Goal: Task Accomplishment & Management: Manage account settings

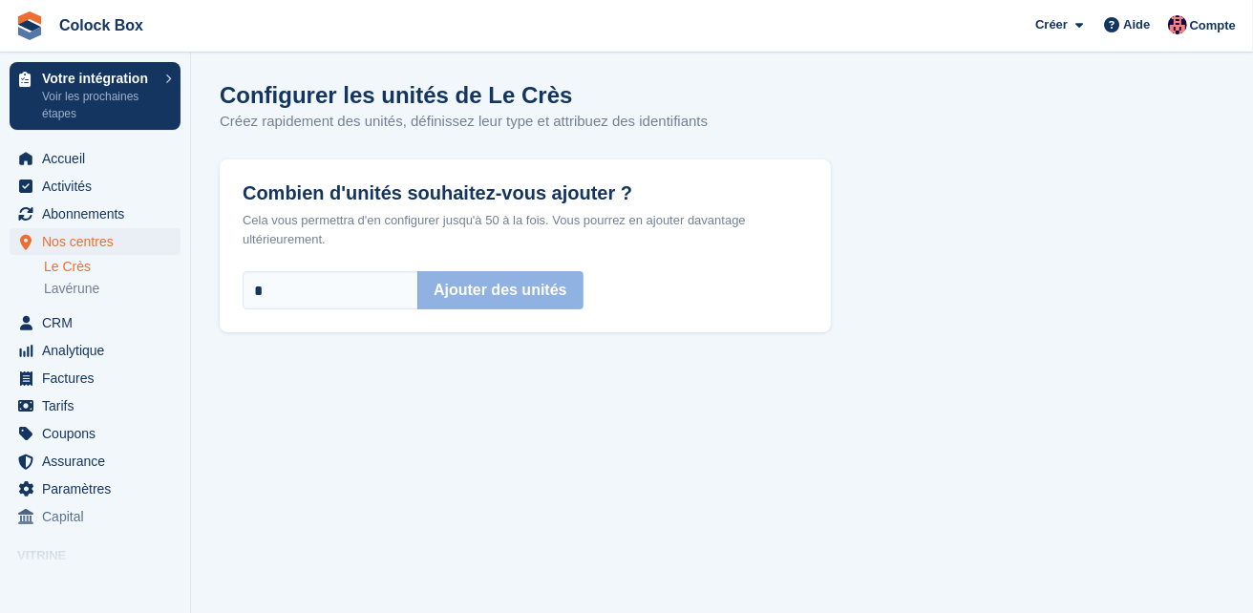
click at [69, 258] on link "Le Crès" at bounding box center [112, 267] width 137 height 18
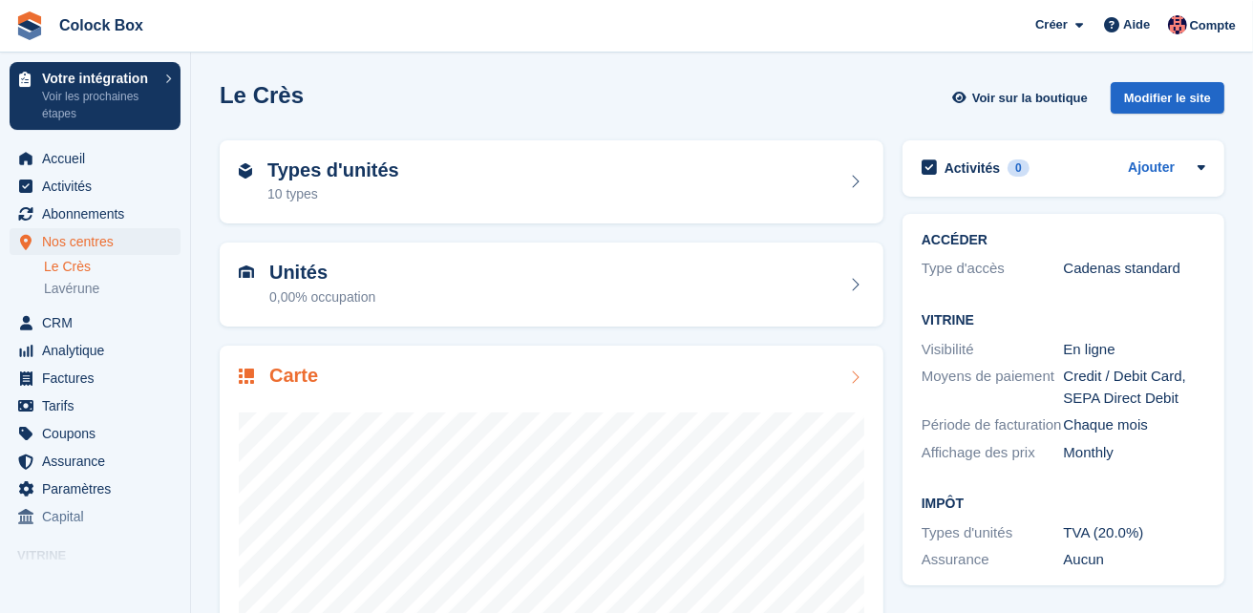
click at [254, 376] on div "Carte" at bounding box center [278, 378] width 79 height 26
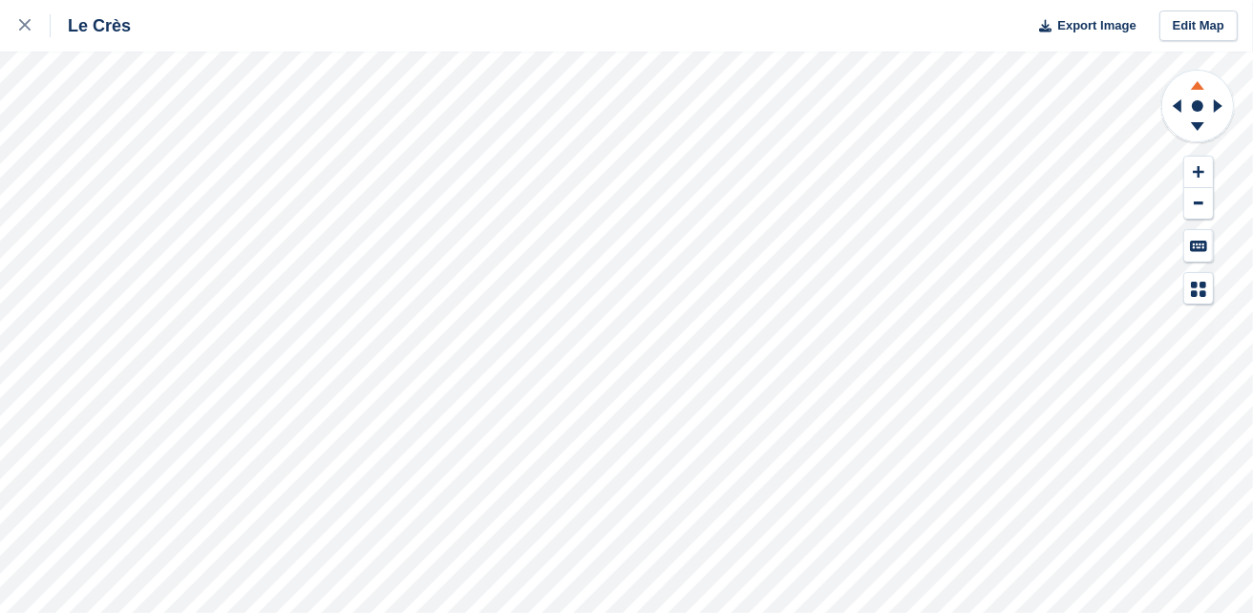
click at [1199, 82] on icon at bounding box center [1198, 83] width 50 height 24
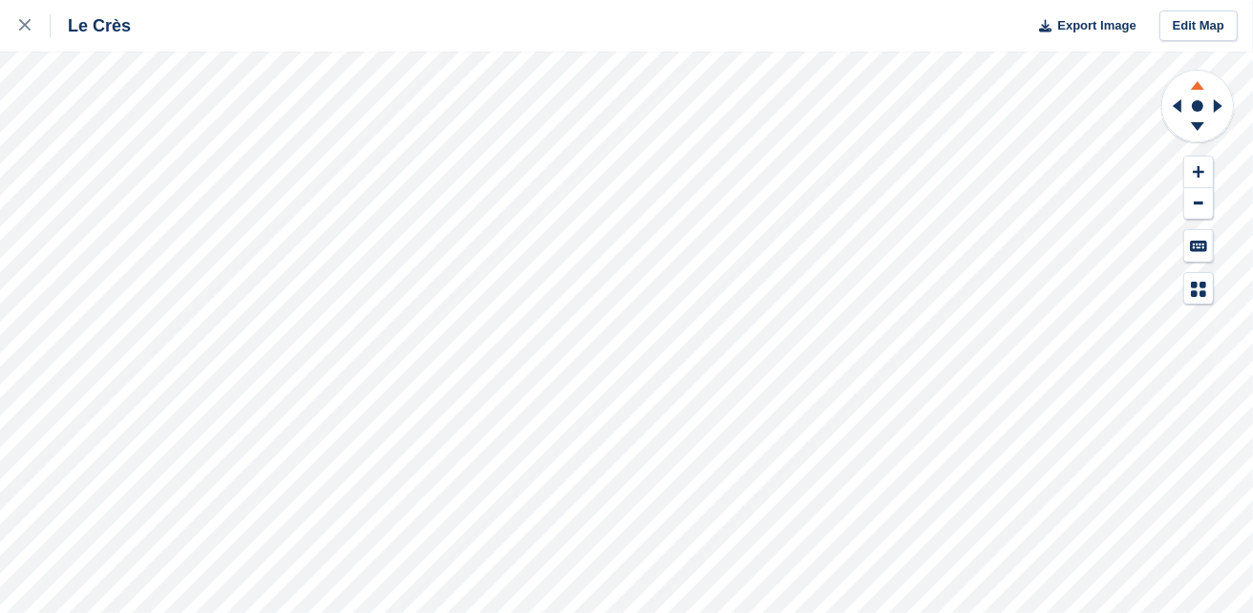
click at [1199, 82] on icon at bounding box center [1198, 83] width 50 height 24
click at [1187, 22] on link "Edit Map" at bounding box center [1199, 27] width 78 height 32
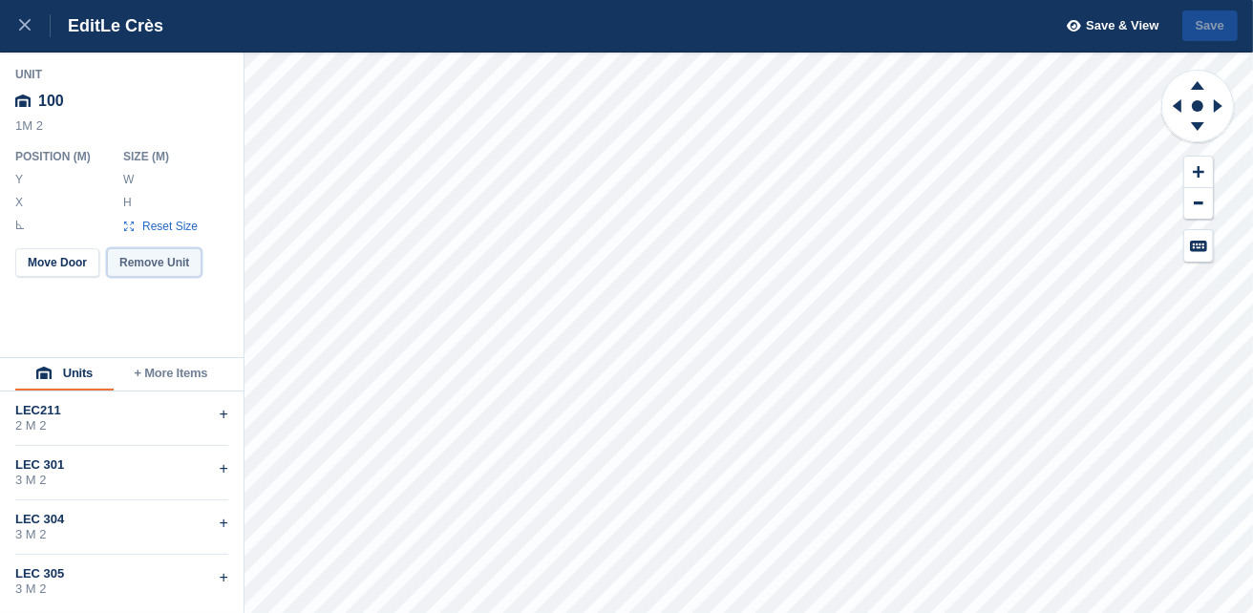
click at [158, 264] on button "Remove Unit" at bounding box center [154, 262] width 95 height 29
click at [169, 263] on button "Remove Unit" at bounding box center [154, 262] width 95 height 29
click at [166, 260] on button "Remove Unit" at bounding box center [154, 262] width 95 height 29
click at [138, 266] on button "Remove Unit" at bounding box center [154, 262] width 95 height 29
click at [151, 260] on button "Remove Unit" at bounding box center [154, 262] width 95 height 29
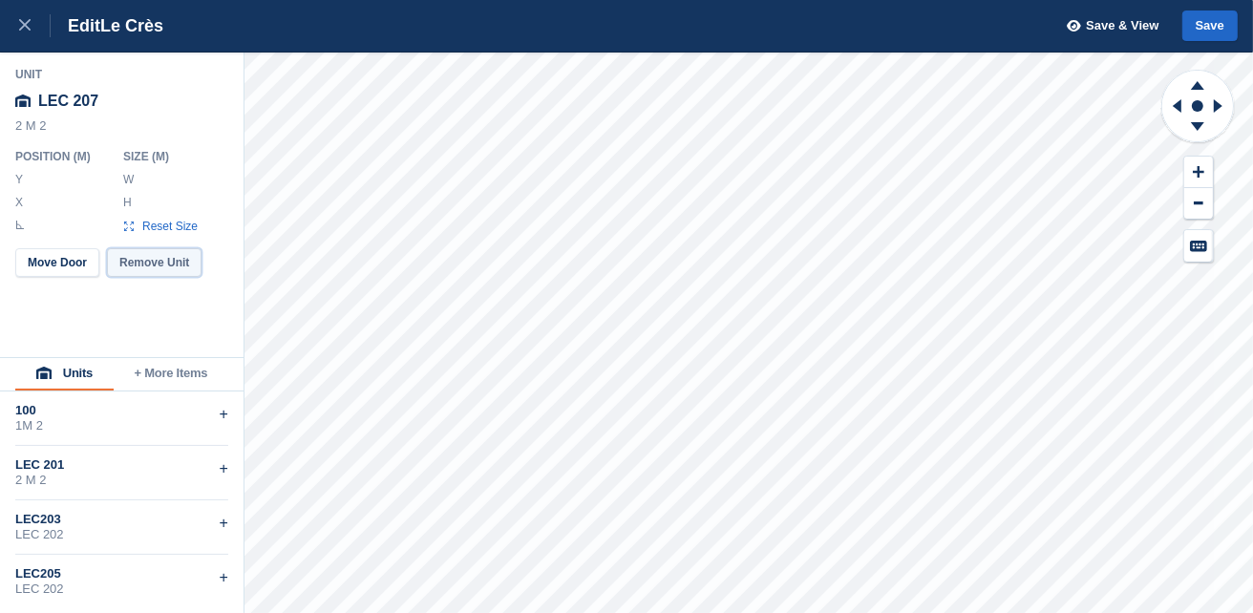
click at [162, 262] on button "Remove Unit" at bounding box center [154, 262] width 95 height 29
click at [153, 266] on button "Remove Unit" at bounding box center [154, 262] width 95 height 29
click at [136, 265] on button "Remove Unit" at bounding box center [154, 262] width 95 height 29
click at [136, 266] on button "Remove Unit" at bounding box center [154, 262] width 95 height 29
click at [146, 264] on button "Remove Unit" at bounding box center [154, 262] width 95 height 29
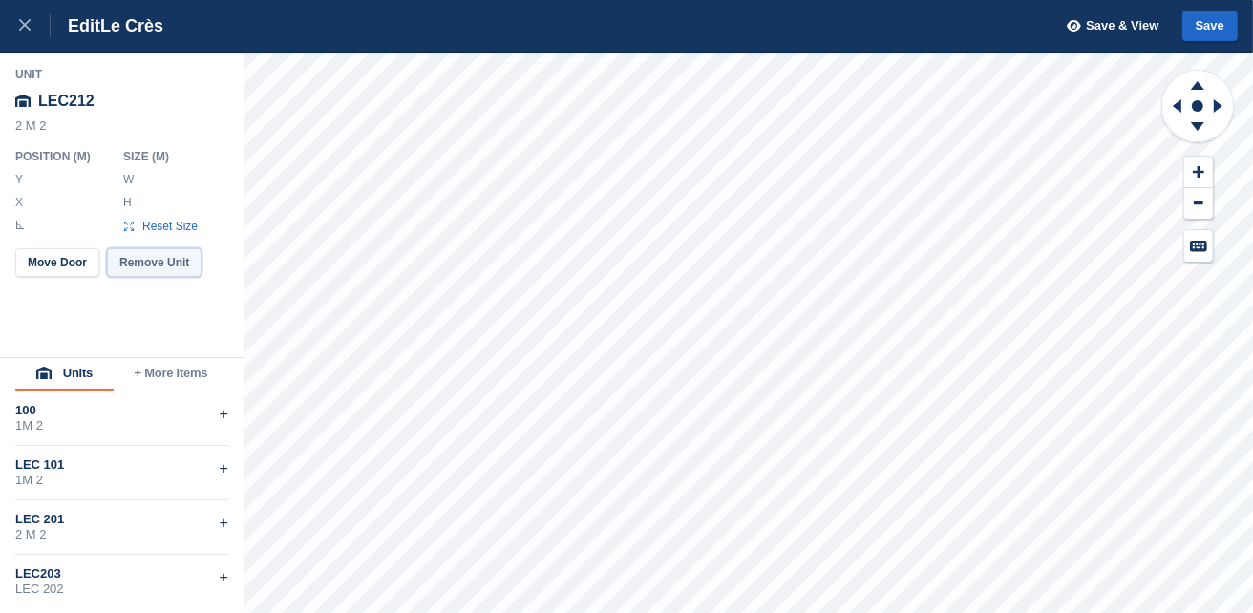
click at [141, 262] on button "Remove Unit" at bounding box center [154, 262] width 95 height 29
click at [158, 256] on button "Remove Unit" at bounding box center [154, 262] width 95 height 29
type input "******"
type input "*****"
type input "******"
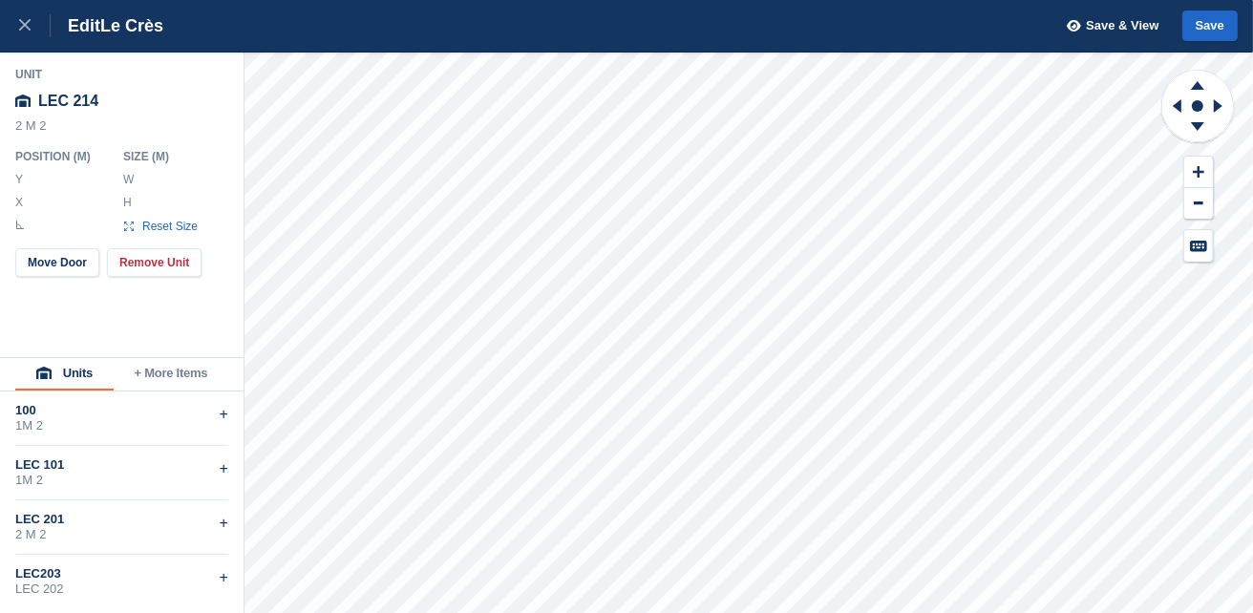
type input "*****"
type input "******"
type input "*****"
type input "******"
type input "*****"
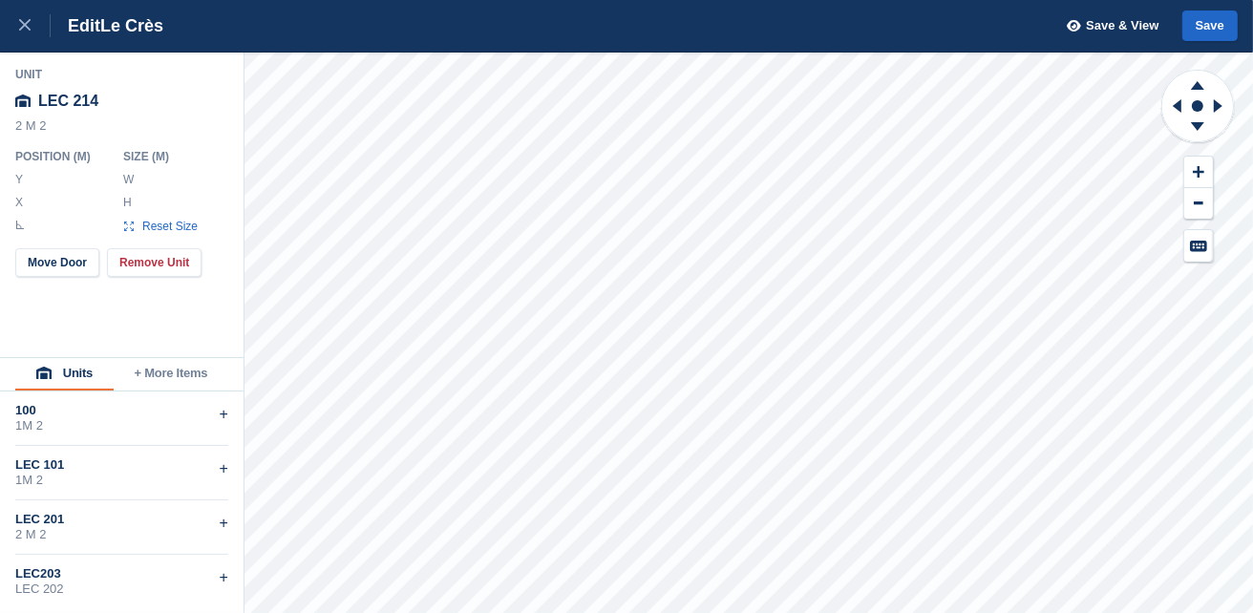
type input "******"
type input "*****"
type input "****"
type input "*****"
type input "******"
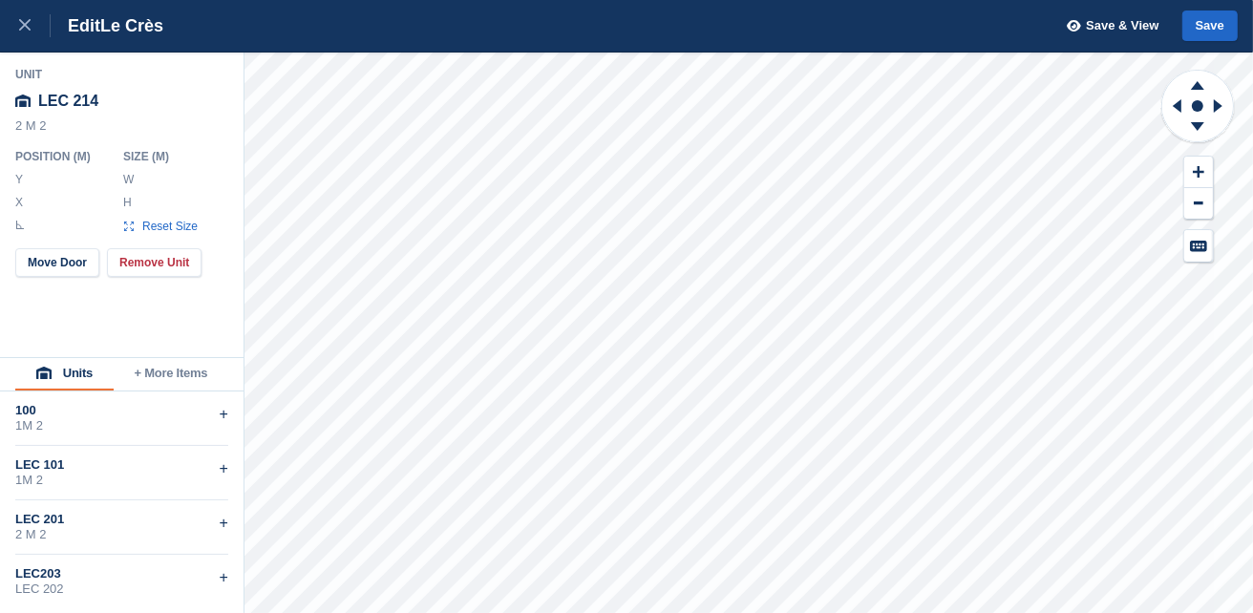
type input "*****"
type input "******"
type input "*****"
type input "******"
type input "*****"
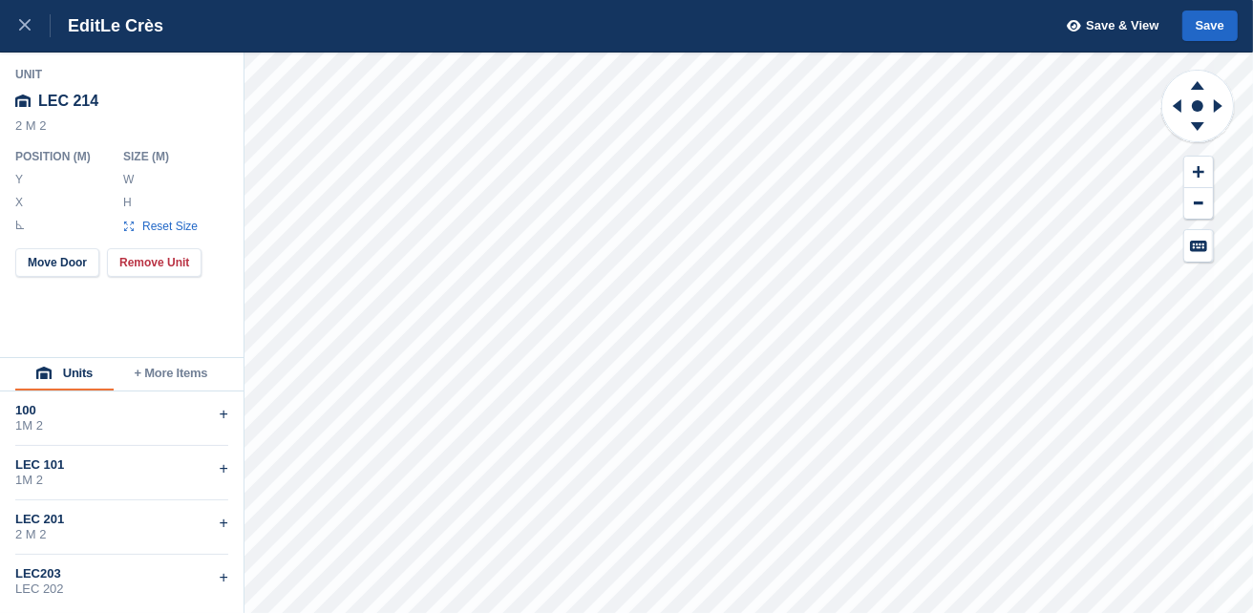
type input "******"
type input "*****"
type input "******"
type input "*****"
type input "******"
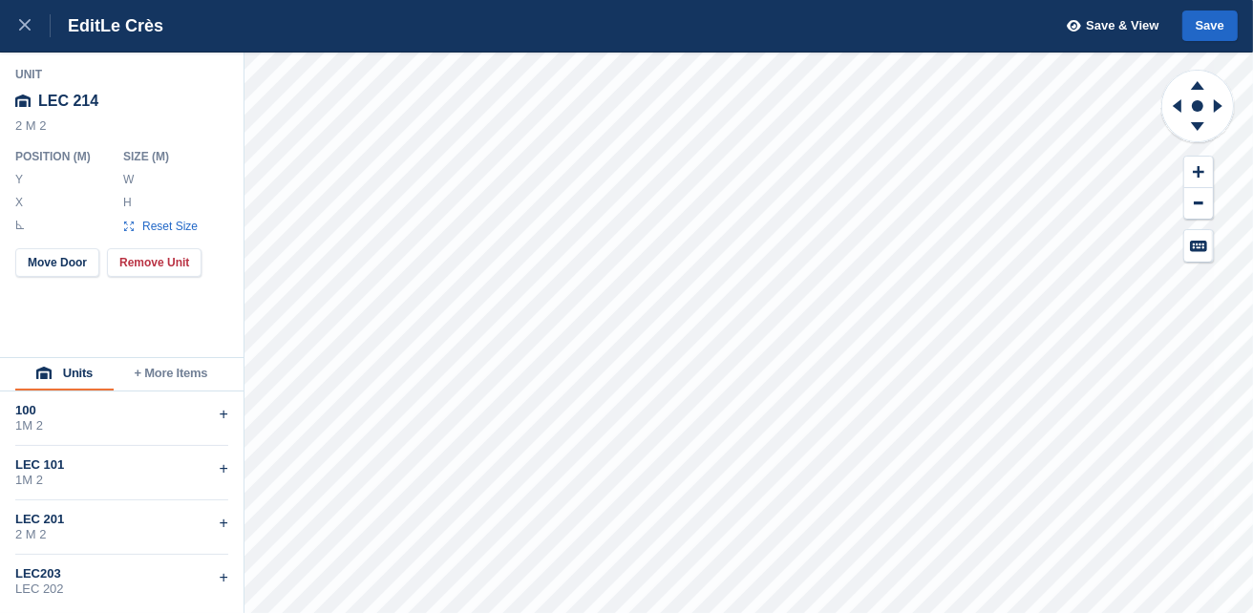
type input "*****"
type input "******"
type input "*****"
type input "******"
type input "*****"
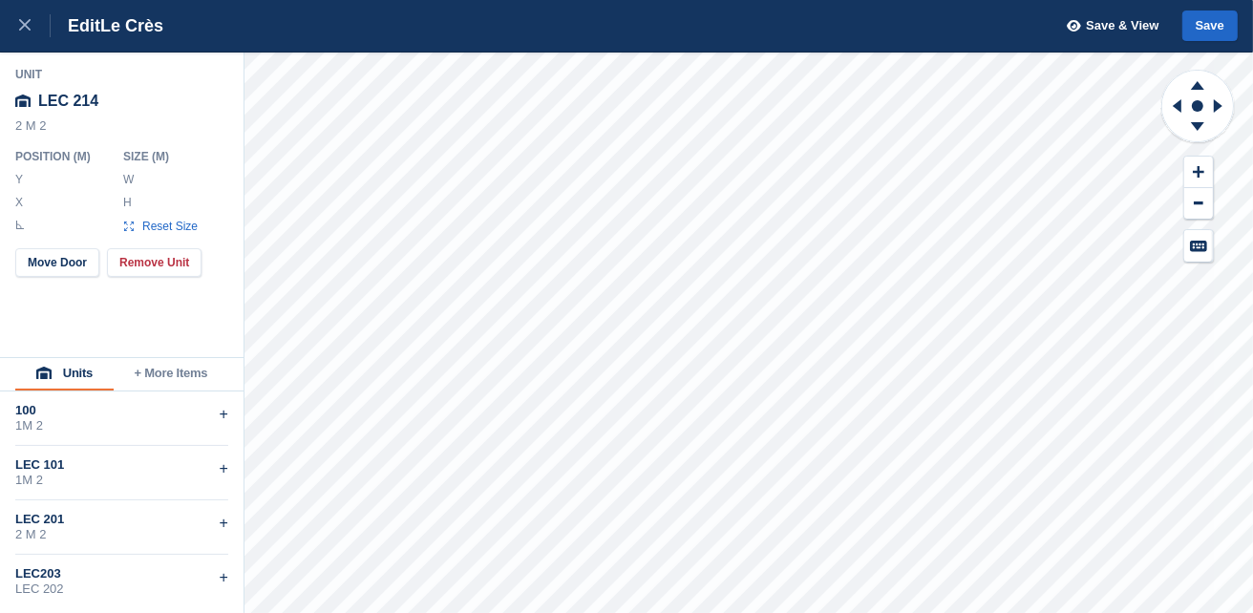
type input "******"
type input "*****"
type input "******"
type input "*****"
type input "******"
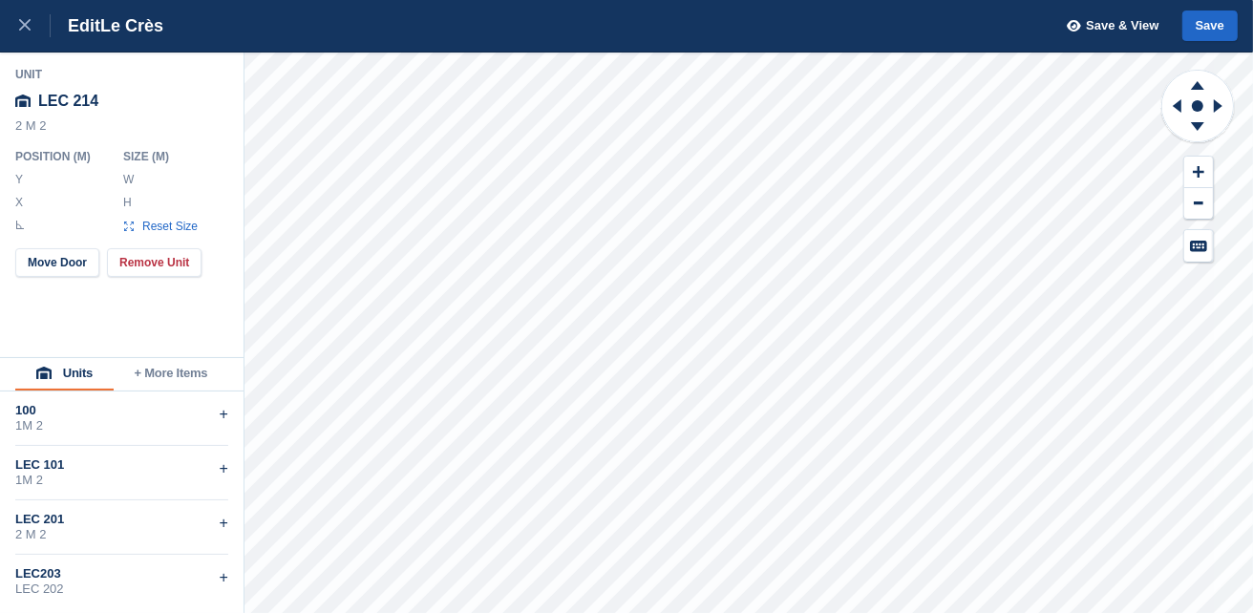
type input "****"
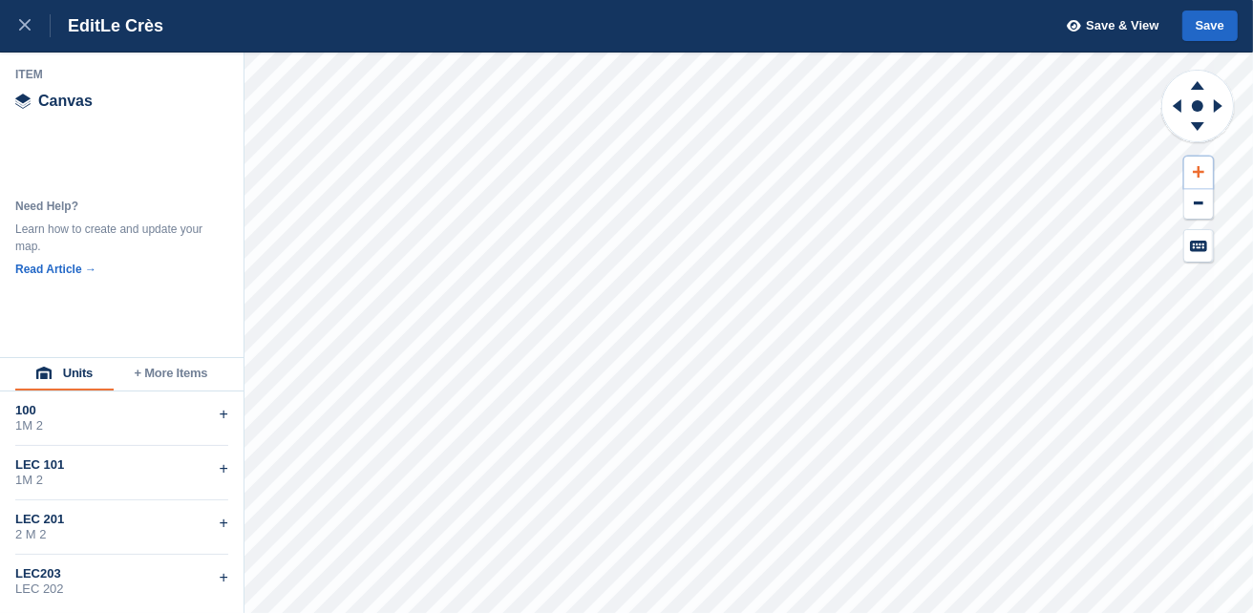
click at [1198, 162] on button at bounding box center [1198, 173] width 29 height 32
click at [1193, 165] on icon at bounding box center [1198, 171] width 11 height 13
click at [1194, 168] on icon at bounding box center [1198, 171] width 11 height 13
click at [1194, 164] on button at bounding box center [1198, 173] width 29 height 32
click at [1196, 170] on icon at bounding box center [1198, 171] width 11 height 13
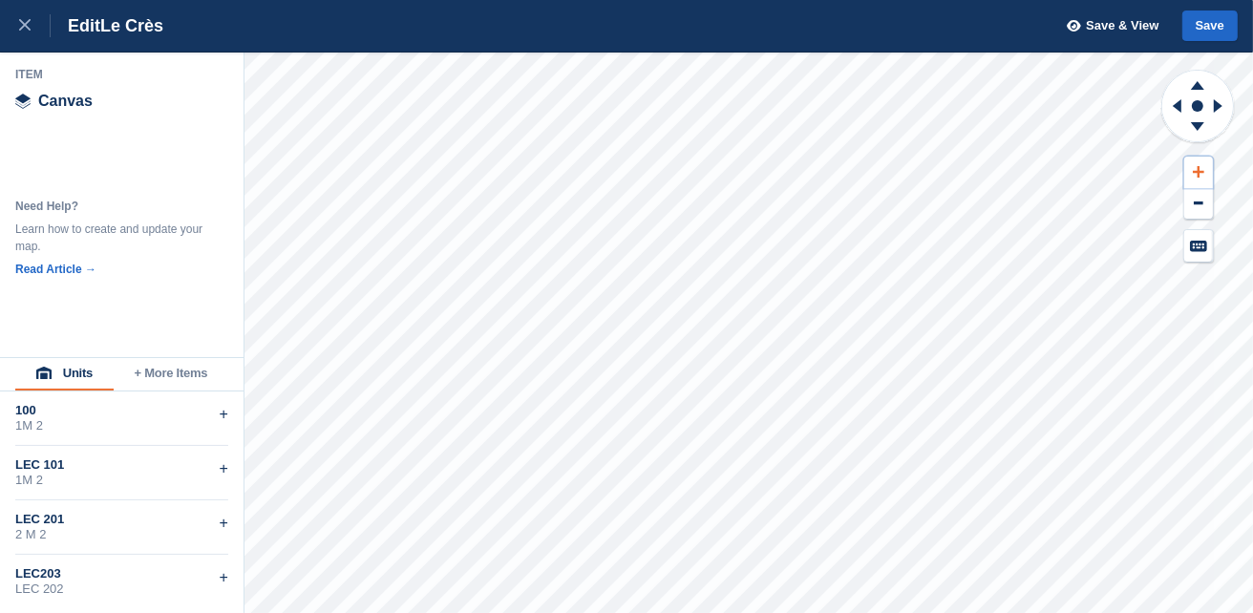
click at [1202, 161] on button at bounding box center [1198, 173] width 29 height 32
click at [1209, 30] on button "Save" at bounding box center [1209, 27] width 55 height 32
click at [23, 23] on icon at bounding box center [24, 24] width 11 height 11
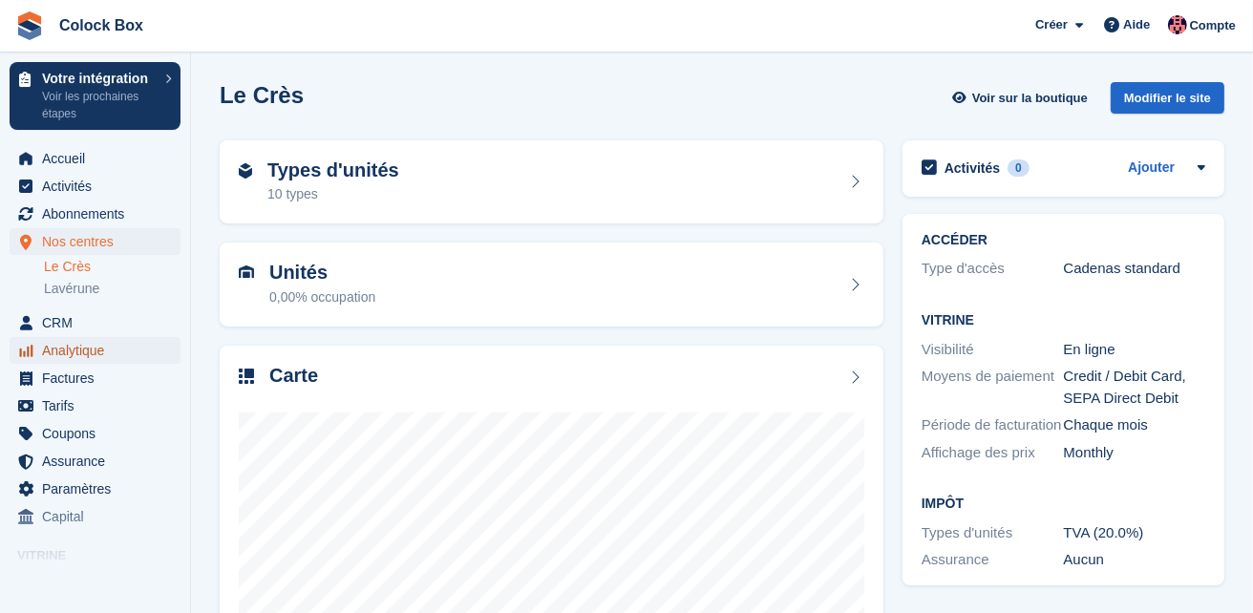
click at [64, 349] on span "Analytique" at bounding box center [99, 350] width 115 height 27
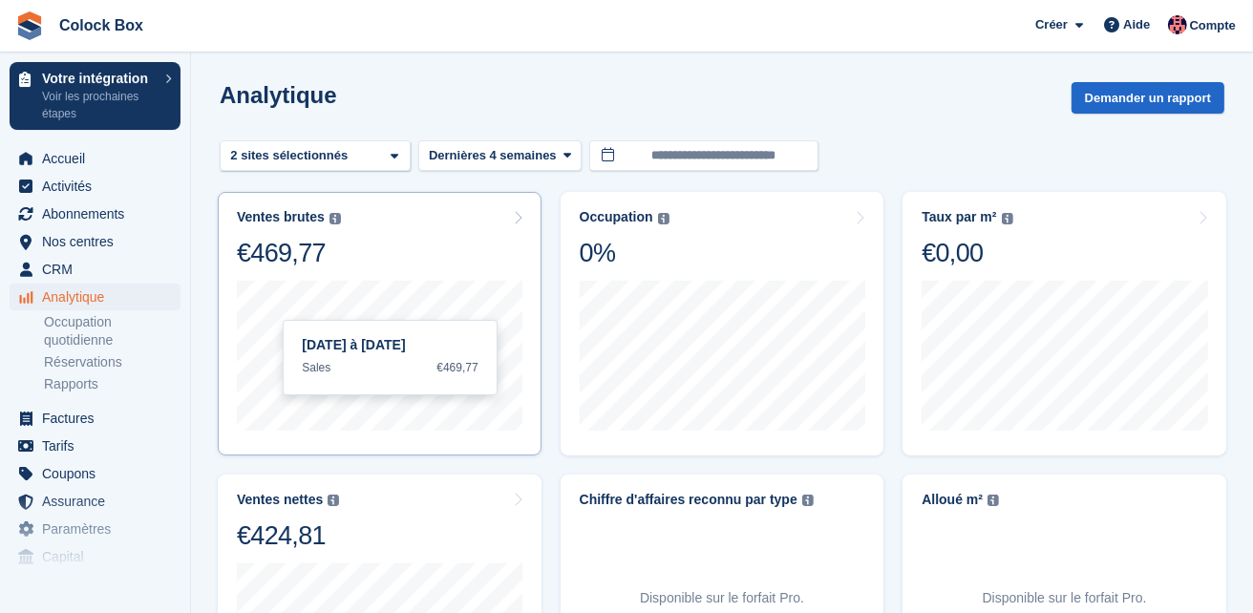
scroll to position [42, 0]
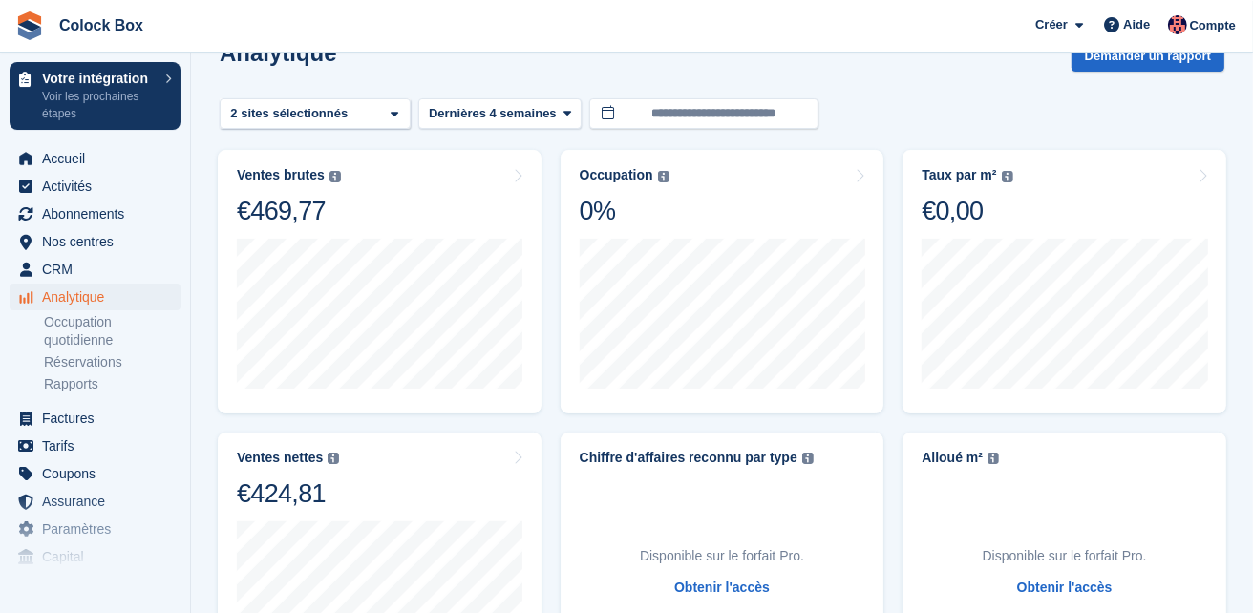
click at [208, 396] on turbo-frame "Ventes brutes La somme de toutes les factures finalisées, après remise et taxes…" at bounding box center [379, 281] width 343 height 283
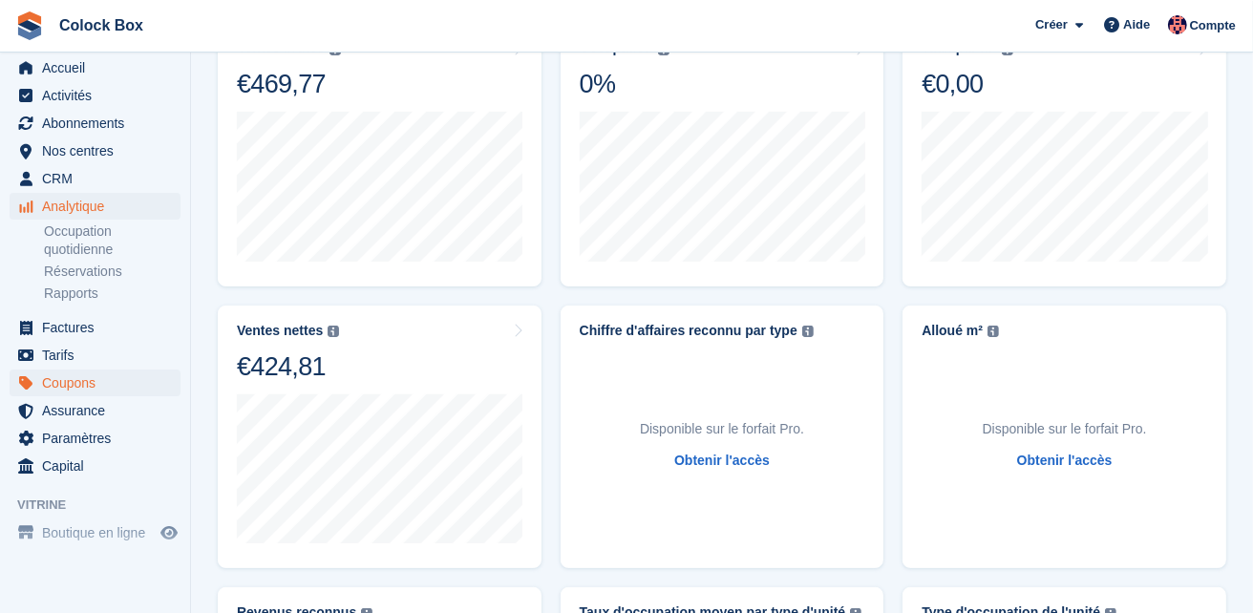
scroll to position [127, 0]
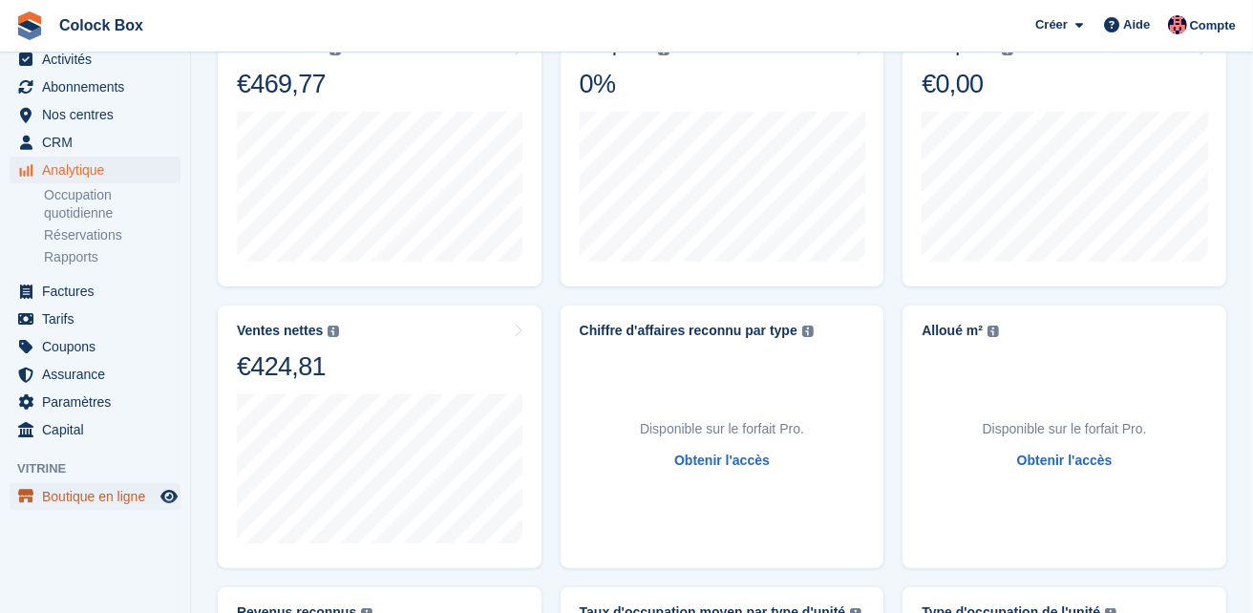
click at [99, 498] on span "Boutique en ligne" at bounding box center [99, 496] width 115 height 27
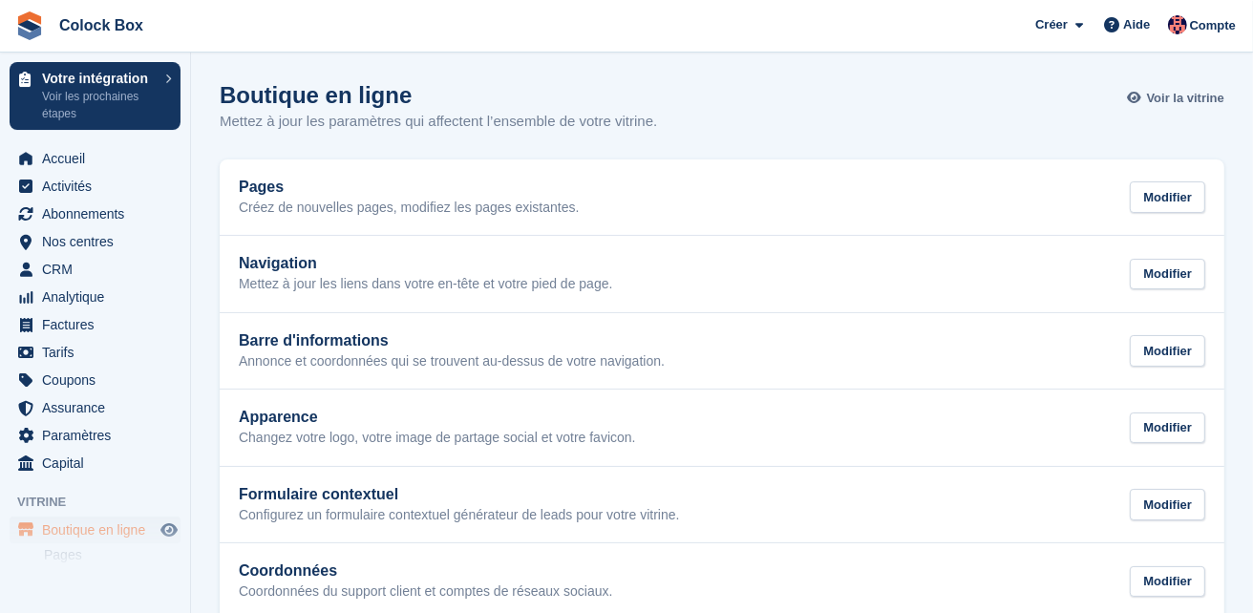
click at [1183, 96] on span "Voir la vitrine" at bounding box center [1185, 98] width 77 height 19
click at [77, 242] on span "Nos centres" at bounding box center [99, 241] width 115 height 27
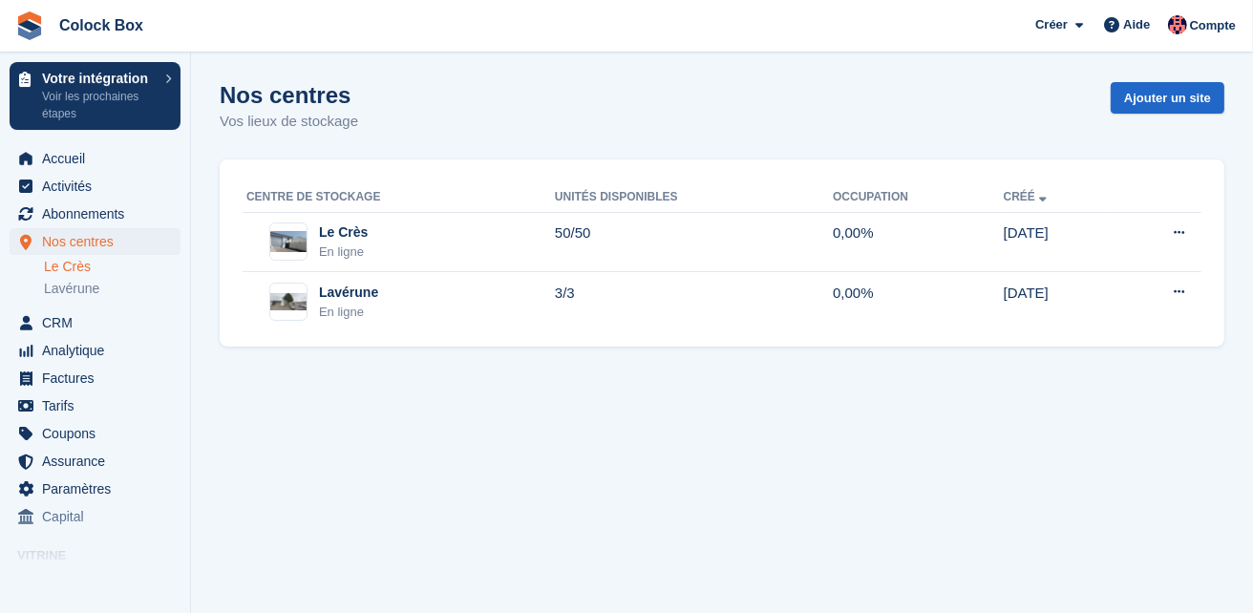
click at [80, 269] on link "Le Crès" at bounding box center [112, 267] width 137 height 18
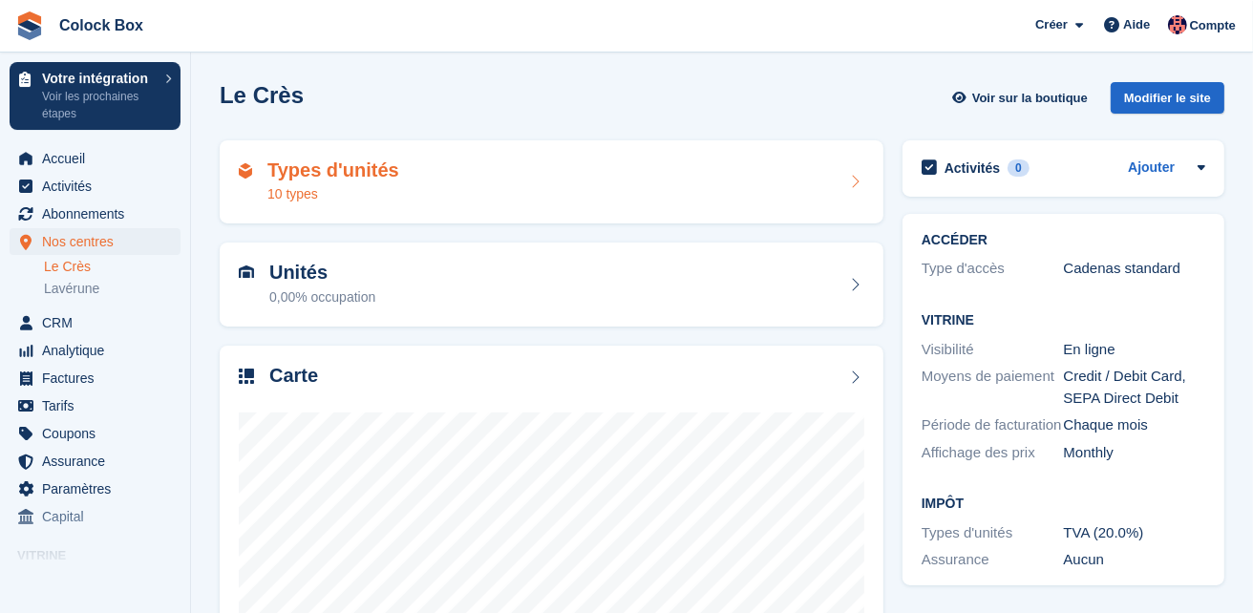
click at [381, 183] on div "Types d'unités 10 types" at bounding box center [333, 183] width 132 height 46
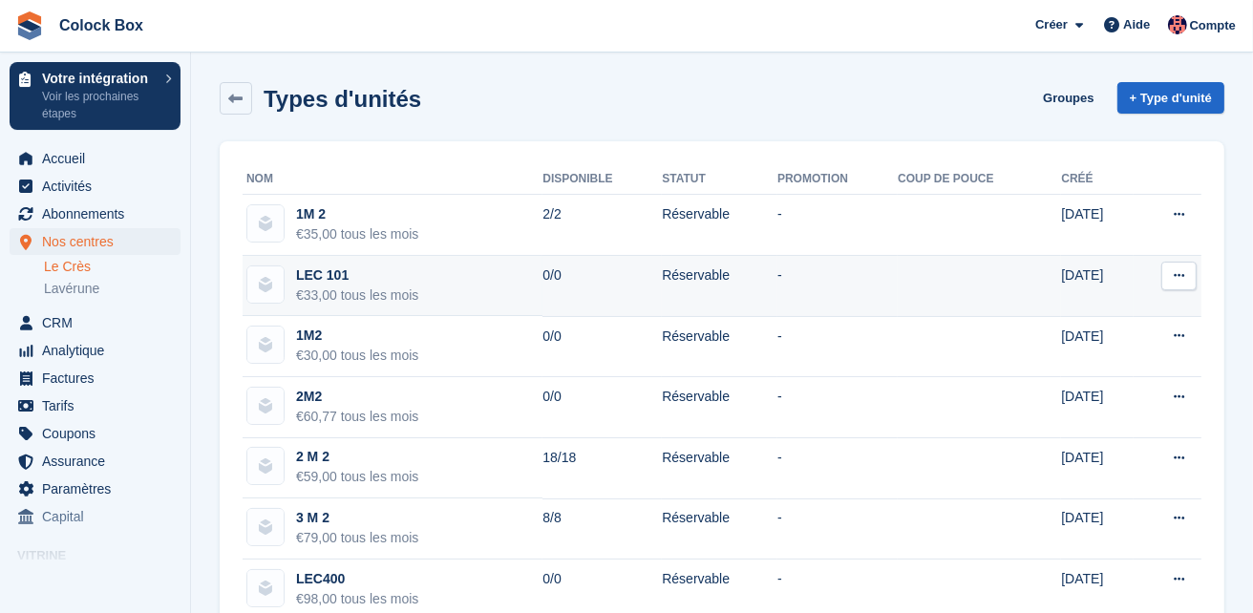
click at [1181, 273] on icon at bounding box center [1179, 275] width 11 height 12
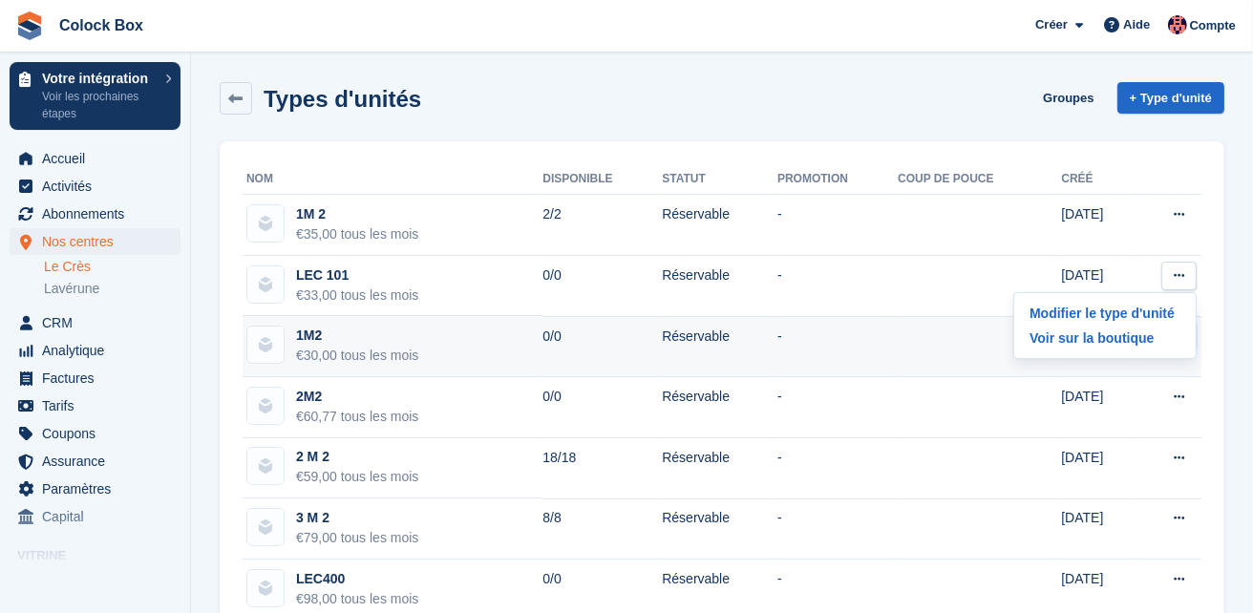
click at [910, 347] on td at bounding box center [979, 346] width 163 height 61
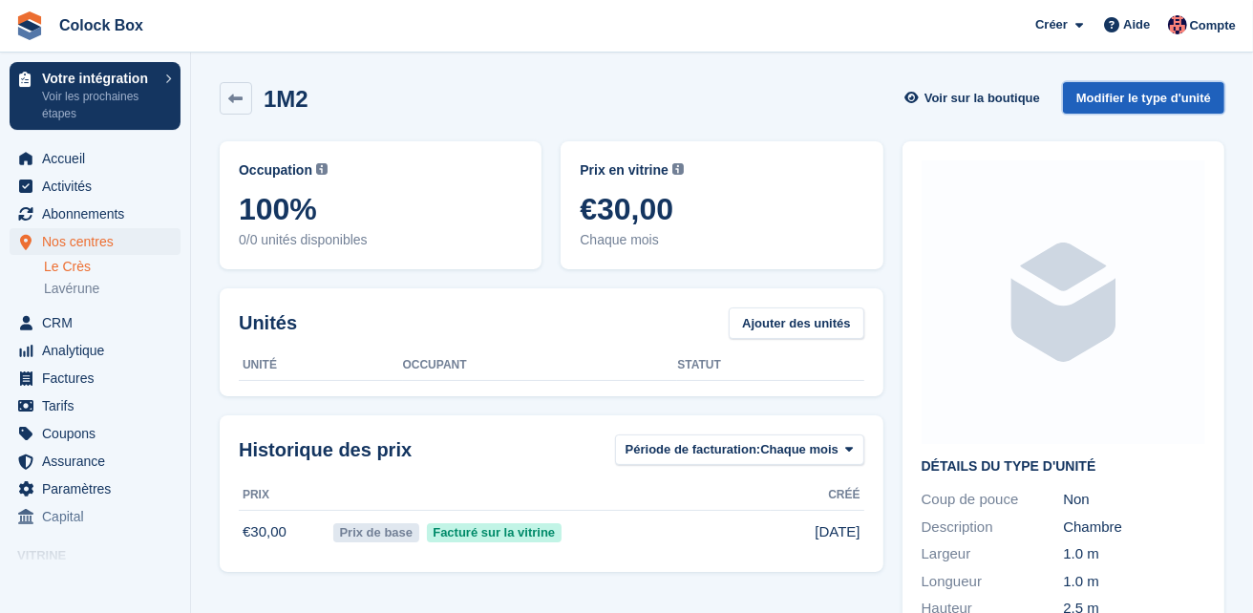
click at [1117, 93] on link "Modifier le type d'unité" at bounding box center [1143, 98] width 161 height 32
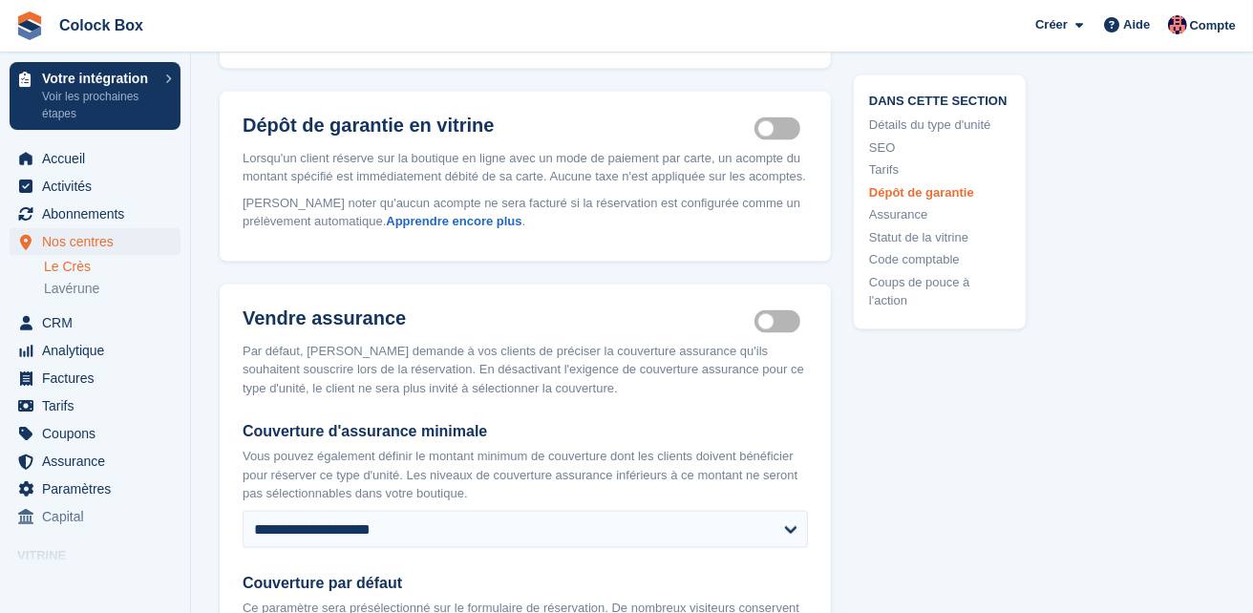
scroll to position [2121, 0]
click at [787, 319] on label "Insurance coverage required" at bounding box center [781, 319] width 53 height 3
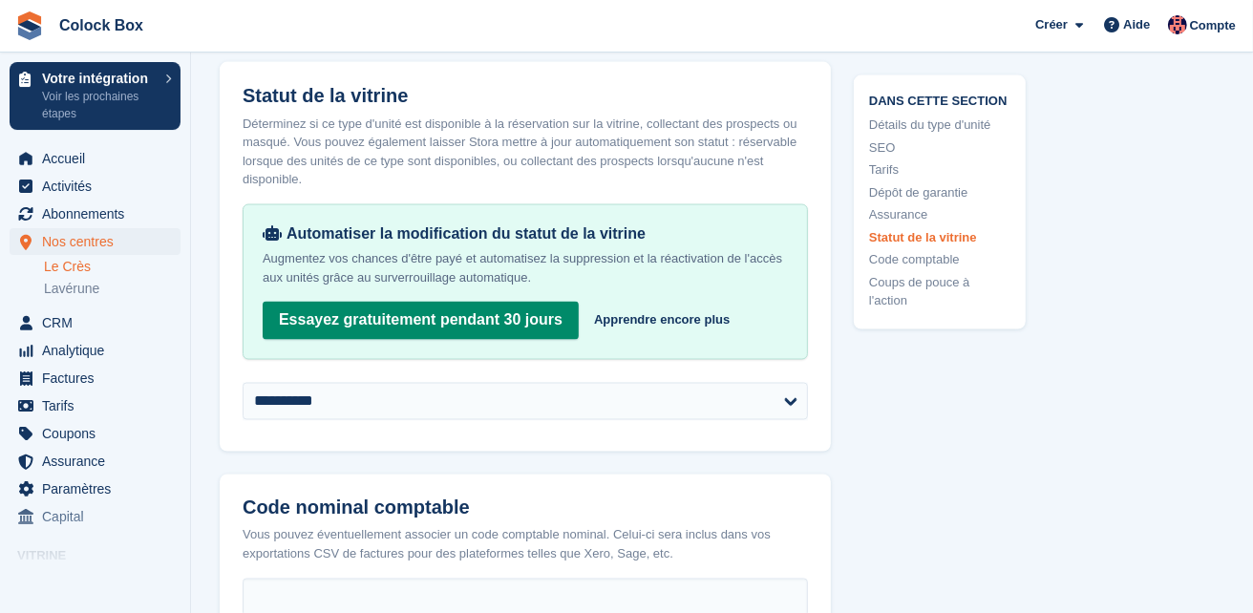
scroll to position [2630, 0]
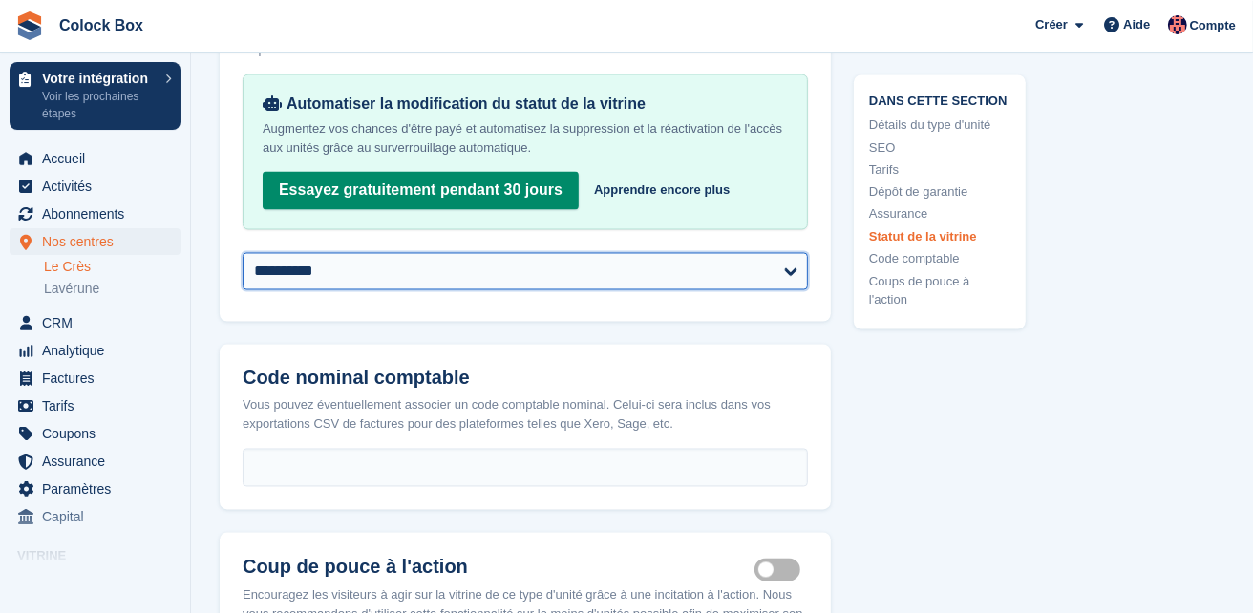
click at [795, 266] on select "**********" at bounding box center [525, 272] width 565 height 38
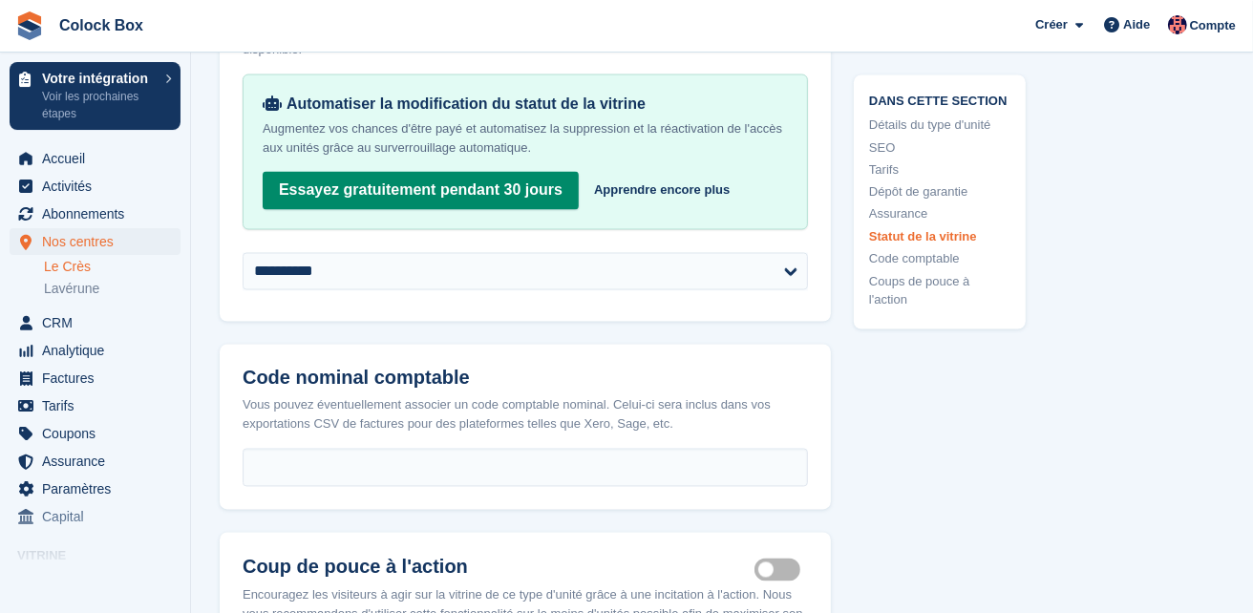
click at [718, 396] on div "Vous pouvez éventuellement associer un code comptable nominal. Celui-ci sera in…" at bounding box center [525, 414] width 565 height 37
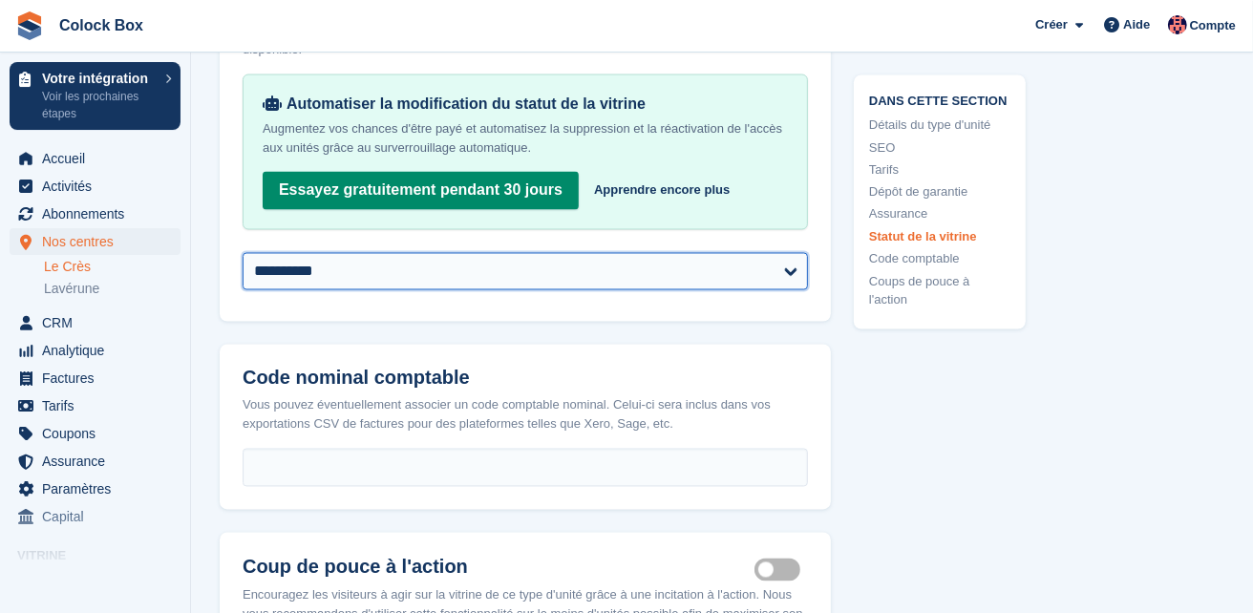
click at [741, 268] on select "**********" at bounding box center [525, 272] width 565 height 38
select select "******"
click at [243, 253] on select "**********" at bounding box center [525, 272] width 565 height 38
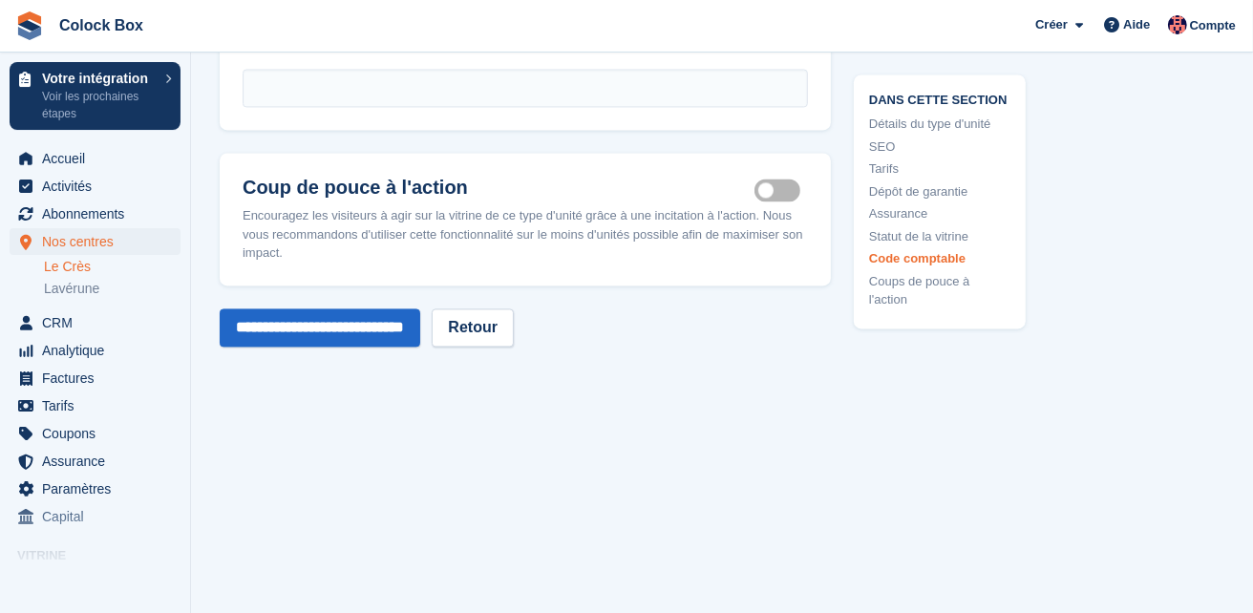
scroll to position [3054, 0]
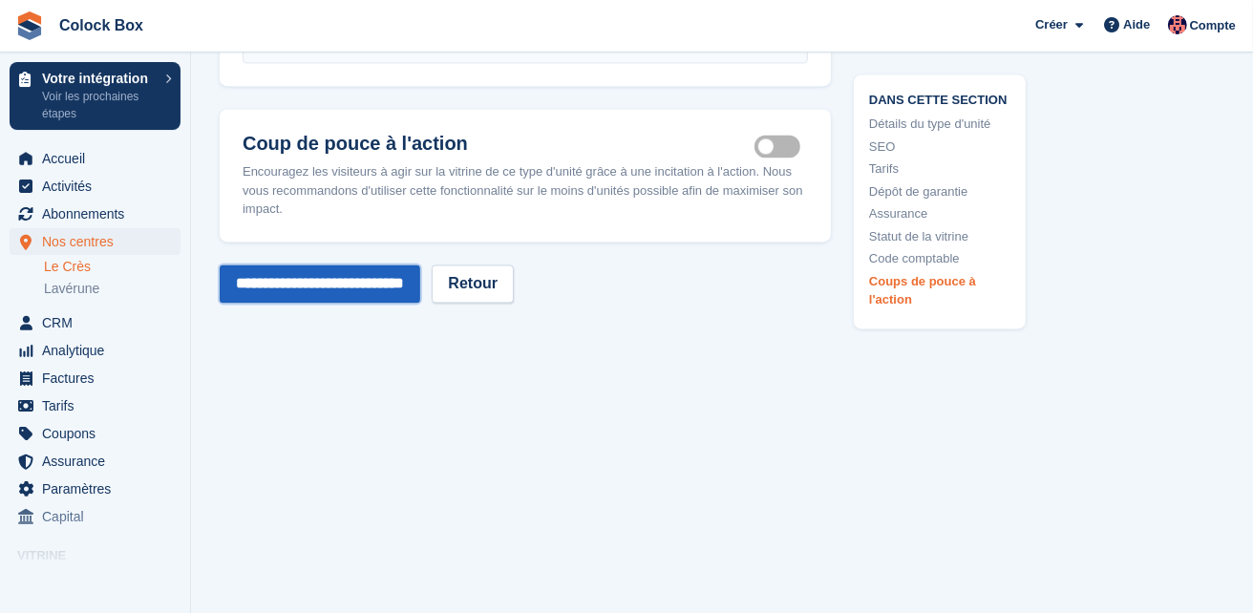
click at [340, 277] on input "**********" at bounding box center [320, 284] width 201 height 38
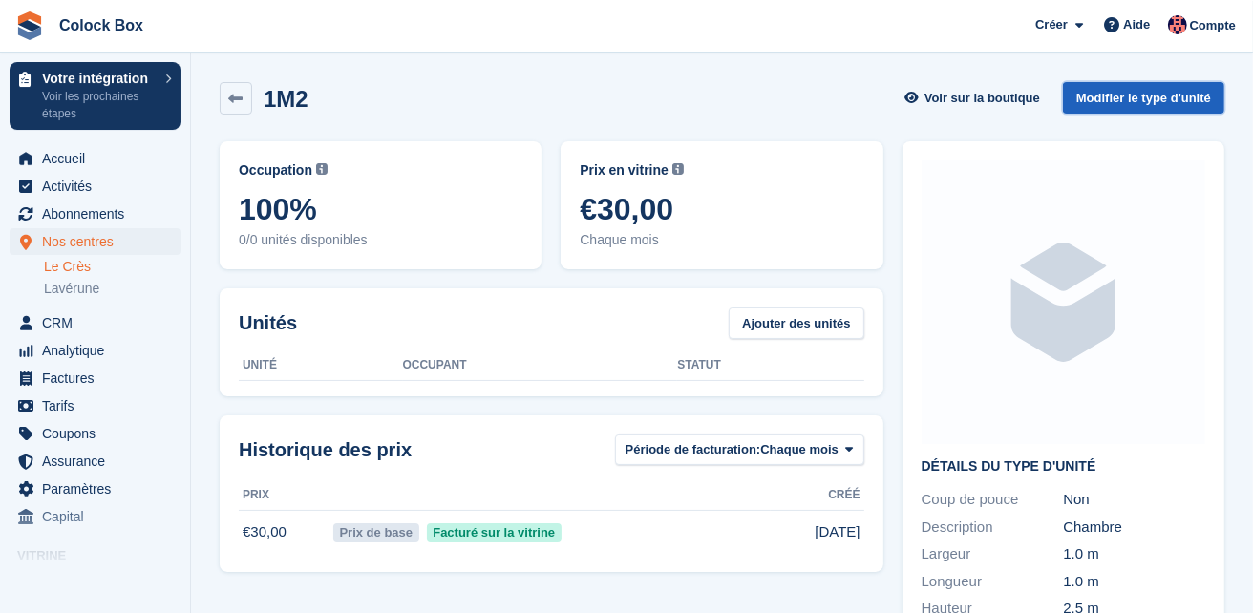
click at [1129, 95] on link "Modifier le type d'unité" at bounding box center [1143, 98] width 161 height 32
click at [71, 270] on link "Le Crès" at bounding box center [112, 267] width 137 height 18
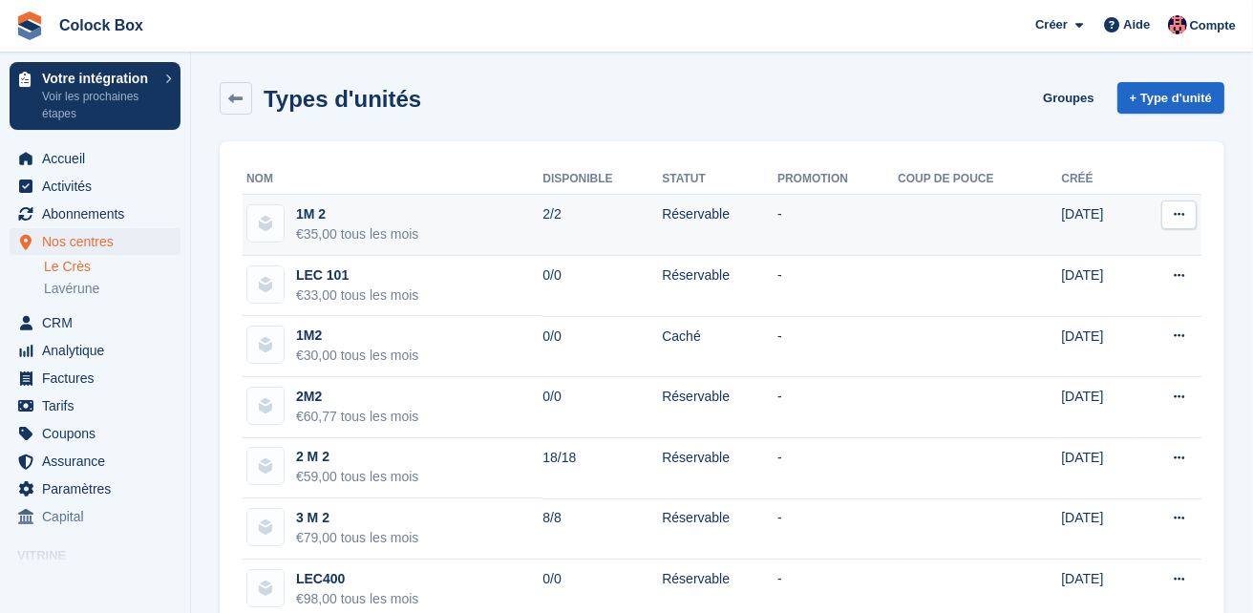
click at [1182, 215] on icon at bounding box center [1179, 214] width 11 height 12
click at [1106, 250] on p "Modifier le type d'unité" at bounding box center [1105, 252] width 166 height 25
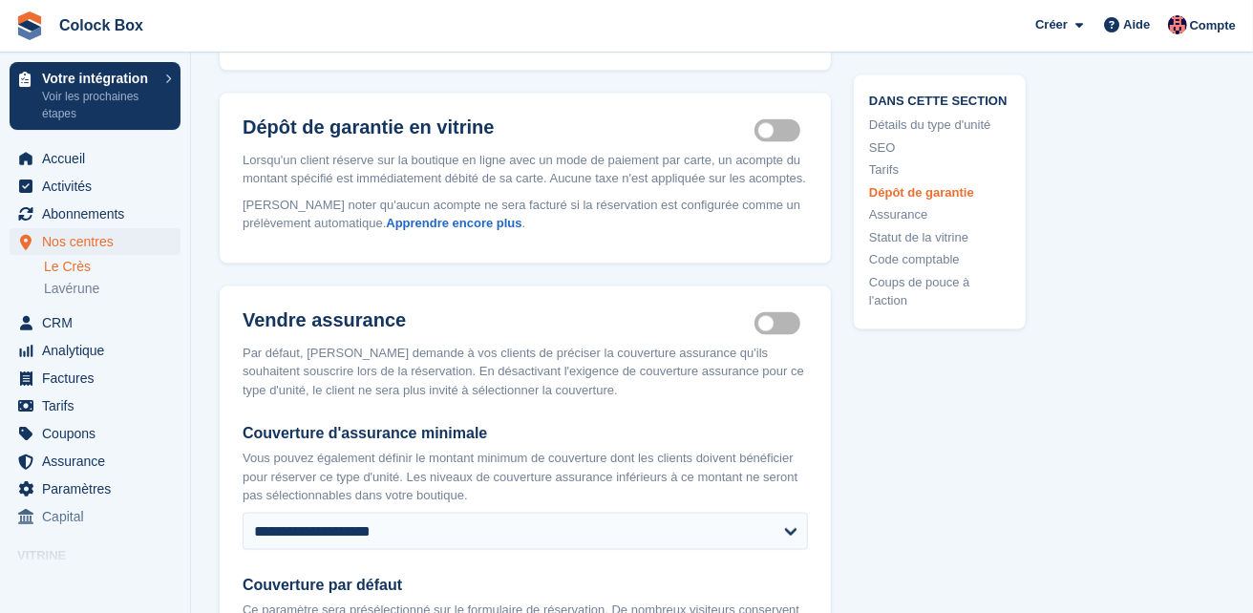
scroll to position [2121, 0]
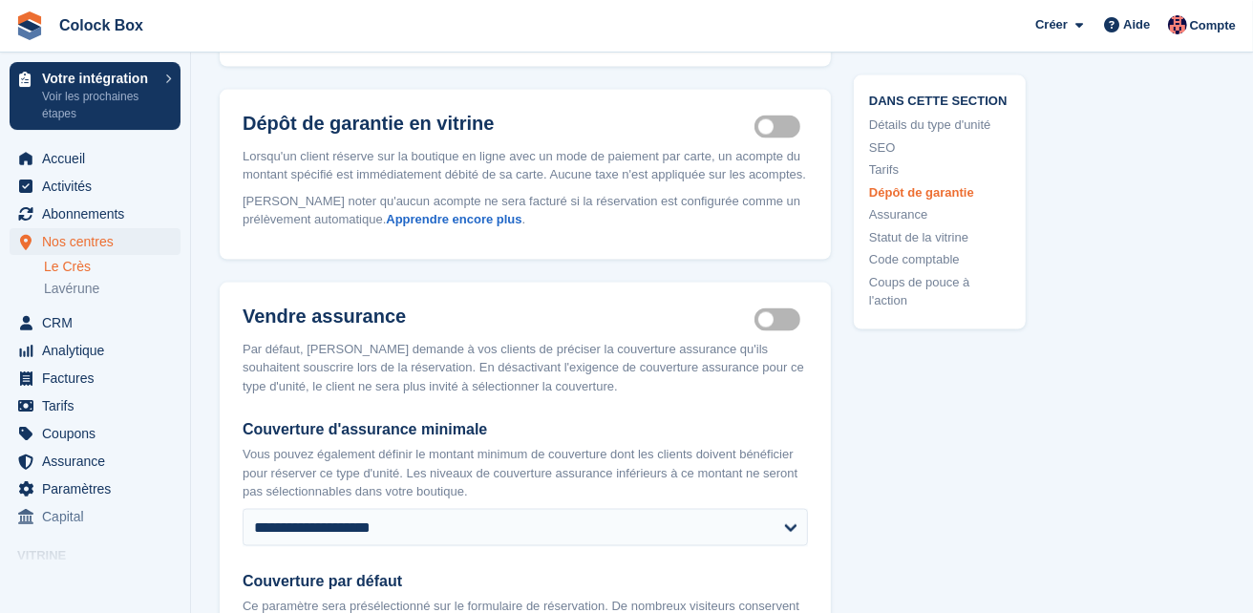
click at [782, 319] on label "Insurance coverage required" at bounding box center [781, 319] width 53 height 3
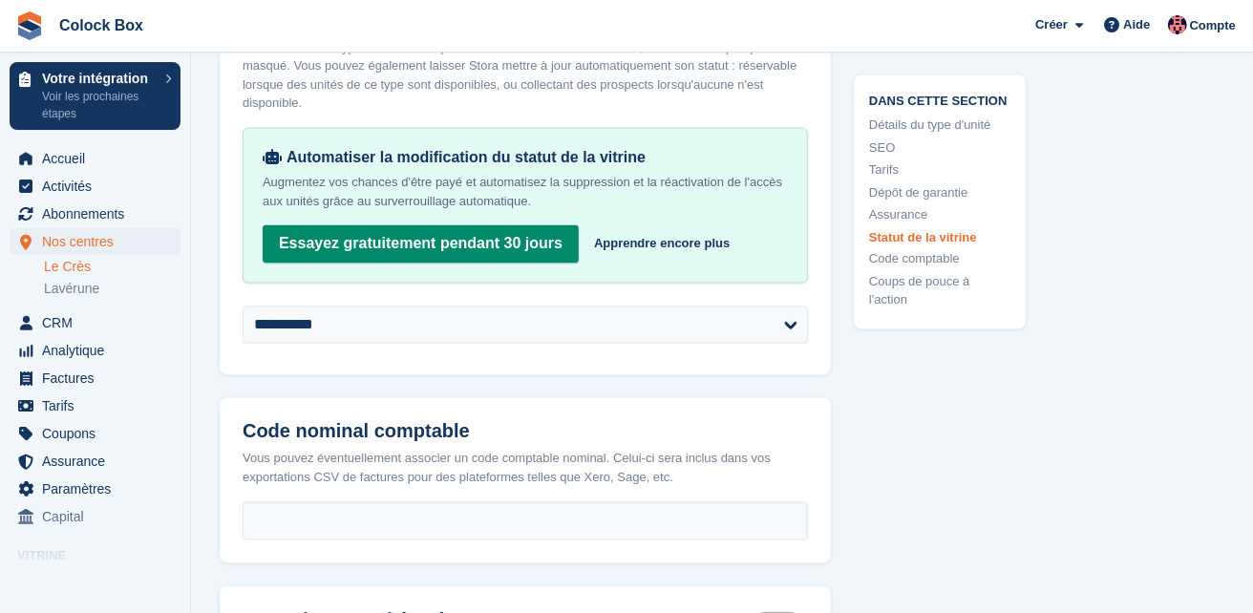
scroll to position [2587, 0]
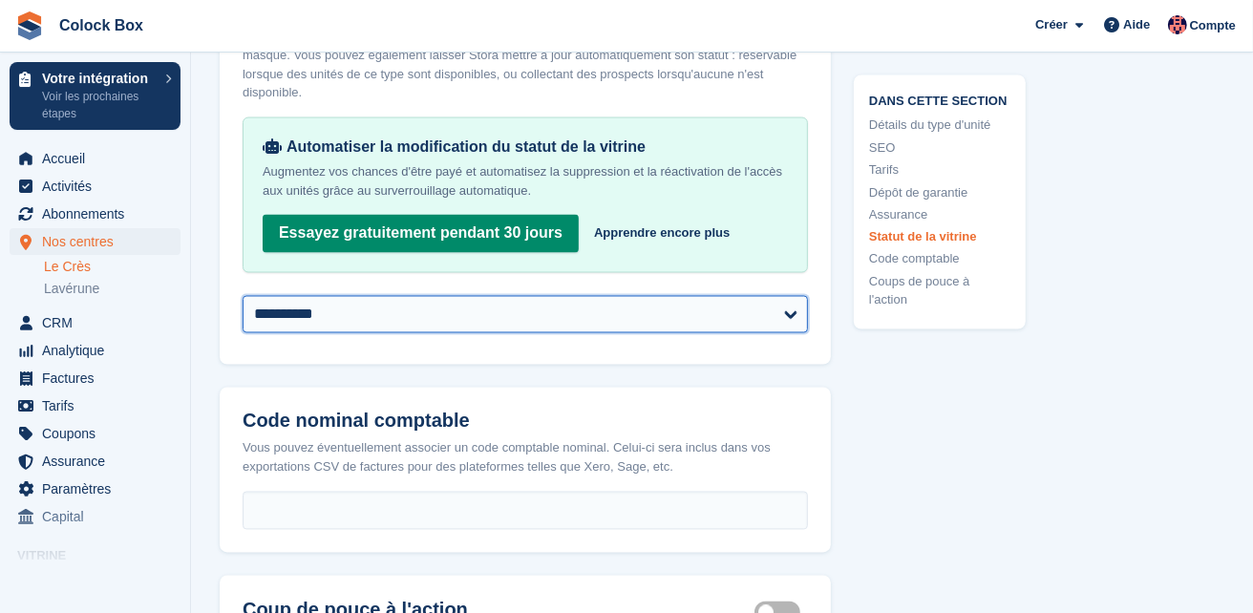
click at [633, 309] on select "**********" at bounding box center [525, 315] width 565 height 38
select select "******"
click at [243, 296] on select "**********" at bounding box center [525, 315] width 565 height 38
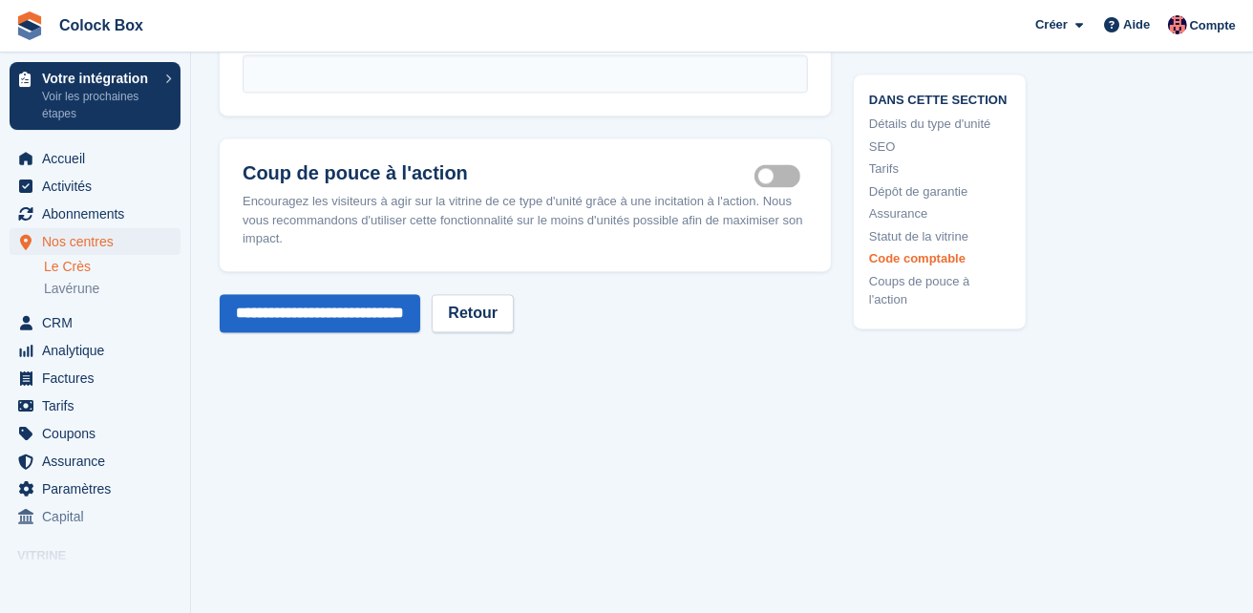
scroll to position [3091, 0]
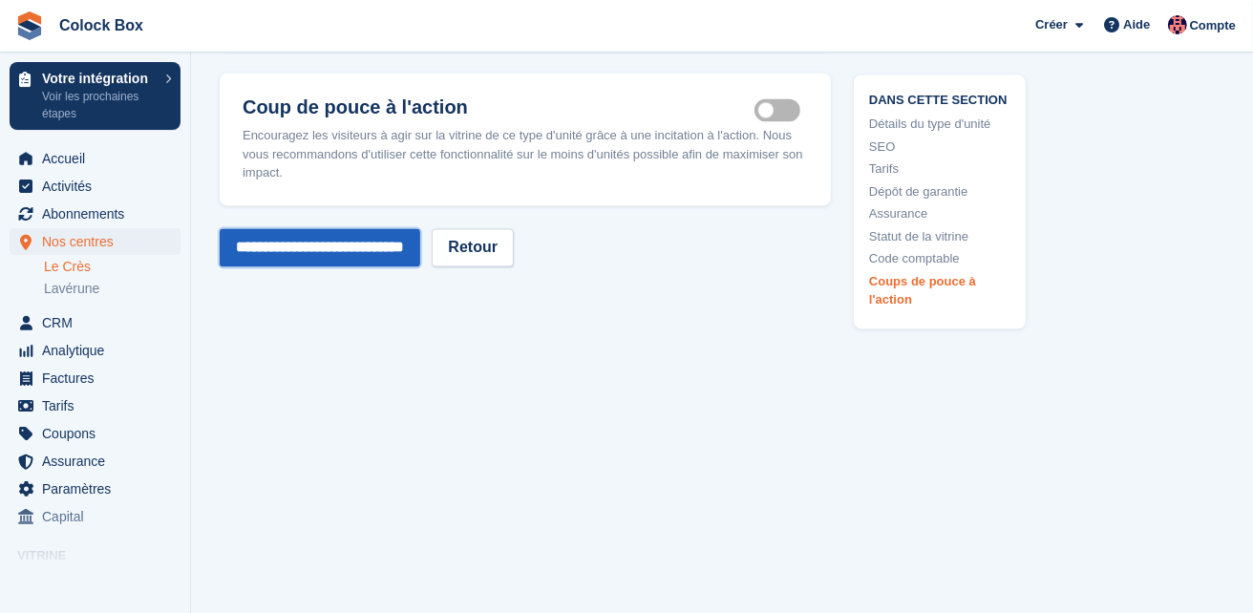
click at [363, 240] on input "**********" at bounding box center [320, 247] width 201 height 38
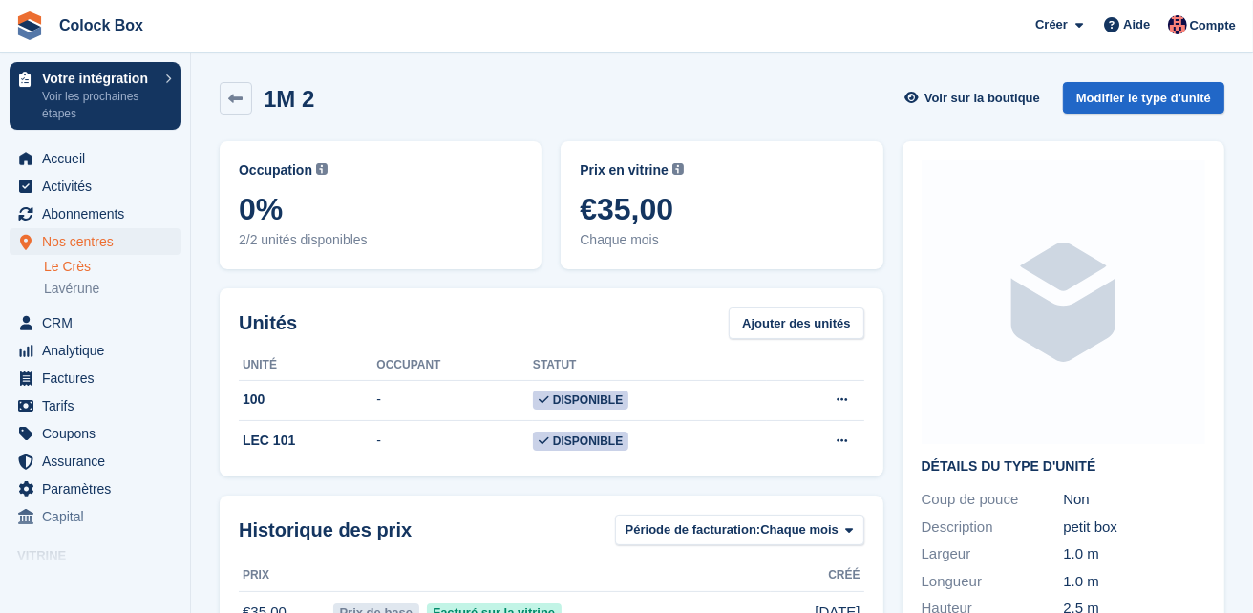
click at [489, 96] on div "1M 2 Voir sur la boutique Modifier le type d'unité" at bounding box center [722, 98] width 1005 height 32
click at [76, 266] on link "Le Crès" at bounding box center [112, 267] width 137 height 18
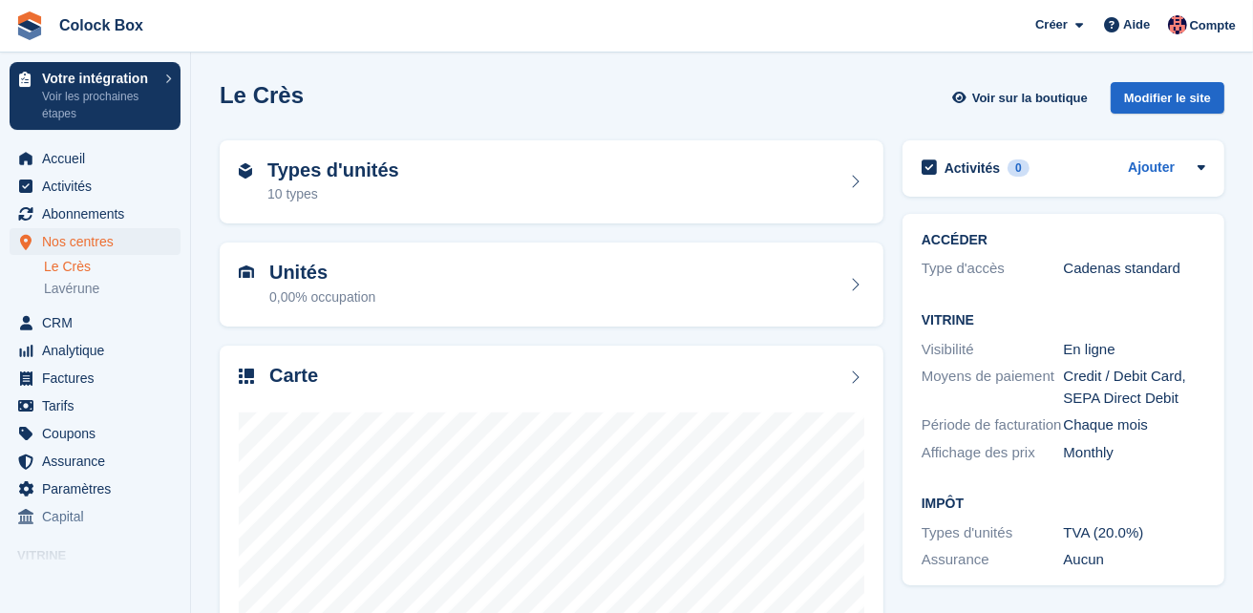
click at [65, 265] on link "Le Crès" at bounding box center [112, 267] width 137 height 18
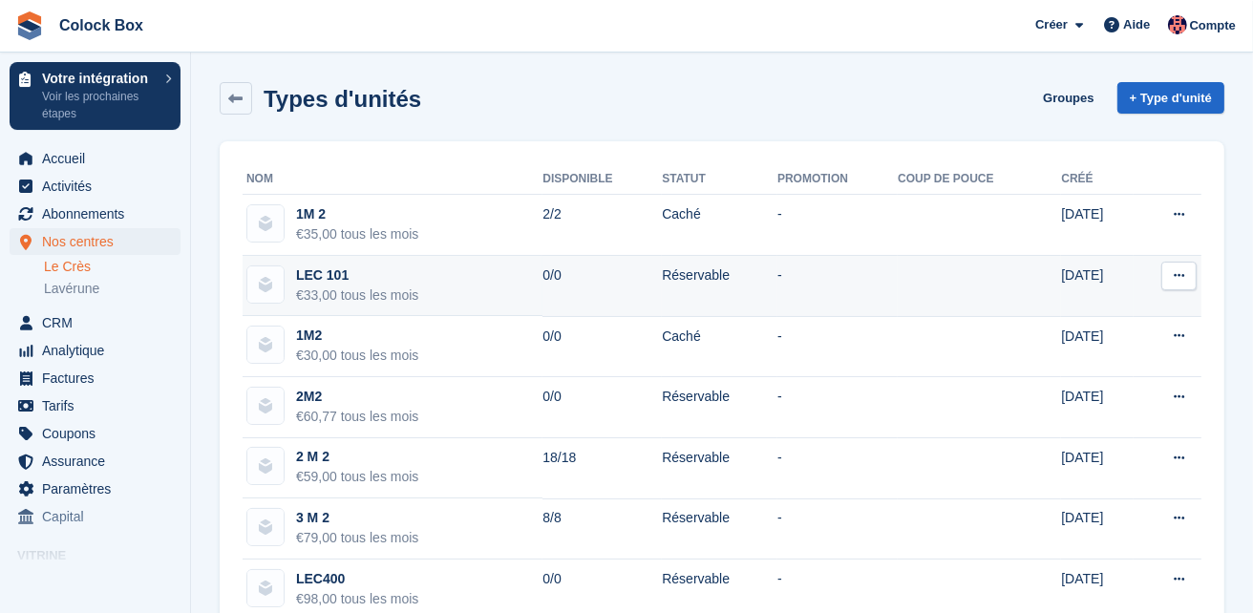
click at [1184, 276] on icon at bounding box center [1179, 275] width 11 height 12
click at [1106, 310] on p "Modifier le type d'unité" at bounding box center [1105, 313] width 166 height 25
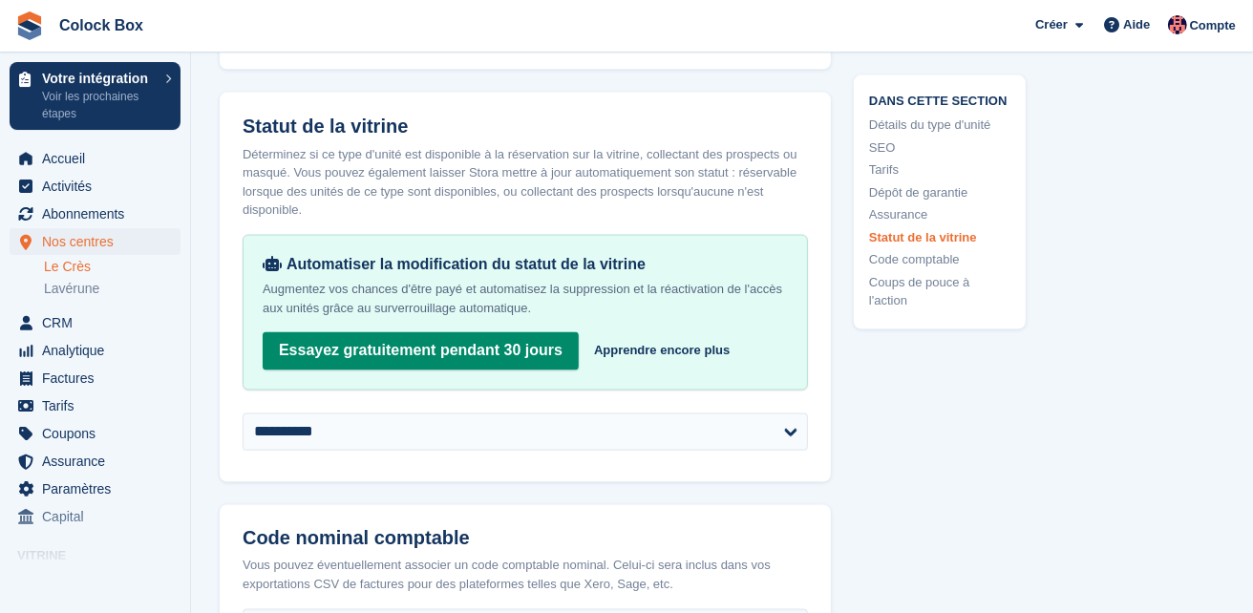
scroll to position [2472, 0]
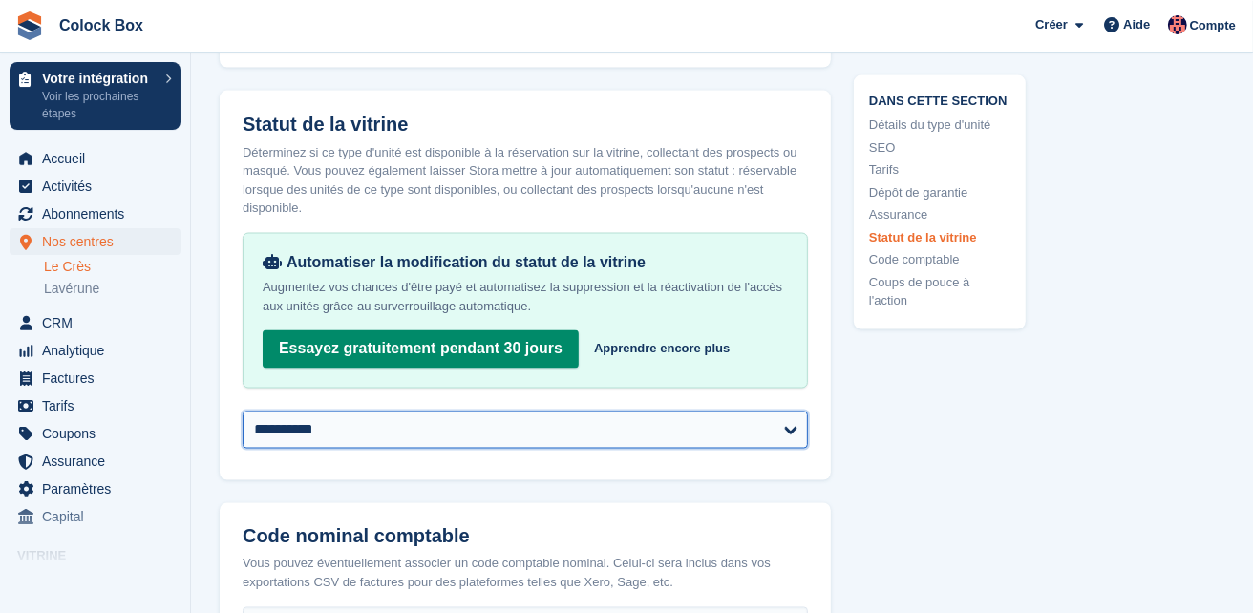
click at [786, 425] on select "**********" at bounding box center [525, 431] width 565 height 38
select select "******"
click at [243, 412] on select "**********" at bounding box center [525, 431] width 565 height 38
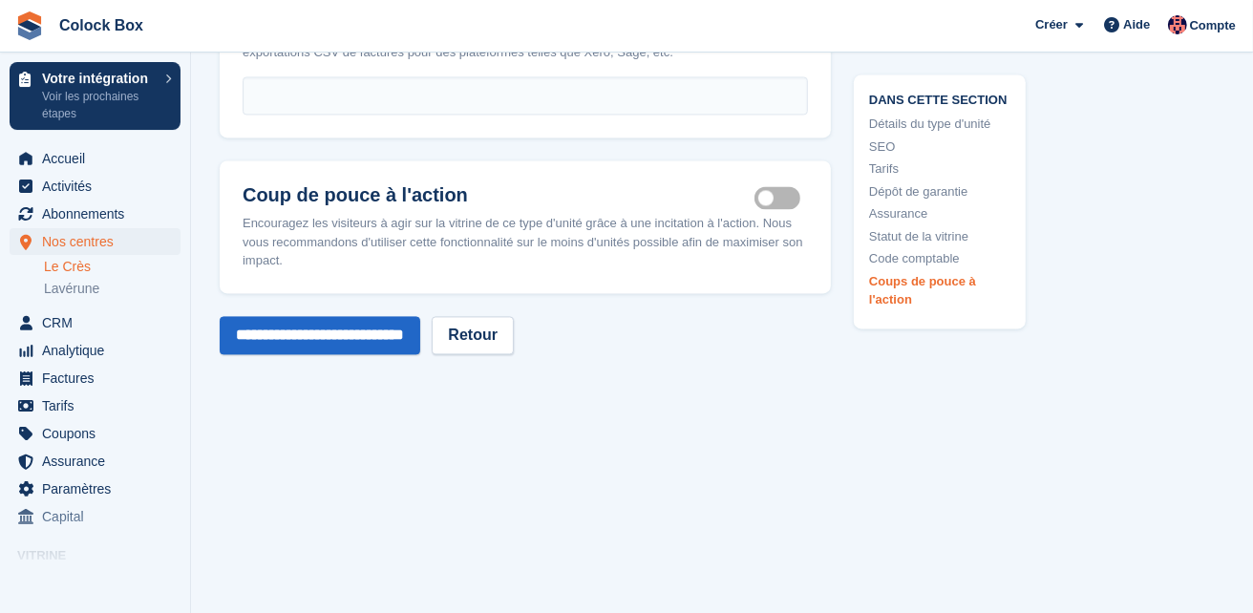
scroll to position [3091, 0]
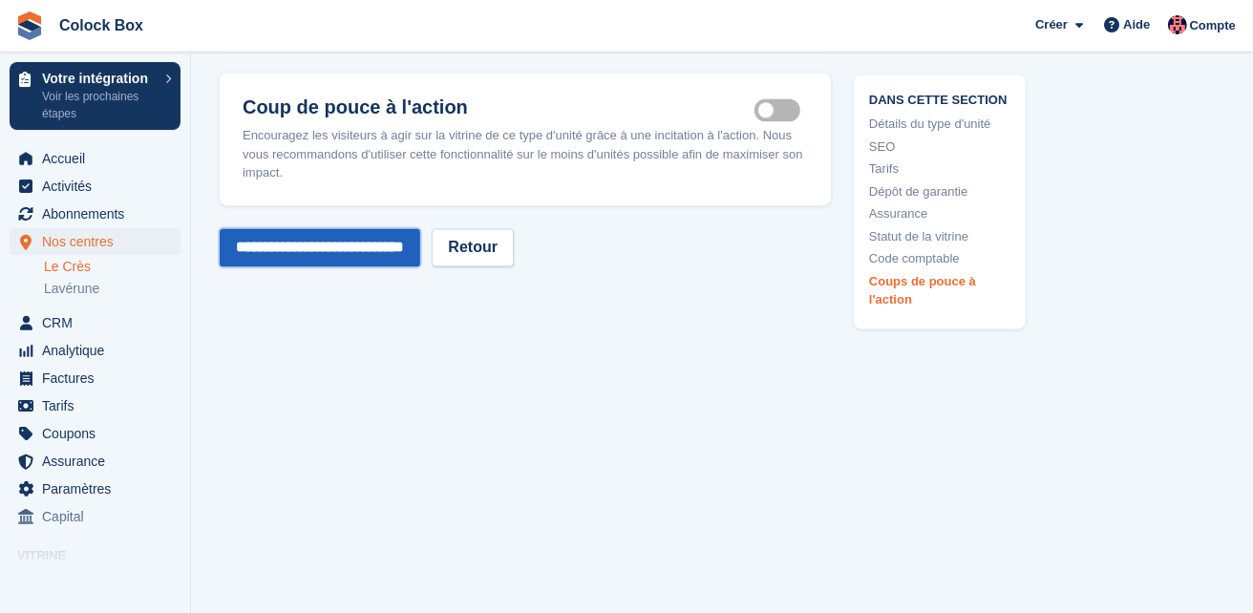
click at [391, 247] on input "**********" at bounding box center [320, 247] width 201 height 38
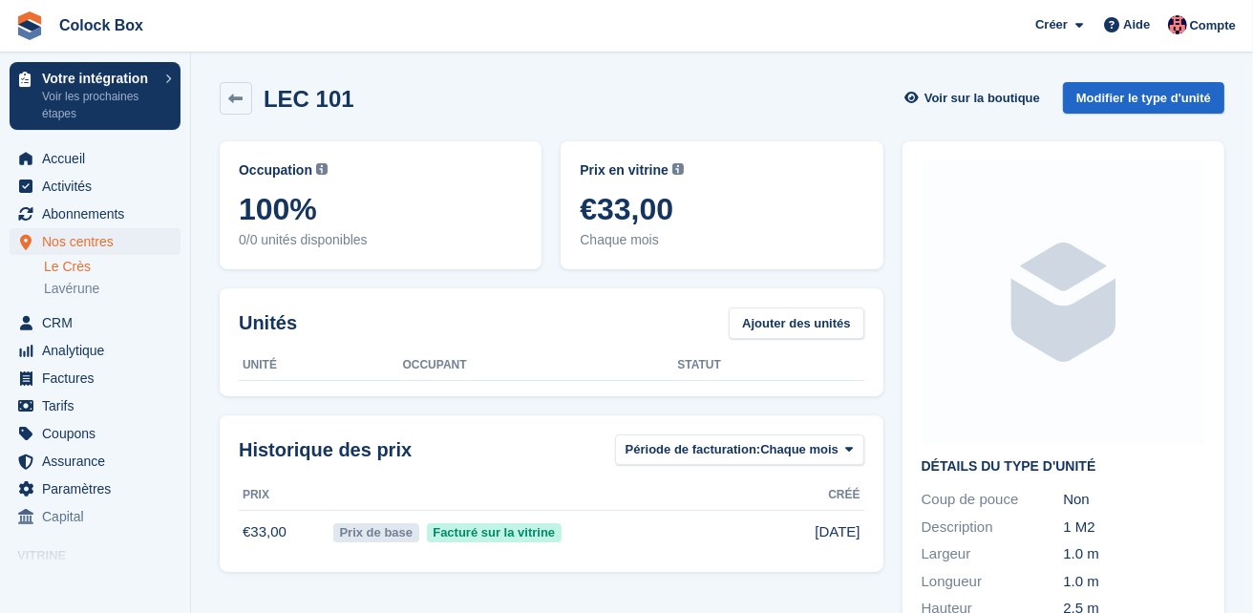
click at [70, 264] on link "Le Crès" at bounding box center [112, 267] width 137 height 18
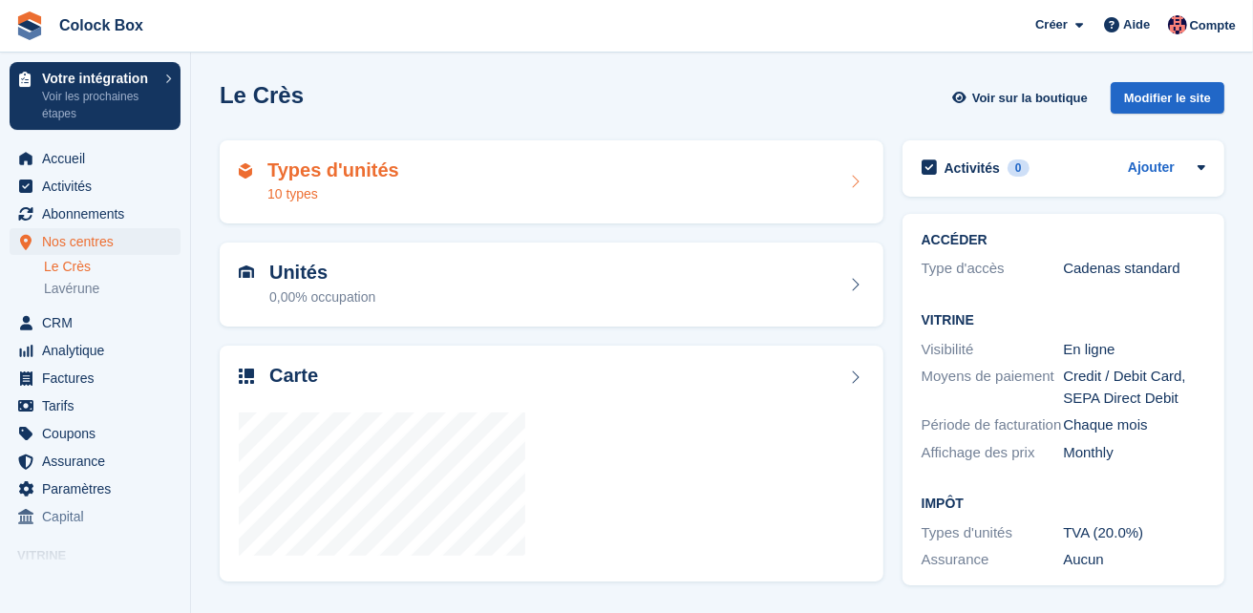
click at [433, 189] on div "Types d'unités 10 types" at bounding box center [552, 183] width 626 height 46
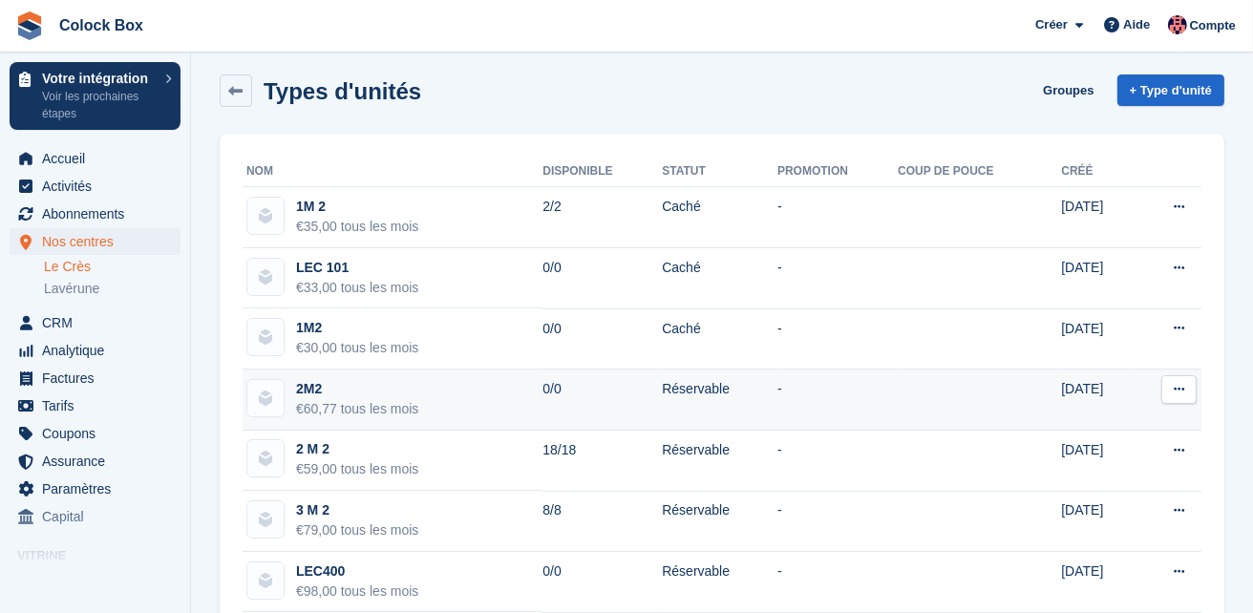
scroll to position [10, 0]
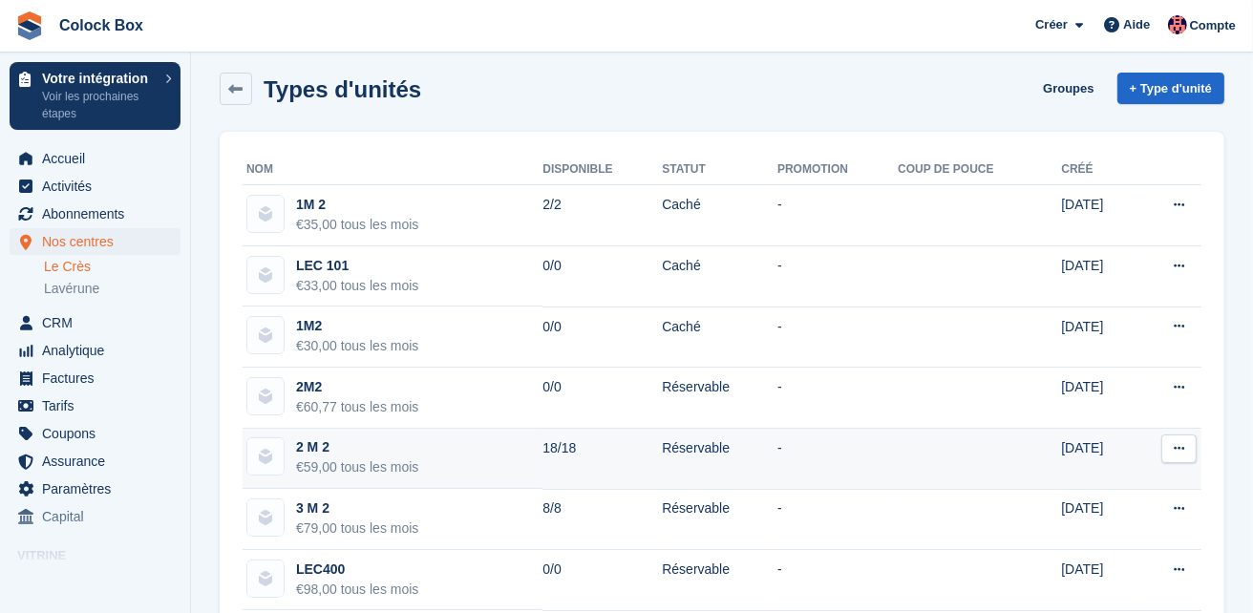
click at [1174, 444] on icon at bounding box center [1179, 448] width 11 height 12
click at [1110, 486] on p "Modifier le type d'unité" at bounding box center [1105, 486] width 166 height 25
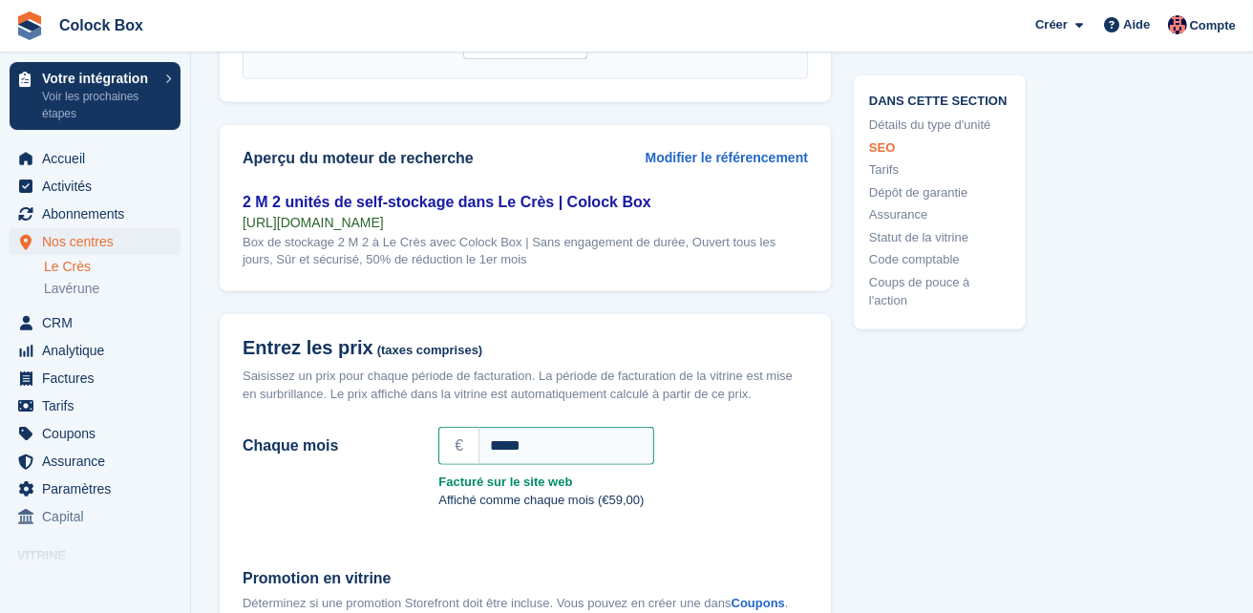
scroll to position [1247, 0]
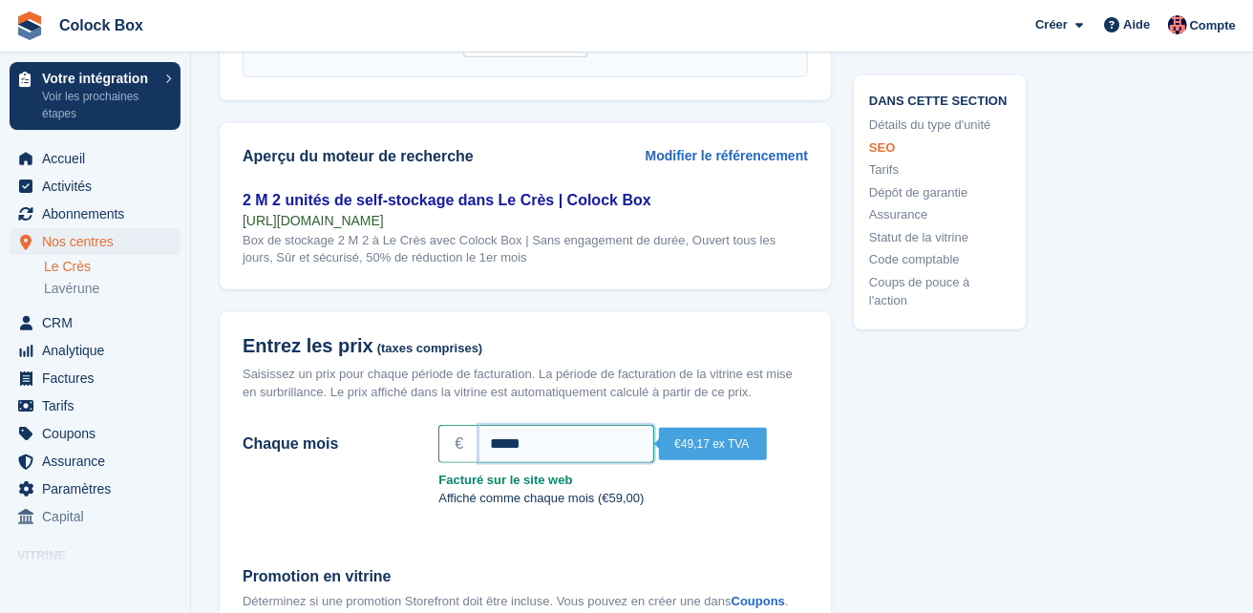
click at [612, 440] on input "*****" at bounding box center [567, 444] width 176 height 38
type input "*"
type input "*****"
click at [781, 498] on p "Affiché comme chaque mois (€60,77)" at bounding box center [623, 498] width 370 height 19
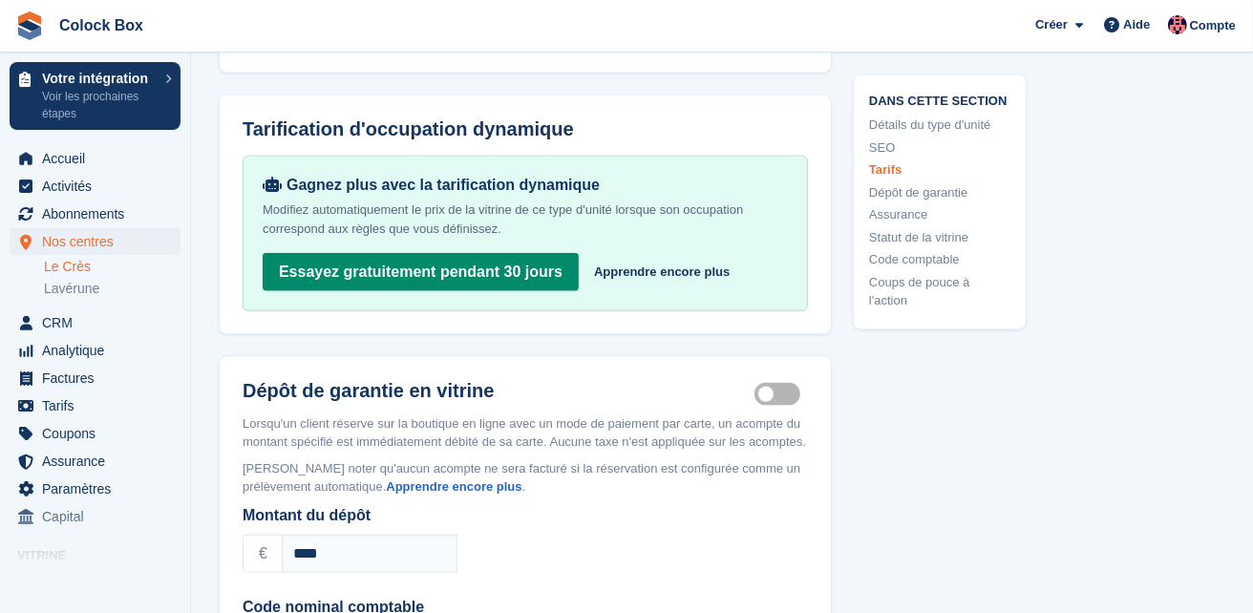
scroll to position [1884, 0]
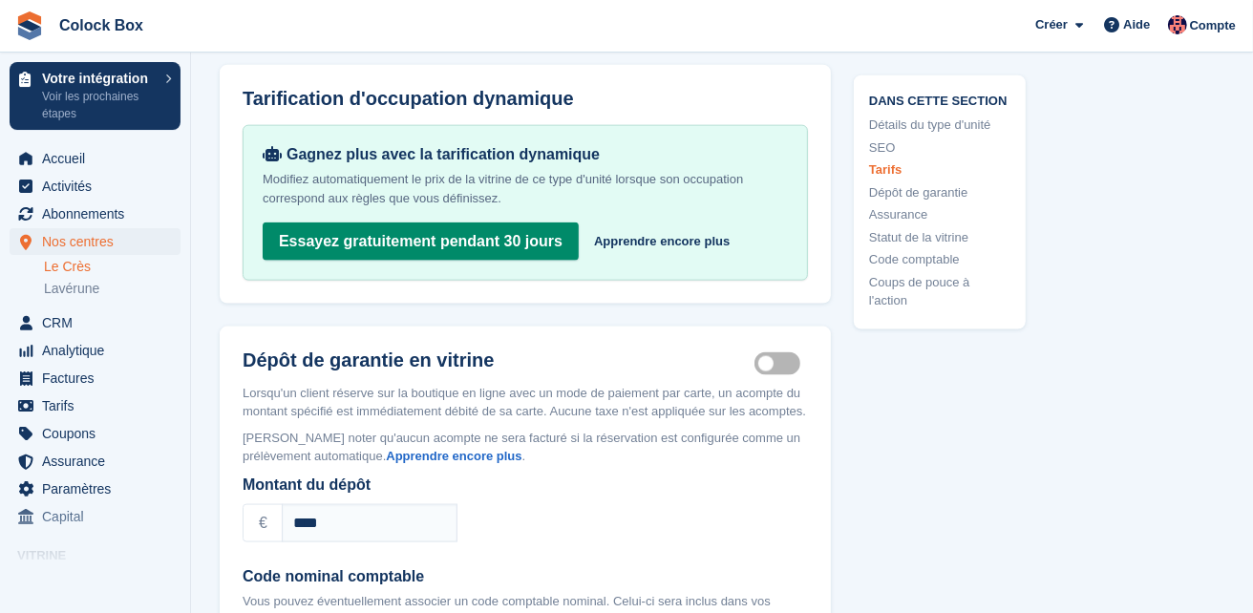
click at [789, 362] on label "Security deposit on" at bounding box center [781, 363] width 53 height 3
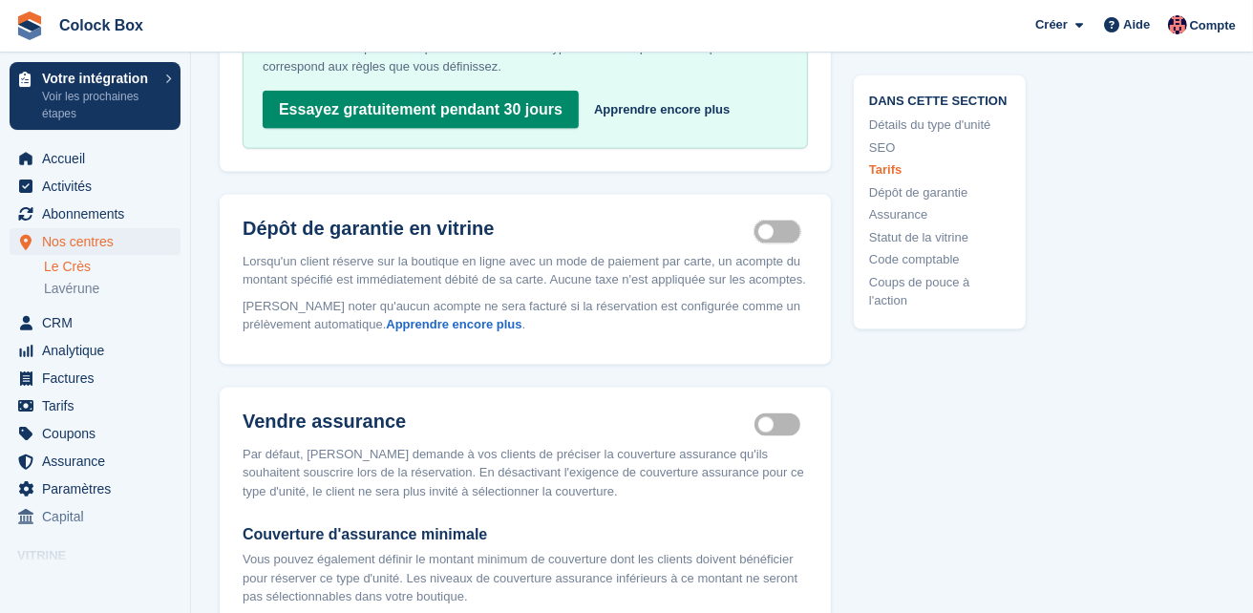
scroll to position [2041, 0]
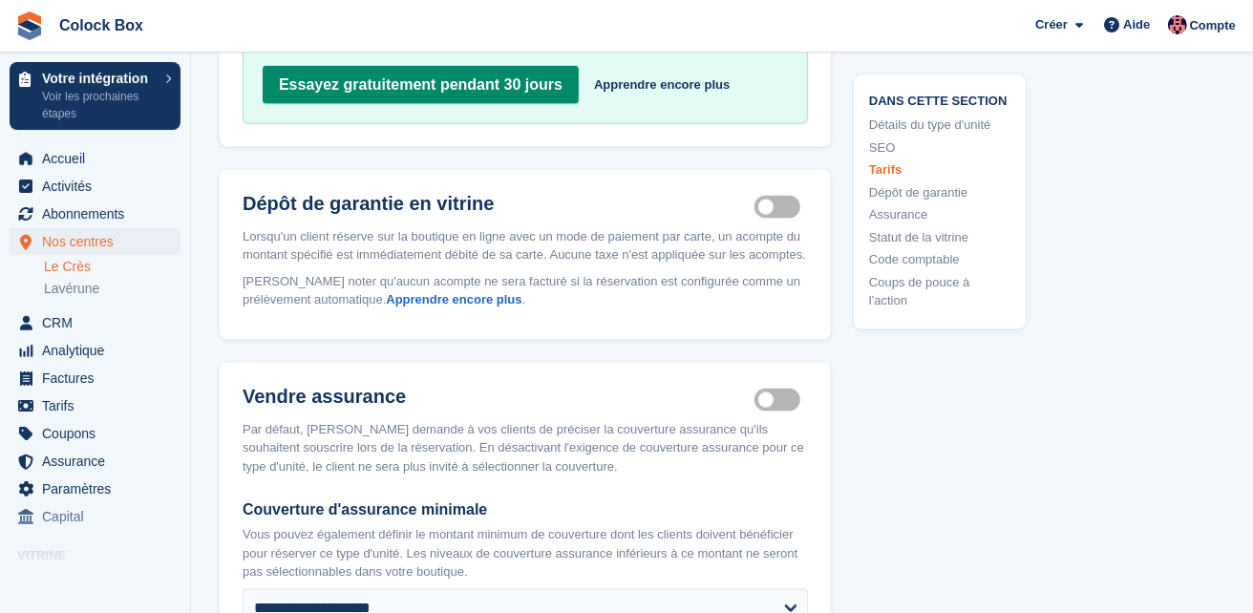
click at [793, 398] on label "Insurance coverage required" at bounding box center [781, 399] width 53 height 3
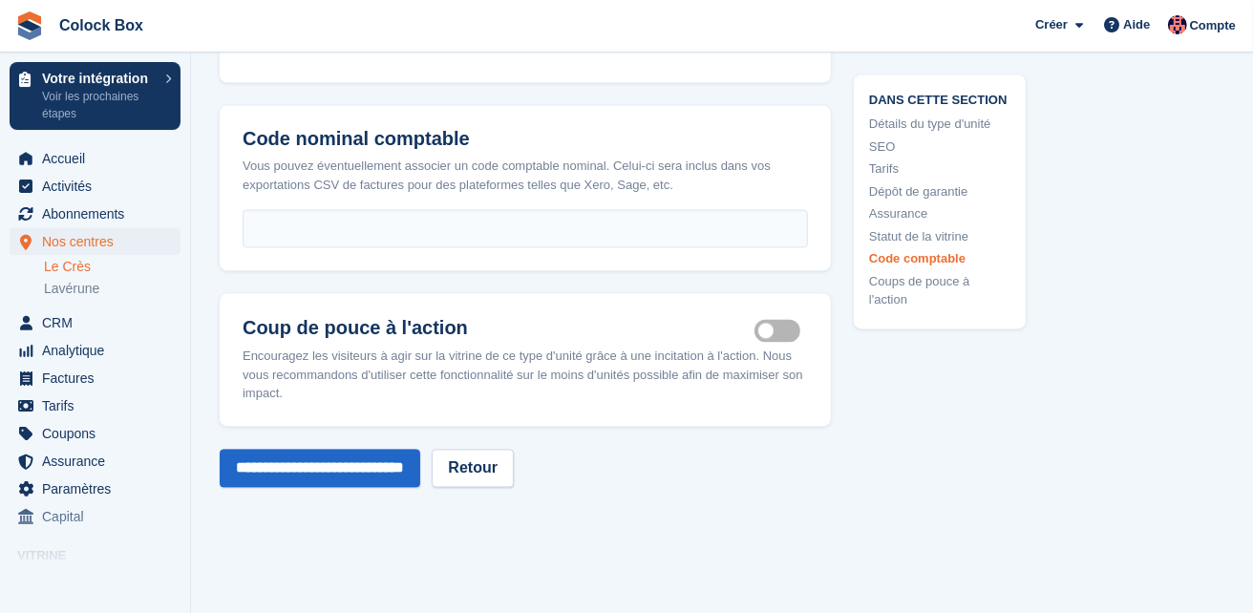
scroll to position [2888, 0]
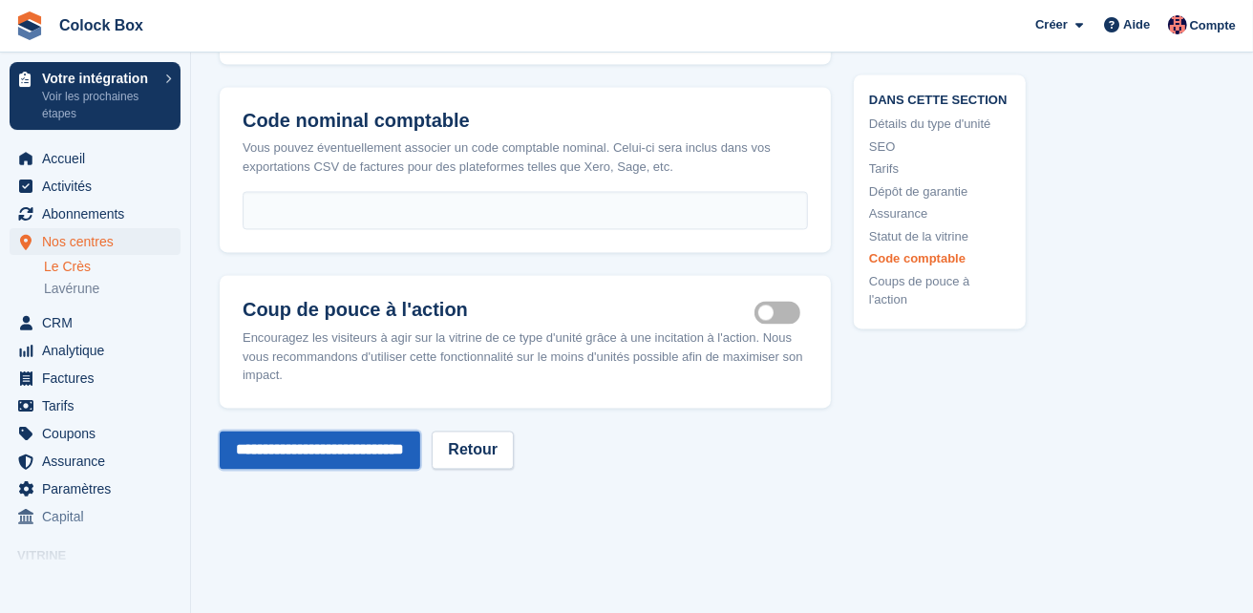
click at [350, 439] on input "**********" at bounding box center [320, 450] width 201 height 38
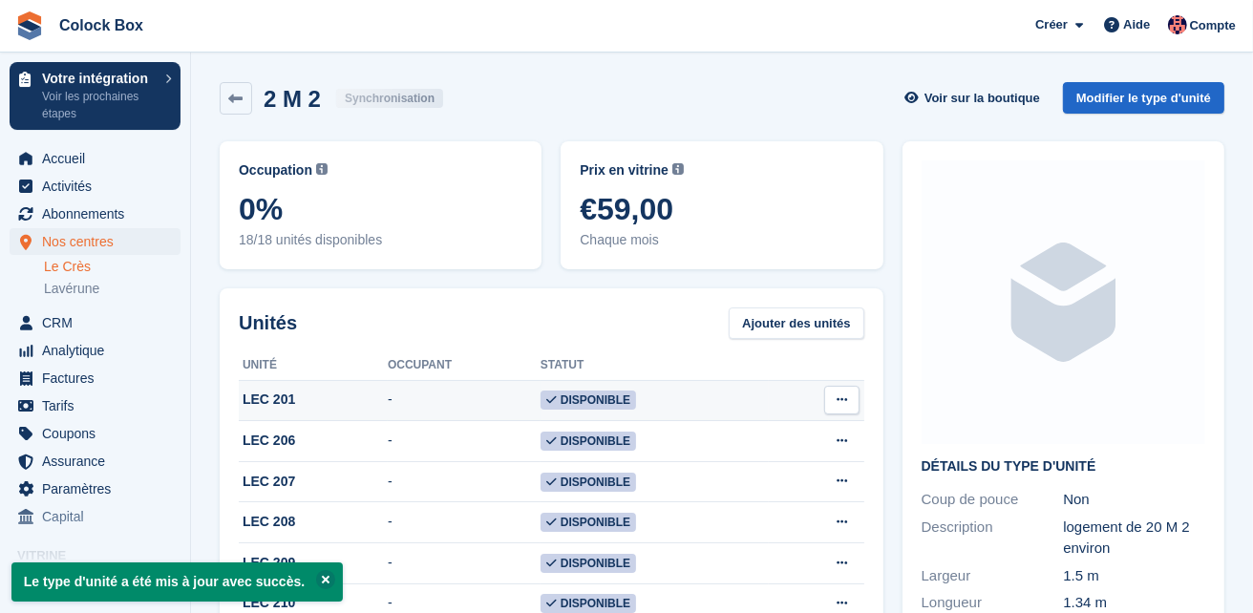
click at [846, 401] on icon at bounding box center [842, 400] width 11 height 12
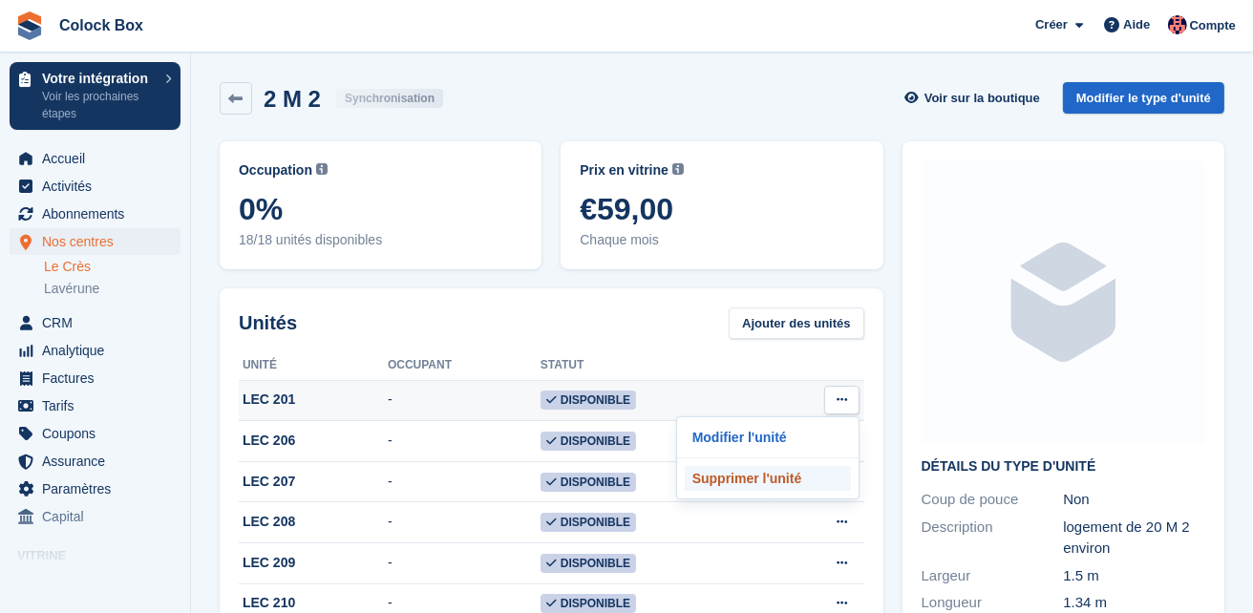
click at [758, 481] on p "Supprimer l'unité" at bounding box center [768, 478] width 166 height 25
click at [746, 435] on p "Modifier l'unité" at bounding box center [768, 437] width 166 height 25
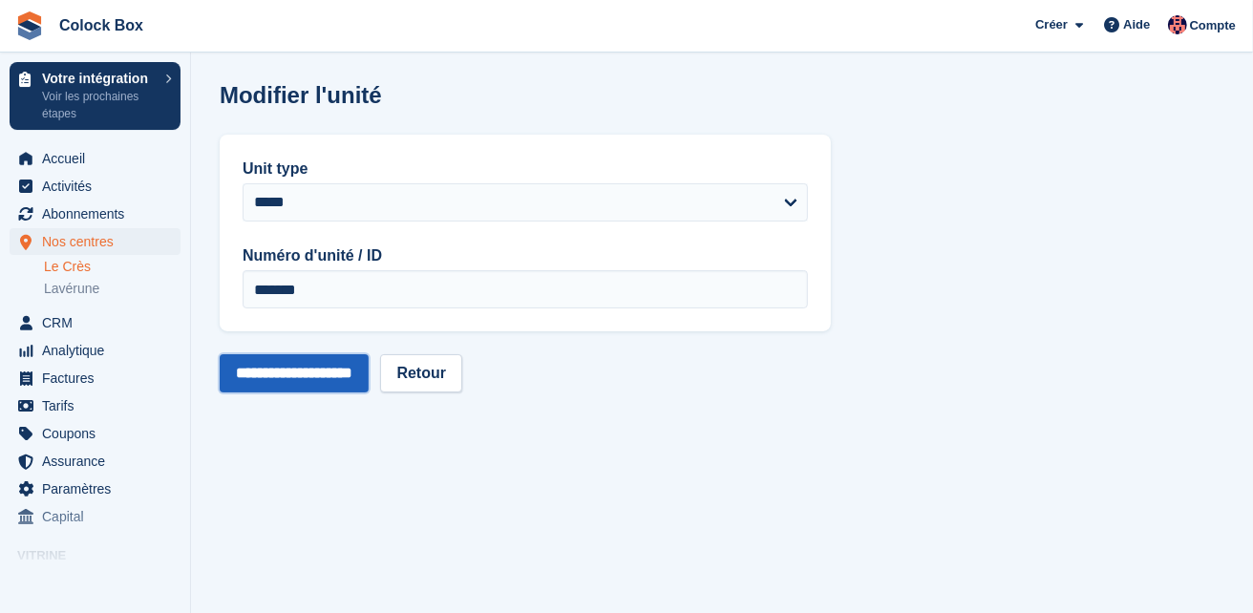
click at [309, 375] on input "**********" at bounding box center [294, 373] width 149 height 38
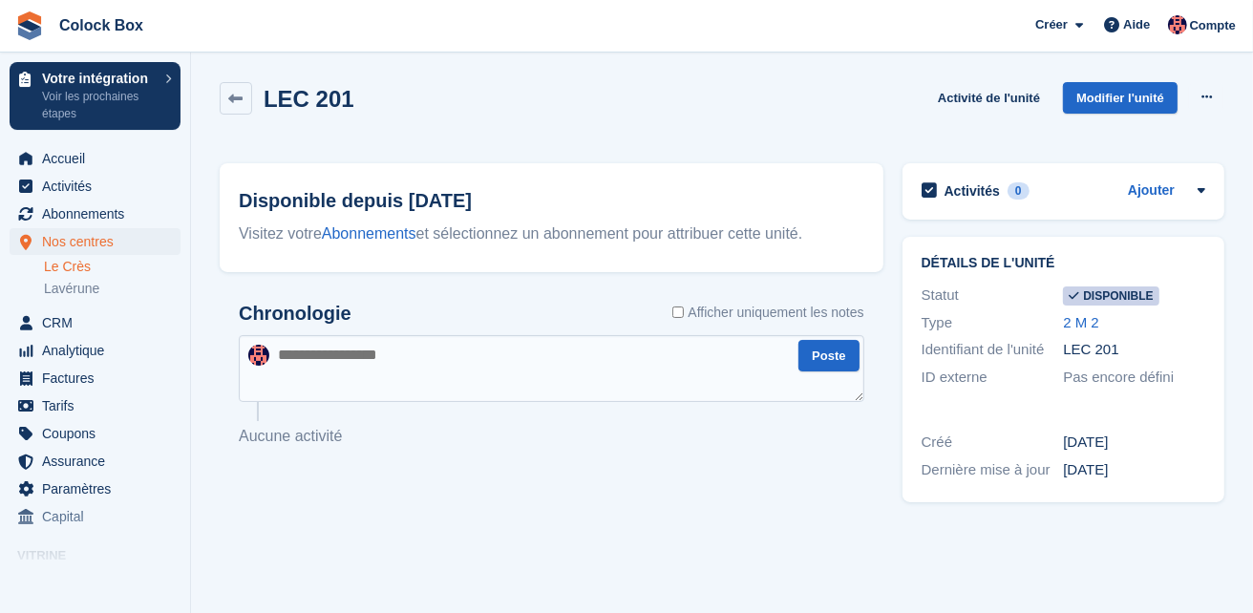
click at [74, 266] on link "Le Crès" at bounding box center [112, 267] width 137 height 18
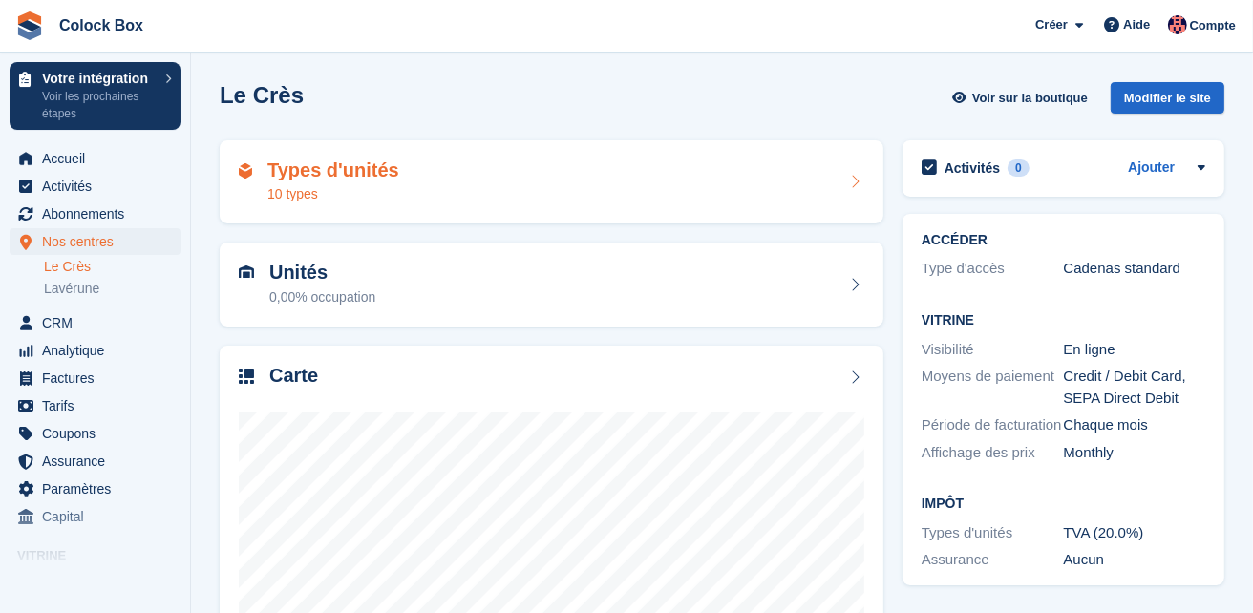
click at [480, 196] on div "Types d'unités 10 types" at bounding box center [552, 183] width 626 height 46
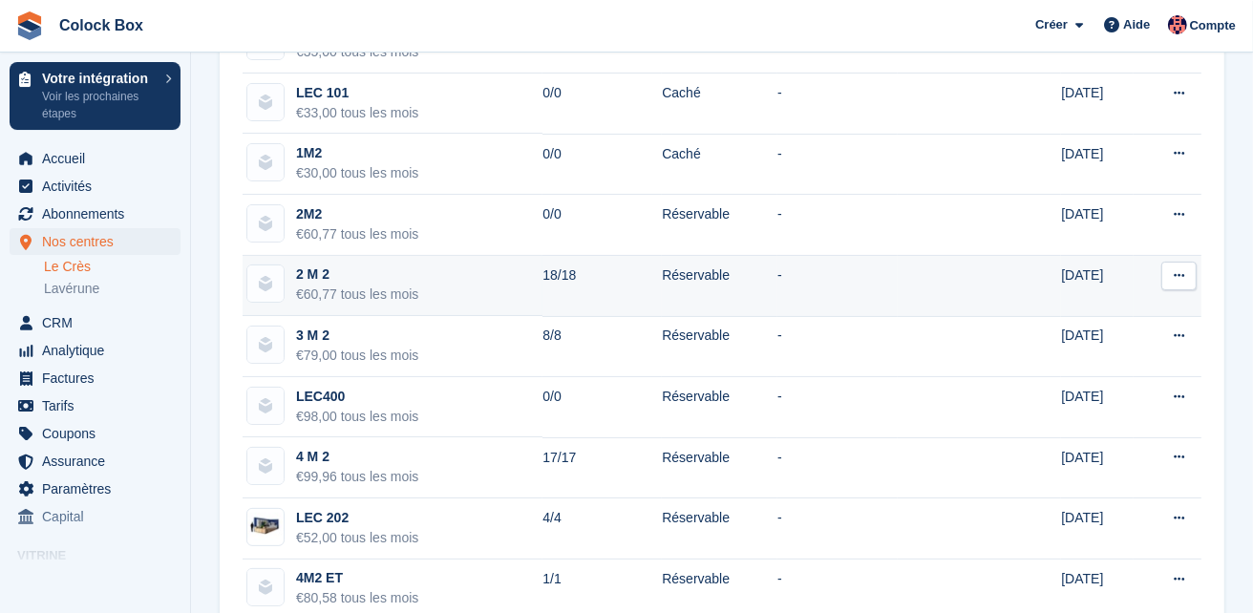
scroll to position [20, 0]
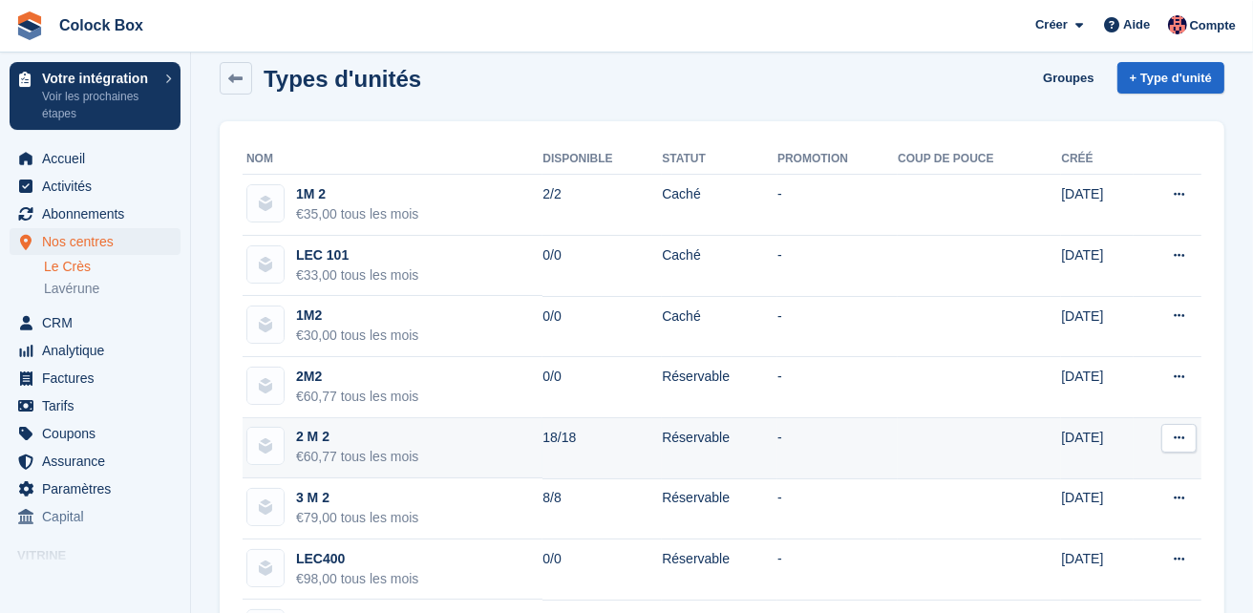
click at [473, 437] on td "2 M 2 €60,77 tous les mois" at bounding box center [393, 448] width 300 height 61
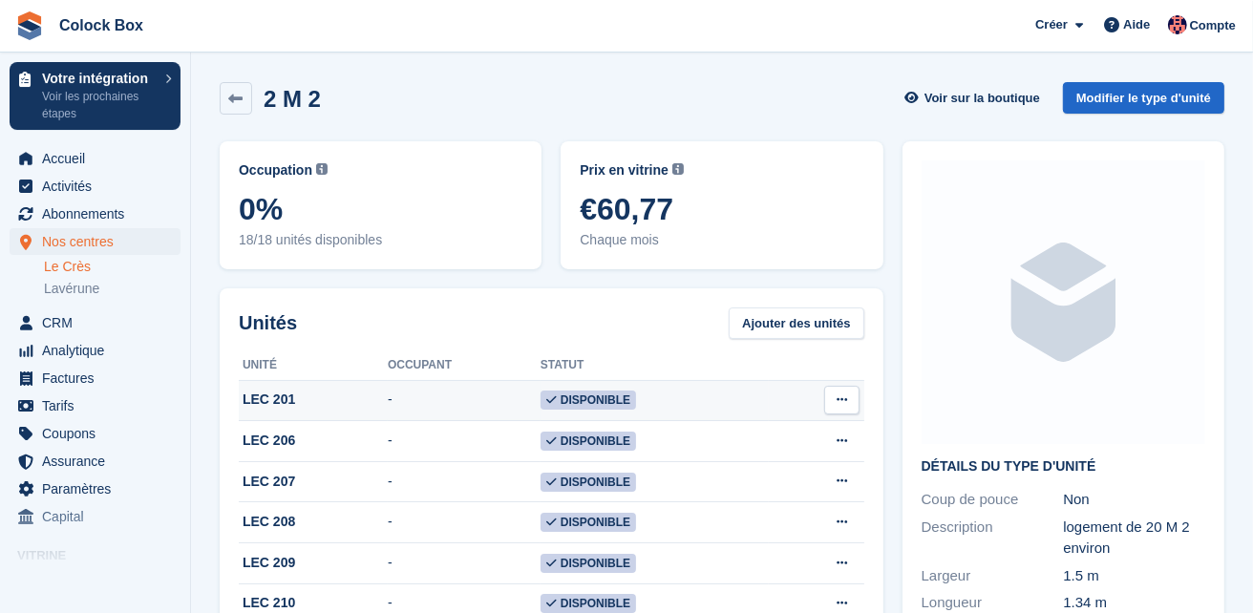
click at [837, 390] on button at bounding box center [841, 400] width 35 height 29
click at [764, 438] on p "Modifier l'unité" at bounding box center [768, 437] width 166 height 25
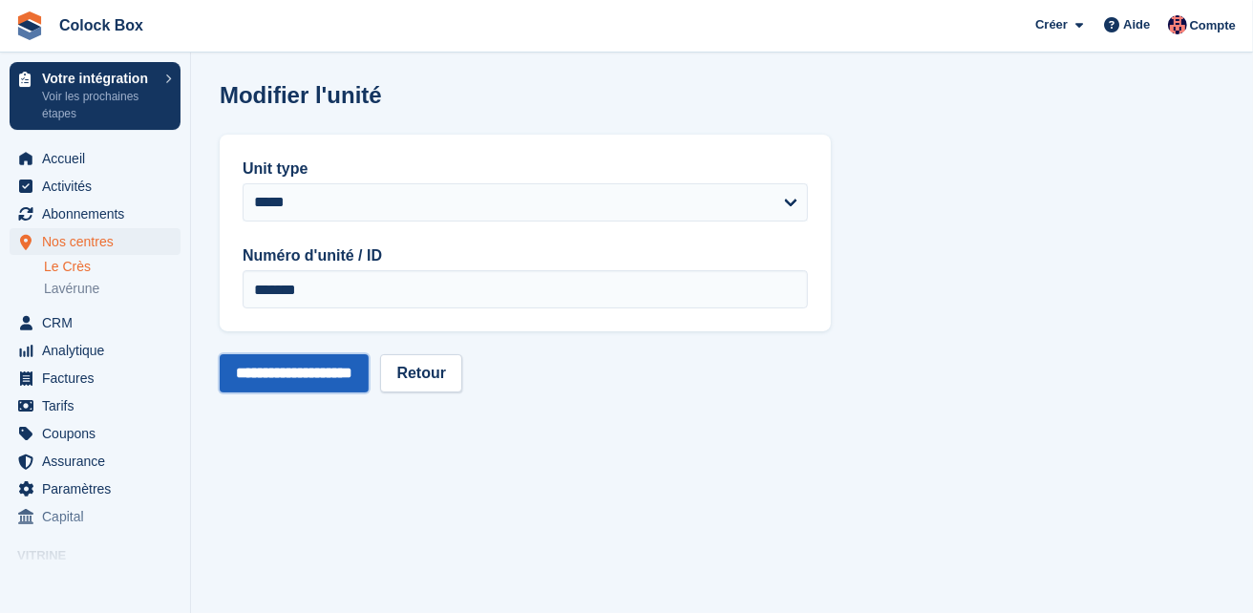
click at [286, 360] on input "**********" at bounding box center [294, 373] width 149 height 38
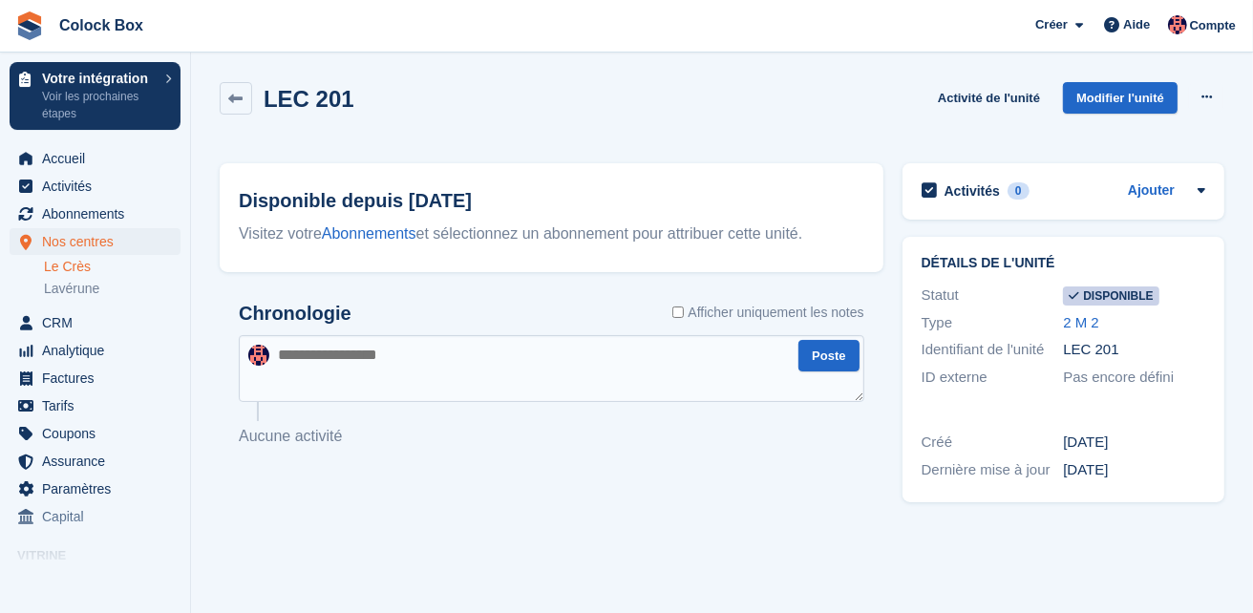
click at [77, 269] on link "Le Crès" at bounding box center [112, 267] width 137 height 18
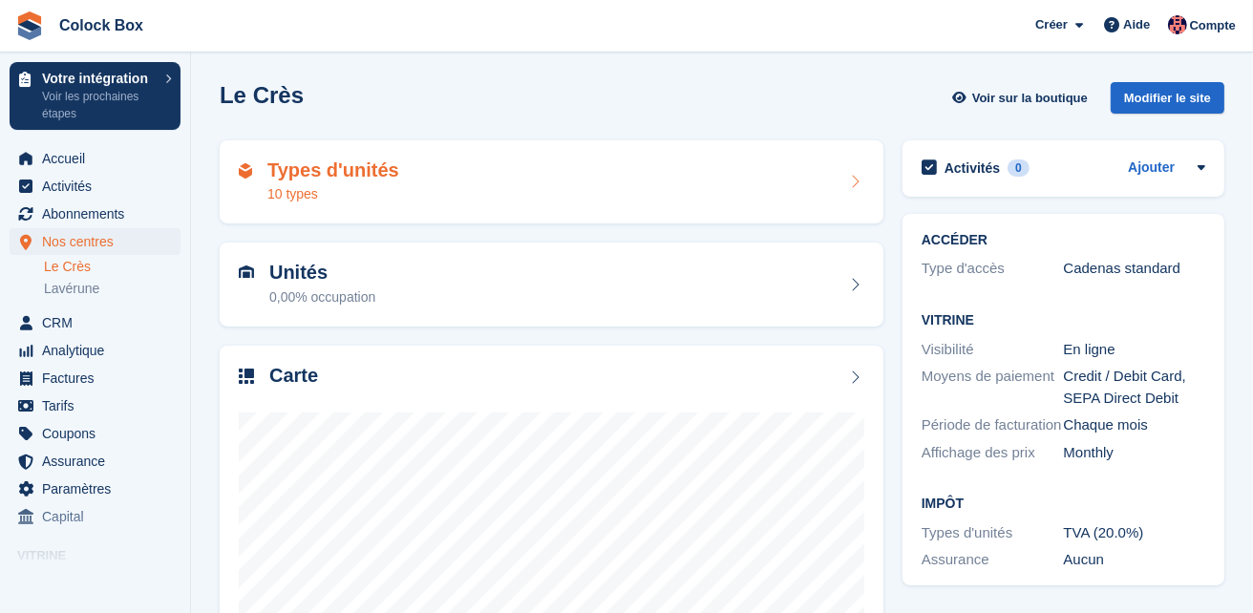
click at [385, 167] on h2 "Types d'unités" at bounding box center [333, 171] width 132 height 22
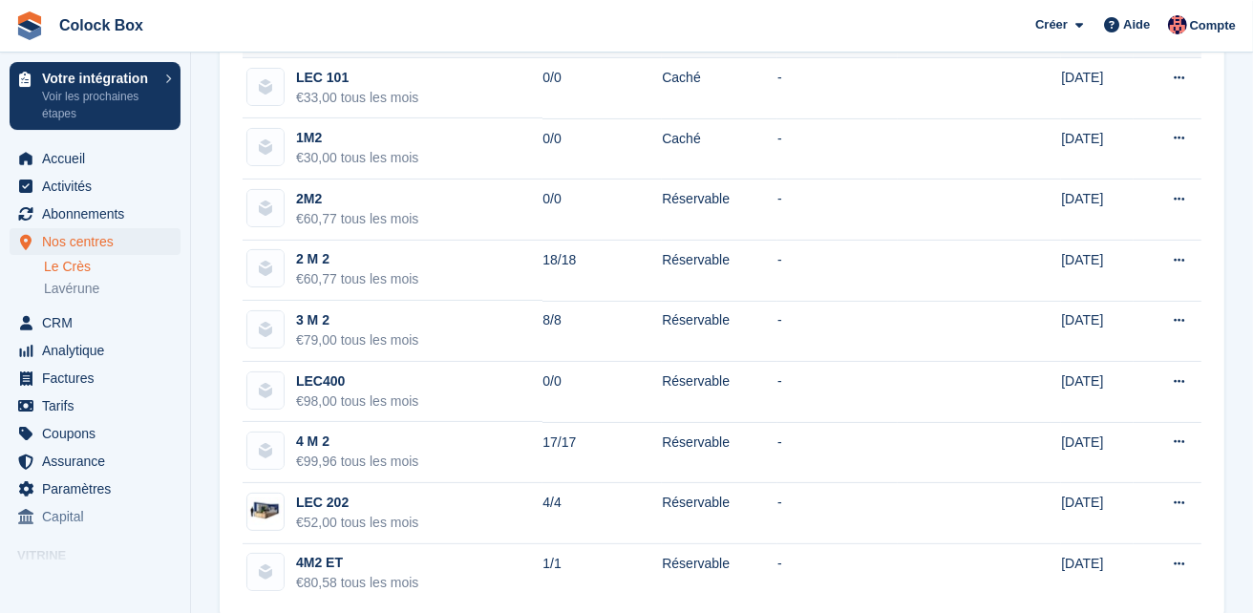
scroll to position [228, 0]
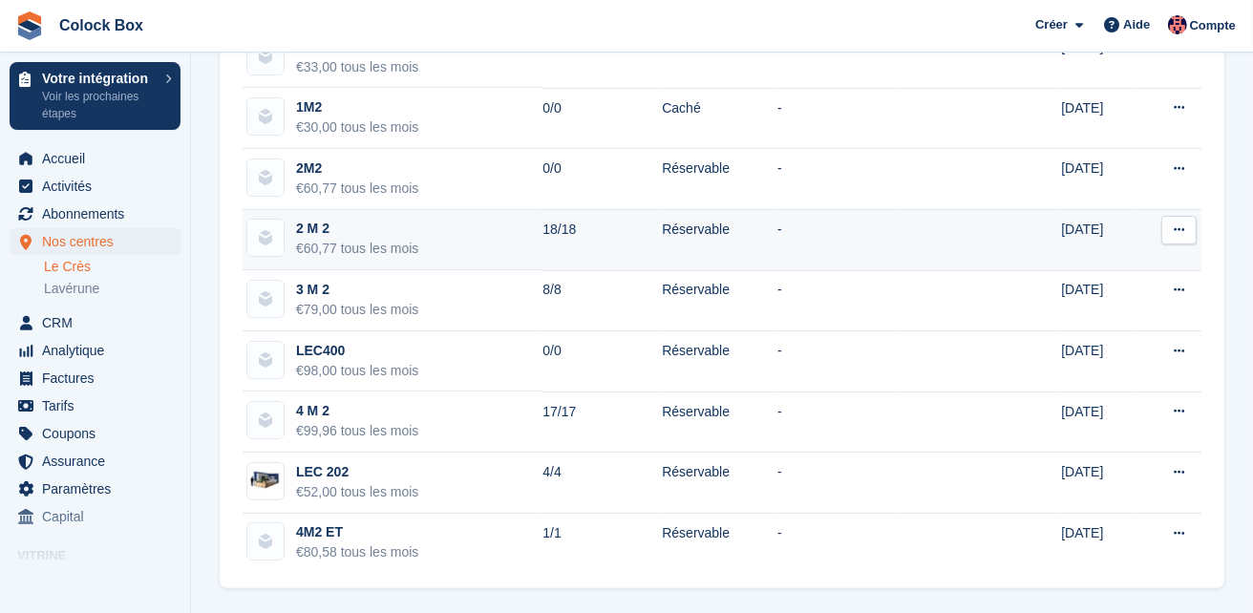
click at [410, 229] on div "2 M 2" at bounding box center [357, 229] width 122 height 20
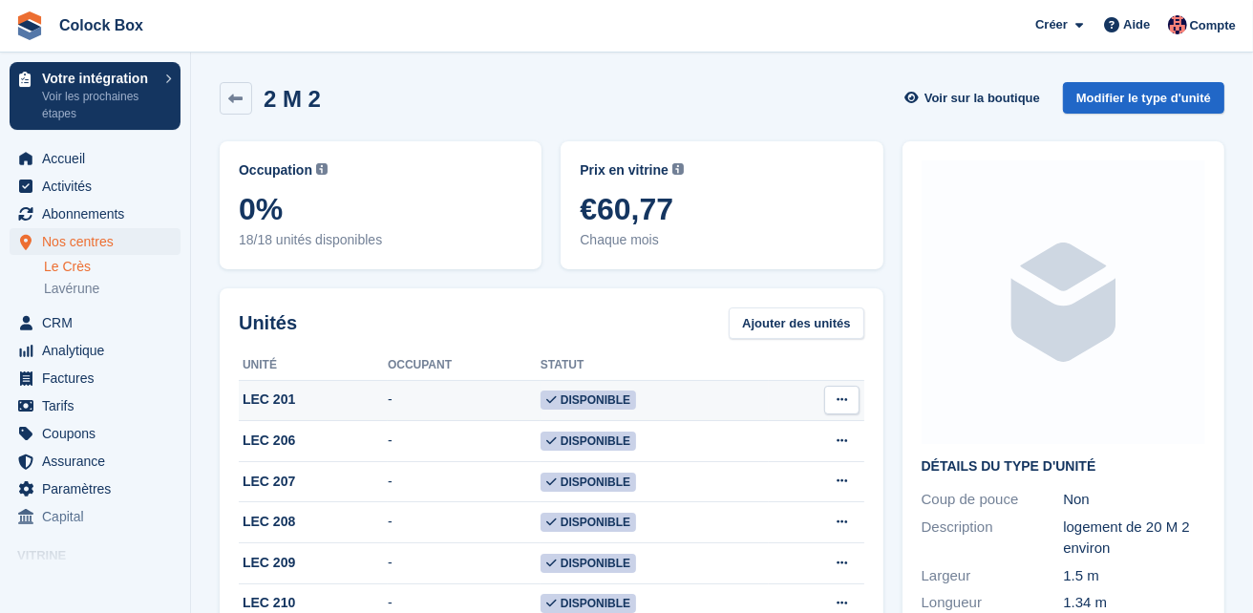
click at [429, 400] on td "-" at bounding box center [464, 400] width 153 height 41
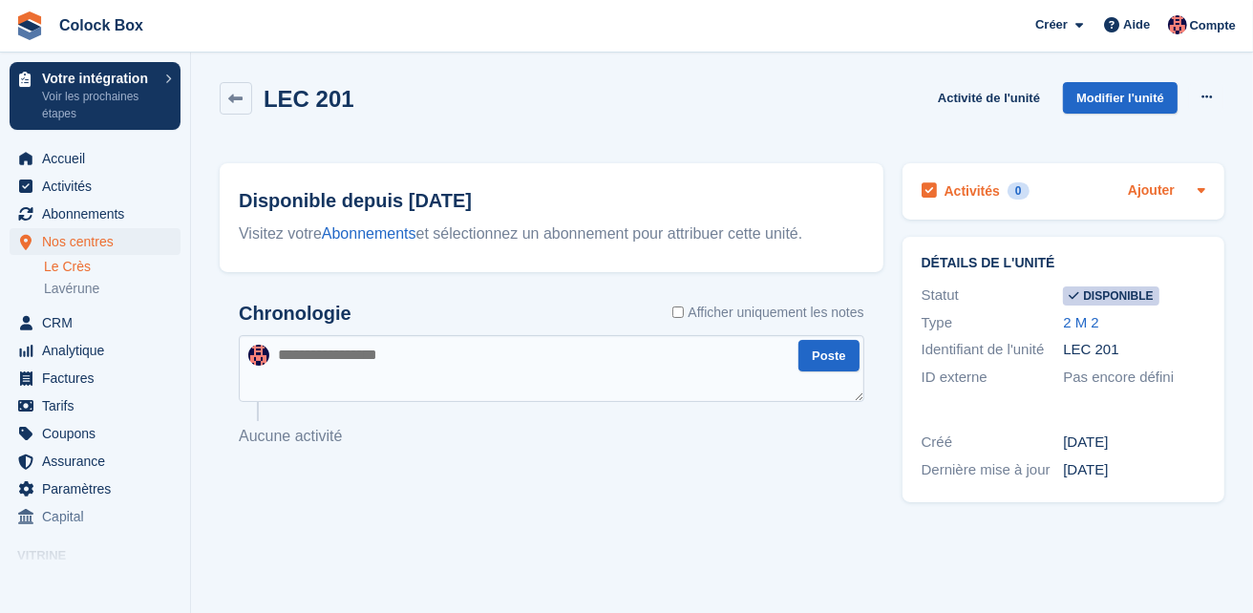
click at [1165, 191] on link "Ajouter" at bounding box center [1151, 192] width 47 height 22
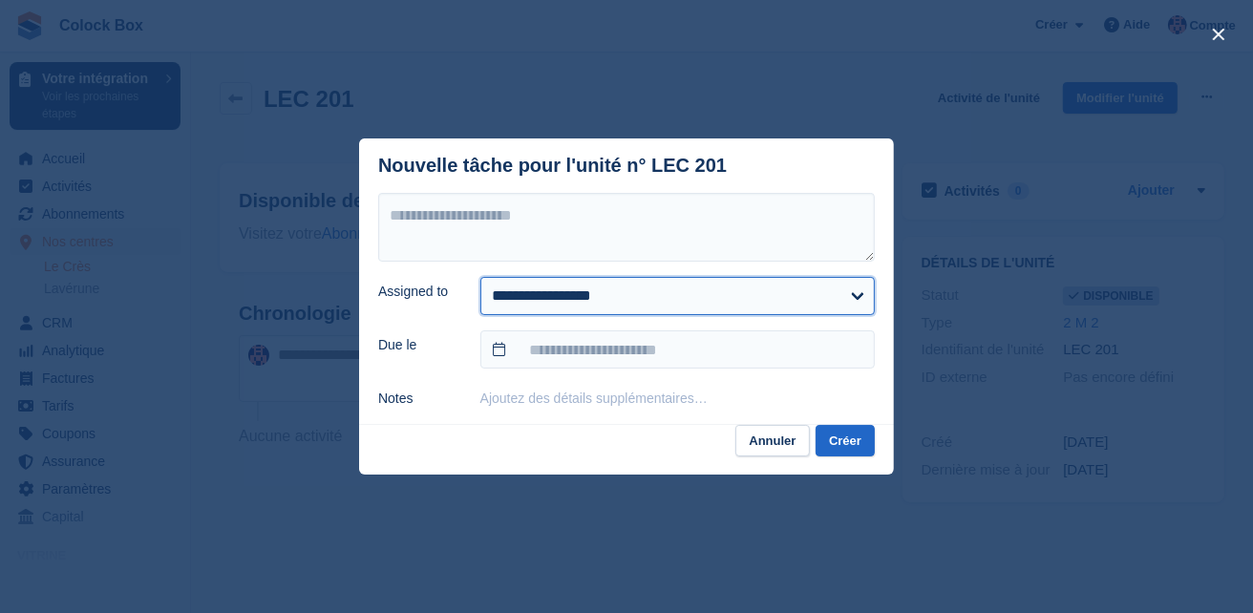
click at [862, 294] on select "**********" at bounding box center [677, 296] width 394 height 38
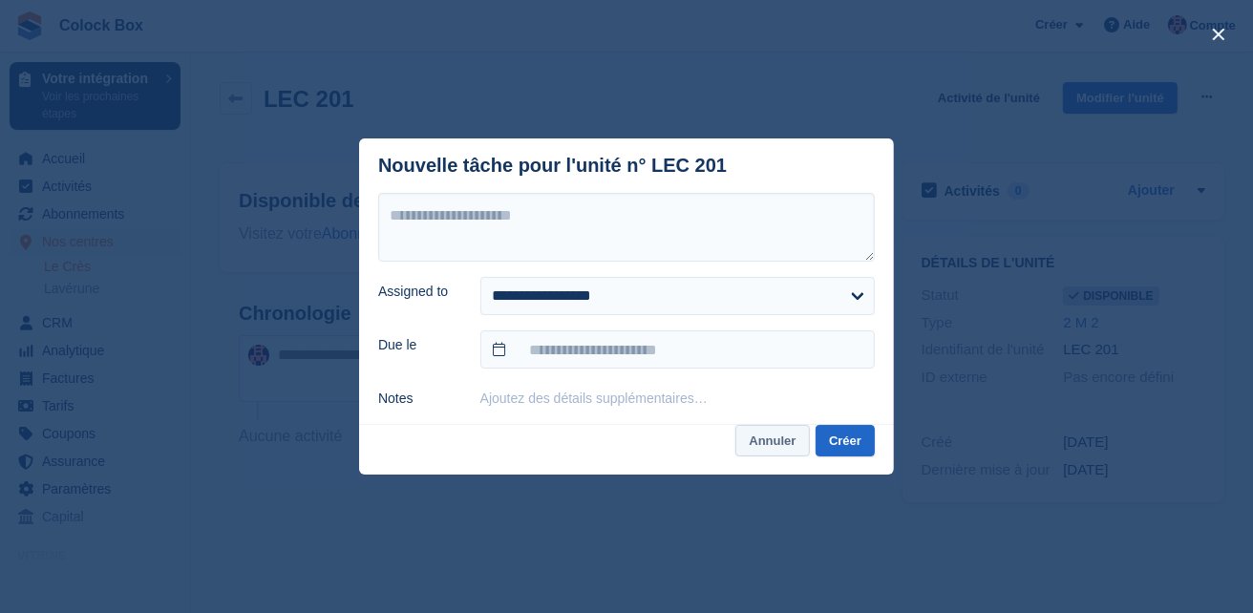
click at [772, 443] on button "Annuler" at bounding box center [772, 441] width 74 height 32
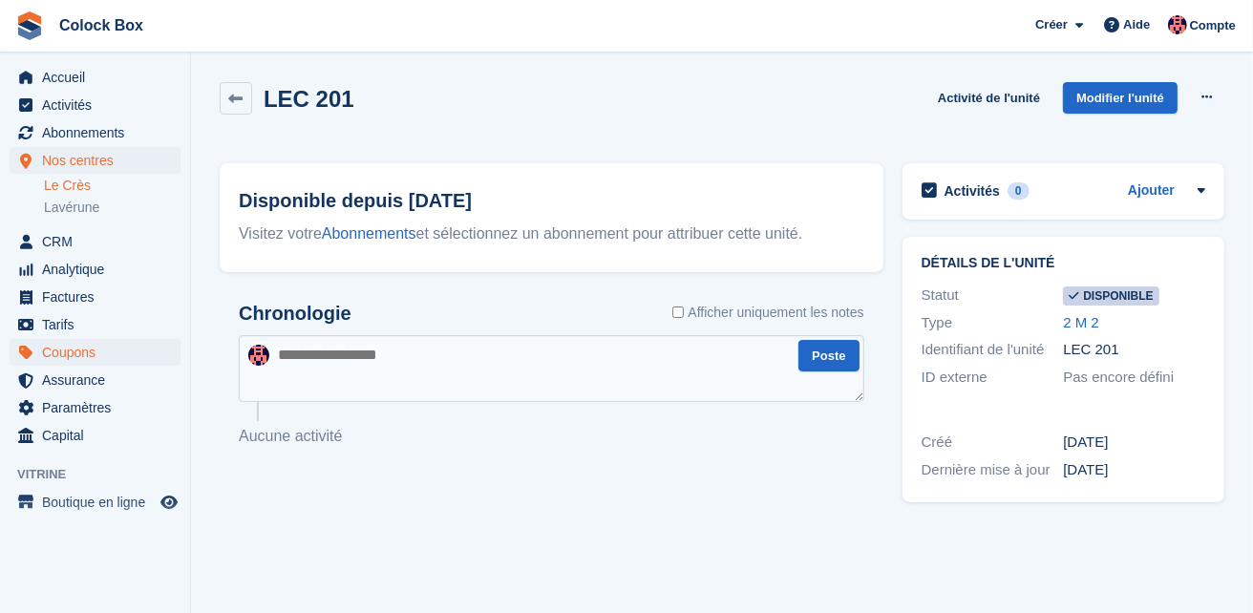
scroll to position [88, 0]
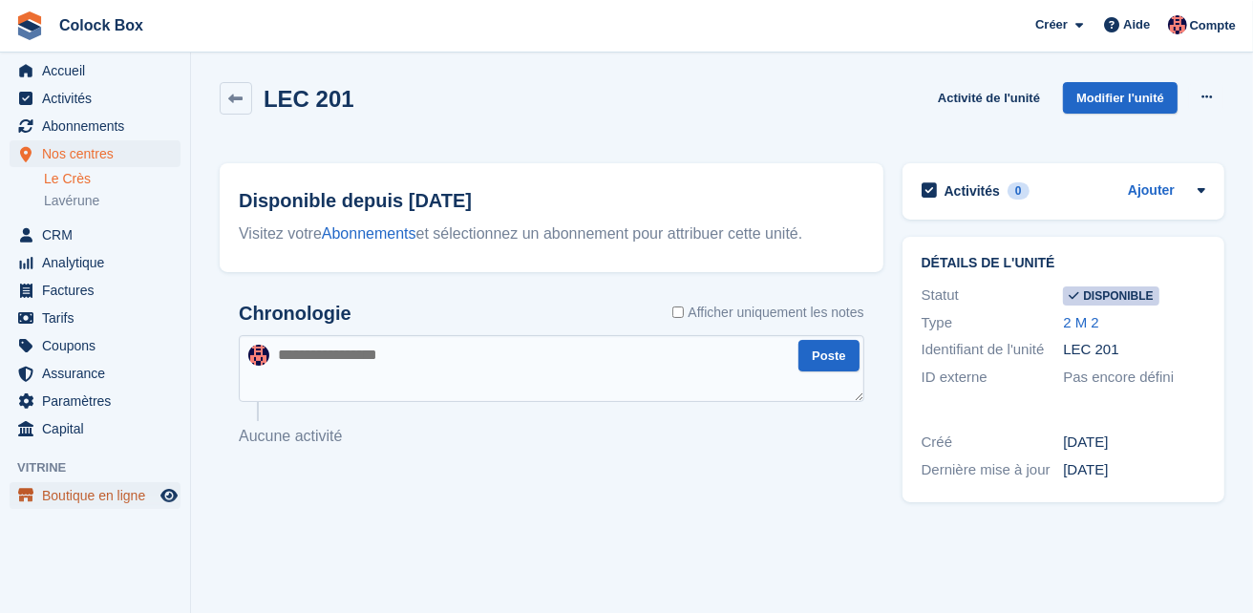
click at [66, 494] on span "Boutique en ligne" at bounding box center [99, 495] width 115 height 27
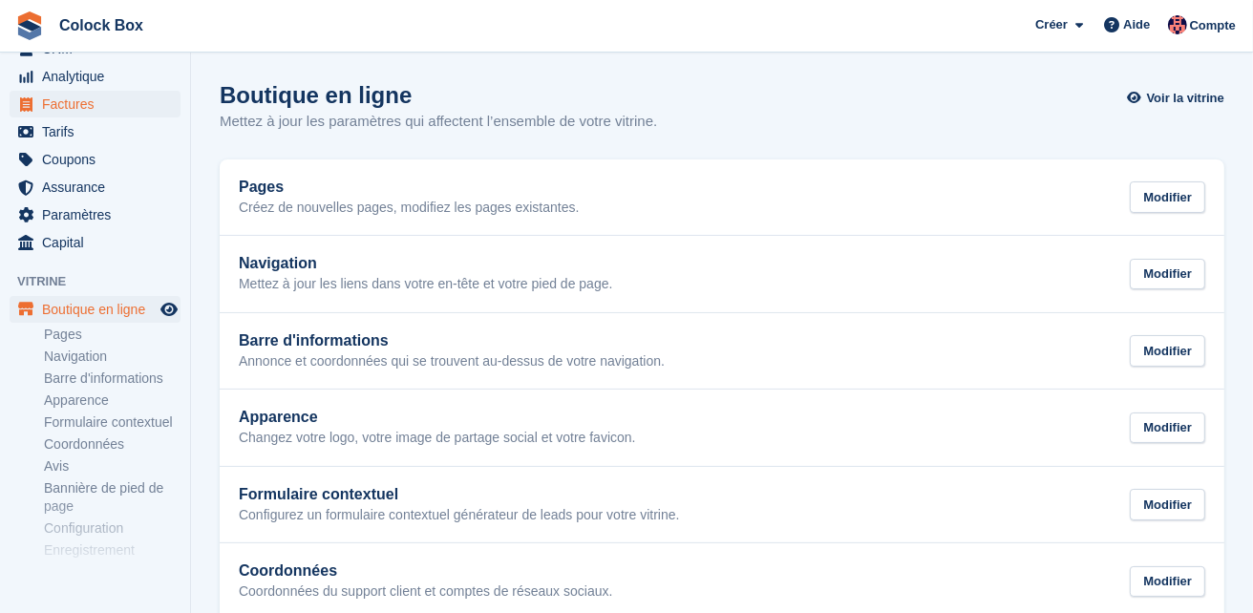
scroll to position [149, 0]
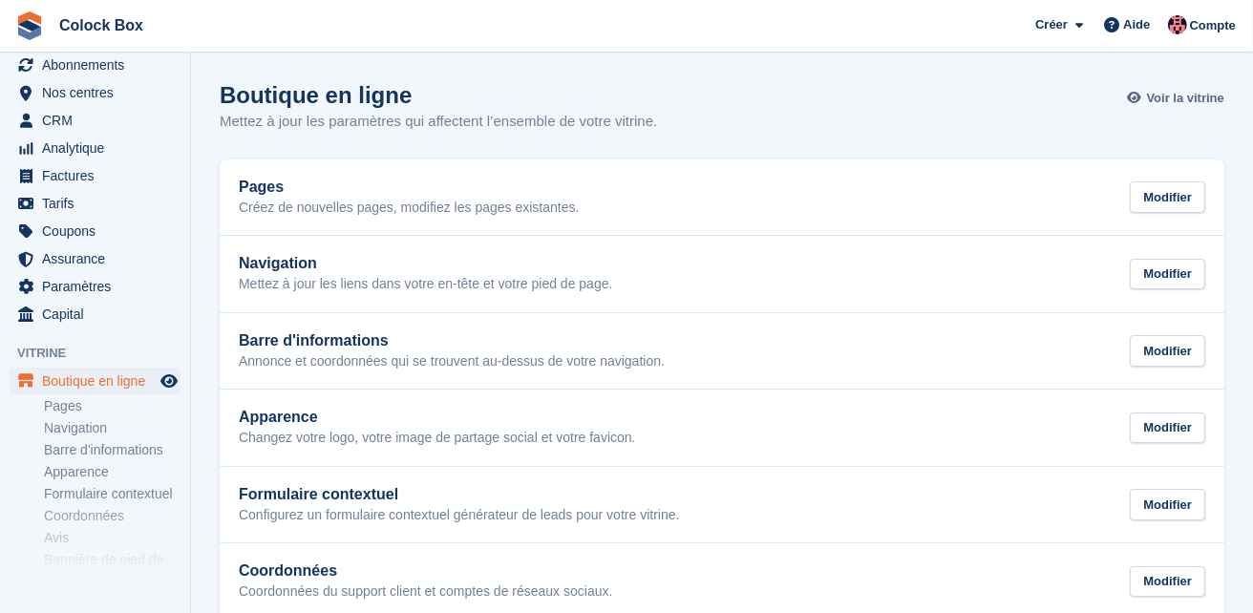
click at [1188, 98] on span "Voir la vitrine" at bounding box center [1185, 98] width 77 height 19
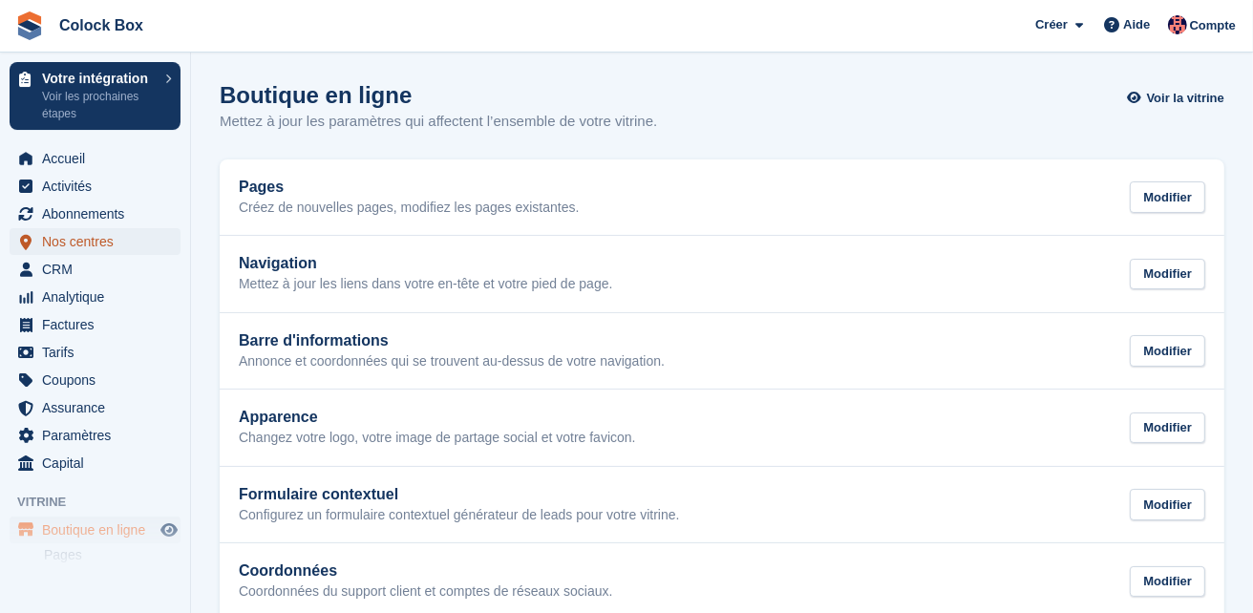
click at [80, 245] on span "Nos centres" at bounding box center [99, 241] width 115 height 27
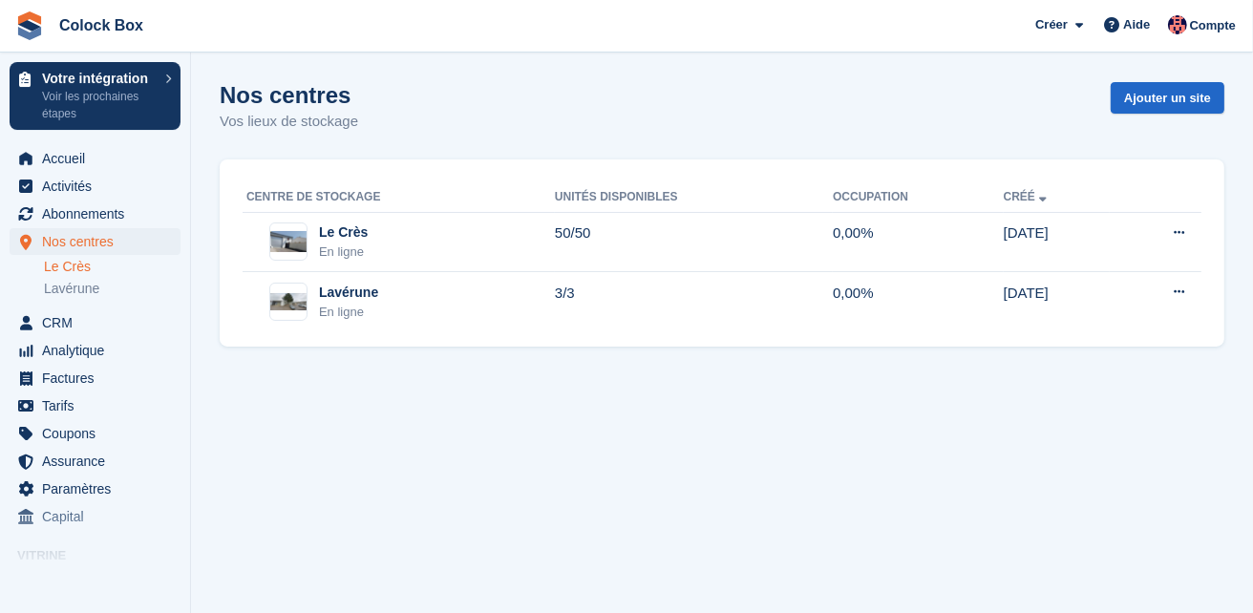
click at [74, 267] on link "Le Crès" at bounding box center [112, 267] width 137 height 18
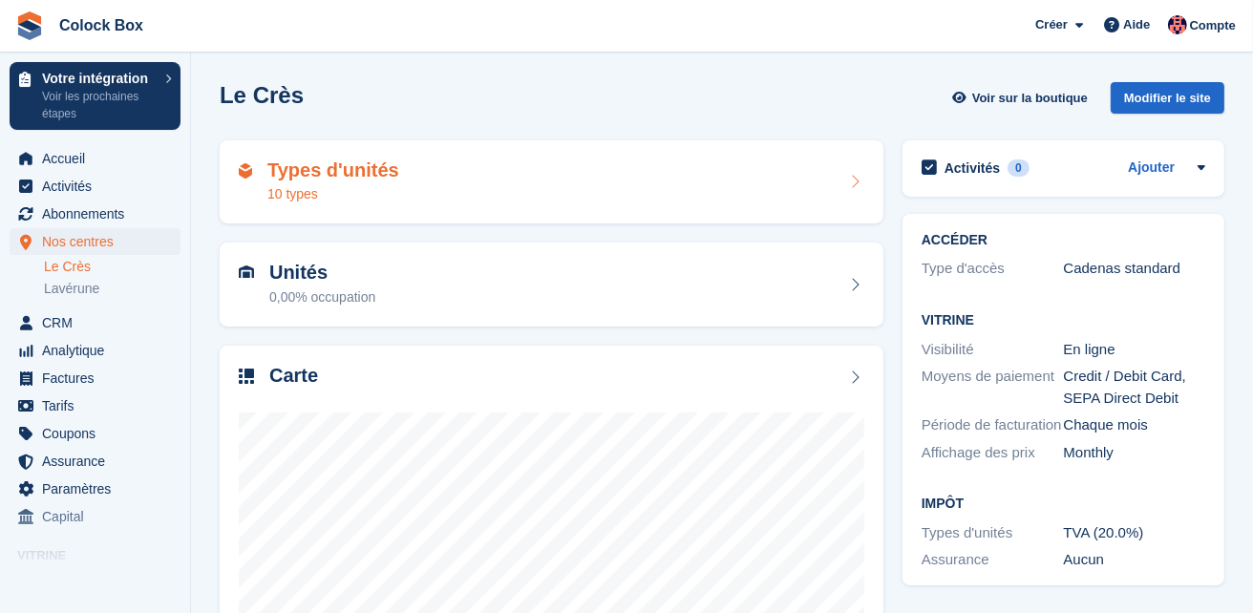
click at [467, 197] on div "Types d'unités 10 types" at bounding box center [552, 183] width 626 height 46
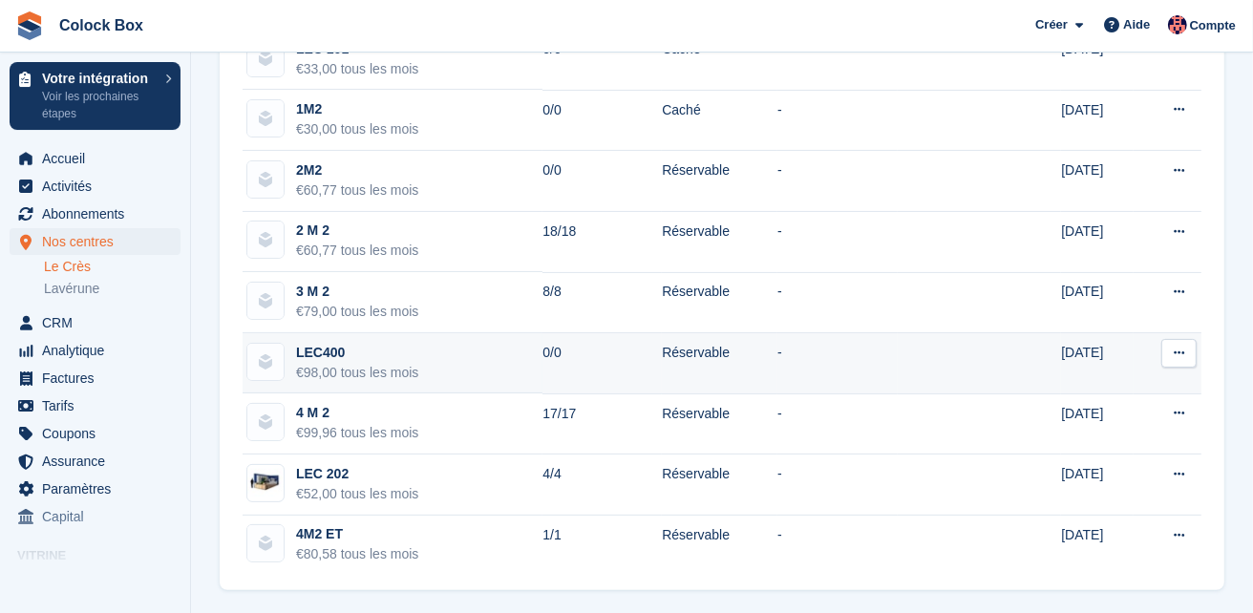
scroll to position [228, 0]
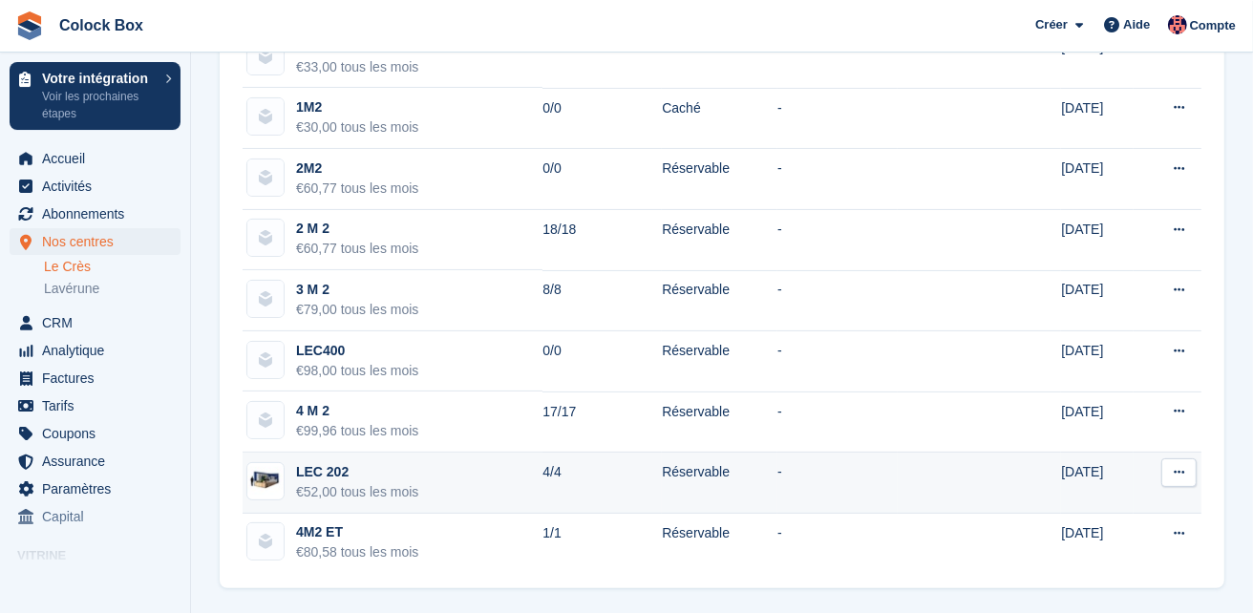
click at [1181, 472] on icon at bounding box center [1179, 472] width 11 height 12
click at [1138, 503] on p "Modifier le type d'unité" at bounding box center [1105, 510] width 166 height 25
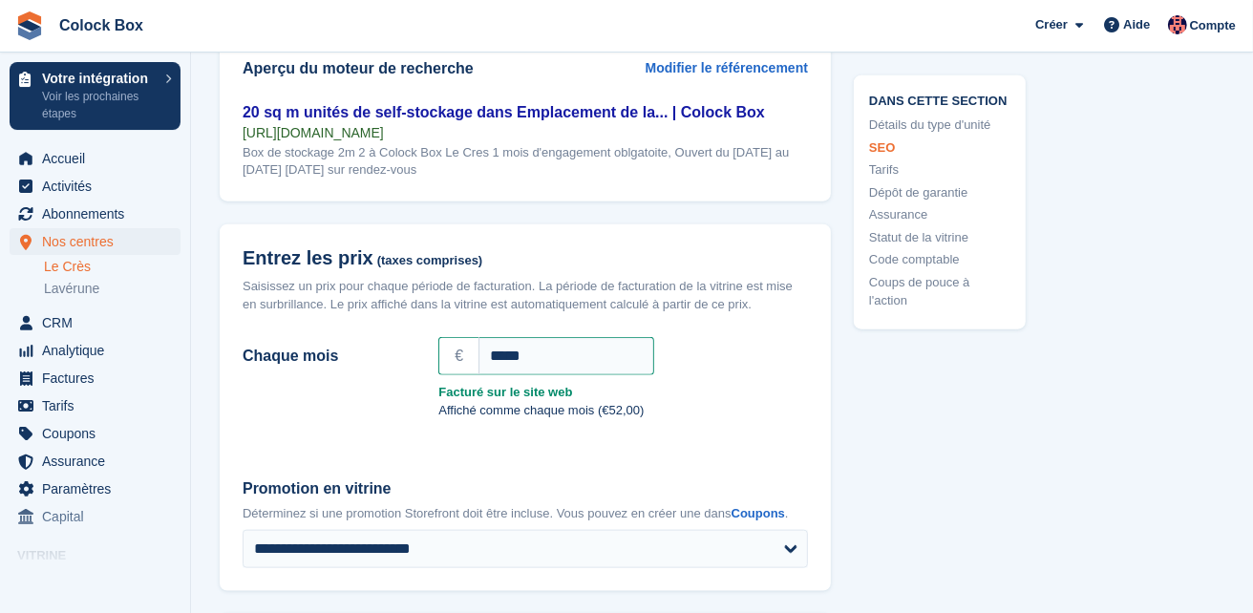
scroll to position [1575, 0]
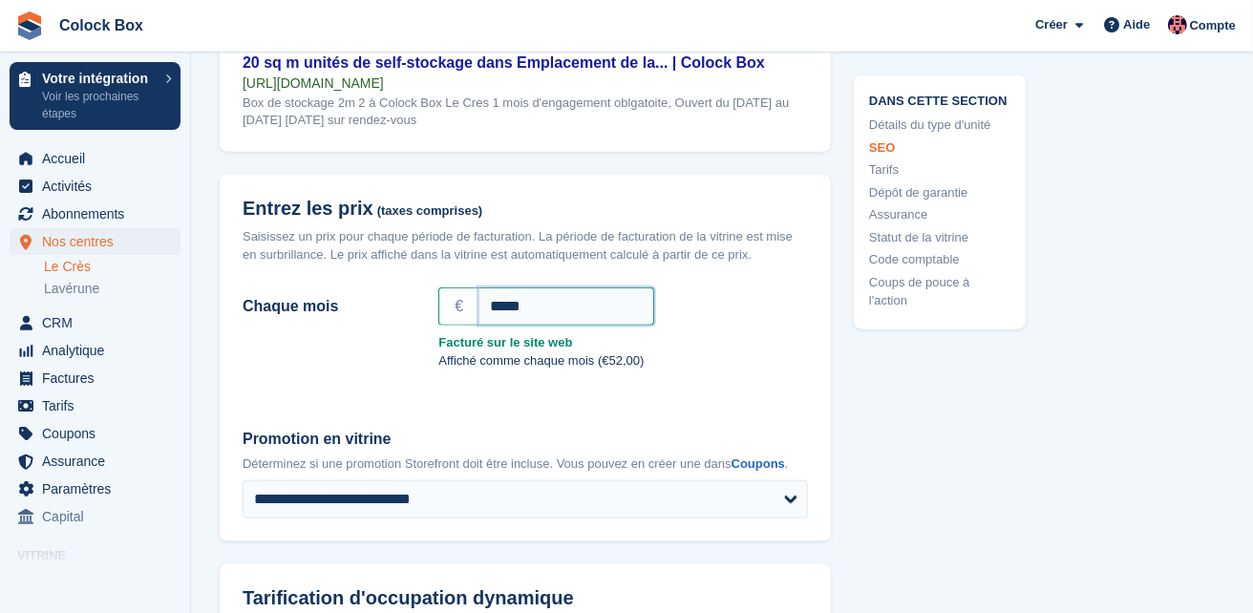
click at [586, 301] on input "*****" at bounding box center [567, 306] width 176 height 38
type input "*"
type input "*****"
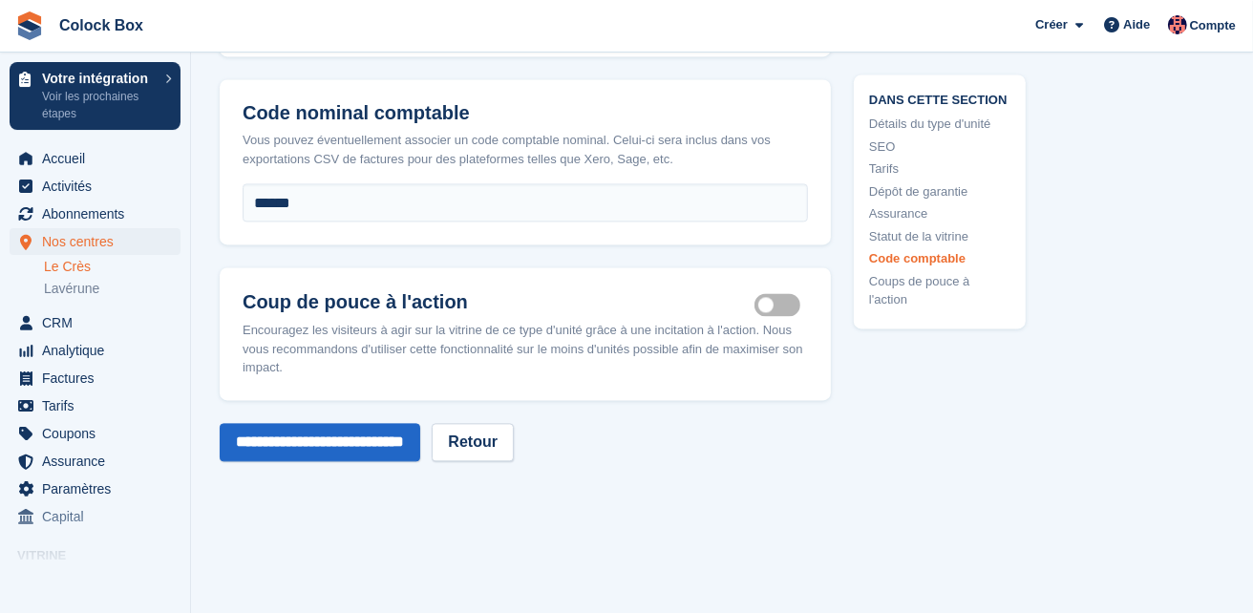
scroll to position [3114, 0]
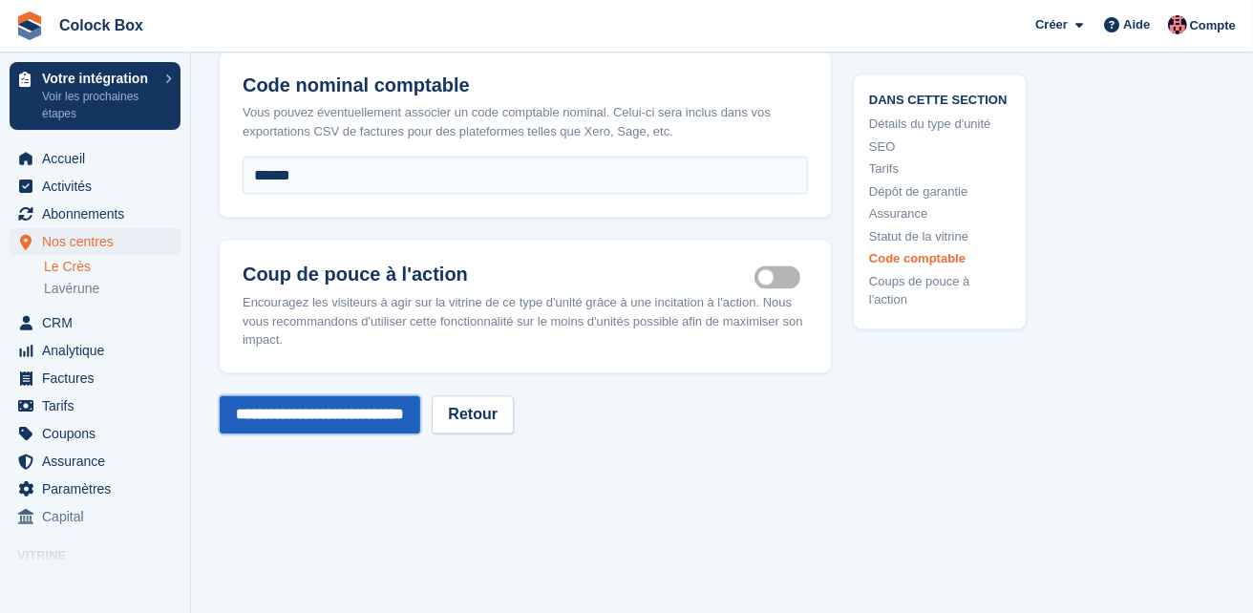
click at [398, 413] on input "**********" at bounding box center [320, 414] width 201 height 38
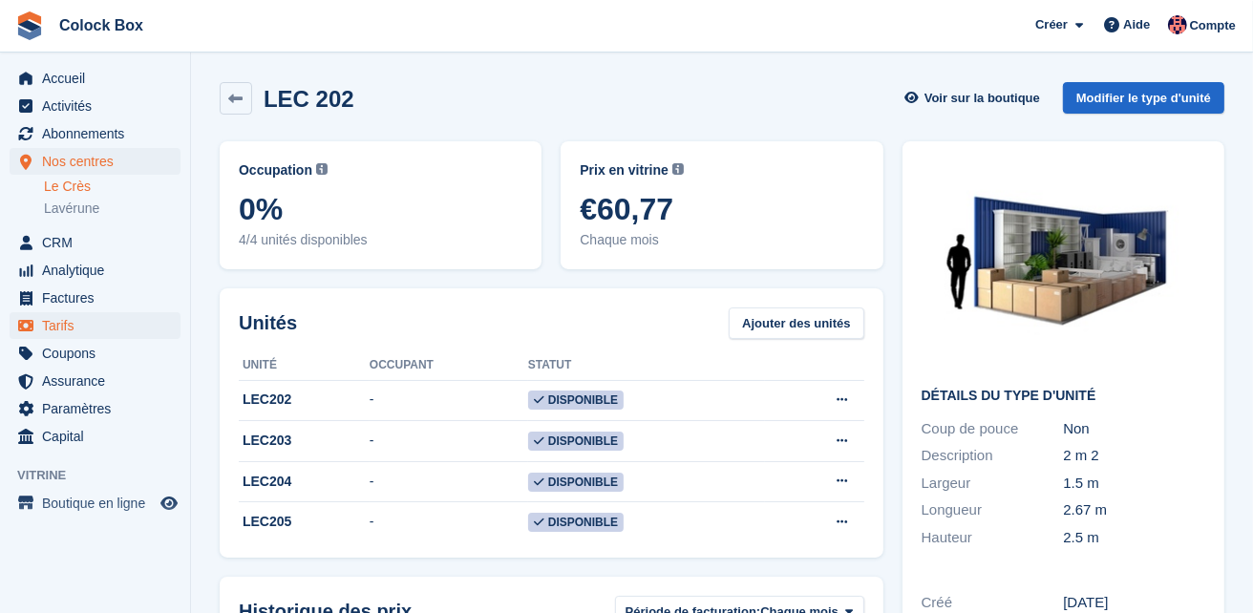
scroll to position [88, 0]
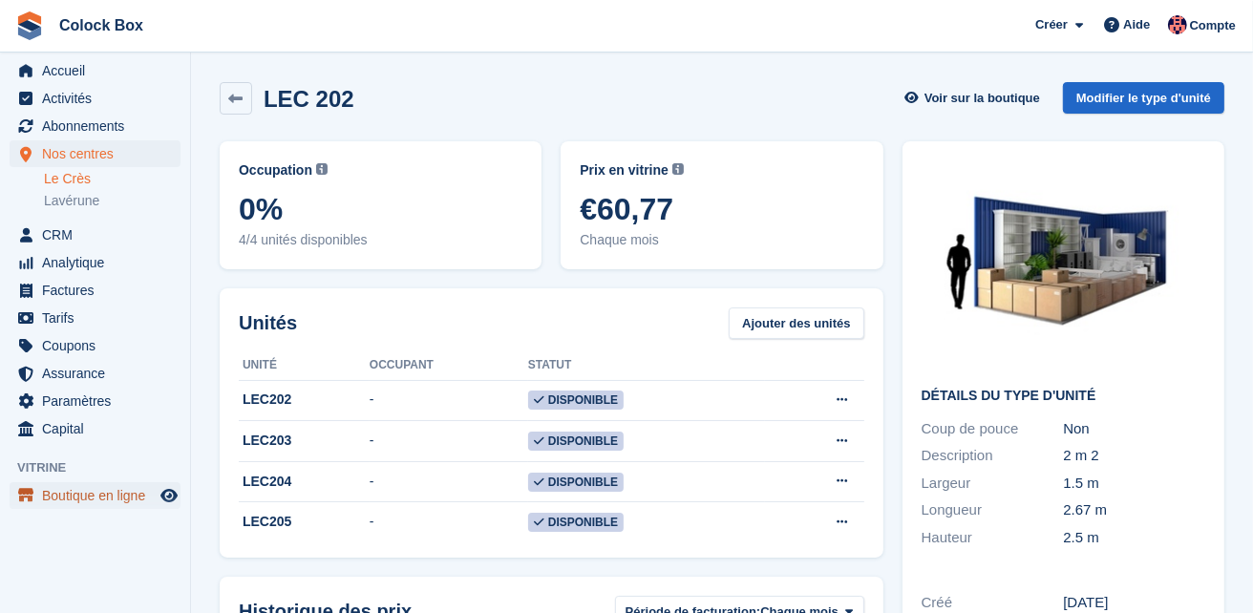
click at [67, 496] on span "Boutique en ligne" at bounding box center [99, 495] width 115 height 27
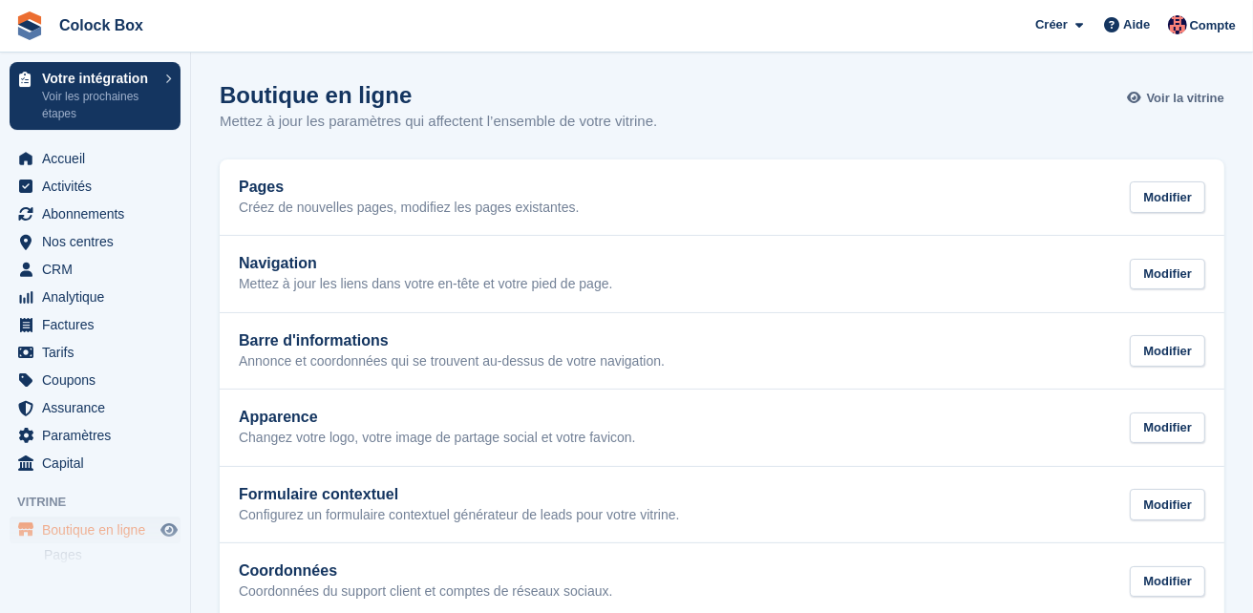
click at [1198, 94] on span "Voir la vitrine" at bounding box center [1185, 98] width 77 height 19
click at [59, 240] on span "Nos centres" at bounding box center [99, 241] width 115 height 27
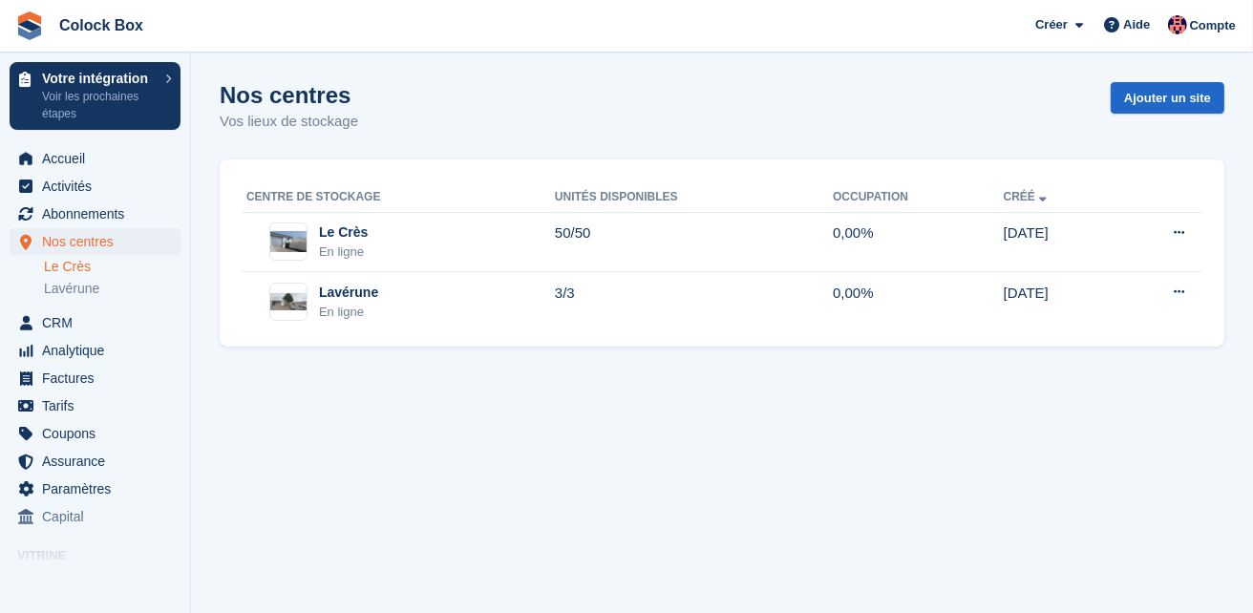
click at [60, 265] on link "Le Crès" at bounding box center [112, 267] width 137 height 18
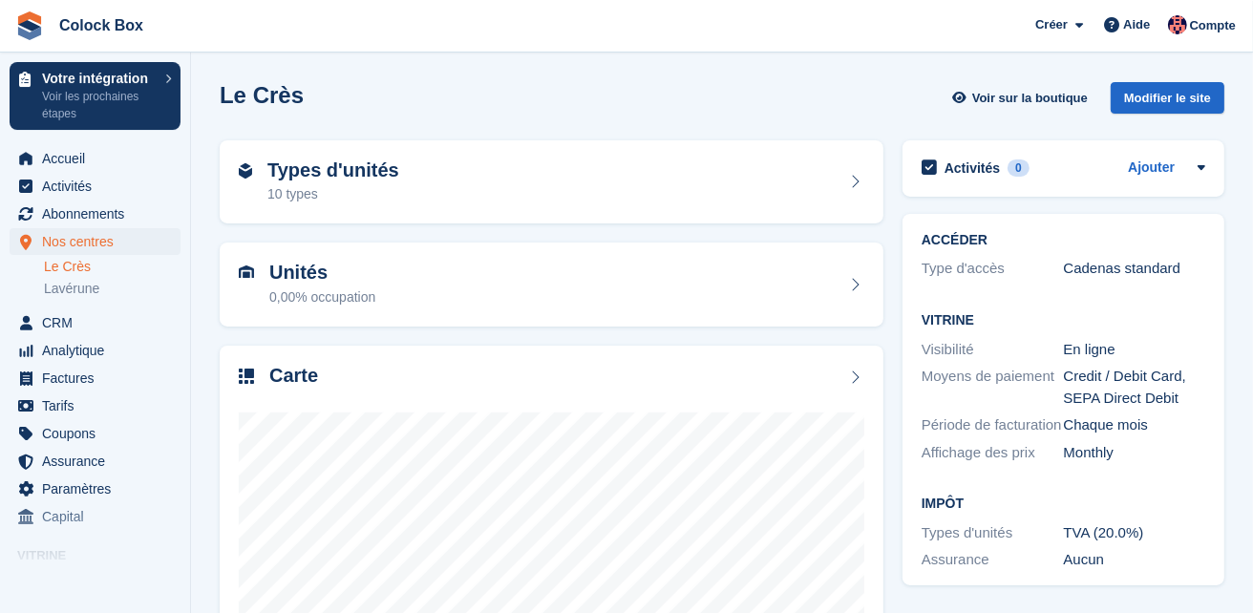
click at [424, 202] on div "Types d'unités 10 types" at bounding box center [552, 183] width 626 height 46
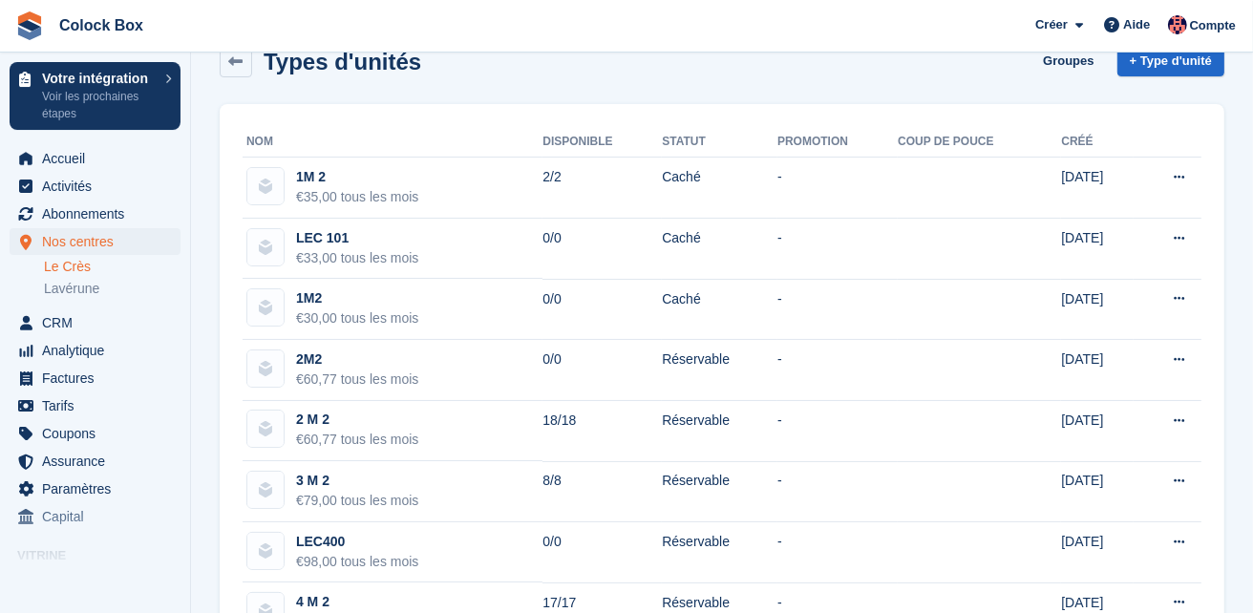
scroll to position [60, 0]
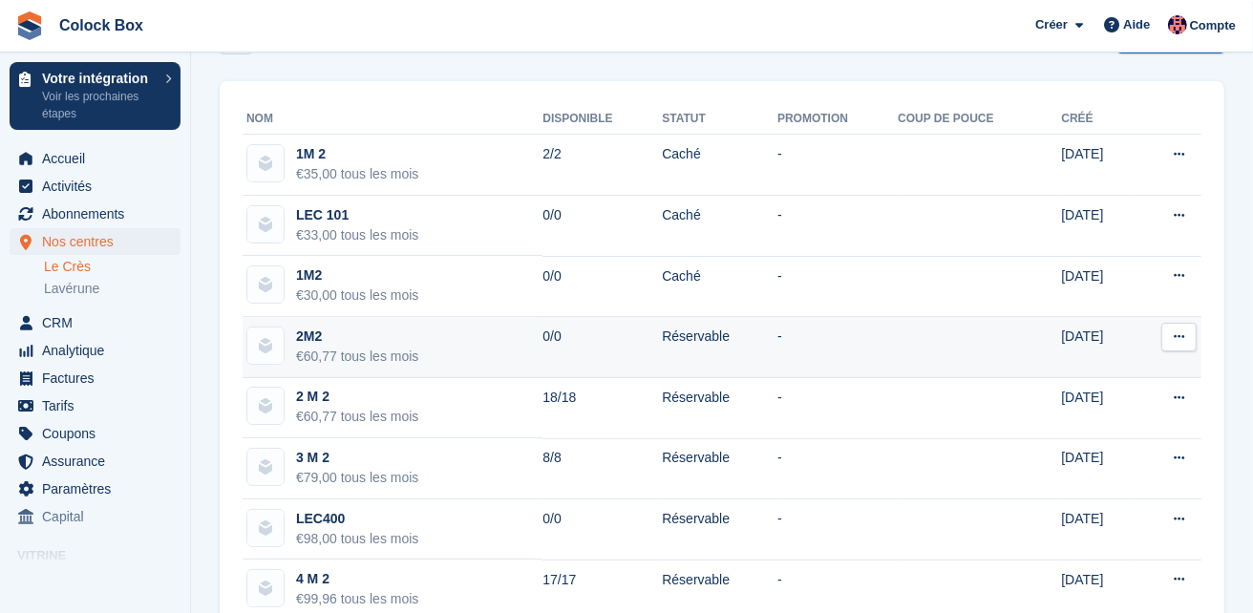
click at [1181, 335] on icon at bounding box center [1179, 336] width 11 height 12
click at [1122, 372] on p "Modifier le type d'unité" at bounding box center [1105, 374] width 166 height 25
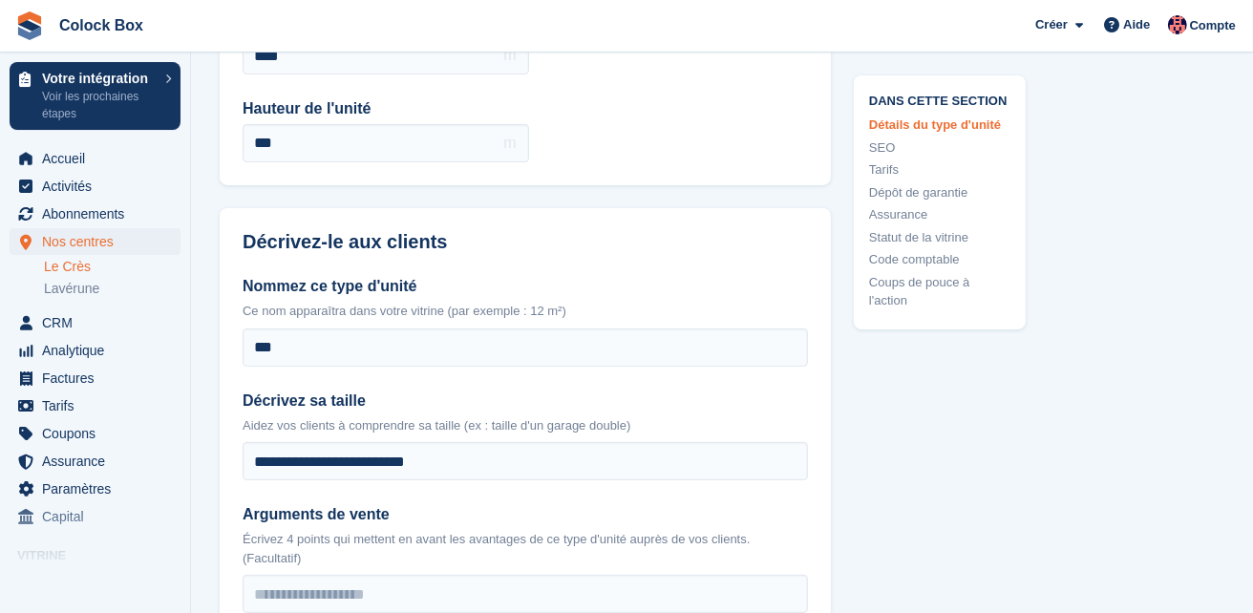
scroll to position [330, 0]
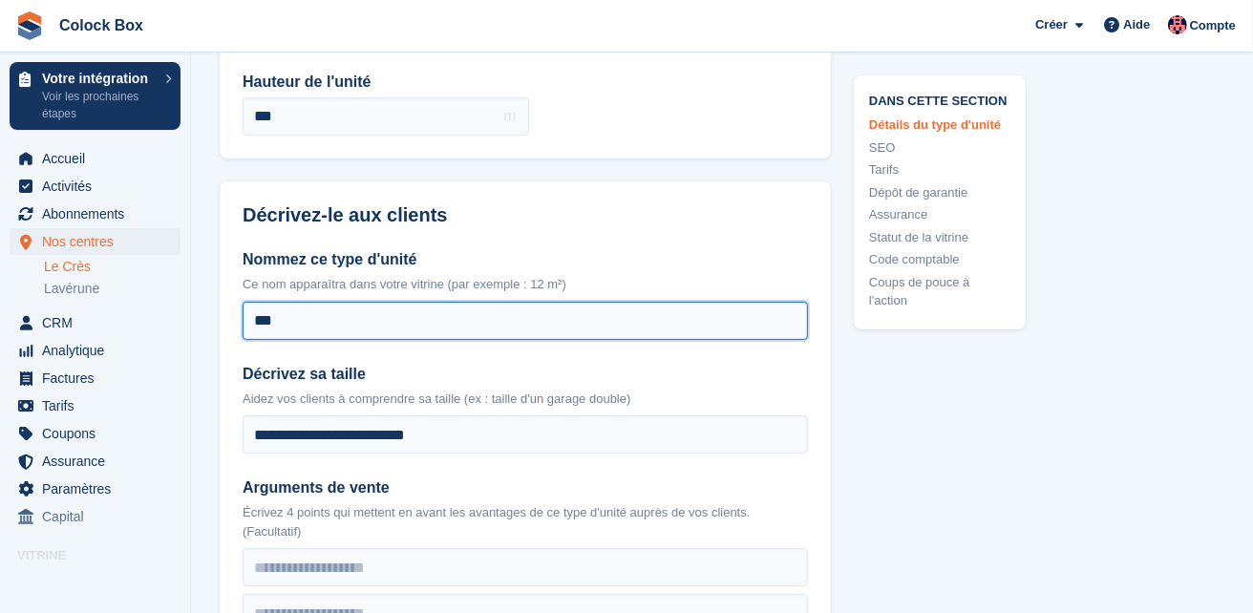
click at [405, 319] on input "***" at bounding box center [525, 321] width 565 height 38
type input "*"
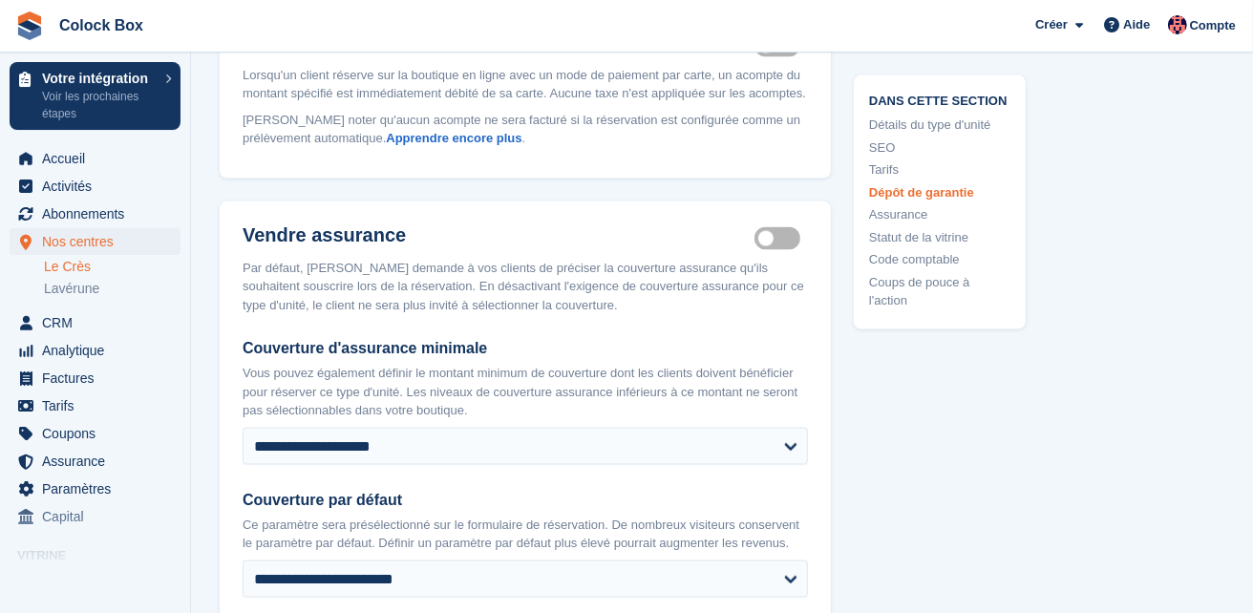
scroll to position [2209, 0]
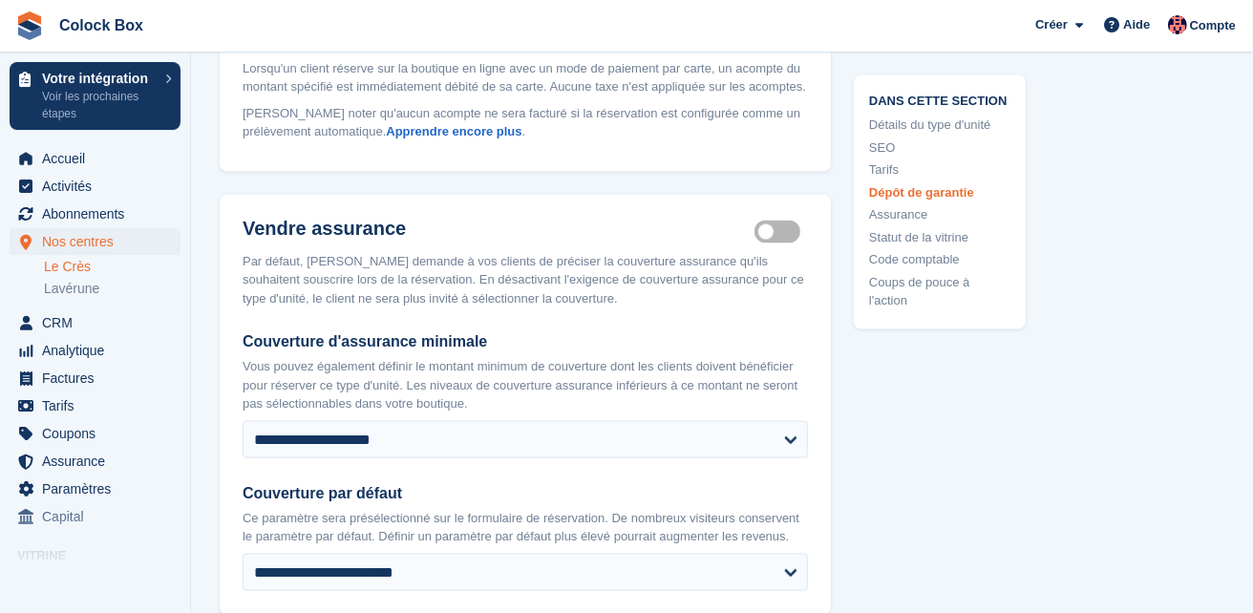
type input "***"
click at [784, 233] on label "Insurance coverage required" at bounding box center [781, 231] width 53 height 3
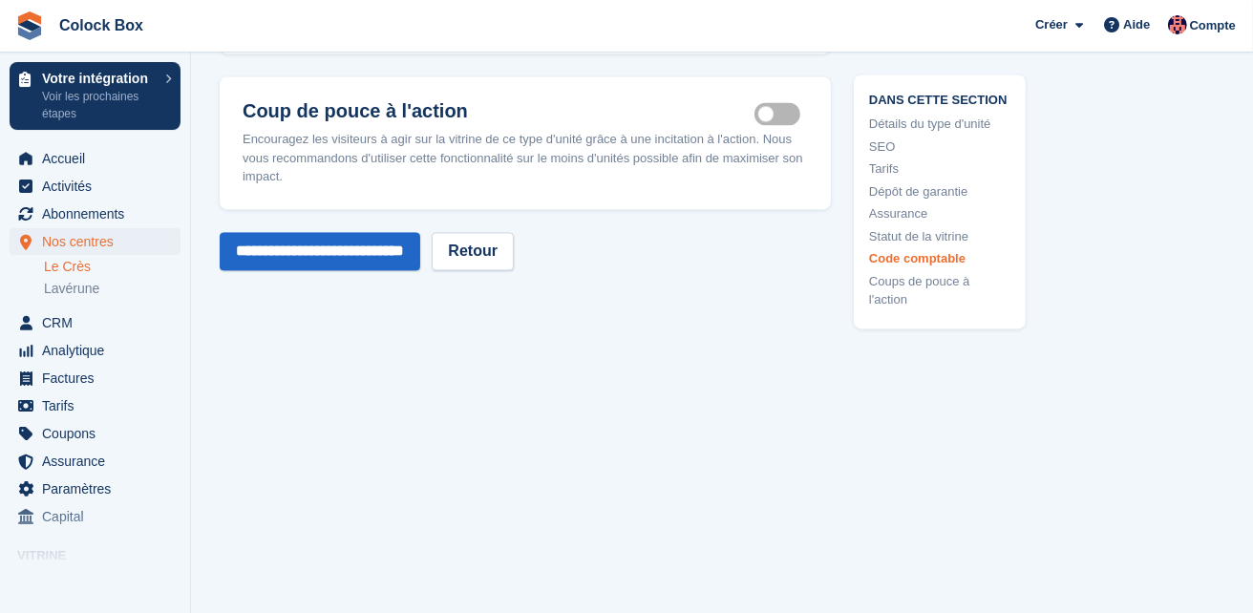
scroll to position [3091, 0]
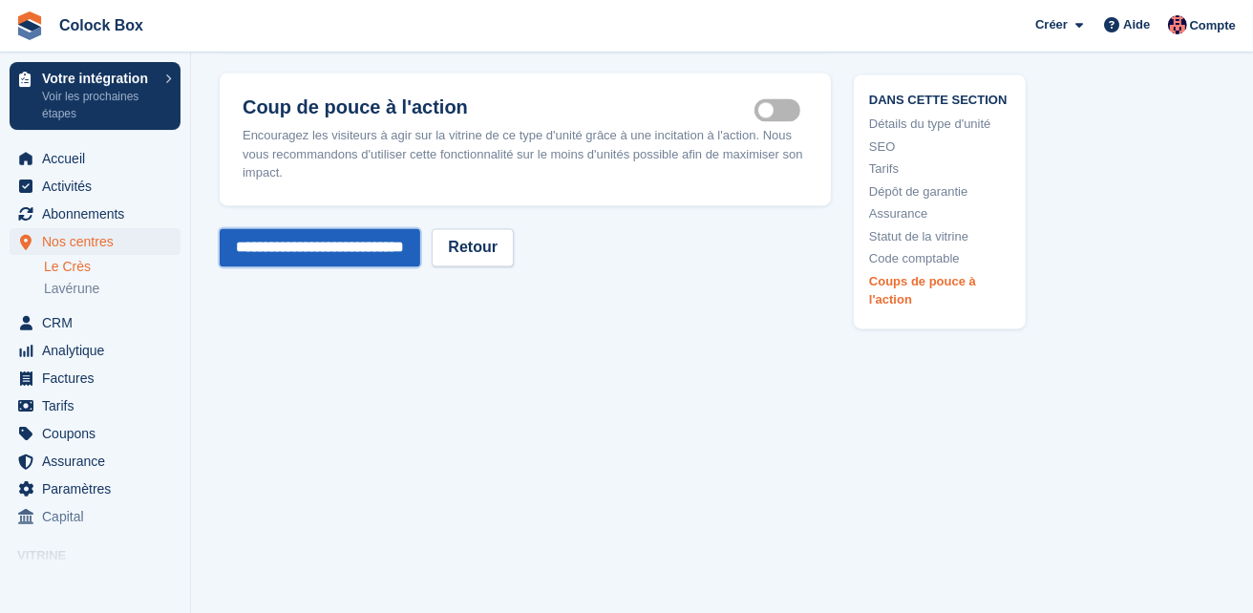
click at [354, 249] on input "**********" at bounding box center [320, 247] width 201 height 38
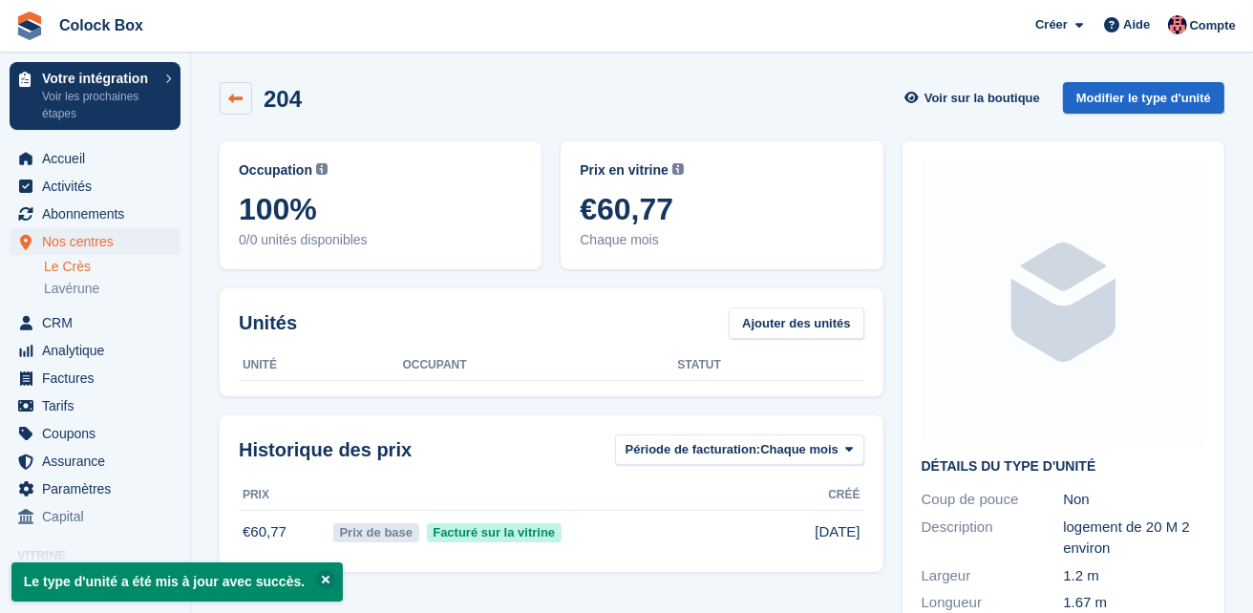
click at [230, 96] on icon at bounding box center [236, 99] width 14 height 14
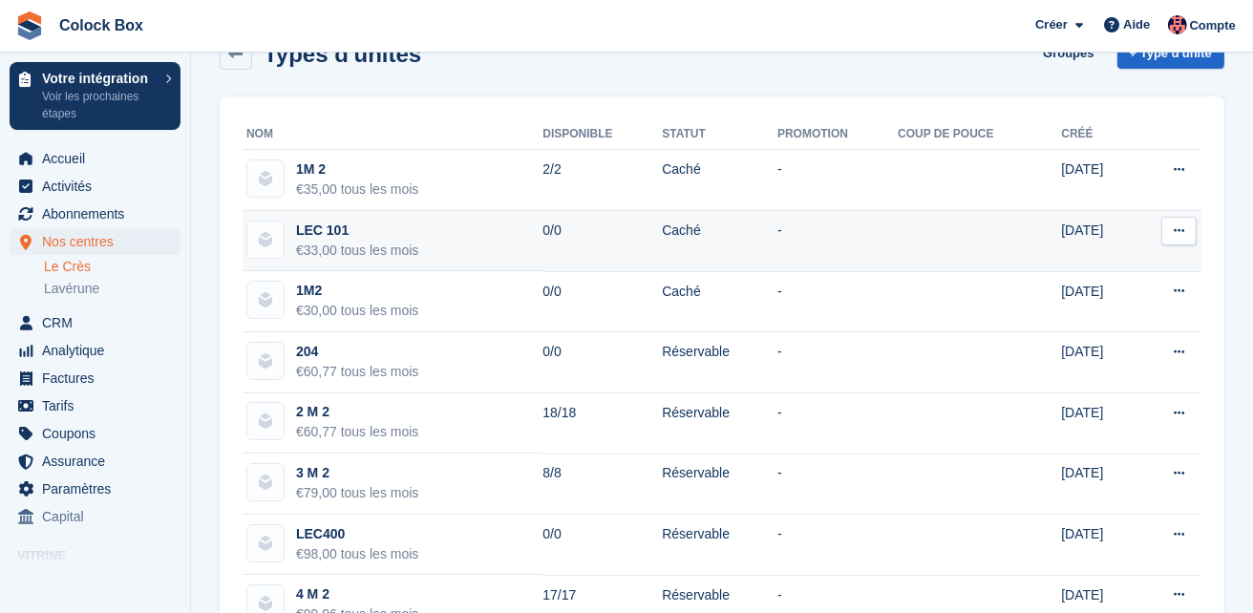
scroll to position [47, 0]
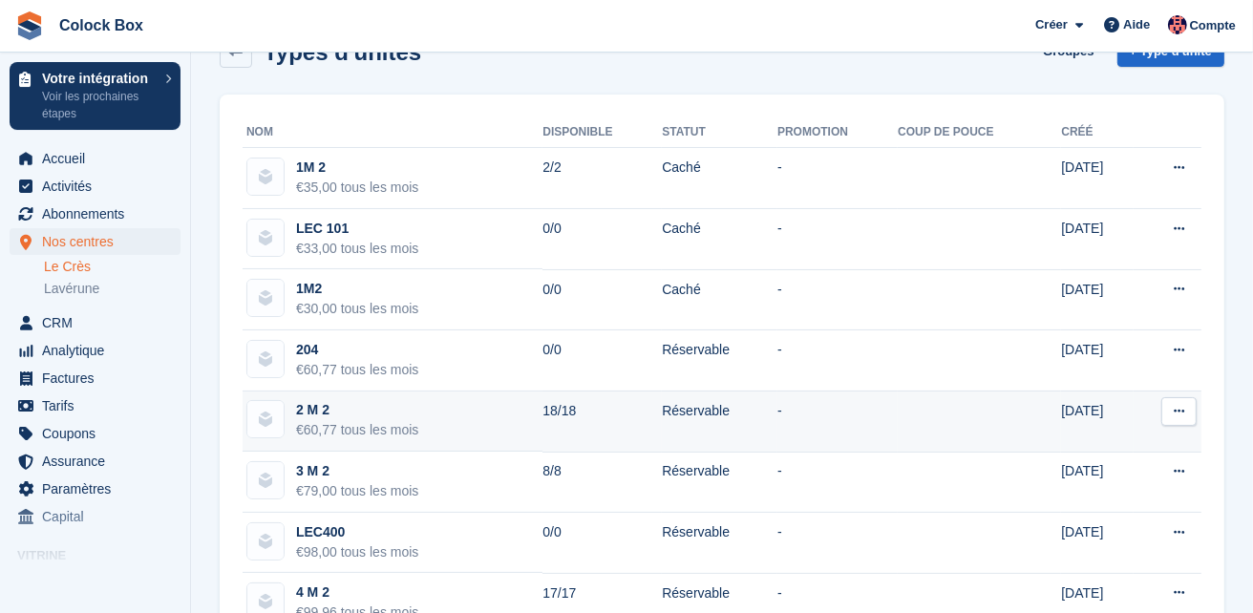
click at [455, 415] on td "2 M 2 €60,77 tous les mois" at bounding box center [393, 422] width 300 height 61
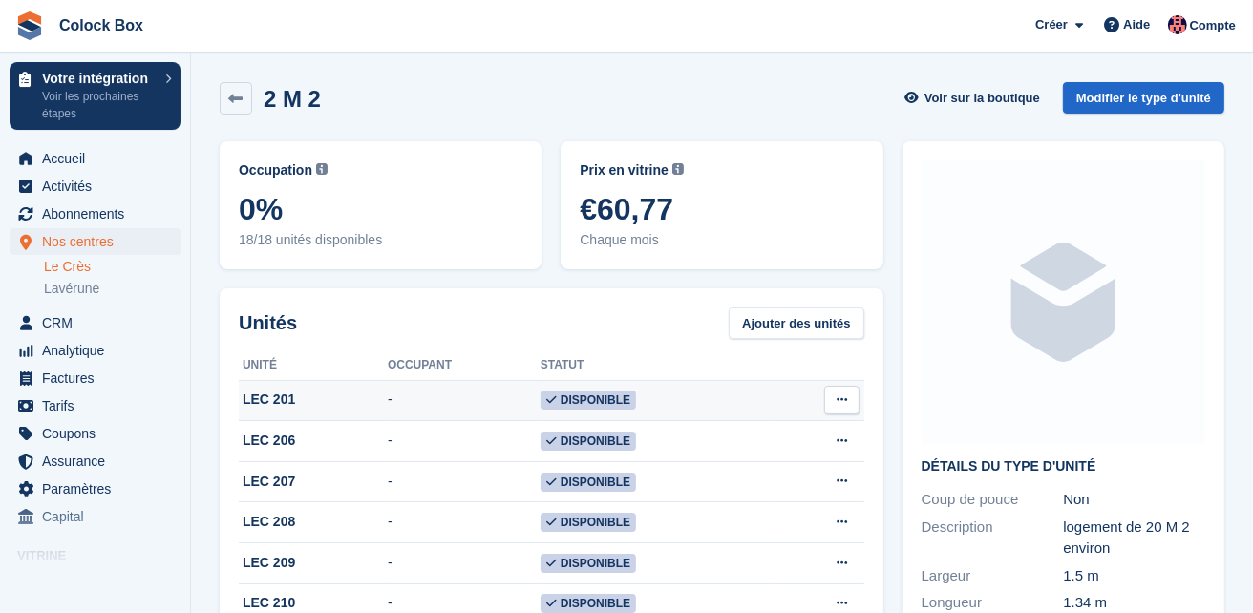
scroll to position [10, 0]
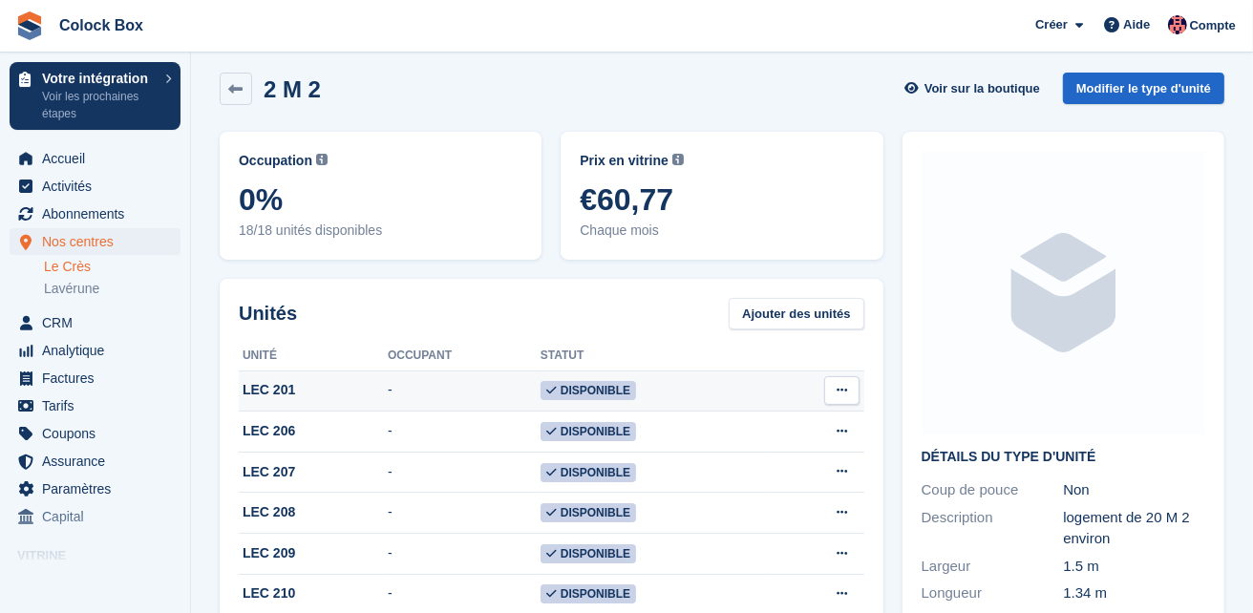
click at [838, 386] on icon at bounding box center [842, 390] width 11 height 12
click at [757, 472] on p "Supprimer l'unité" at bounding box center [768, 469] width 166 height 25
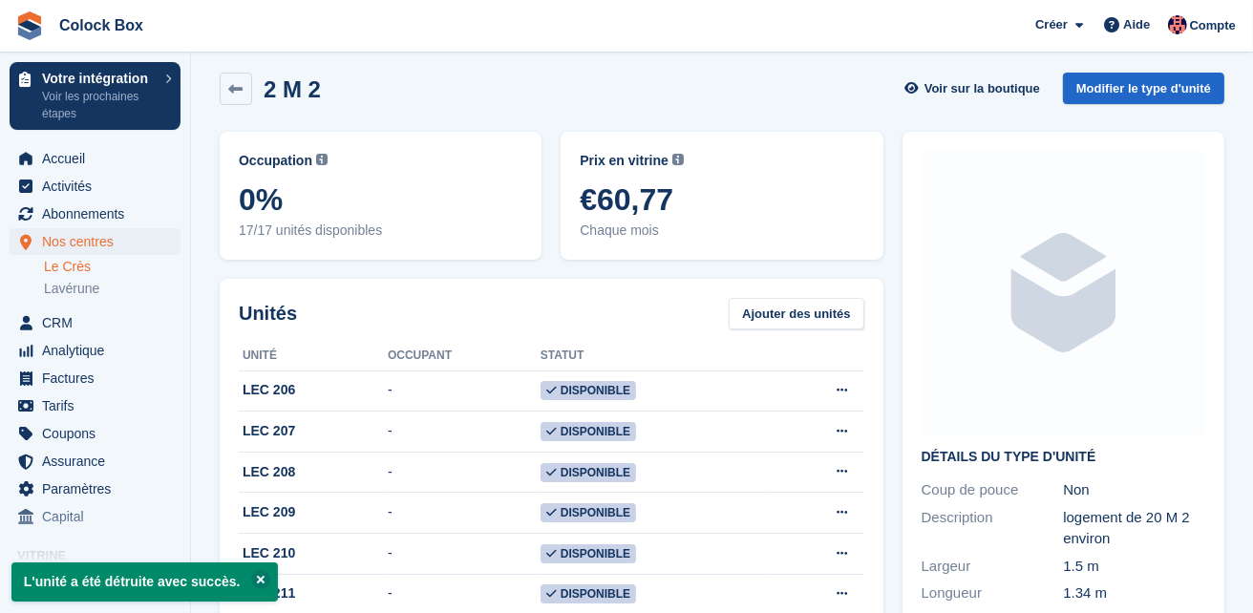
scroll to position [0, 0]
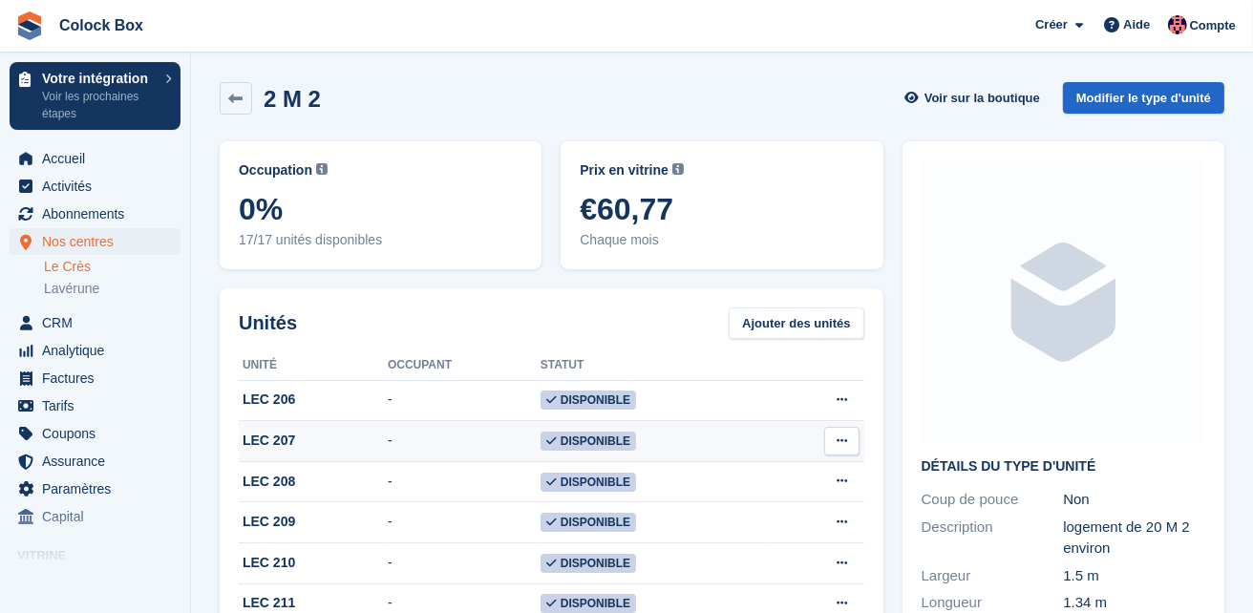
click at [848, 440] on button at bounding box center [841, 441] width 35 height 29
click at [745, 526] on p "Supprimer l'unité" at bounding box center [768, 519] width 166 height 25
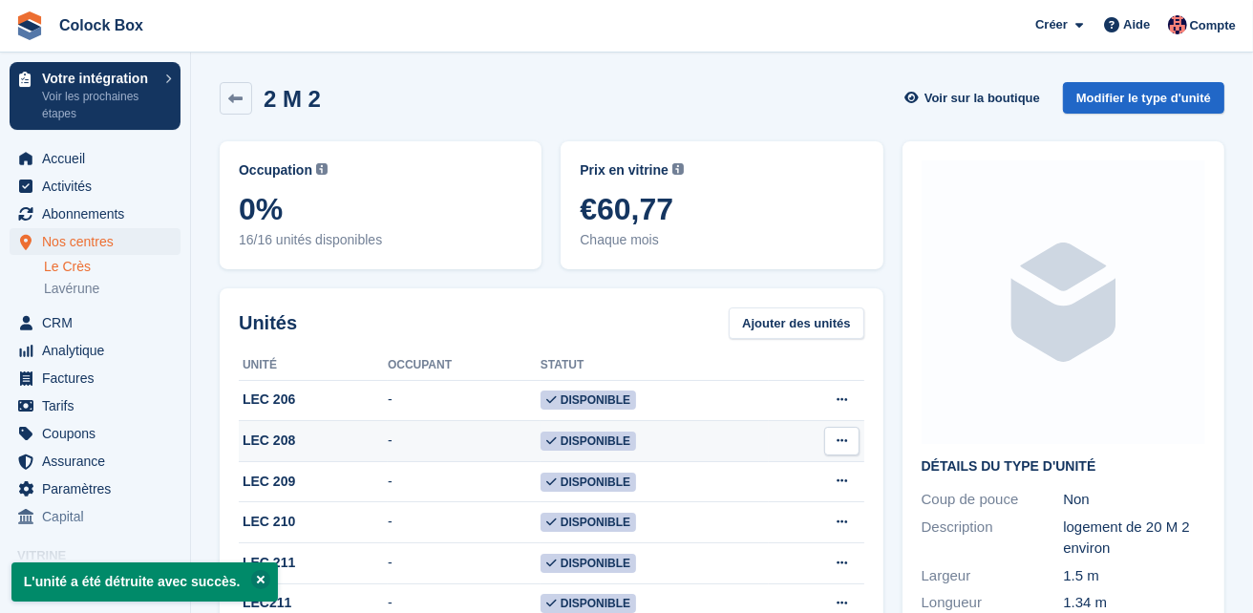
click at [844, 435] on icon at bounding box center [842, 441] width 11 height 12
click at [754, 478] on p "Modifier l'unité" at bounding box center [768, 478] width 166 height 25
click at [850, 435] on button at bounding box center [841, 441] width 35 height 29
click at [838, 439] on icon at bounding box center [842, 441] width 11 height 12
click at [760, 519] on p "Supprimer l'unité" at bounding box center [768, 519] width 166 height 25
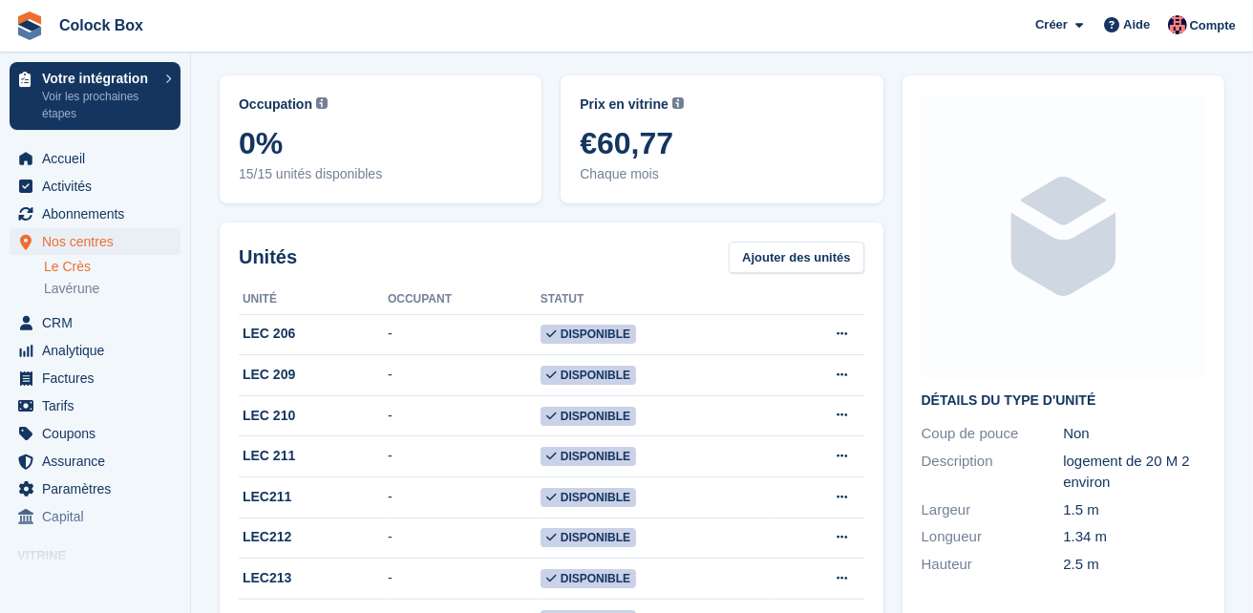
scroll to position [68, 0]
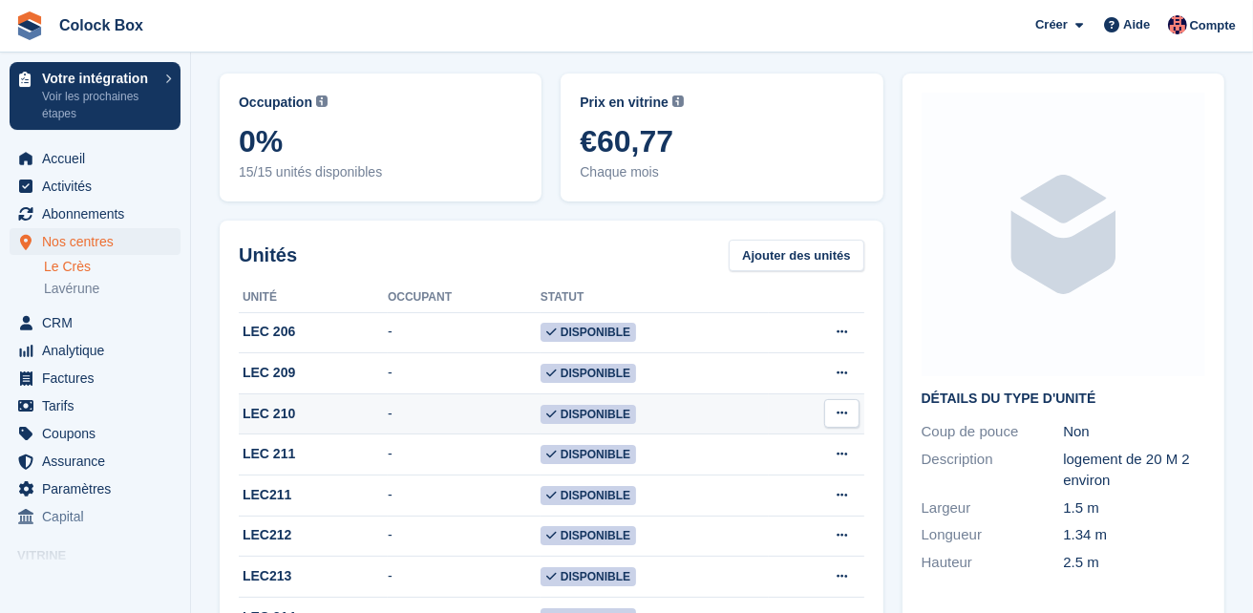
click at [836, 409] on button at bounding box center [841, 413] width 35 height 29
click at [782, 500] on p "Supprimer l'unité" at bounding box center [768, 491] width 166 height 25
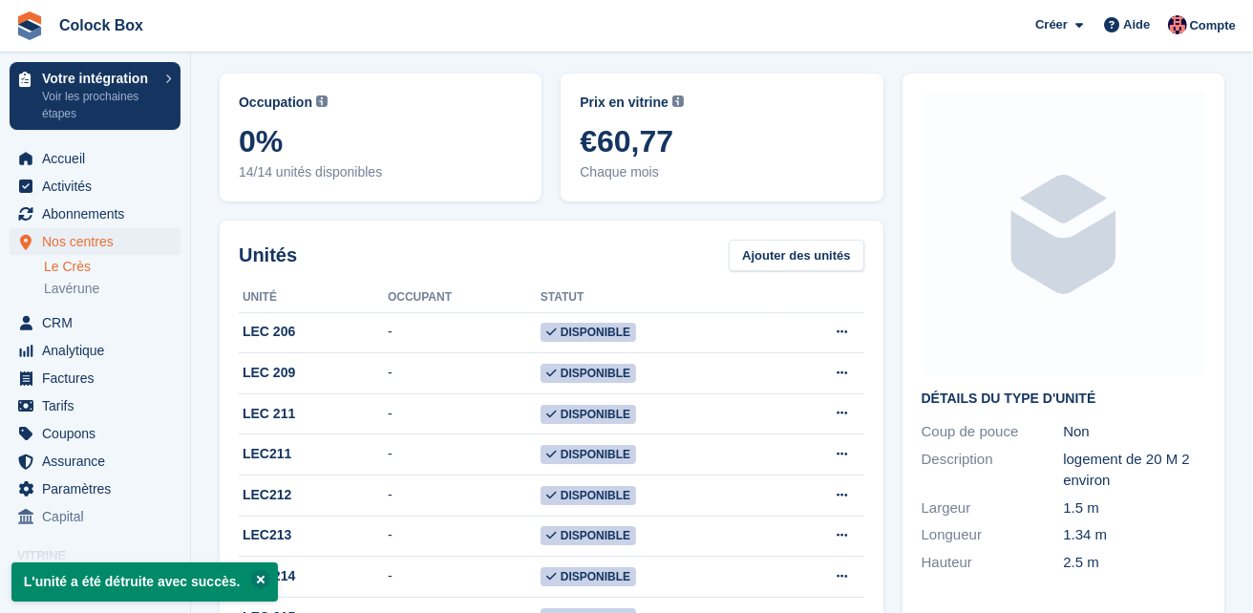
scroll to position [0, 0]
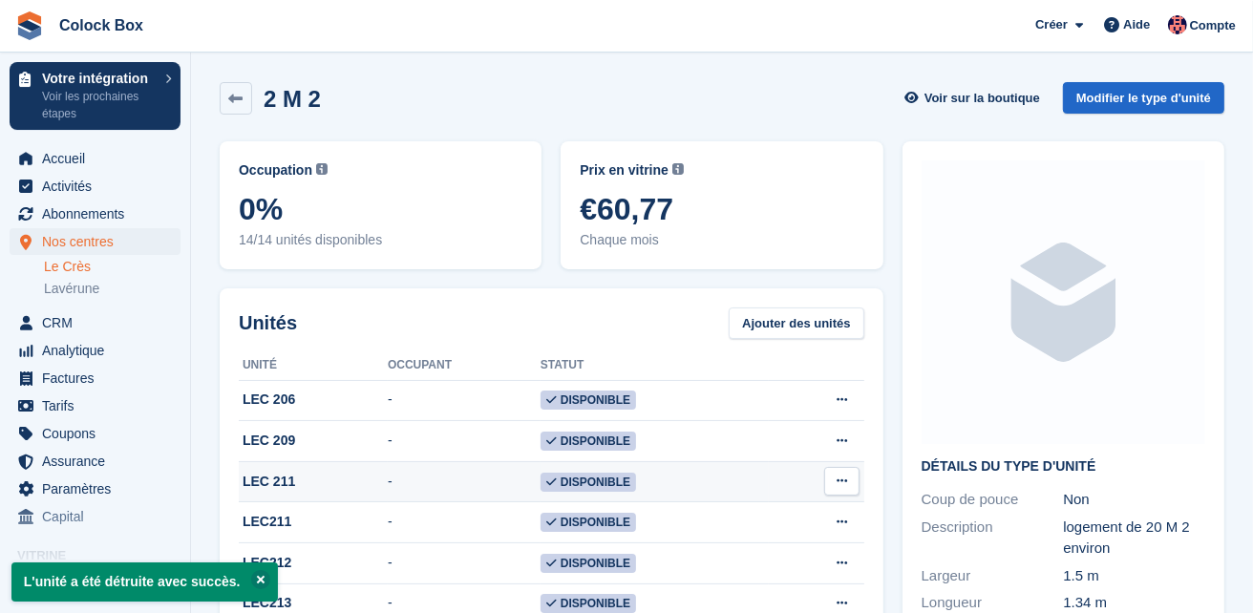
click at [840, 486] on icon at bounding box center [842, 481] width 11 height 12
click at [803, 561] on p "Supprimer l'unité" at bounding box center [768, 559] width 166 height 25
click at [772, 559] on p "Supprimer l'unité" at bounding box center [768, 559] width 166 height 25
click at [849, 488] on button at bounding box center [841, 481] width 35 height 29
click at [791, 558] on p "Supprimer l'unité" at bounding box center [768, 559] width 166 height 25
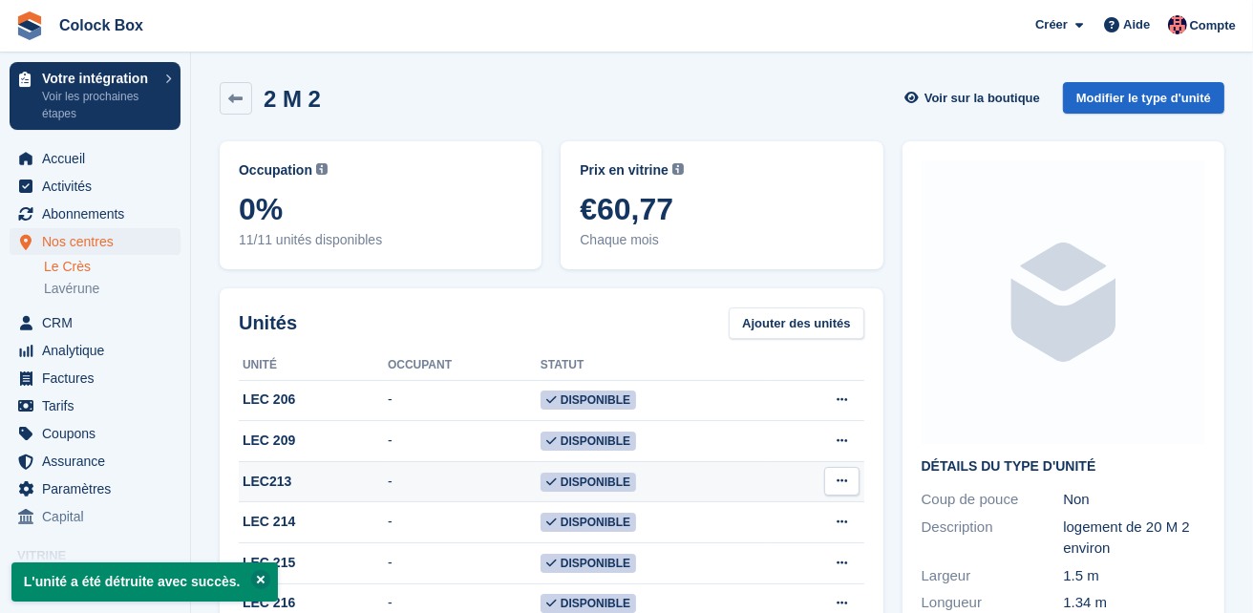
click at [840, 483] on icon at bounding box center [842, 481] width 11 height 12
click at [790, 528] on p "Modifier l'unité" at bounding box center [768, 518] width 166 height 25
click at [778, 564] on p "Supprimer l'unité" at bounding box center [768, 559] width 166 height 25
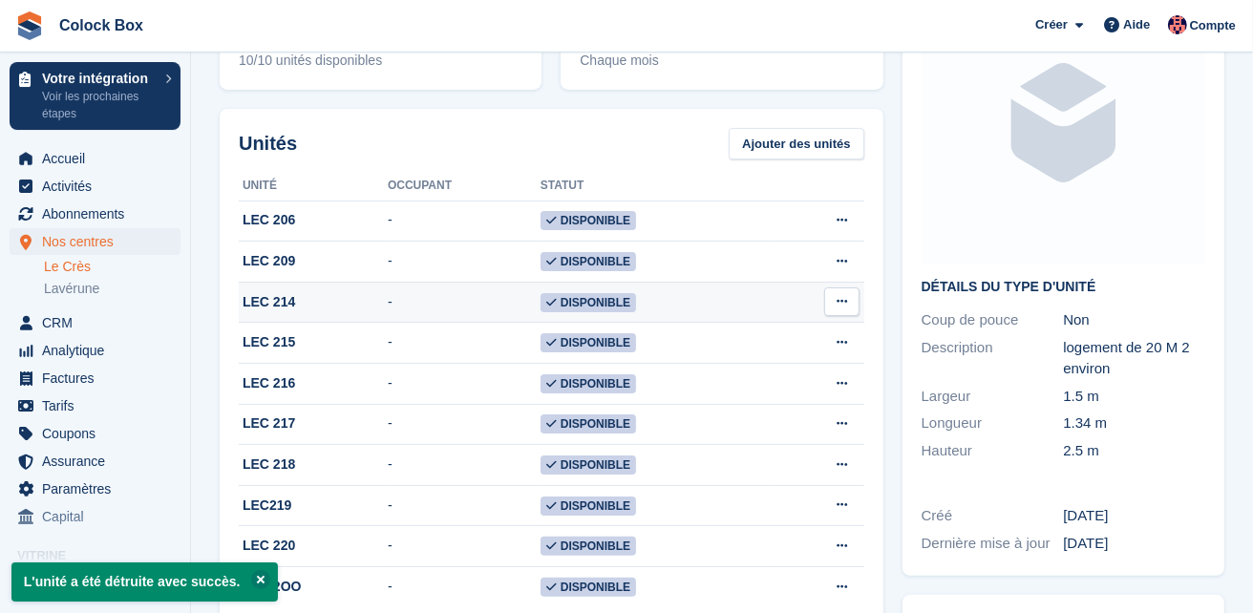
scroll to position [211, 0]
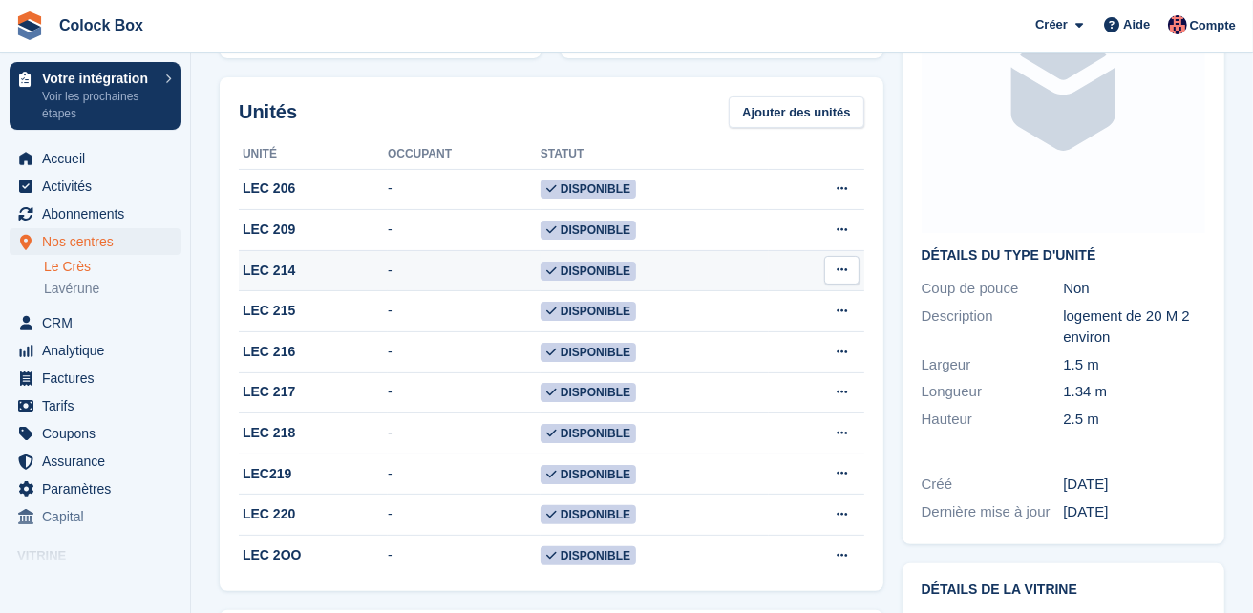
click at [844, 268] on icon at bounding box center [842, 270] width 11 height 12
click at [767, 307] on p "Modifier l'unité" at bounding box center [768, 307] width 166 height 25
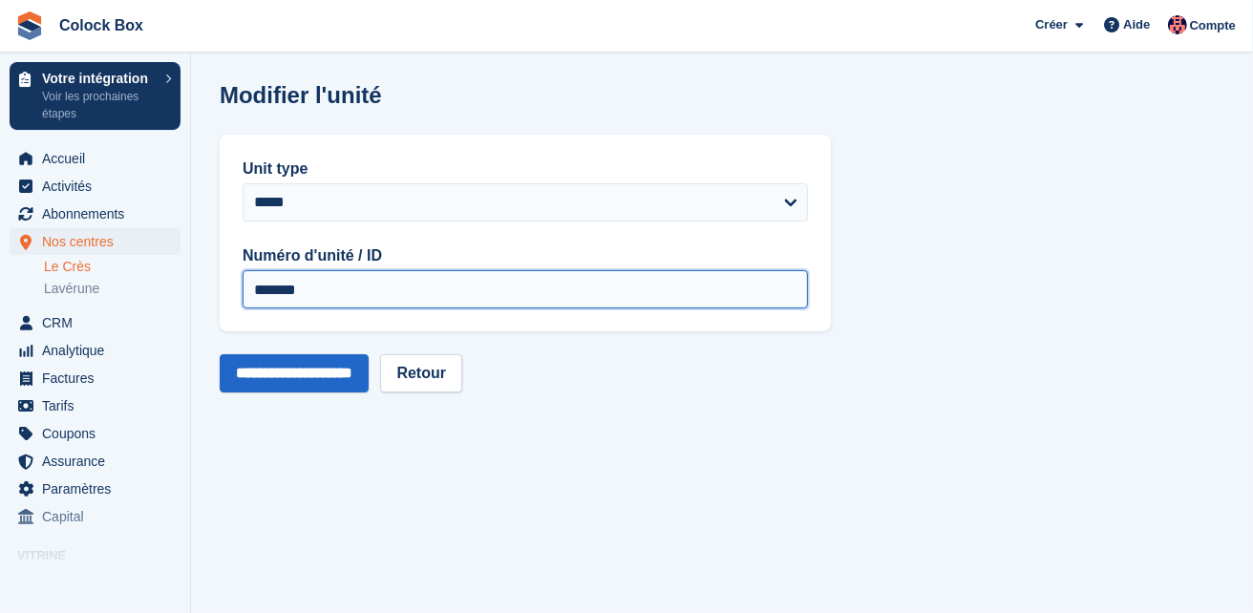
click at [327, 283] on input "*******" at bounding box center [525, 289] width 565 height 38
type input "*******"
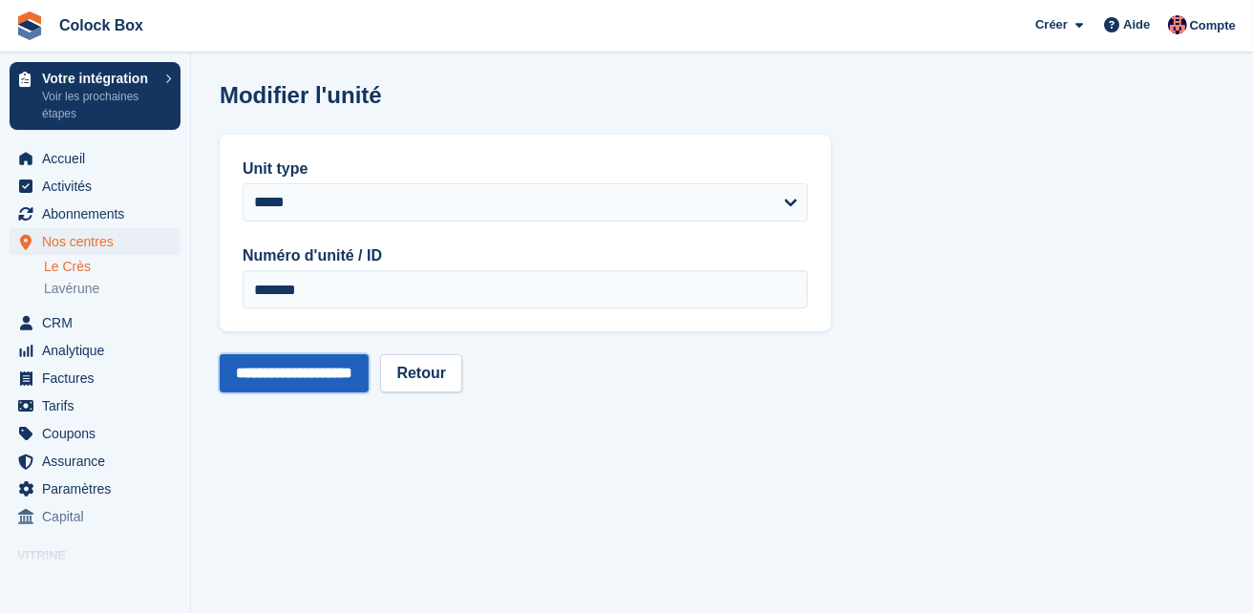
click at [310, 380] on input "**********" at bounding box center [294, 373] width 149 height 38
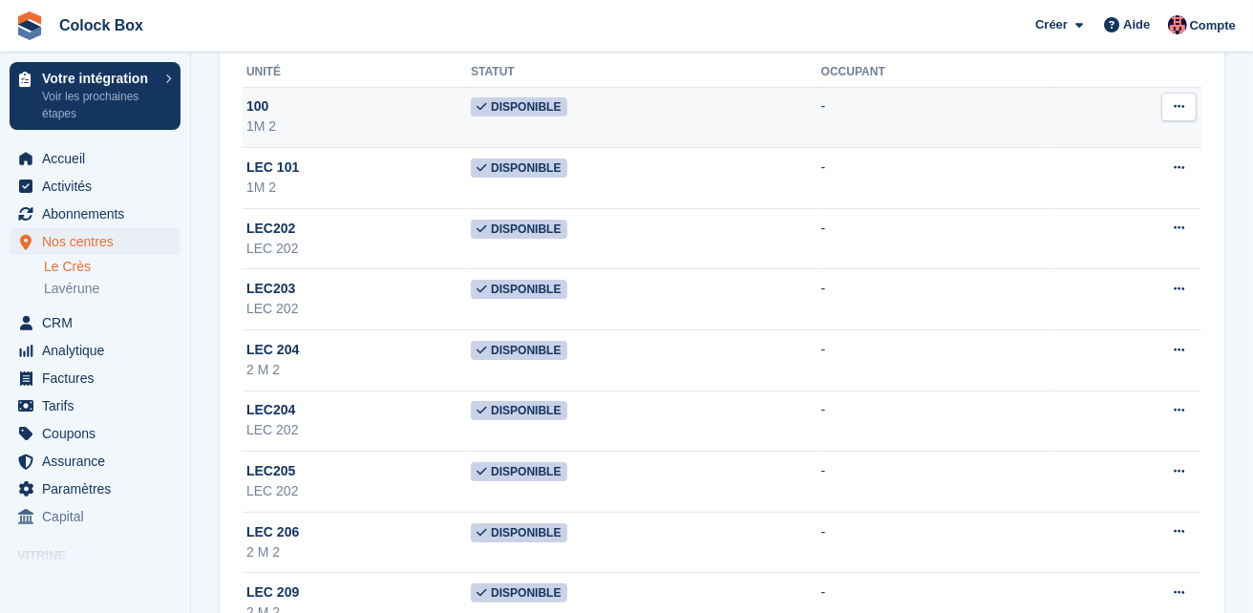
scroll to position [158, 0]
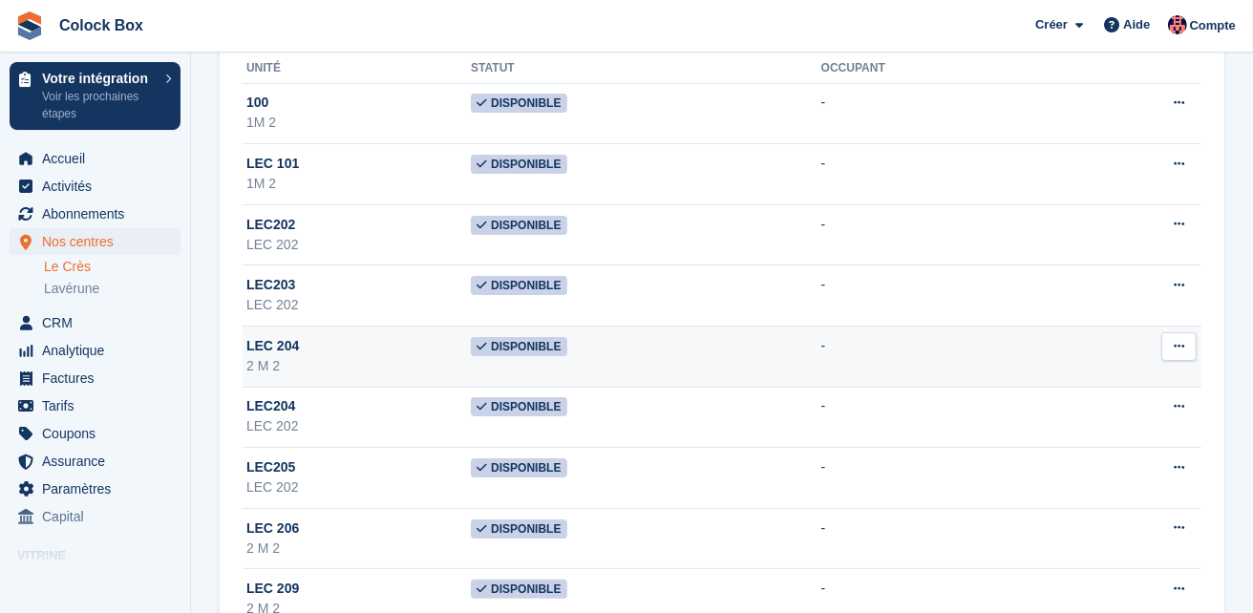
click at [1180, 346] on icon at bounding box center [1179, 346] width 11 height 12
click at [1075, 442] on p "Supprimer l'unité" at bounding box center [1105, 449] width 166 height 25
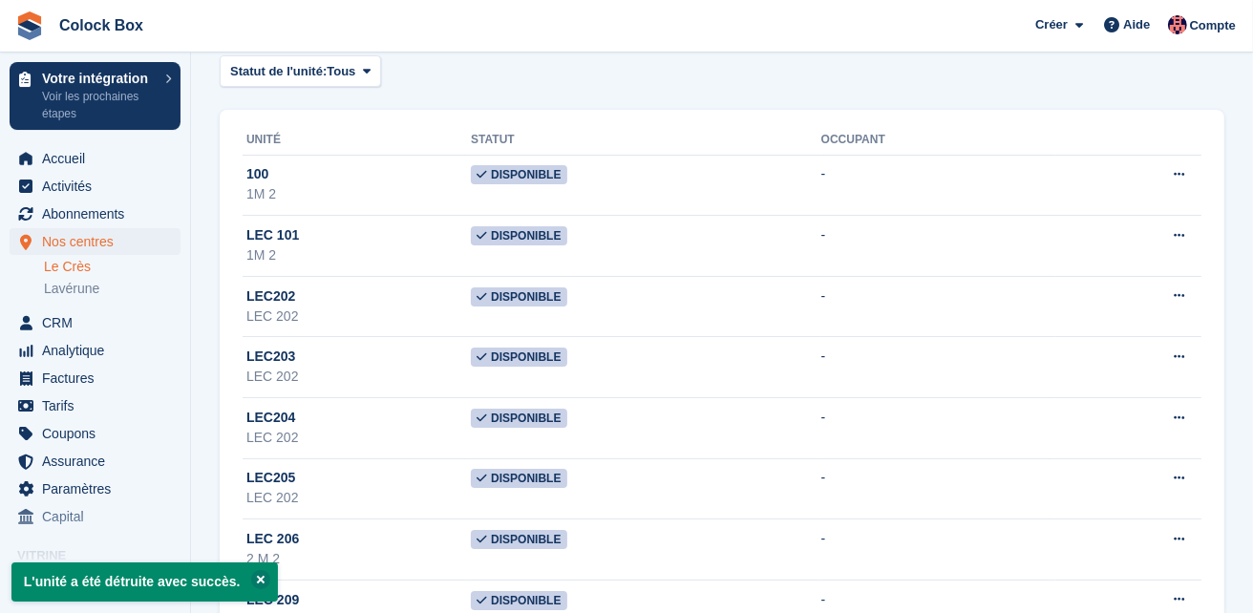
scroll to position [95, 0]
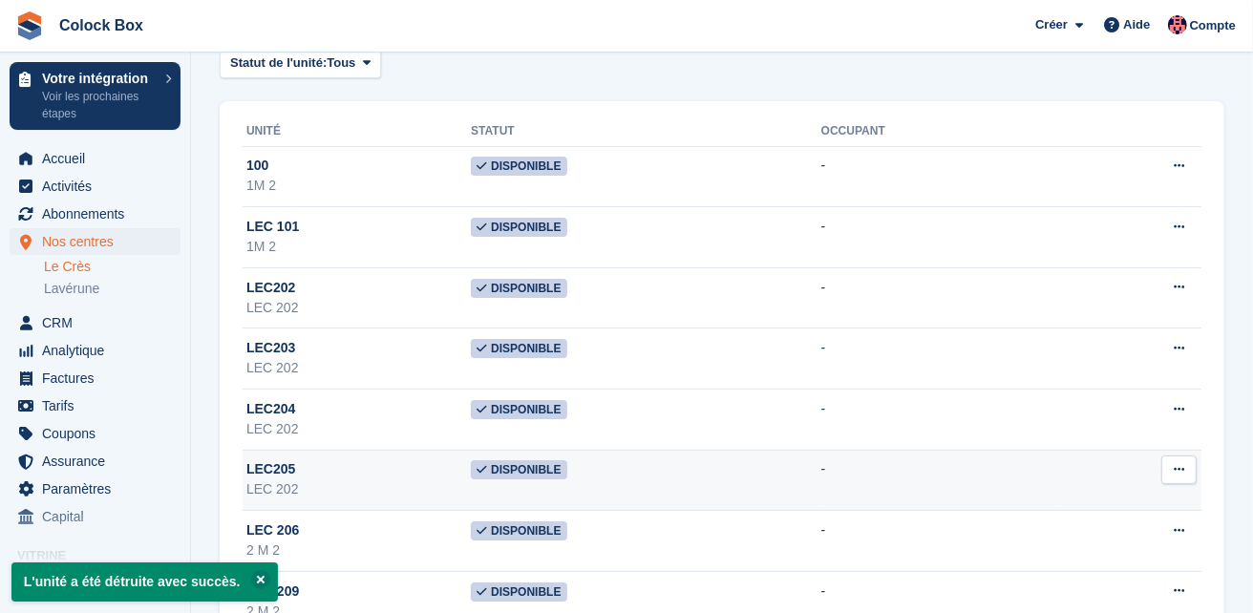
click at [1179, 471] on icon at bounding box center [1179, 469] width 11 height 12
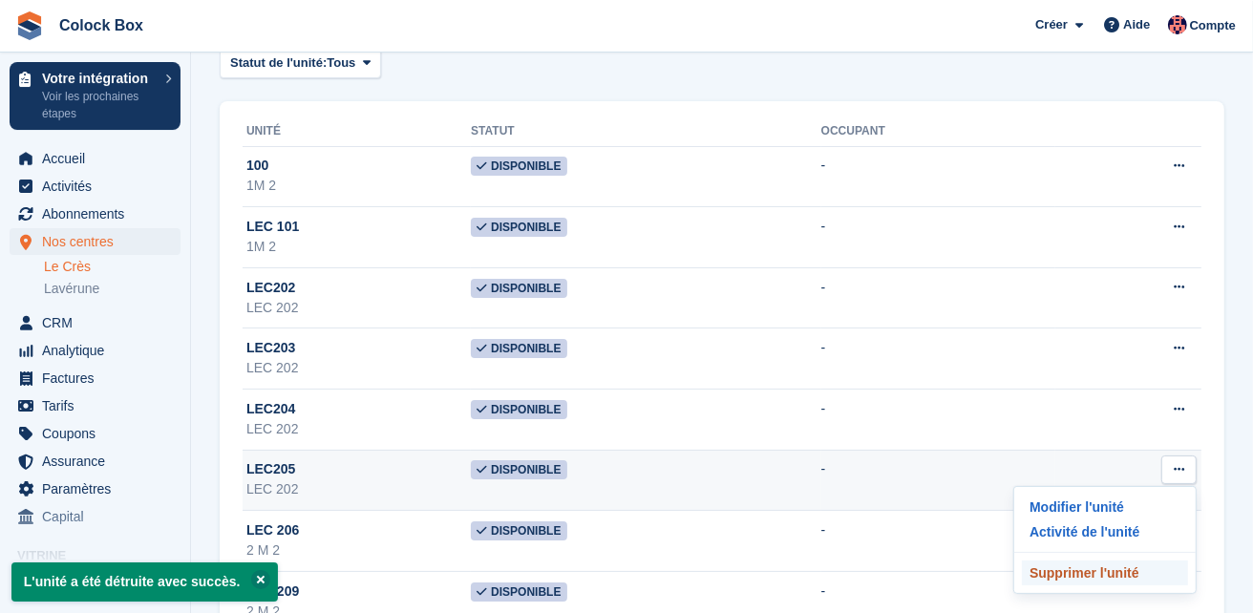
click at [1084, 577] on p "Supprimer l'unité" at bounding box center [1105, 573] width 166 height 25
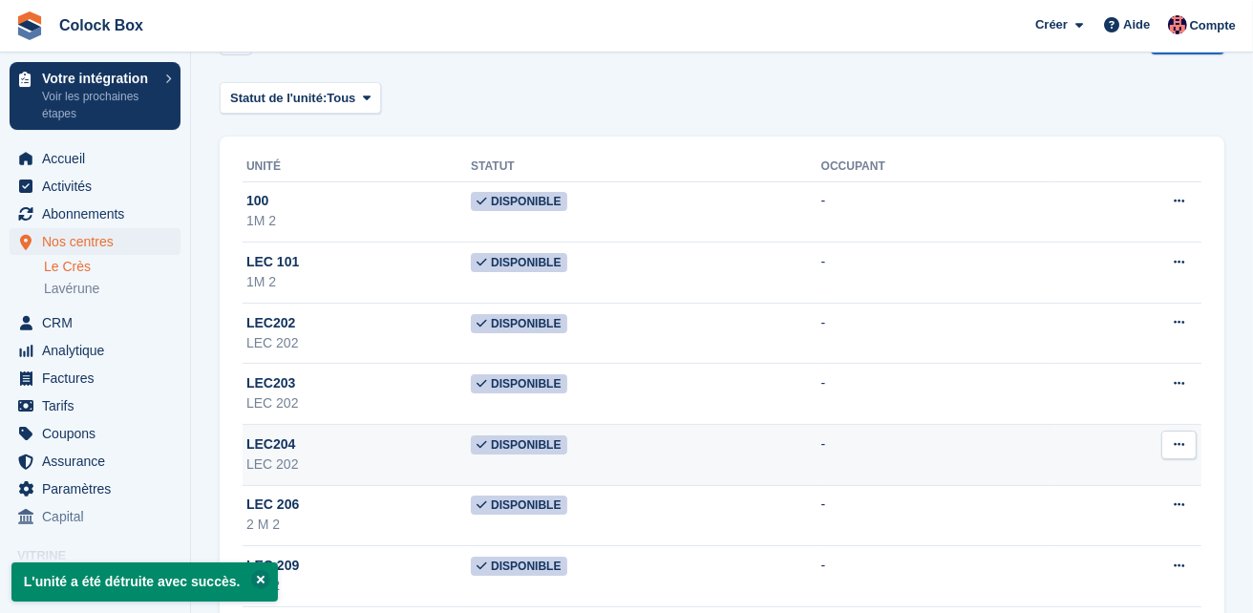
scroll to position [62, 0]
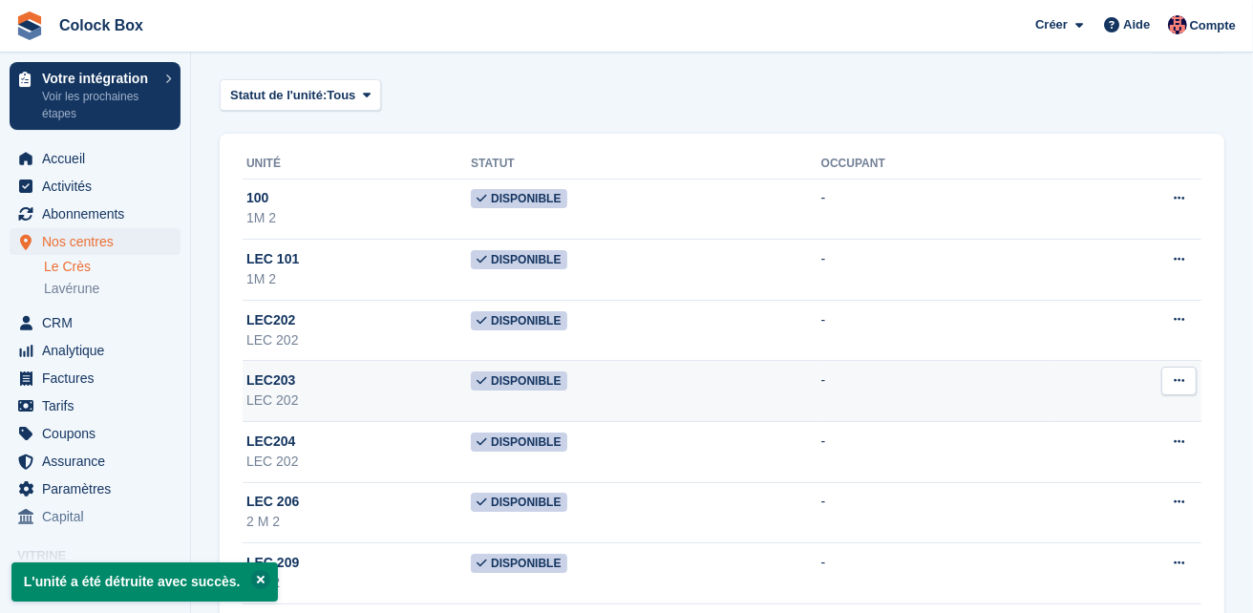
click at [1184, 380] on icon at bounding box center [1179, 380] width 11 height 12
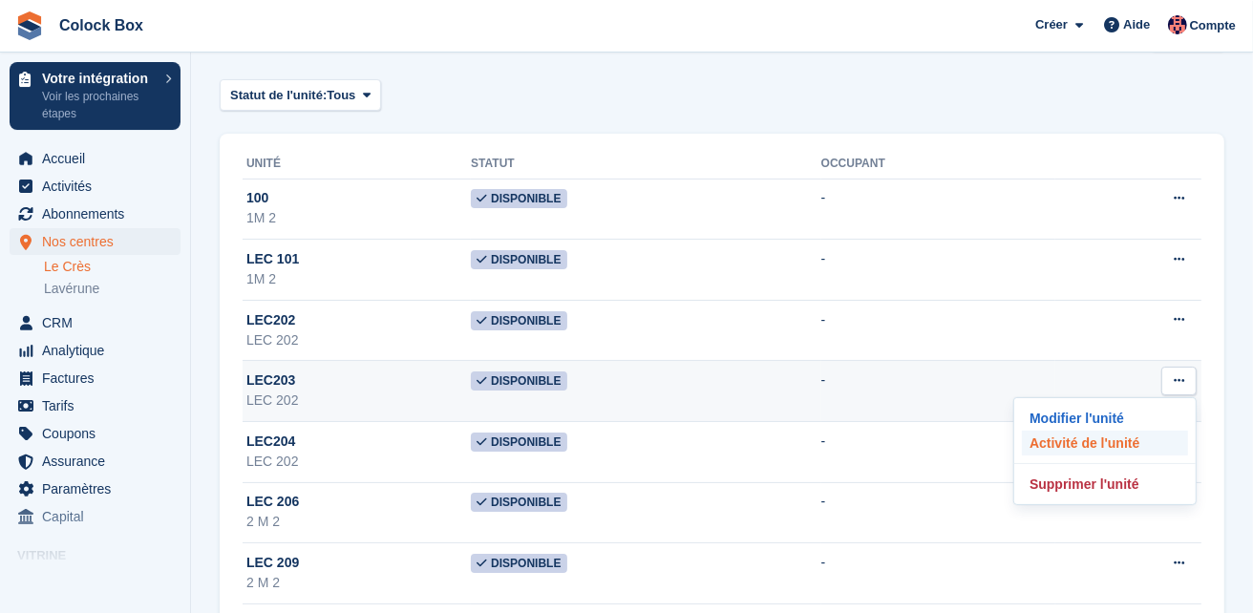
click at [1066, 443] on p "Activité de l'unité" at bounding box center [1105, 443] width 166 height 25
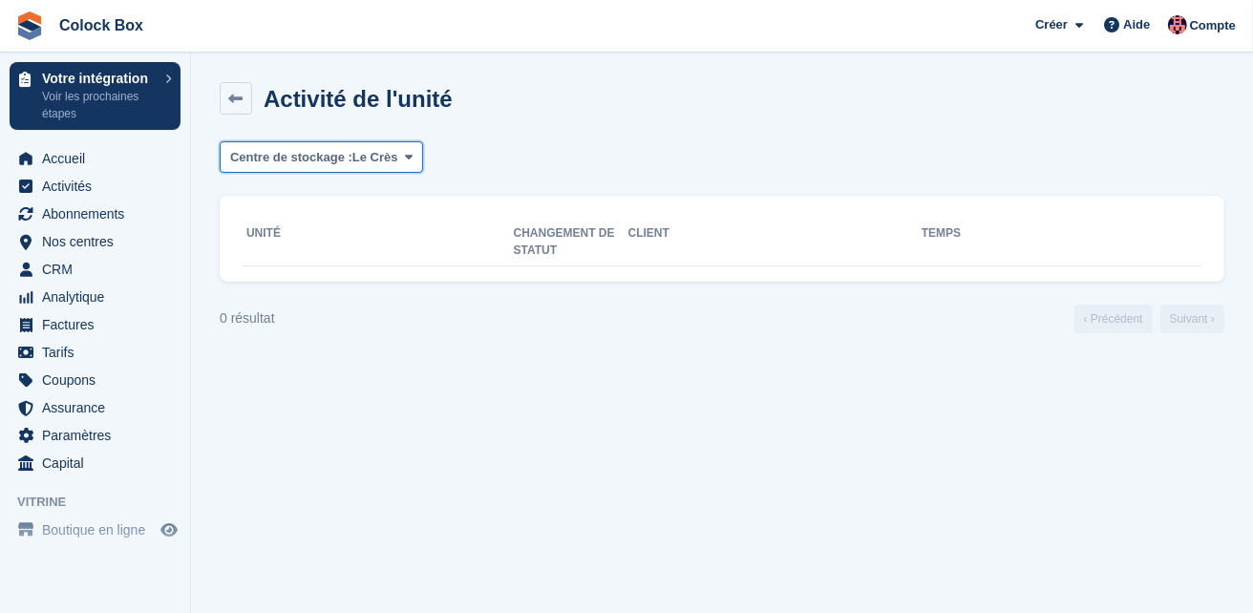
click at [408, 157] on span at bounding box center [408, 156] width 15 height 15
click at [353, 240] on th "Unité" at bounding box center [378, 243] width 271 height 48
click at [803, 249] on th "Client" at bounding box center [774, 243] width 293 height 48
click at [511, 245] on th "Unité" at bounding box center [378, 243] width 271 height 48
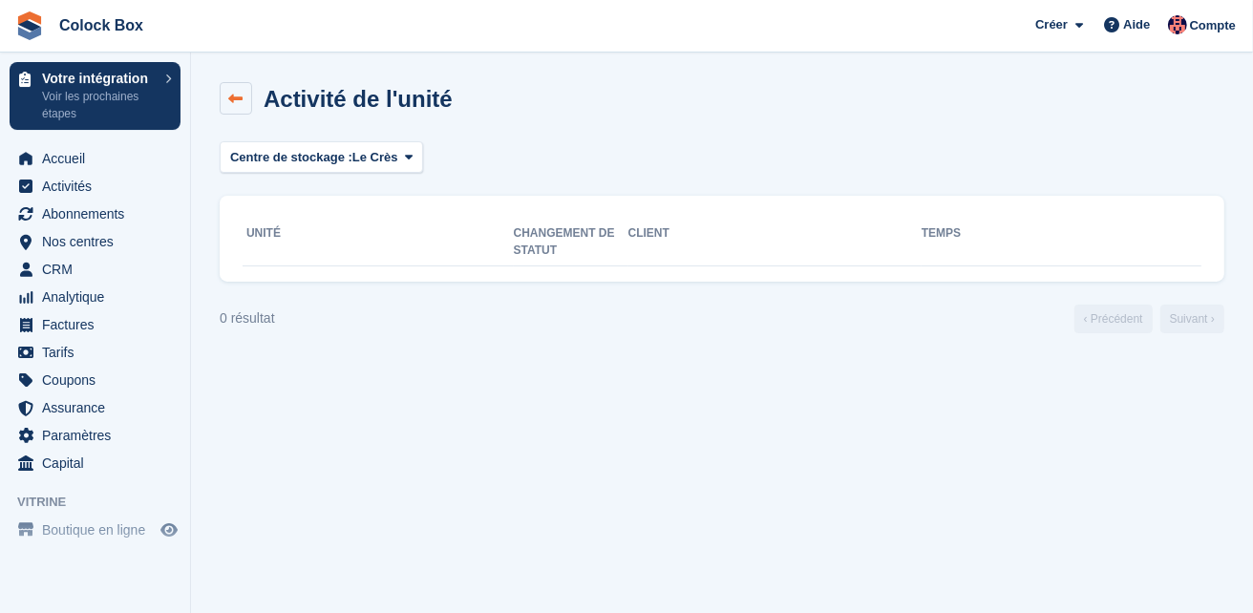
click at [237, 95] on icon at bounding box center [236, 99] width 14 height 14
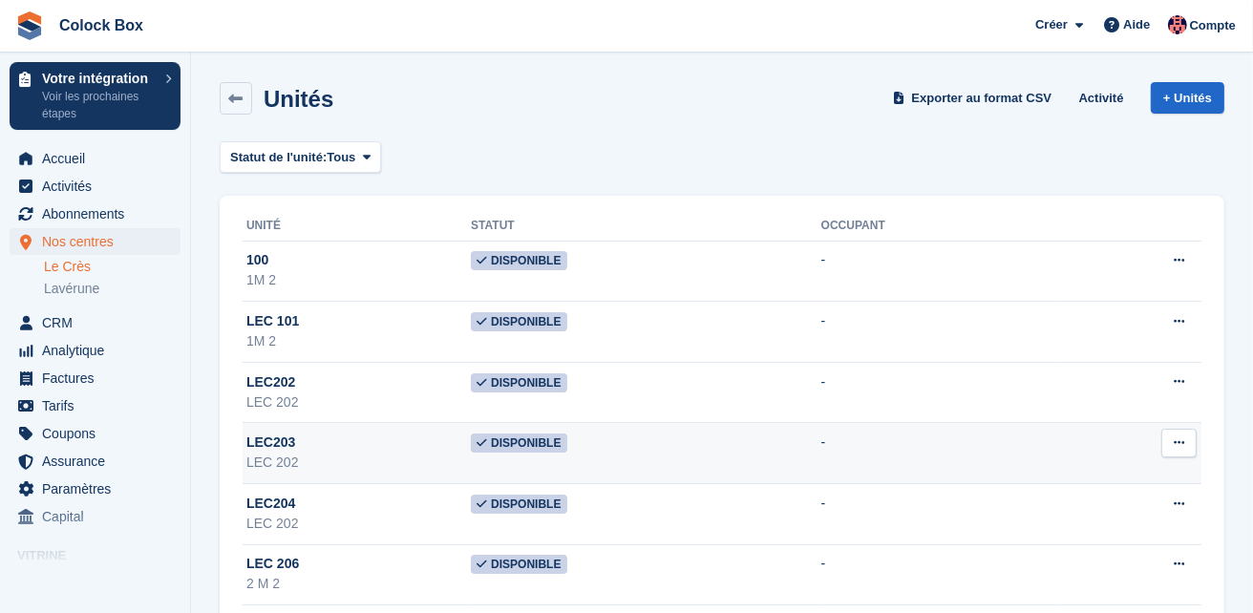
click at [1180, 442] on icon at bounding box center [1179, 442] width 11 height 12
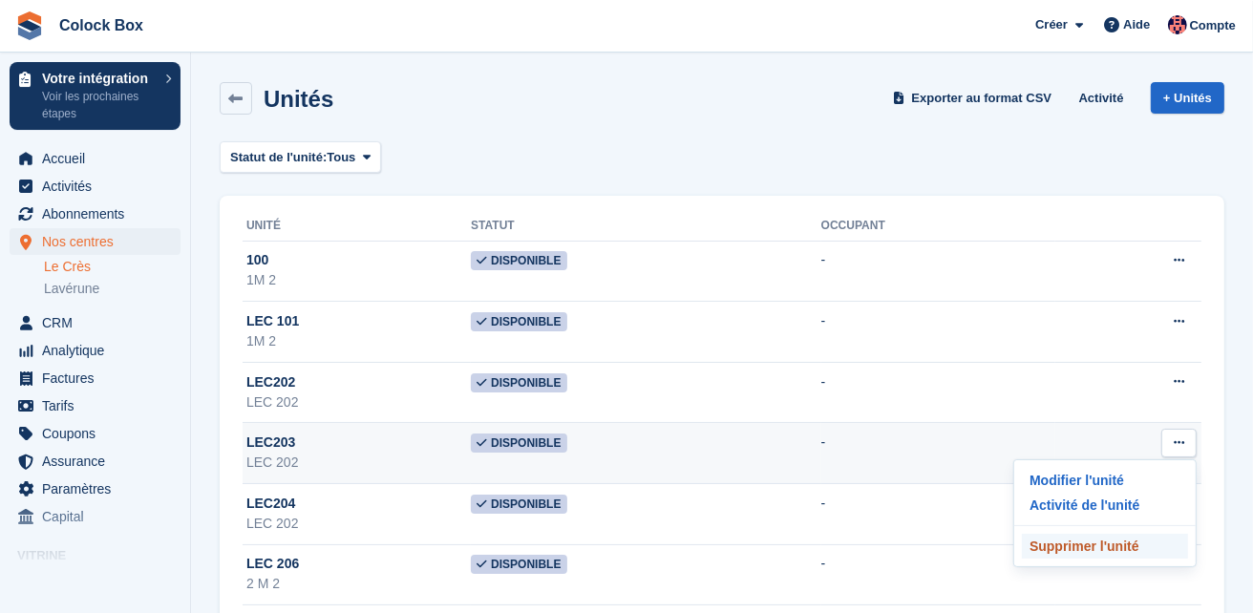
click at [1053, 543] on p "Supprimer l'unité" at bounding box center [1105, 546] width 166 height 25
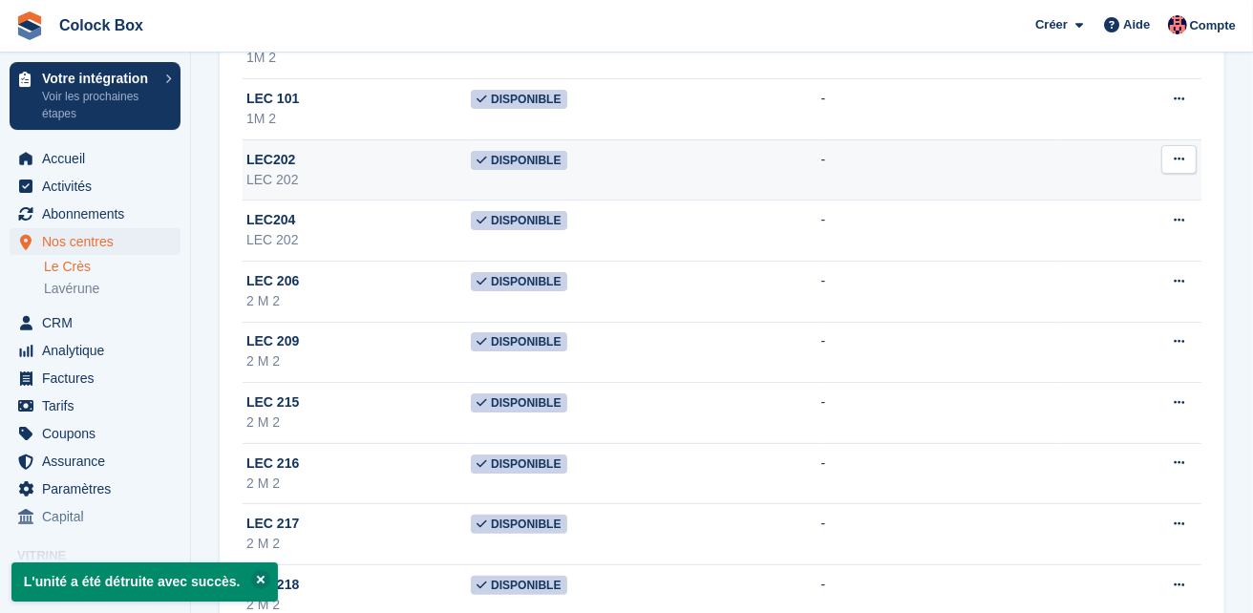
scroll to position [223, 0]
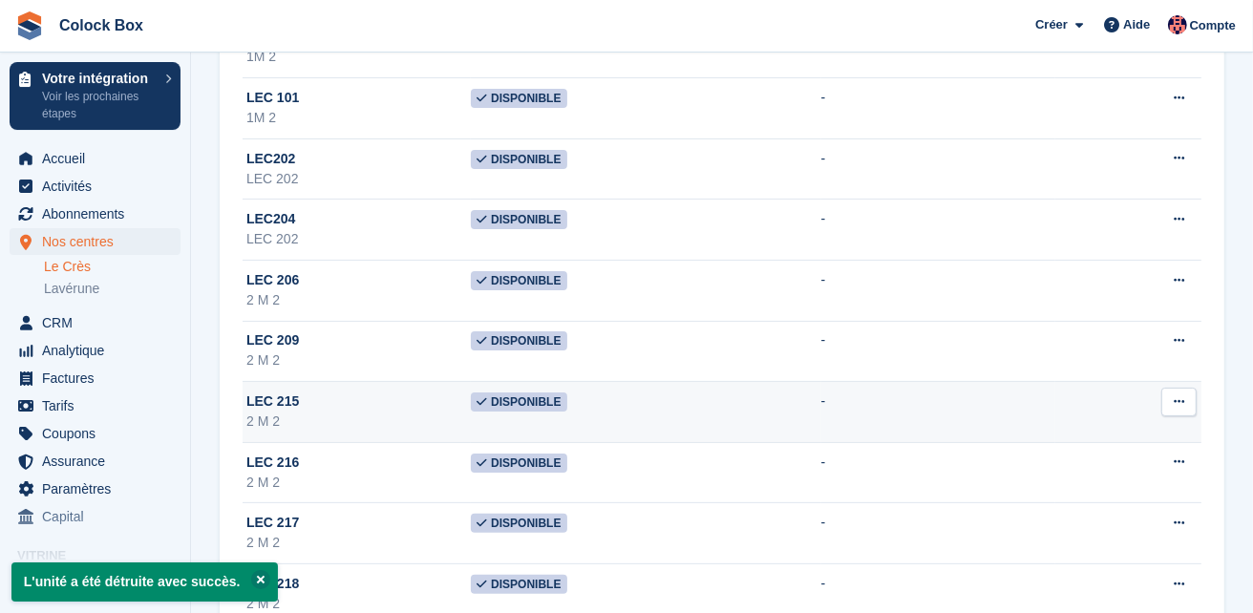
click at [1177, 398] on icon at bounding box center [1179, 401] width 11 height 12
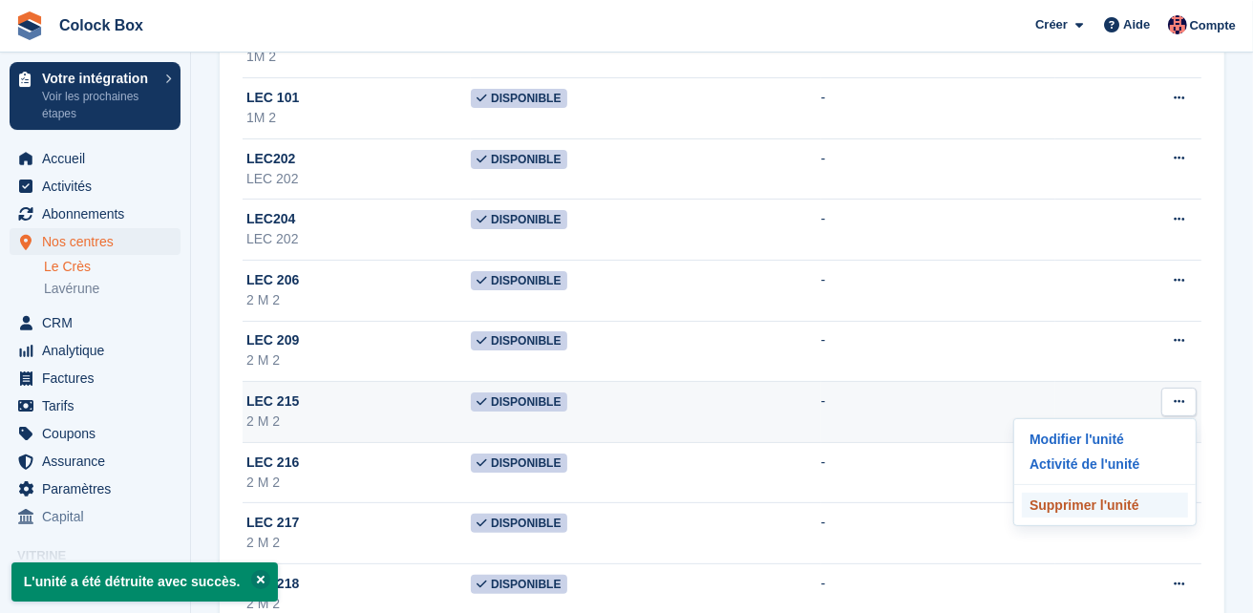
click at [1120, 503] on p "Supprimer l'unité" at bounding box center [1105, 505] width 166 height 25
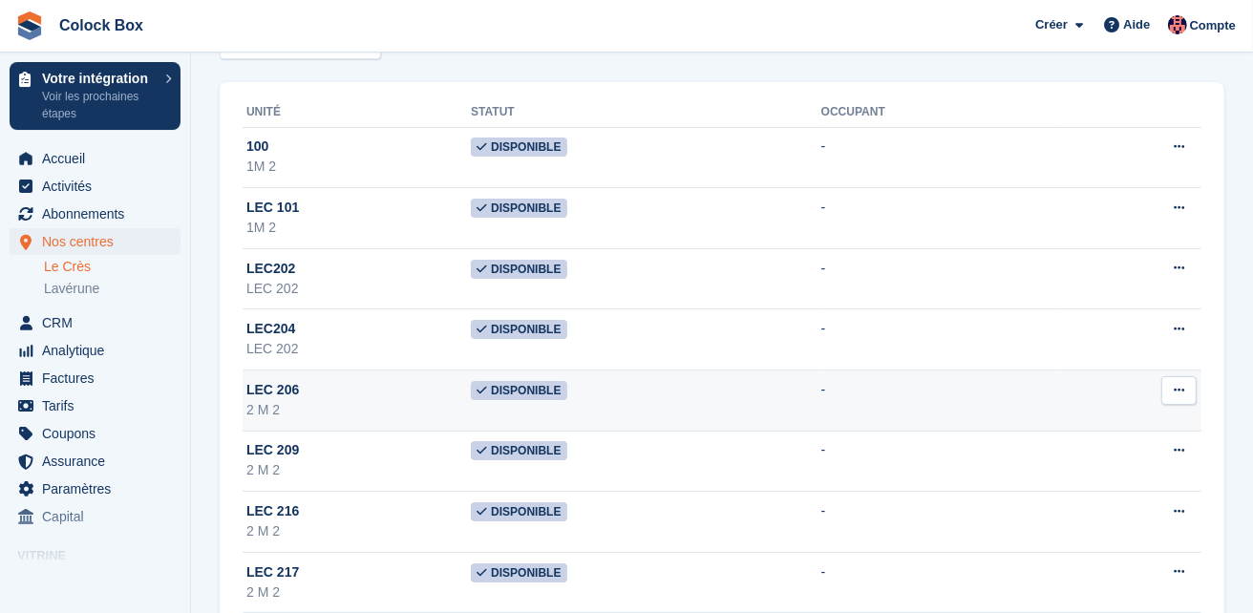
scroll to position [125, 0]
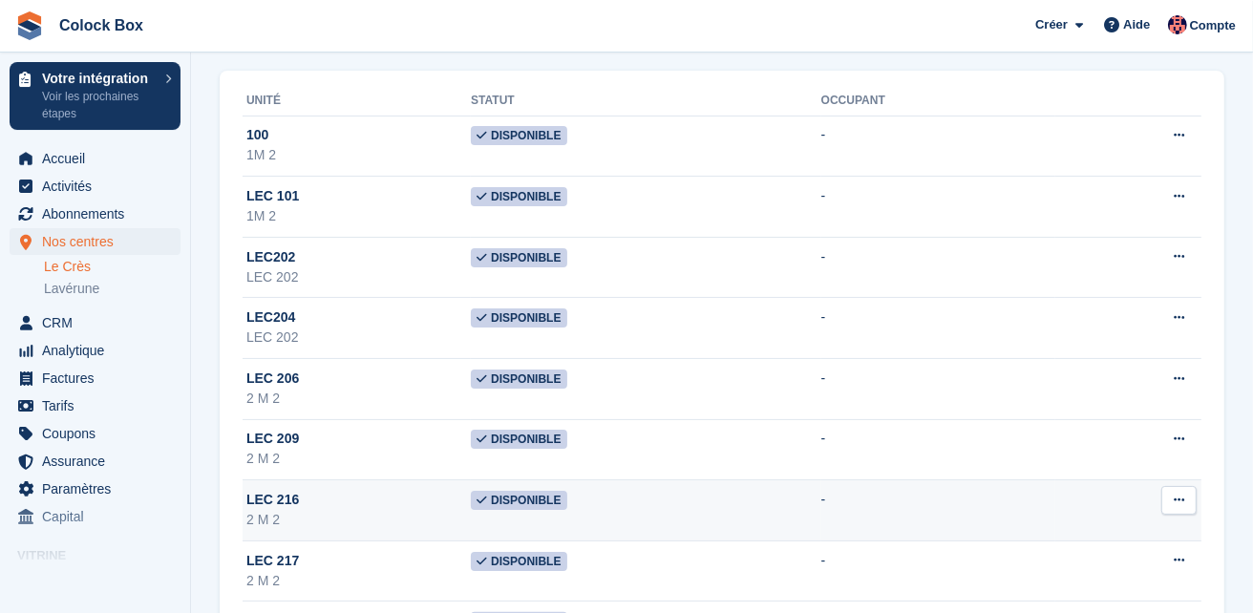
click at [1174, 499] on icon at bounding box center [1179, 500] width 11 height 12
click at [1053, 597] on p "Supprimer l'unité" at bounding box center [1105, 603] width 166 height 25
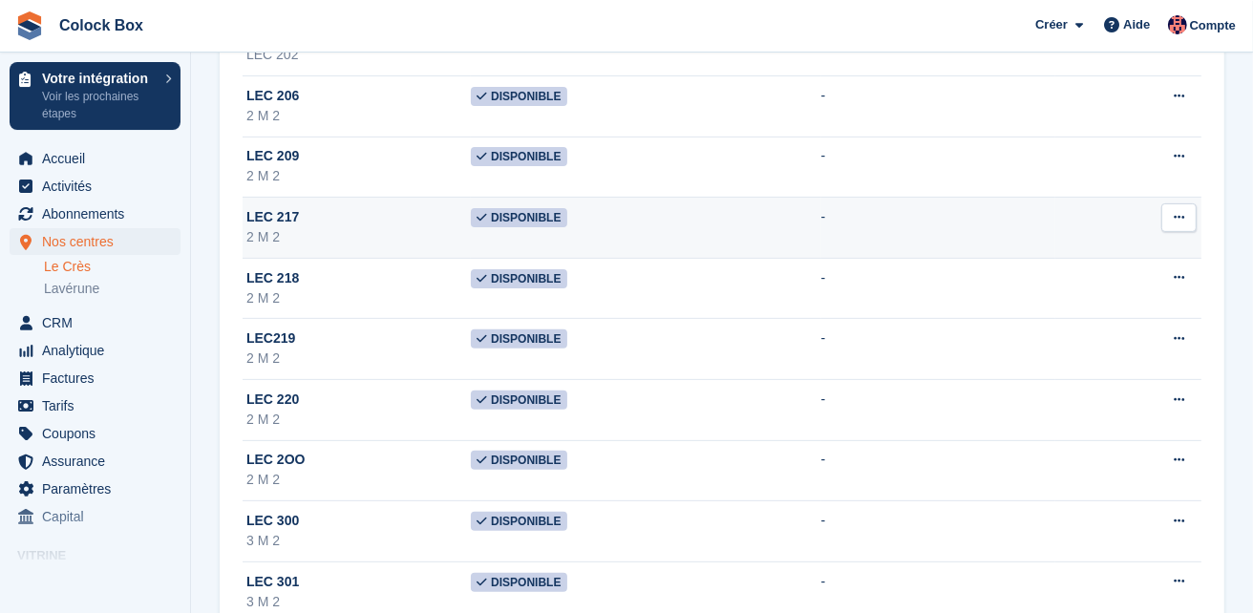
scroll to position [410, 0]
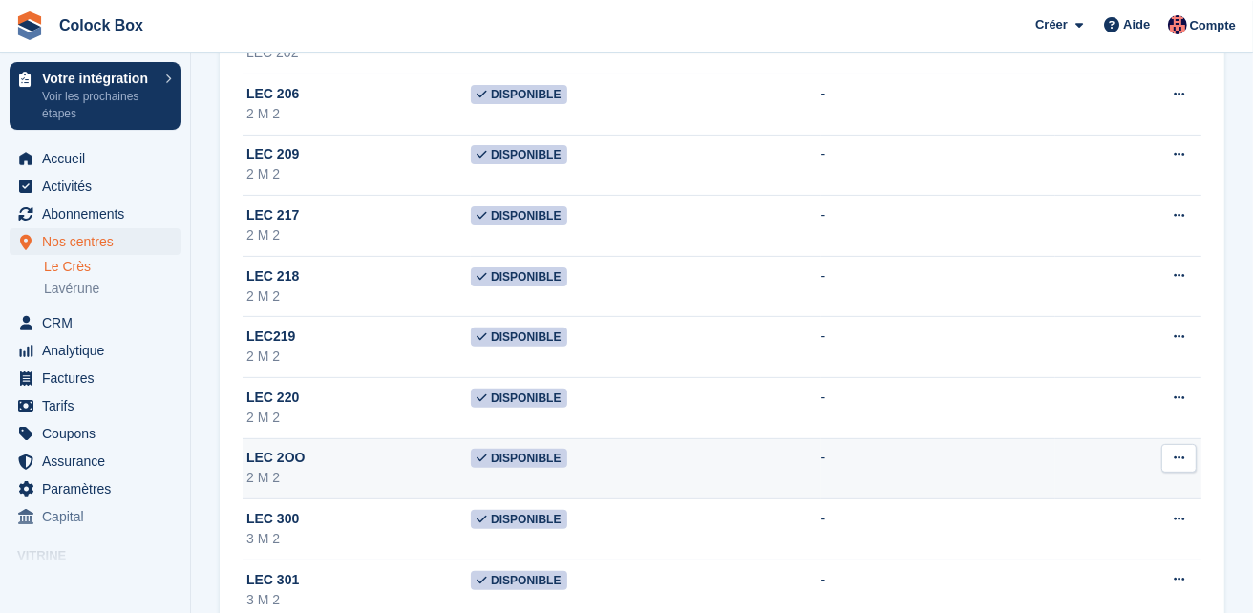
click at [1177, 457] on icon at bounding box center [1179, 458] width 11 height 12
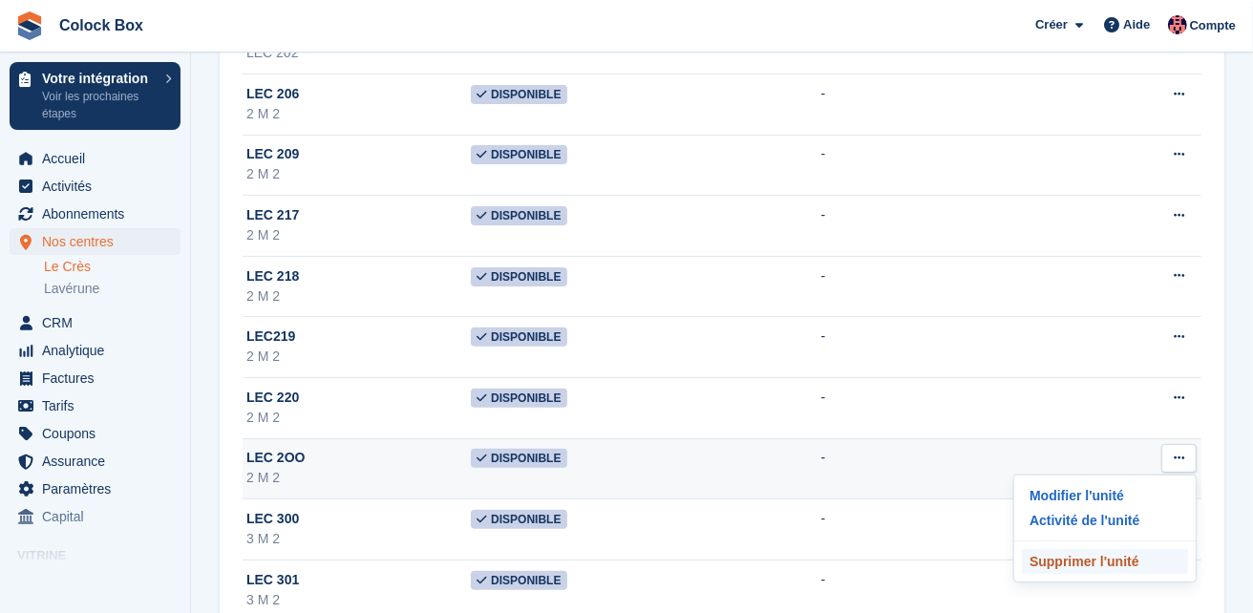
click at [1096, 562] on p "Supprimer l'unité" at bounding box center [1105, 561] width 166 height 25
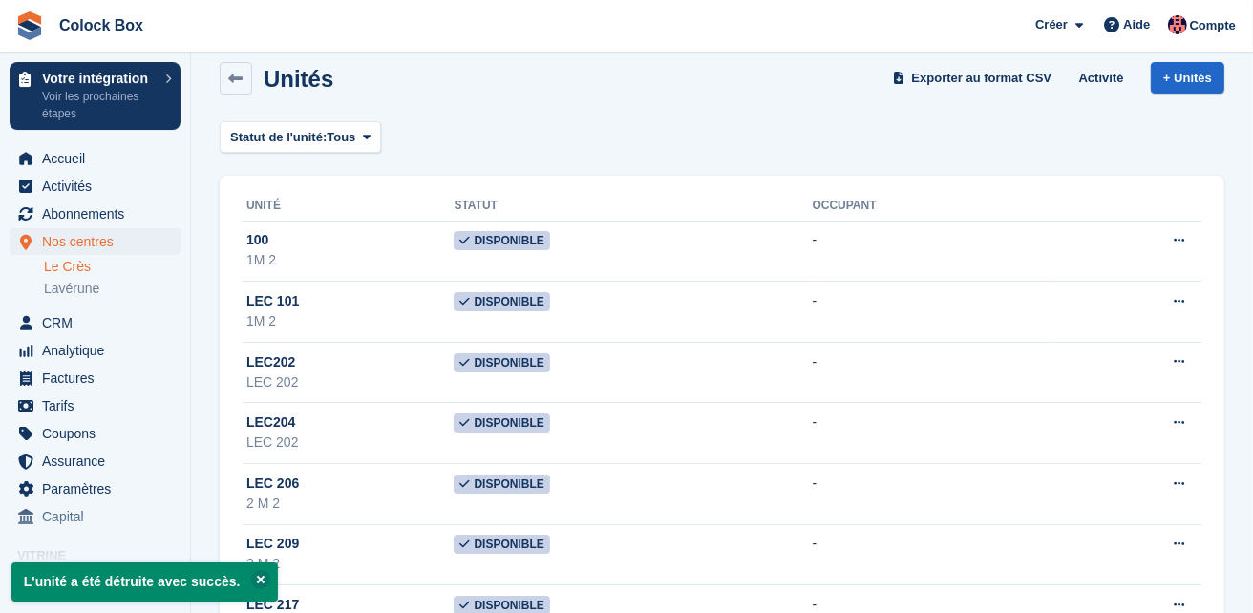
scroll to position [337, 0]
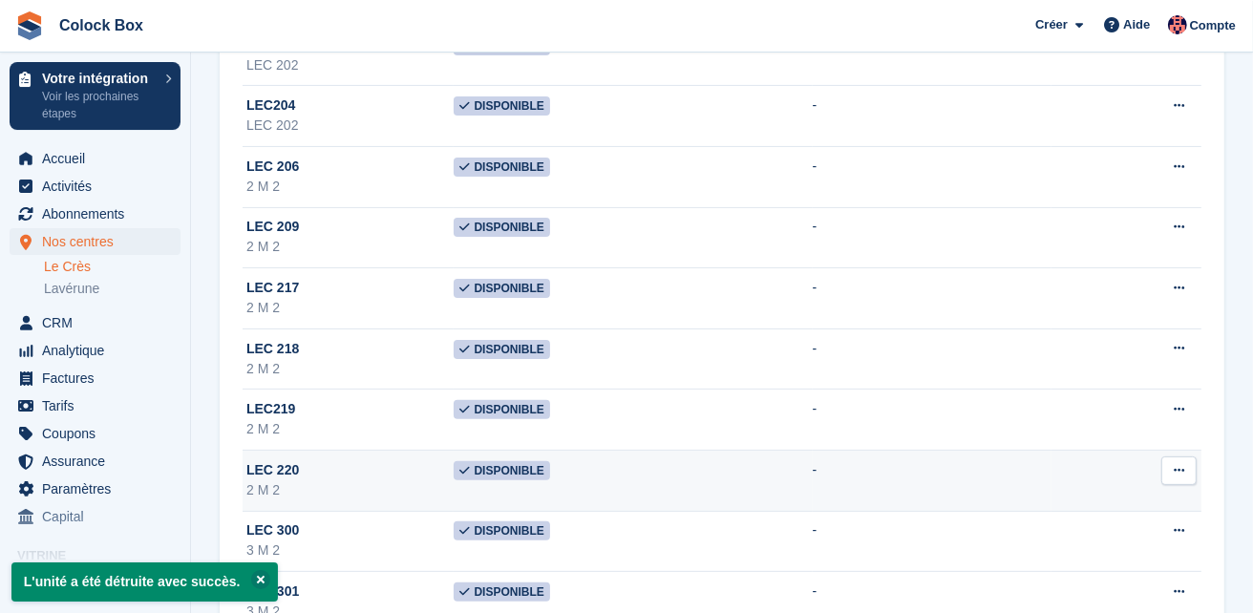
click at [1188, 464] on button at bounding box center [1178, 471] width 35 height 29
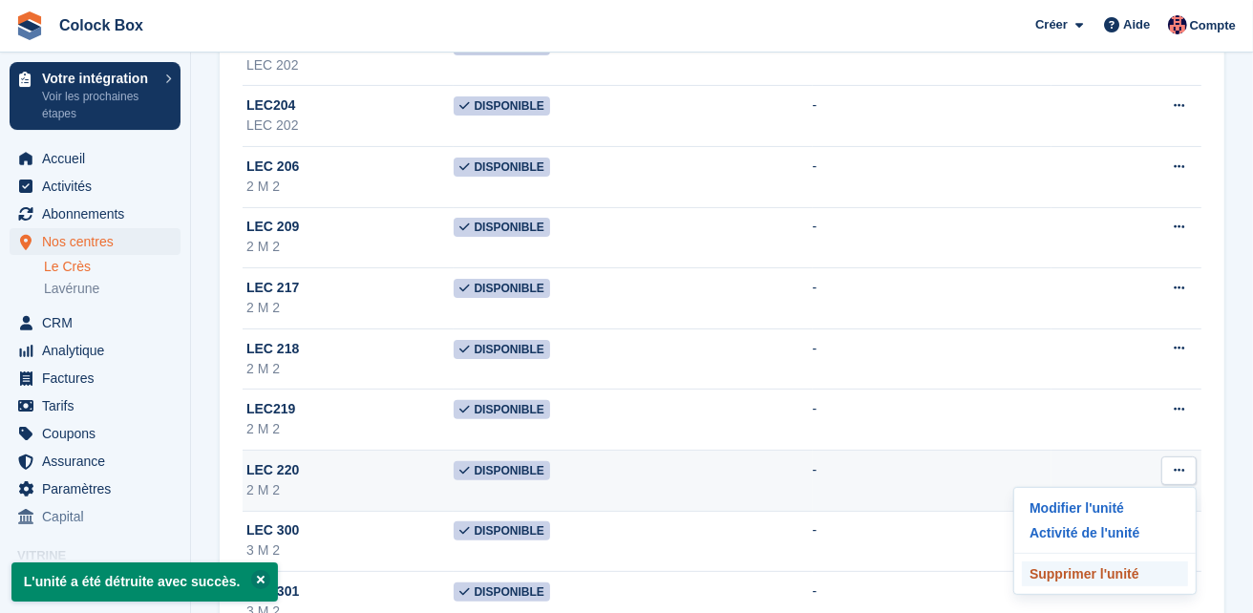
click at [1070, 567] on p "Supprimer l'unité" at bounding box center [1105, 574] width 166 height 25
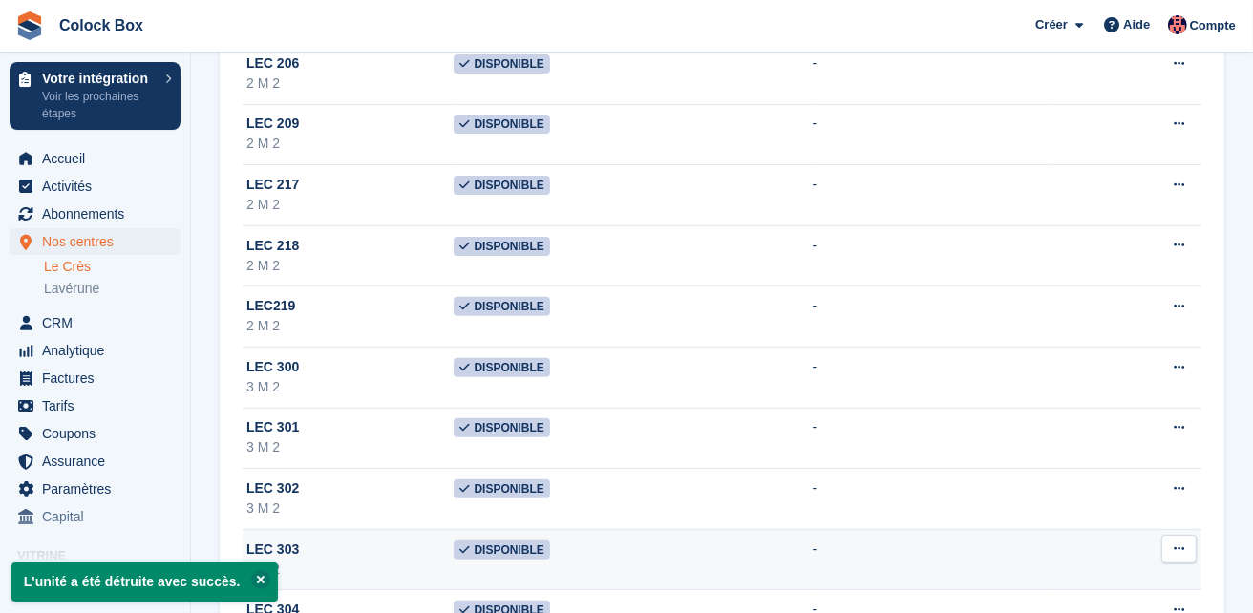
scroll to position [420, 0]
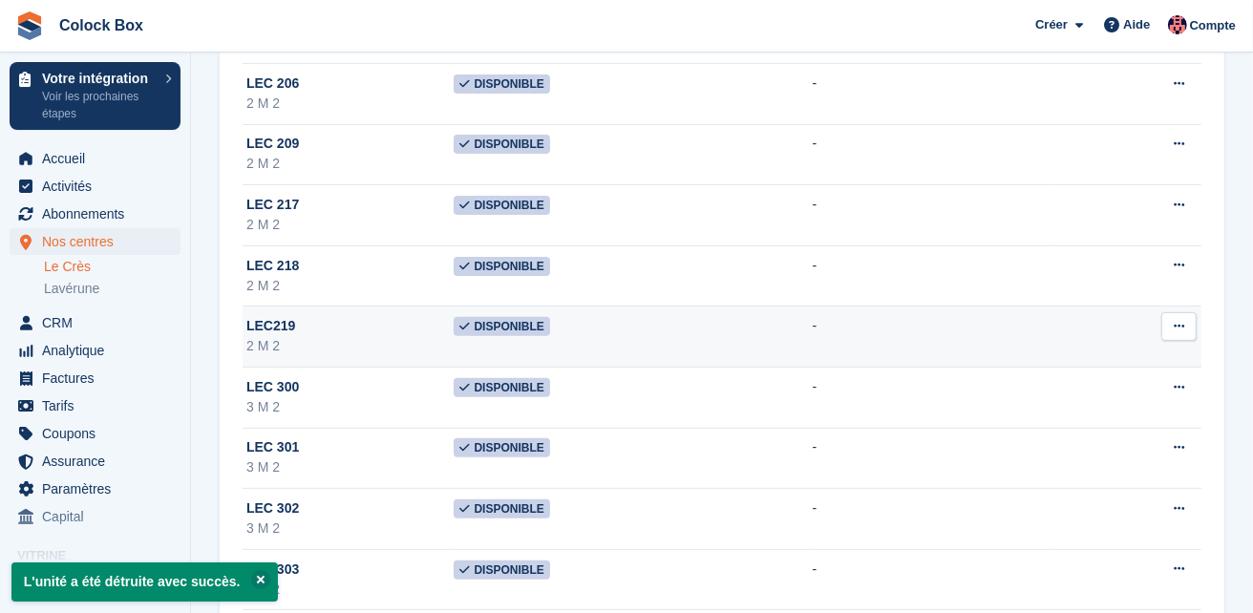
click at [1182, 327] on icon at bounding box center [1179, 326] width 11 height 12
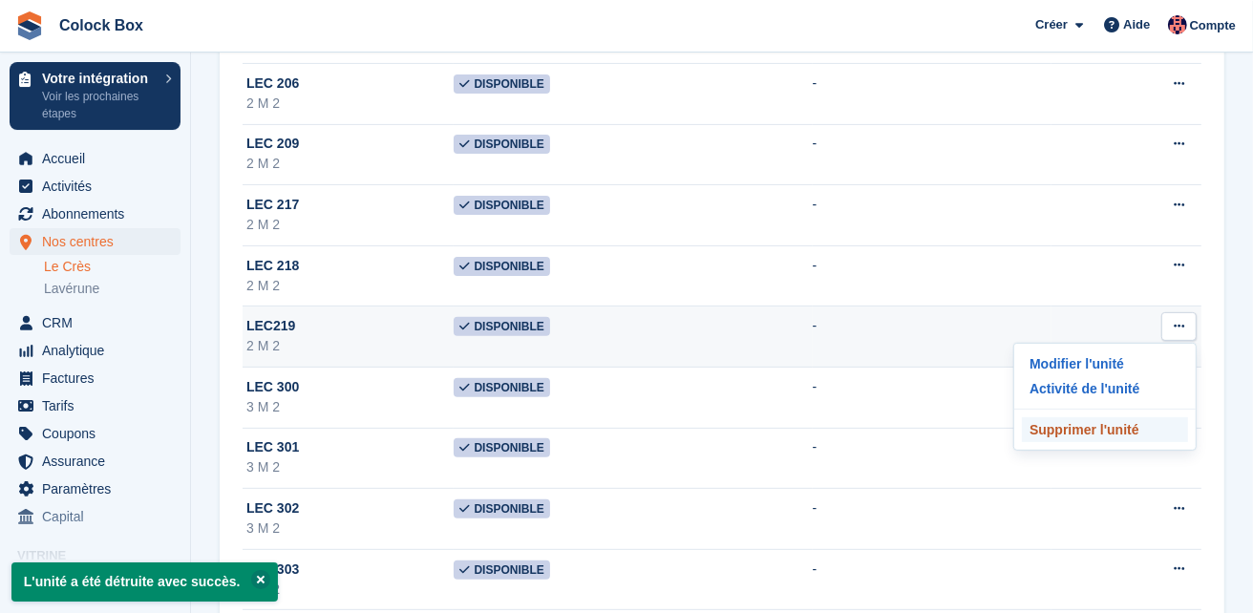
click at [1073, 426] on p "Supprimer l'unité" at bounding box center [1105, 429] width 166 height 25
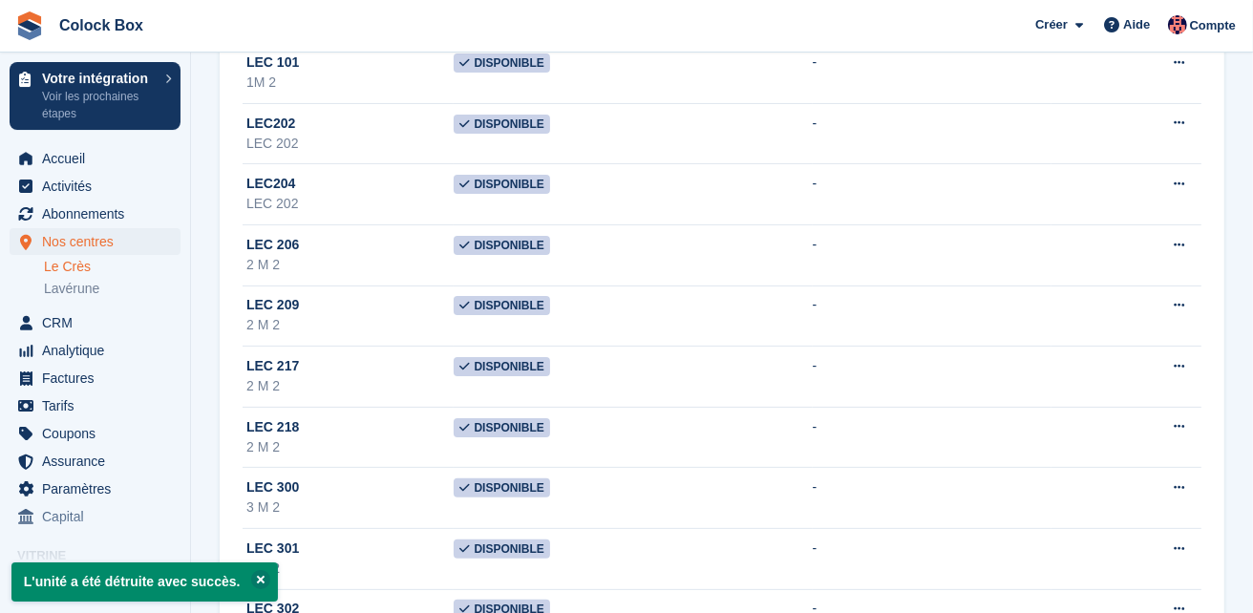
scroll to position [273, 0]
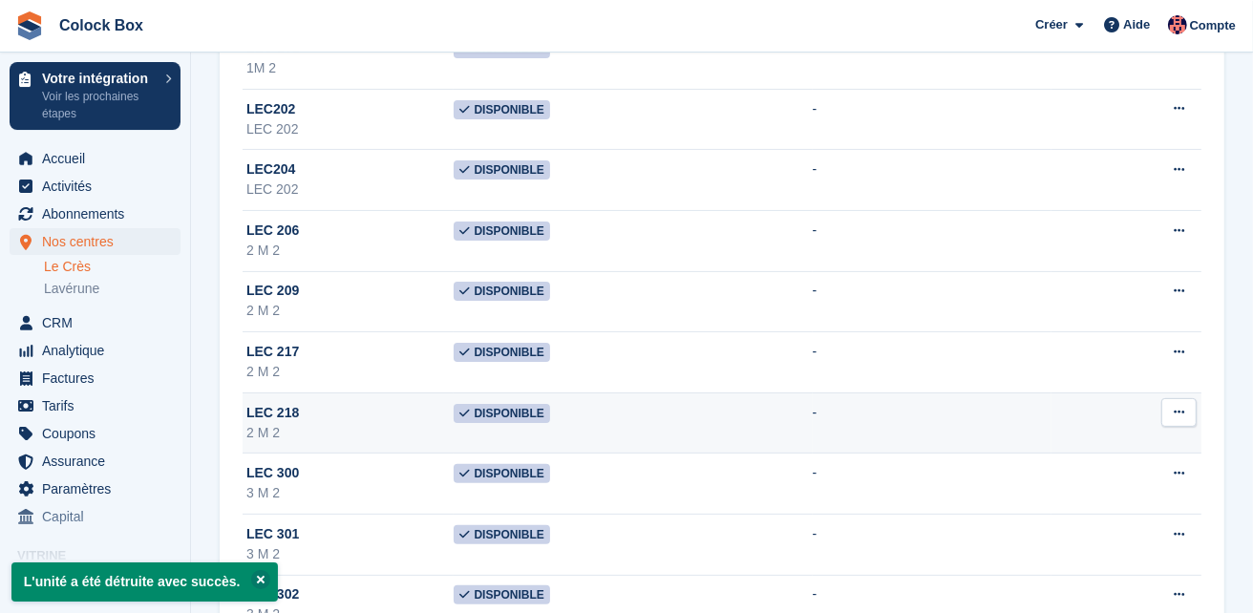
click at [1178, 410] on icon at bounding box center [1179, 412] width 11 height 12
click at [1161, 398] on button at bounding box center [1178, 412] width 35 height 29
click at [1183, 414] on icon at bounding box center [1179, 412] width 11 height 12
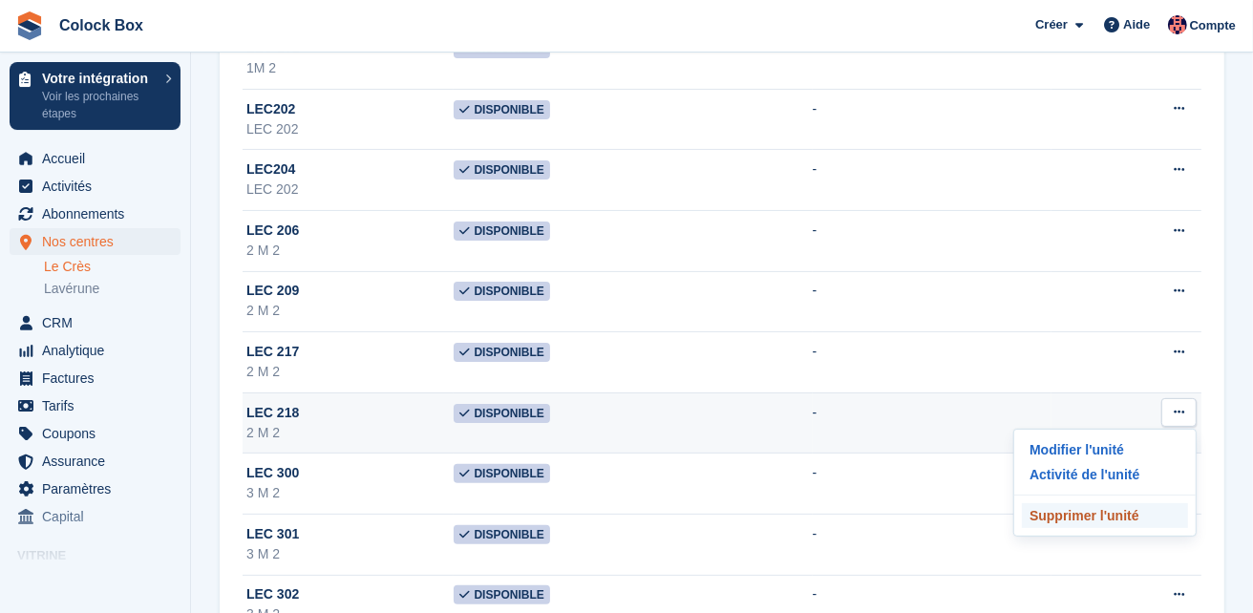
click at [1079, 515] on p "Supprimer l'unité" at bounding box center [1105, 515] width 166 height 25
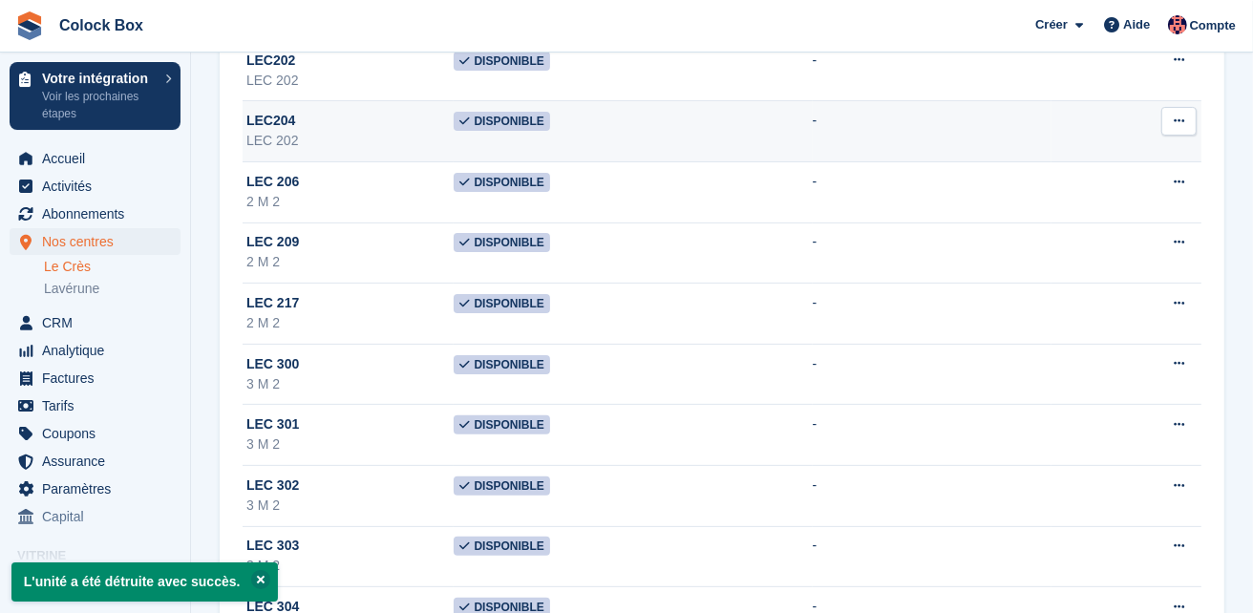
scroll to position [348, 0]
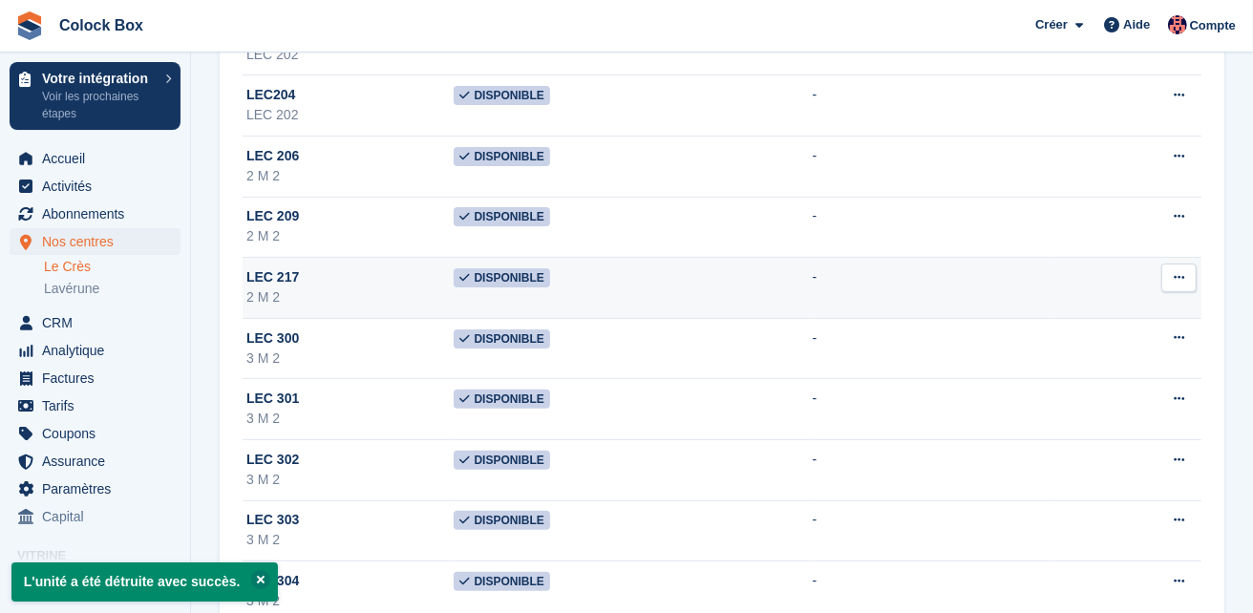
click at [1181, 278] on icon at bounding box center [1179, 277] width 11 height 12
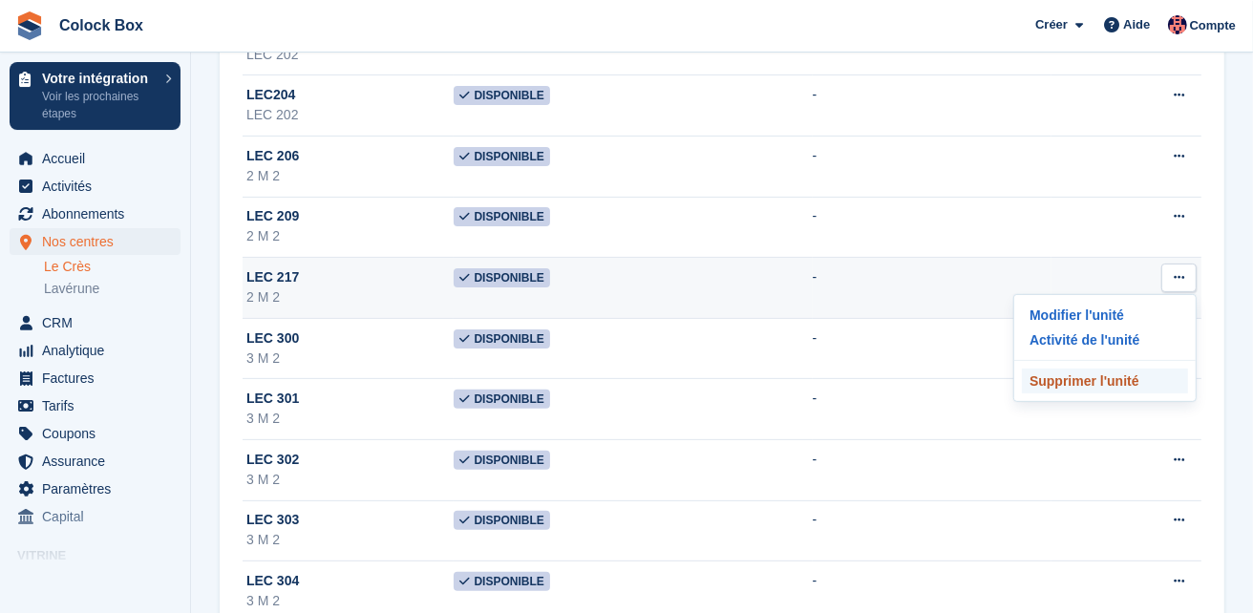
click at [1102, 379] on p "Supprimer l'unité" at bounding box center [1105, 381] width 166 height 25
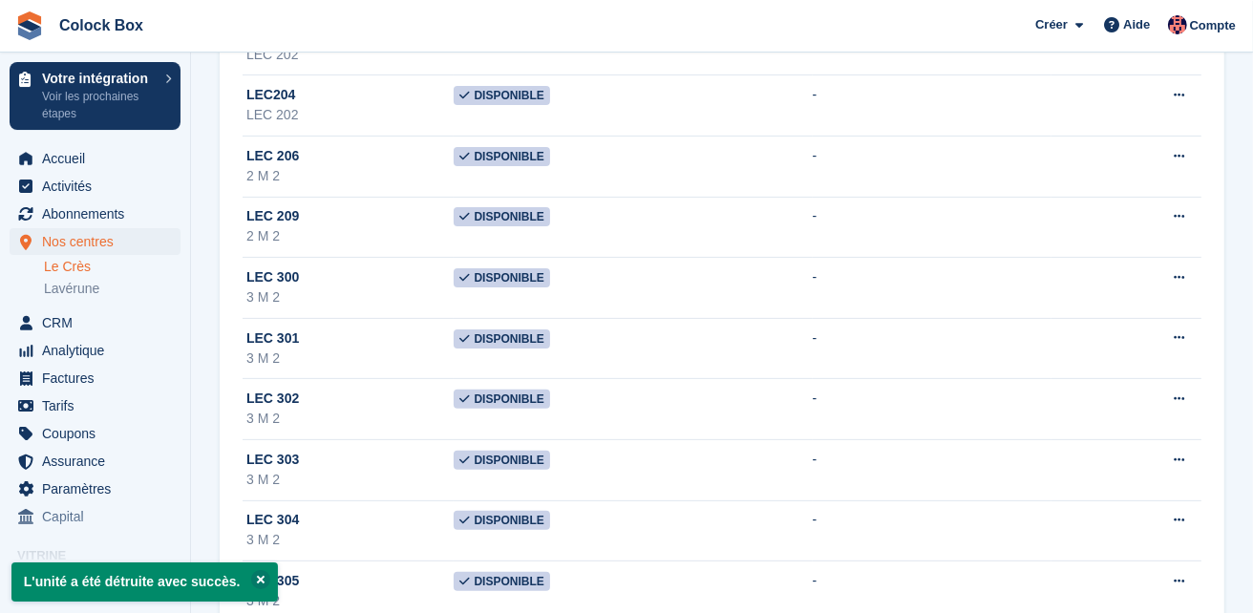
scroll to position [0, 0]
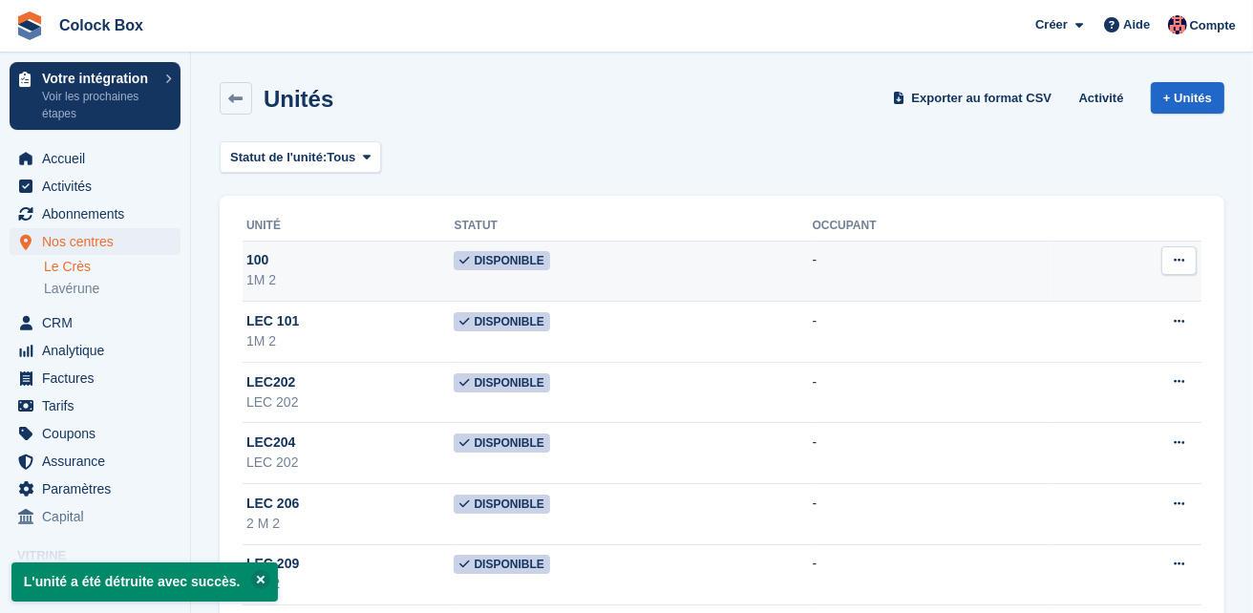
click at [1181, 264] on icon at bounding box center [1179, 260] width 11 height 12
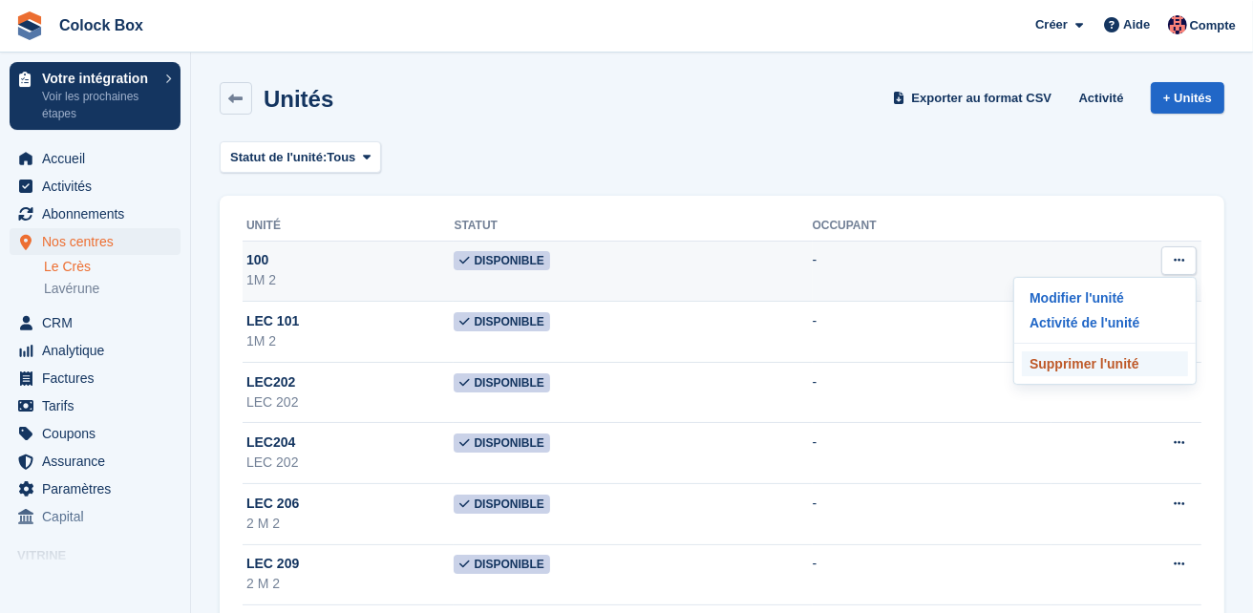
click at [1060, 366] on p "Supprimer l'unité" at bounding box center [1105, 363] width 166 height 25
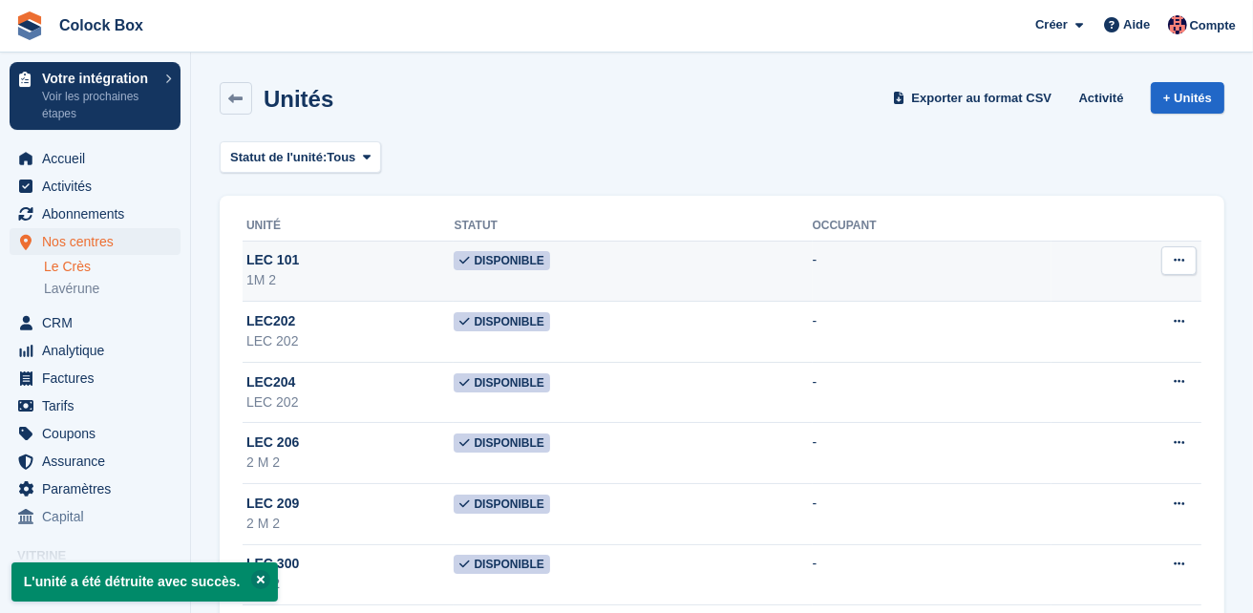
click at [1181, 261] on icon at bounding box center [1179, 260] width 11 height 12
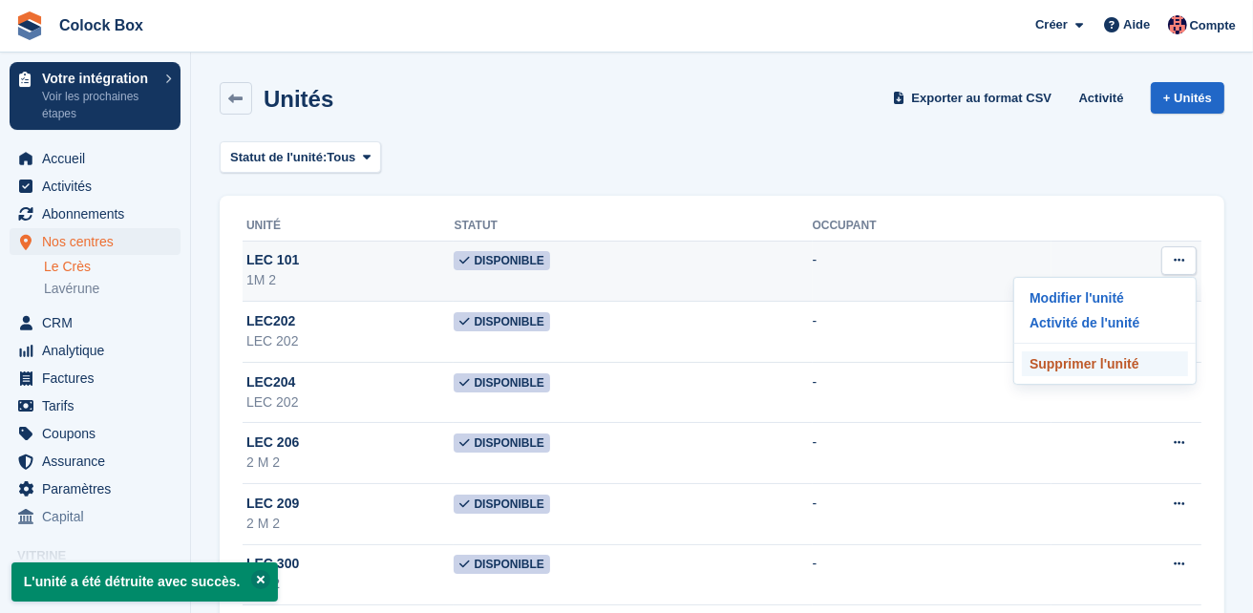
click at [1091, 363] on p "Supprimer l'unité" at bounding box center [1105, 363] width 166 height 25
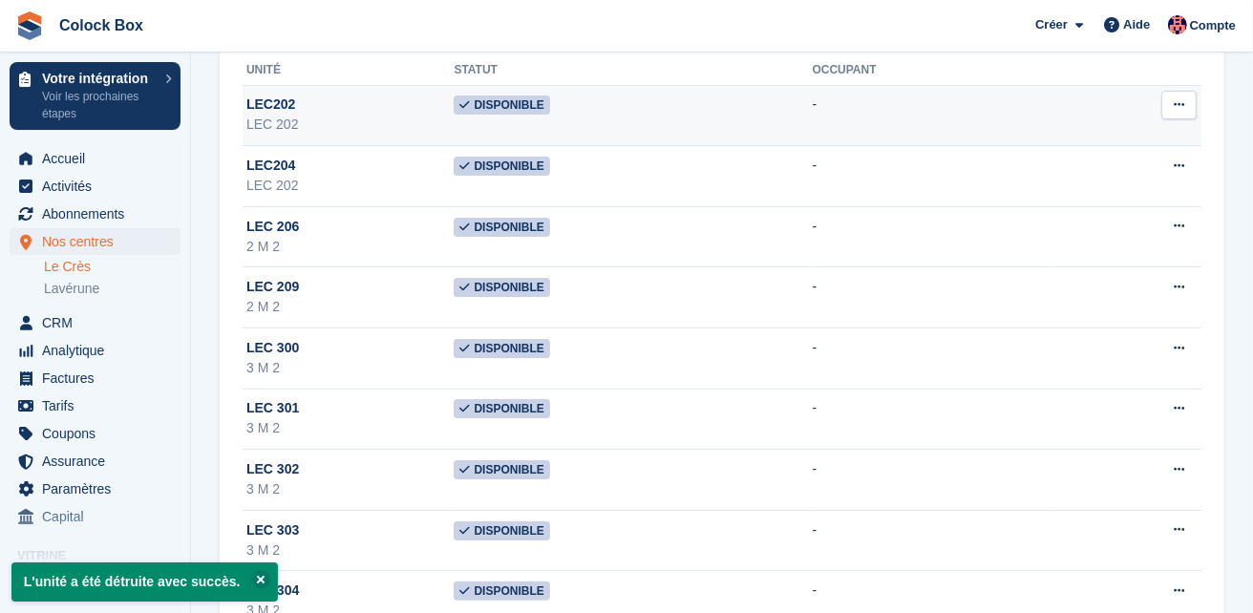
scroll to position [164, 0]
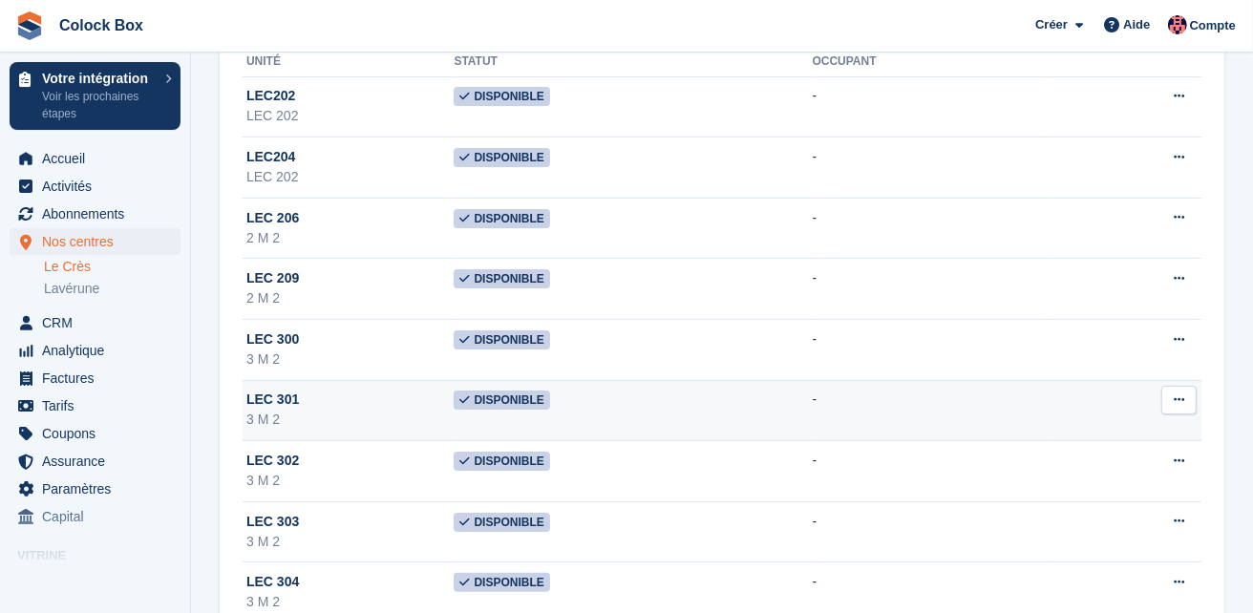
click at [1174, 394] on icon at bounding box center [1179, 400] width 11 height 12
click at [1101, 503] on p "Supprimer l'unité" at bounding box center [1105, 503] width 166 height 25
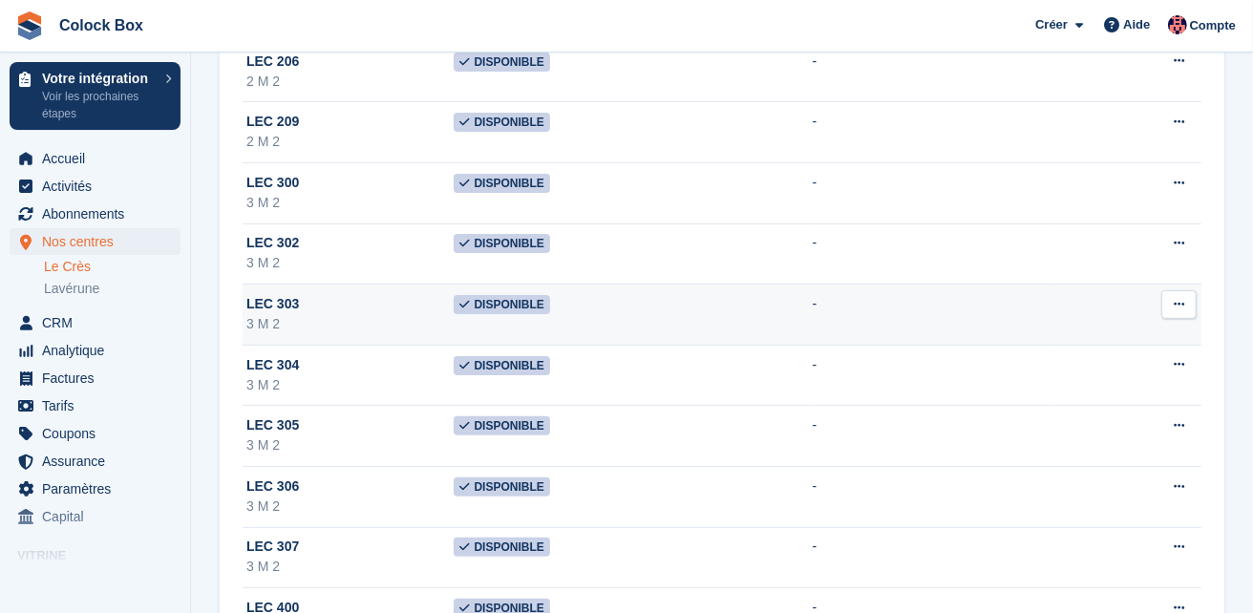
scroll to position [330, 0]
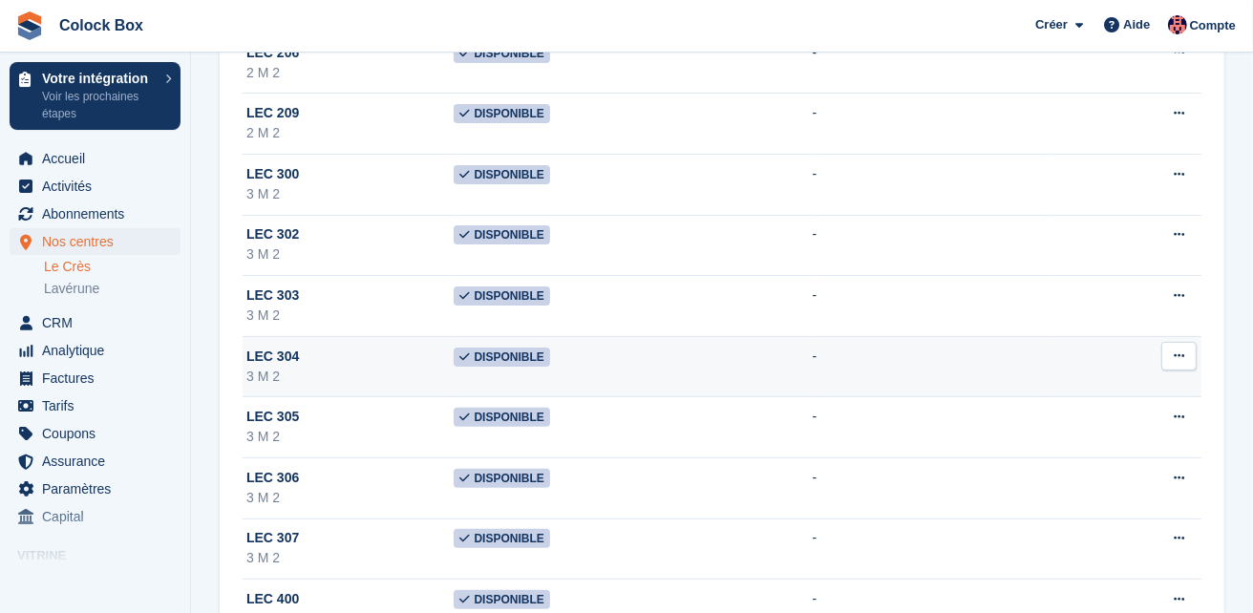
click at [1171, 353] on button at bounding box center [1178, 356] width 35 height 29
click at [1116, 452] on p "Supprimer l'unité" at bounding box center [1105, 459] width 166 height 25
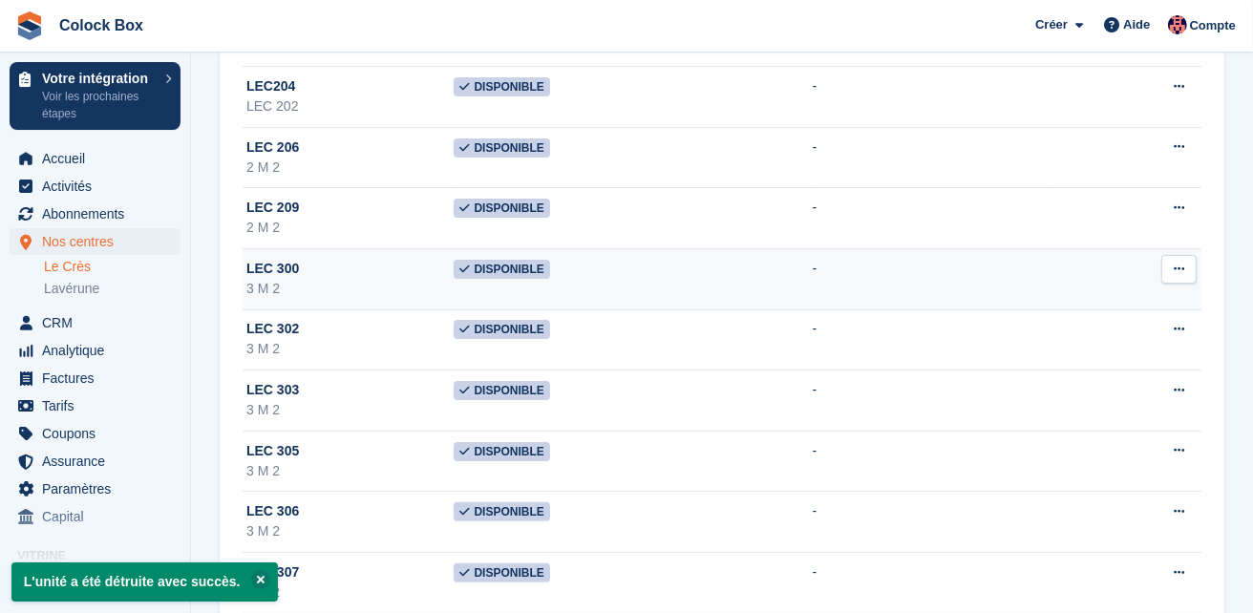
scroll to position [237, 0]
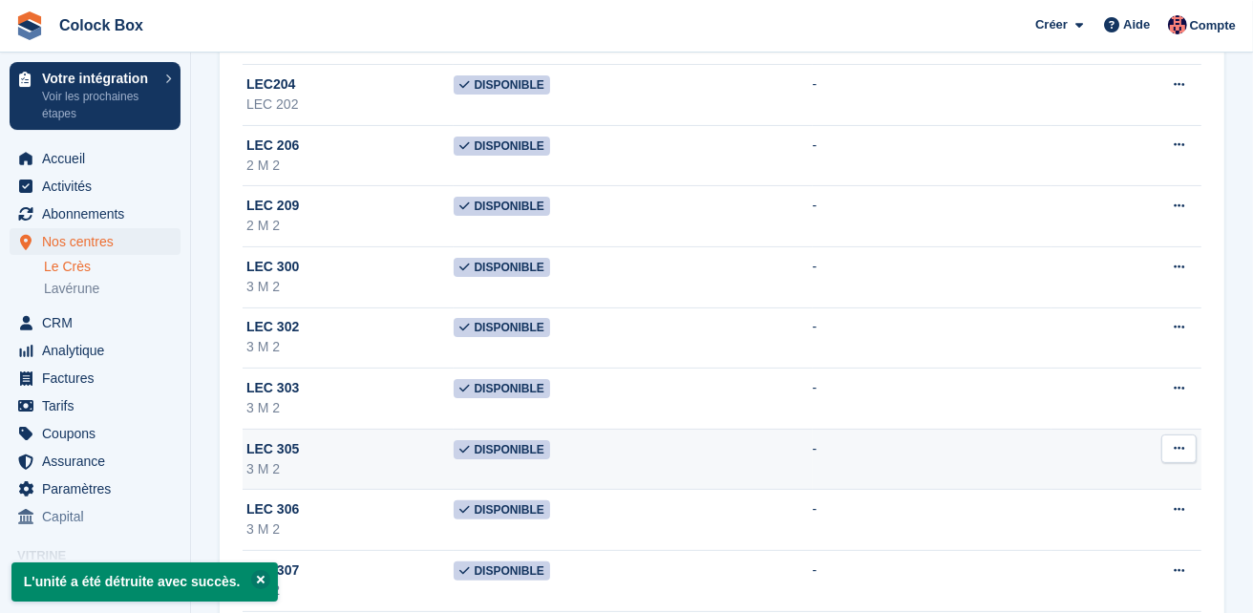
click at [1175, 450] on icon at bounding box center [1179, 448] width 11 height 12
click at [1073, 552] on p "Supprimer l'unité" at bounding box center [1105, 552] width 166 height 25
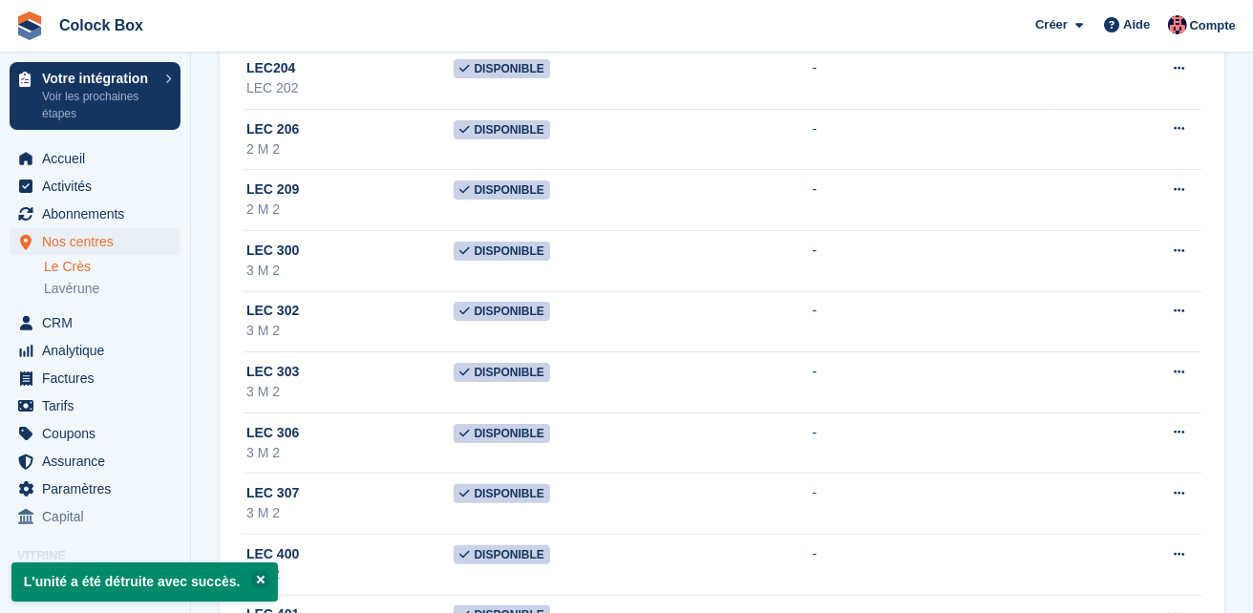
scroll to position [253, 0]
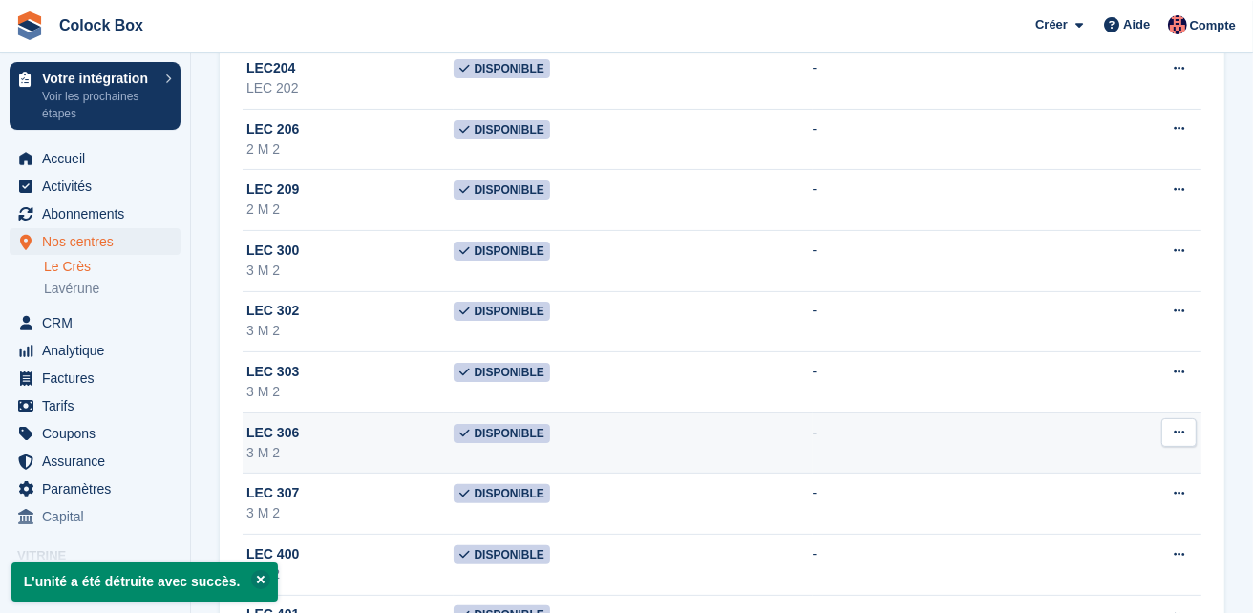
click at [1176, 431] on icon at bounding box center [1179, 432] width 11 height 12
click at [1161, 418] on button at bounding box center [1178, 432] width 35 height 29
click at [1176, 431] on icon at bounding box center [1179, 432] width 11 height 12
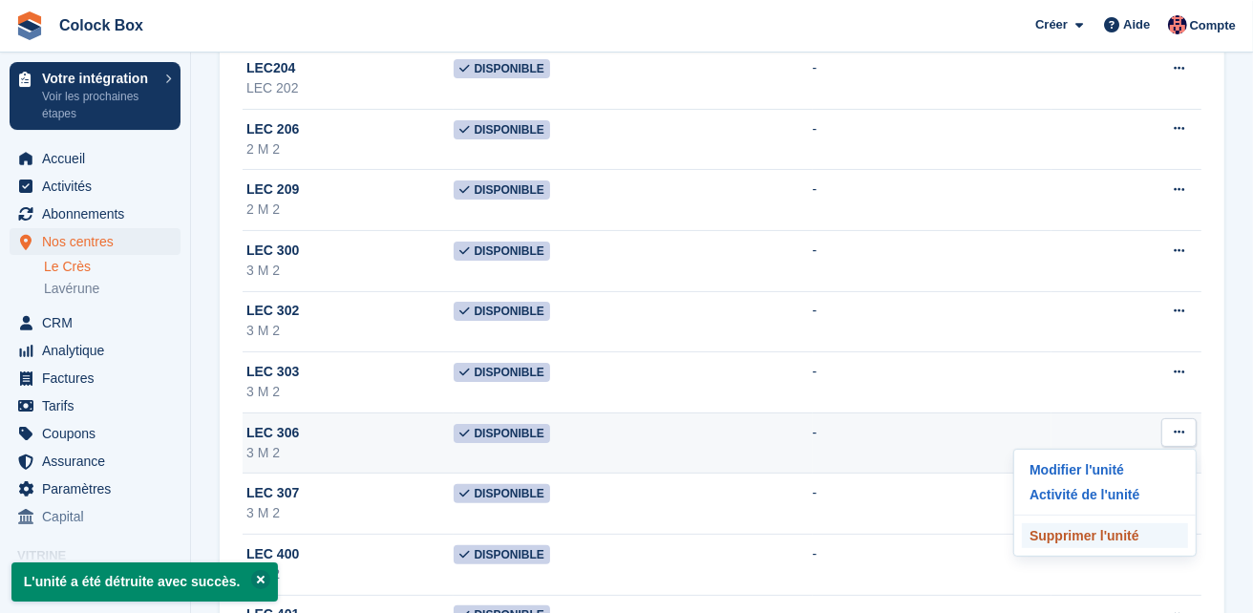
click at [1115, 537] on p "Supprimer l'unité" at bounding box center [1105, 535] width 166 height 25
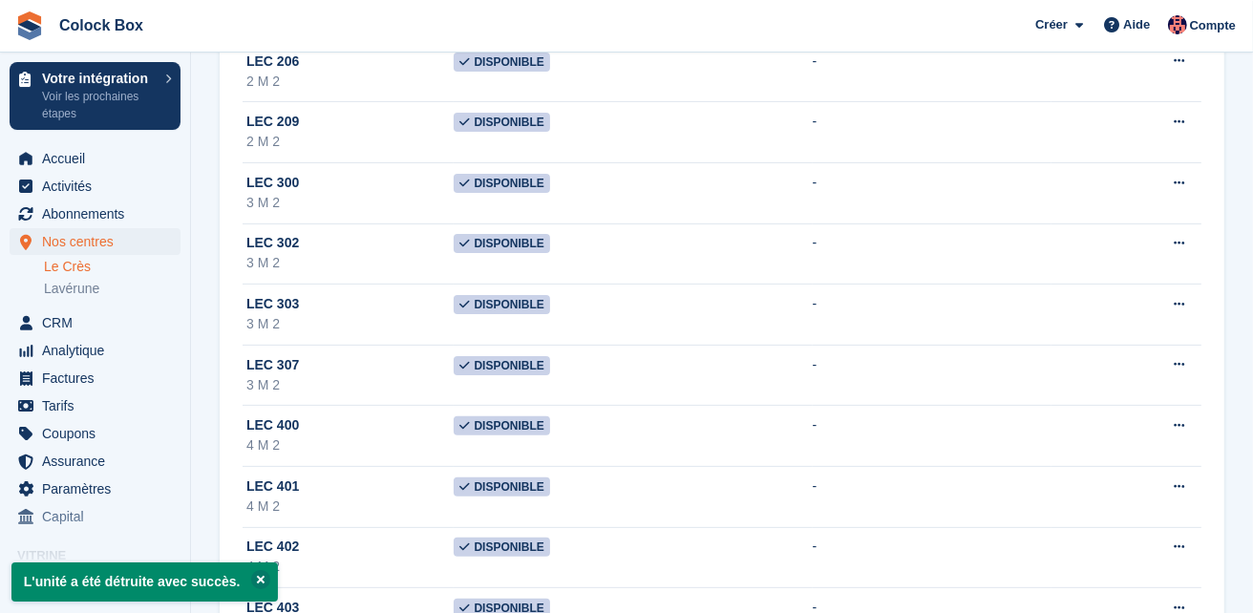
scroll to position [321, 0]
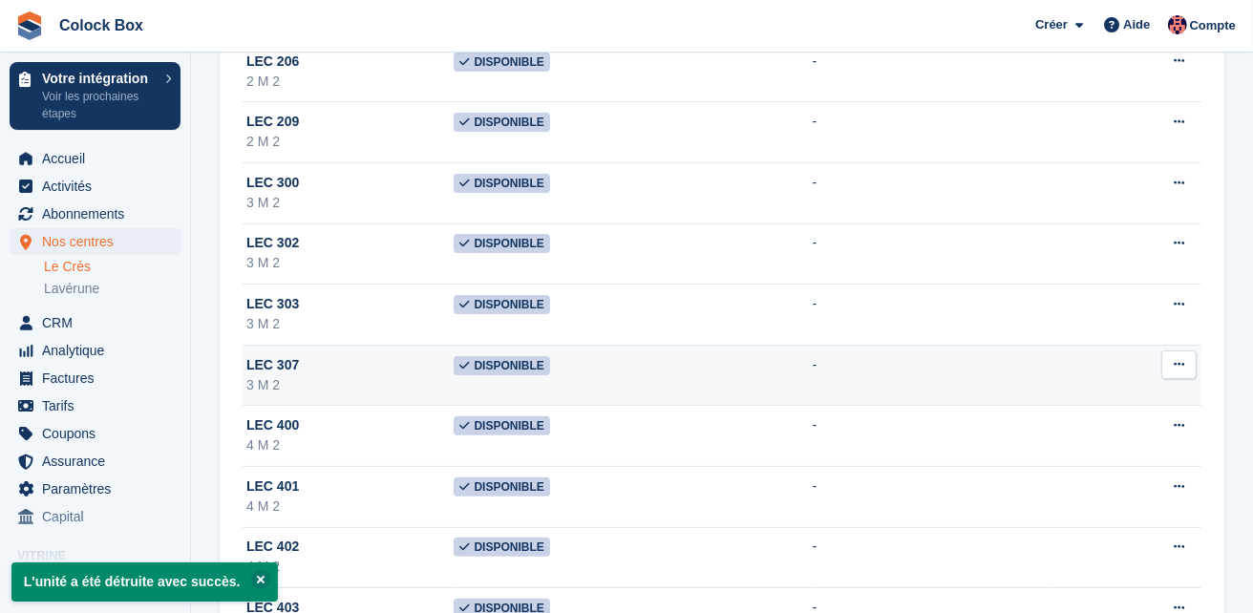
click at [1174, 359] on icon at bounding box center [1179, 364] width 11 height 12
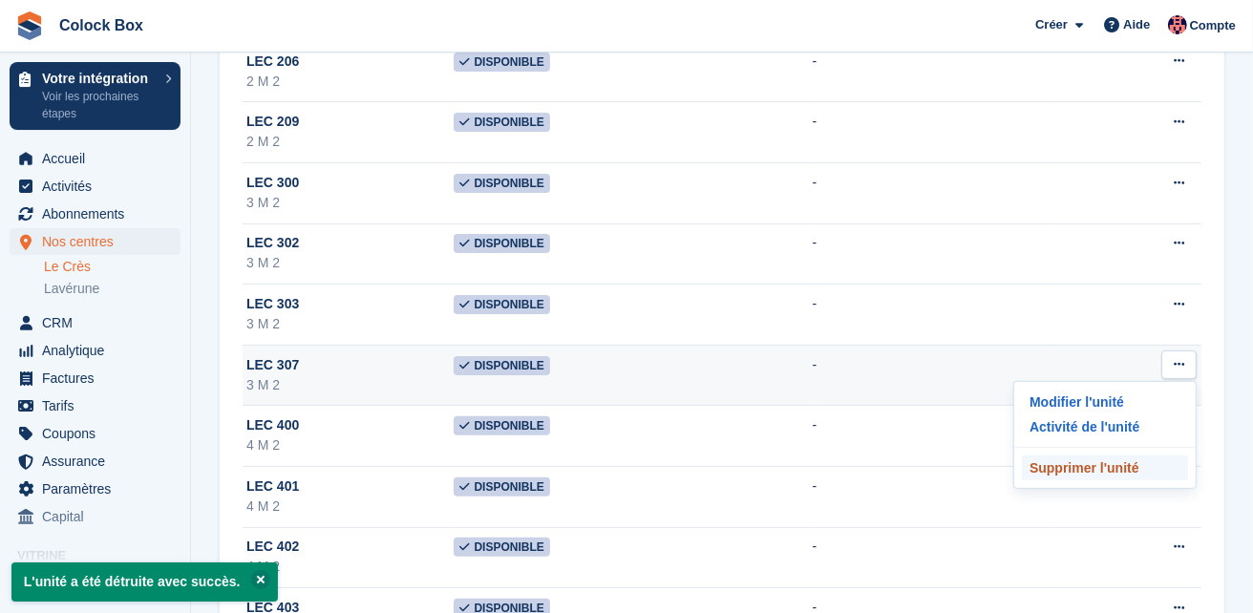
click at [1065, 469] on p "Supprimer l'unité" at bounding box center [1105, 468] width 166 height 25
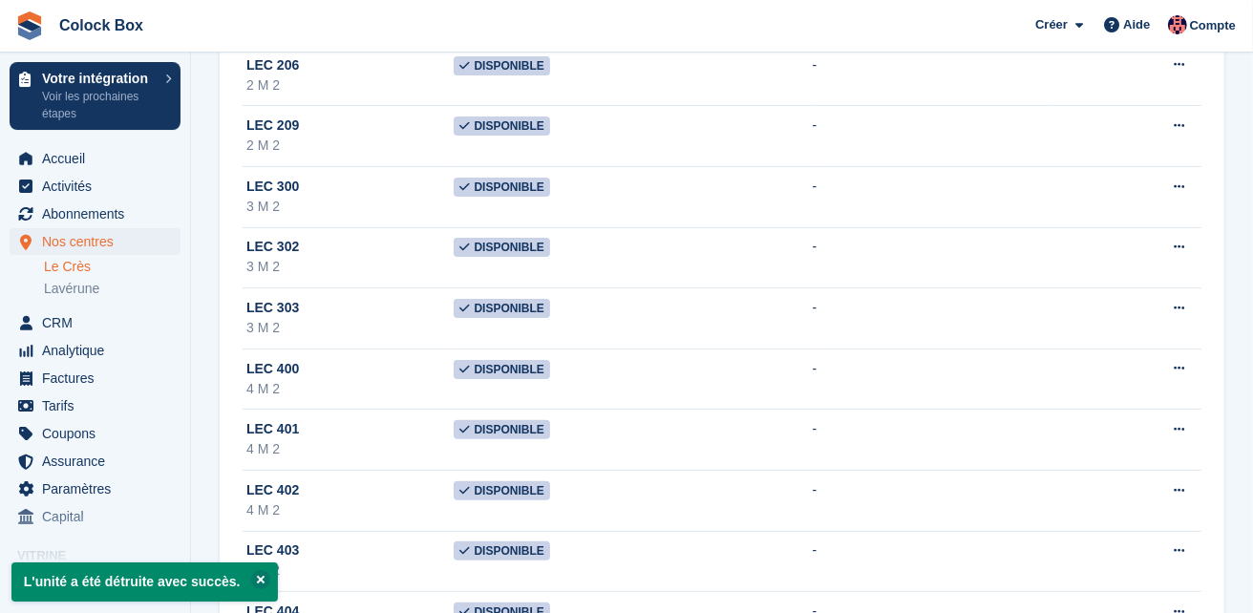
scroll to position [352, 0]
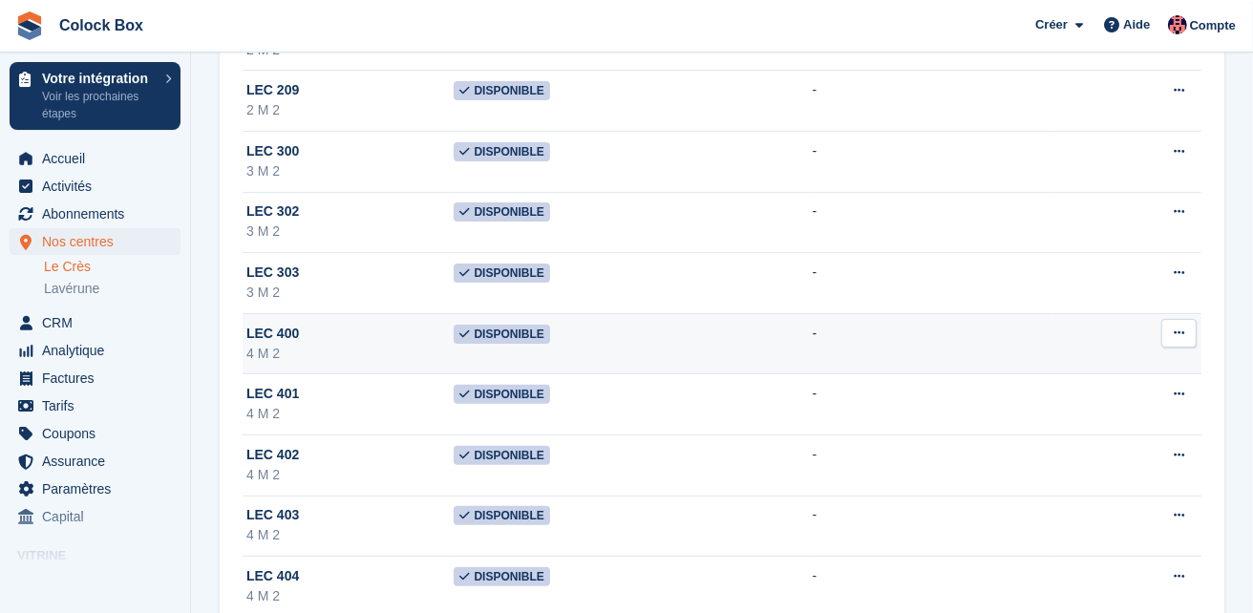
click at [1176, 333] on icon at bounding box center [1179, 333] width 11 height 12
click at [1084, 436] on p "Supprimer l'unité" at bounding box center [1105, 436] width 166 height 25
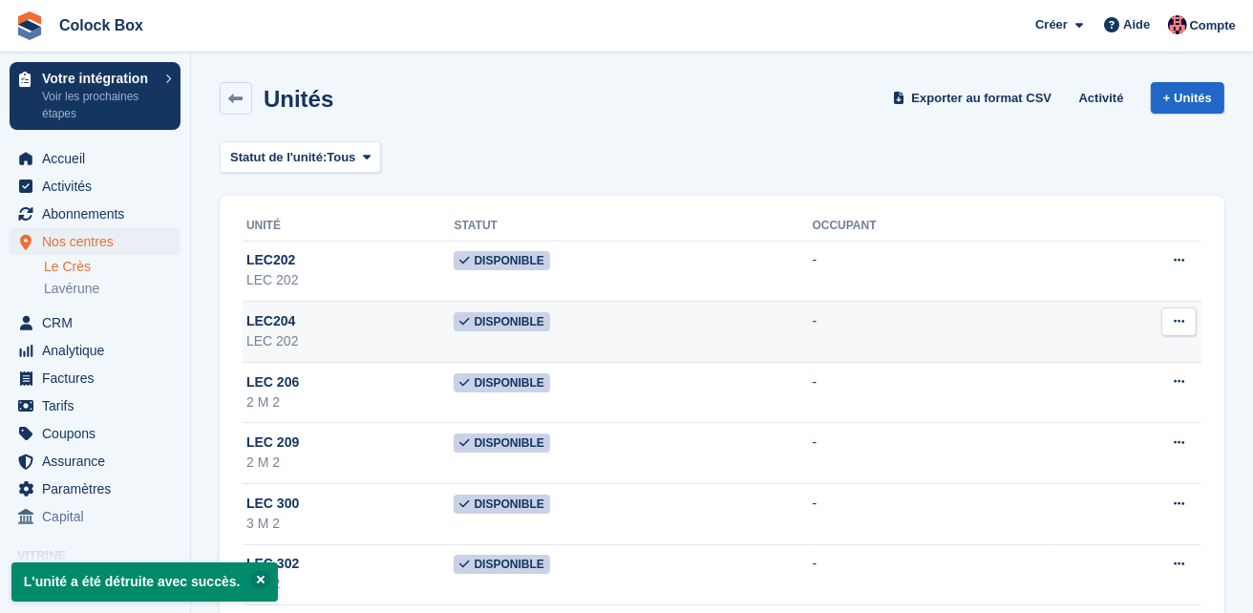
scroll to position [221, 0]
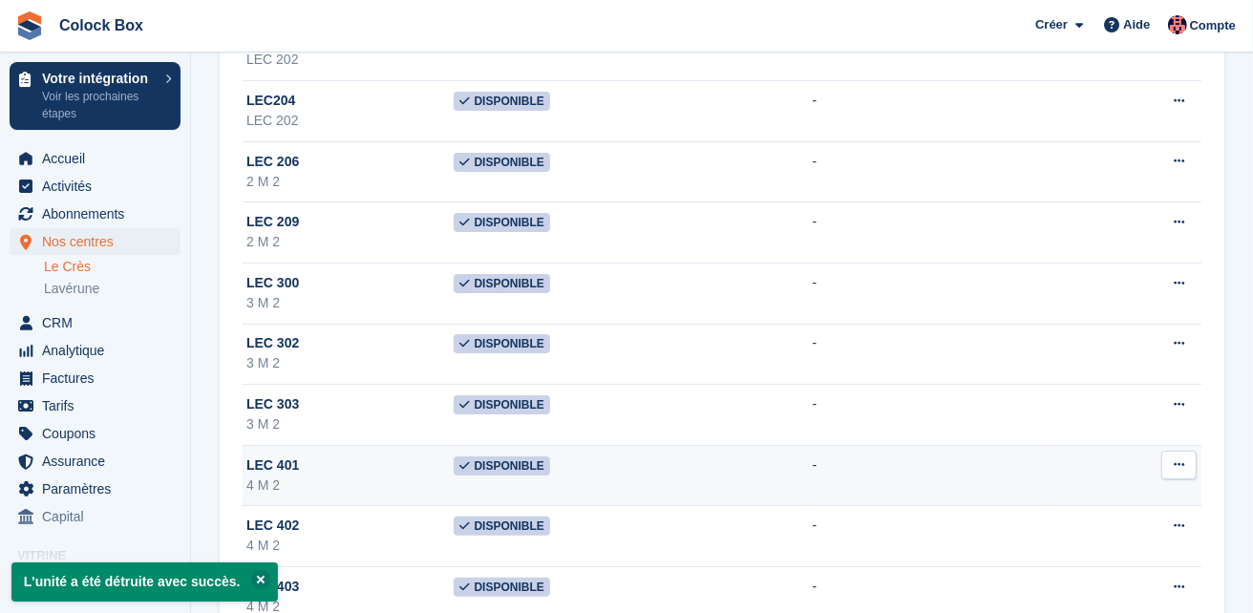
click at [1176, 460] on icon at bounding box center [1179, 464] width 11 height 12
click at [1098, 571] on p "Supprimer l'unité" at bounding box center [1105, 568] width 166 height 25
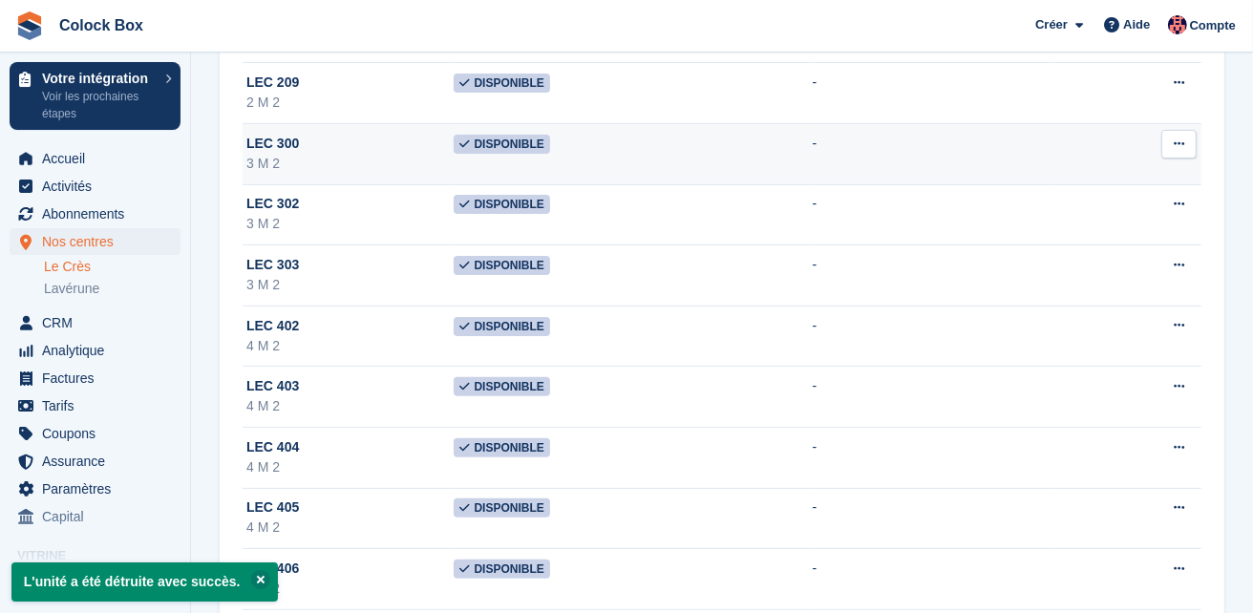
scroll to position [369, 0]
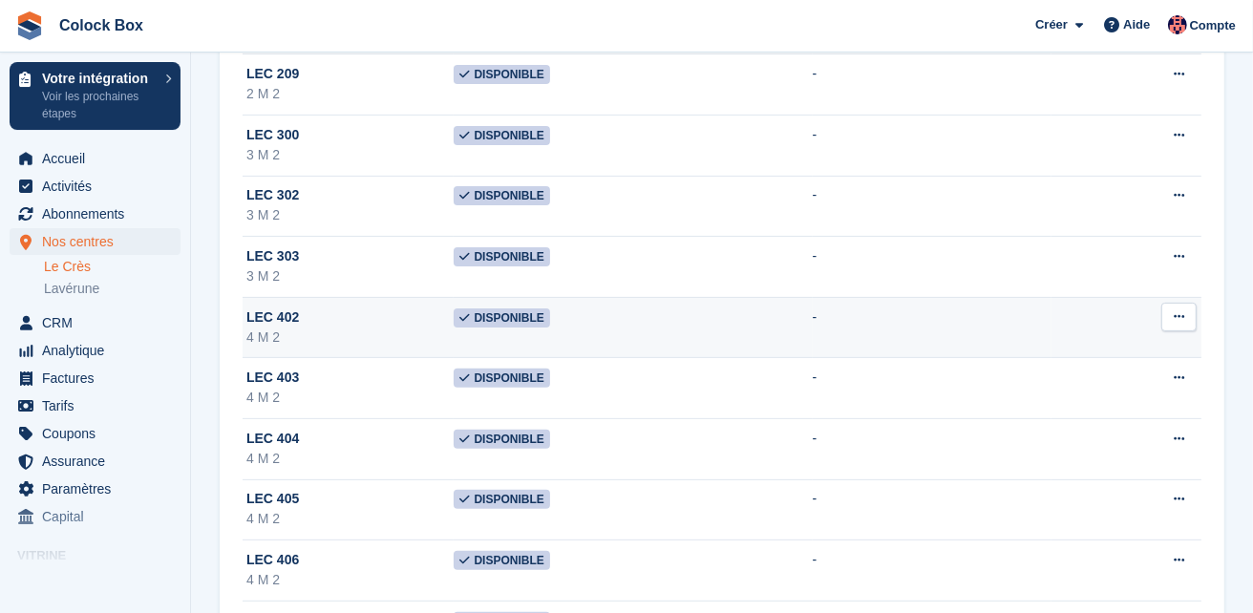
click at [1174, 312] on icon at bounding box center [1179, 316] width 11 height 12
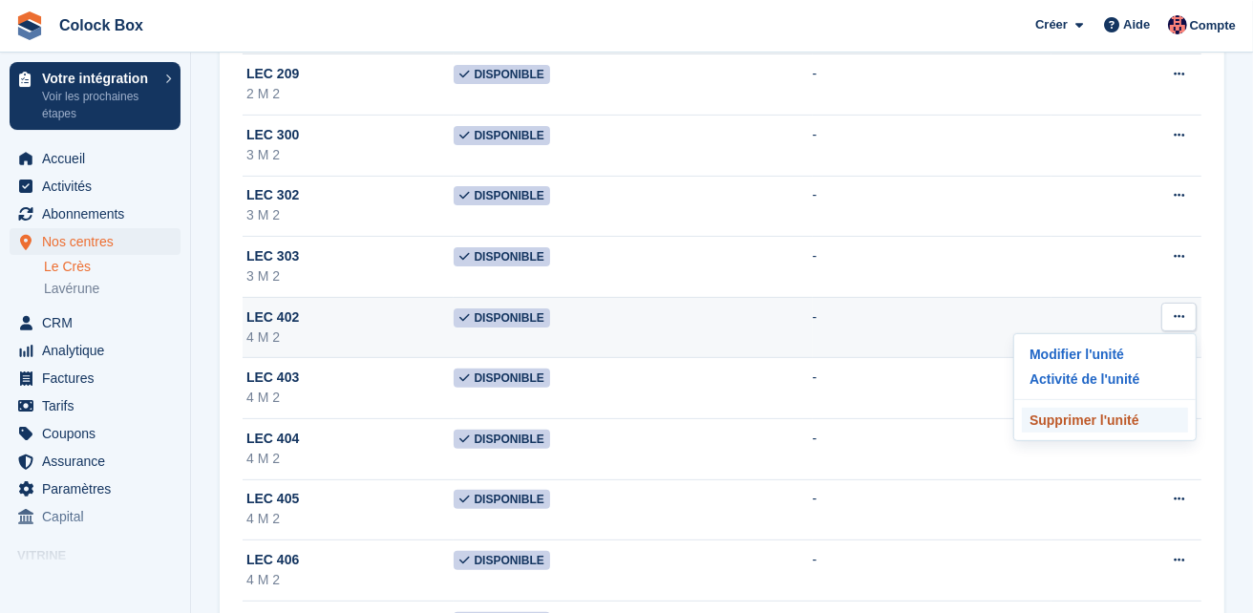
click at [1121, 416] on p "Supprimer l'unité" at bounding box center [1105, 420] width 166 height 25
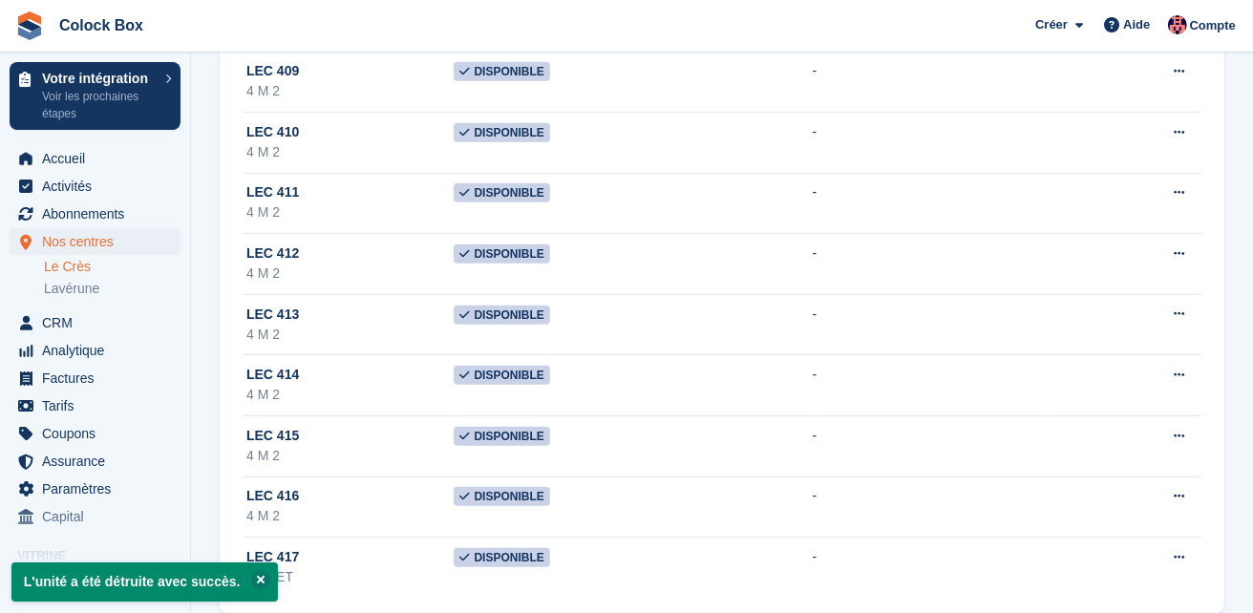
scroll to position [1000, 0]
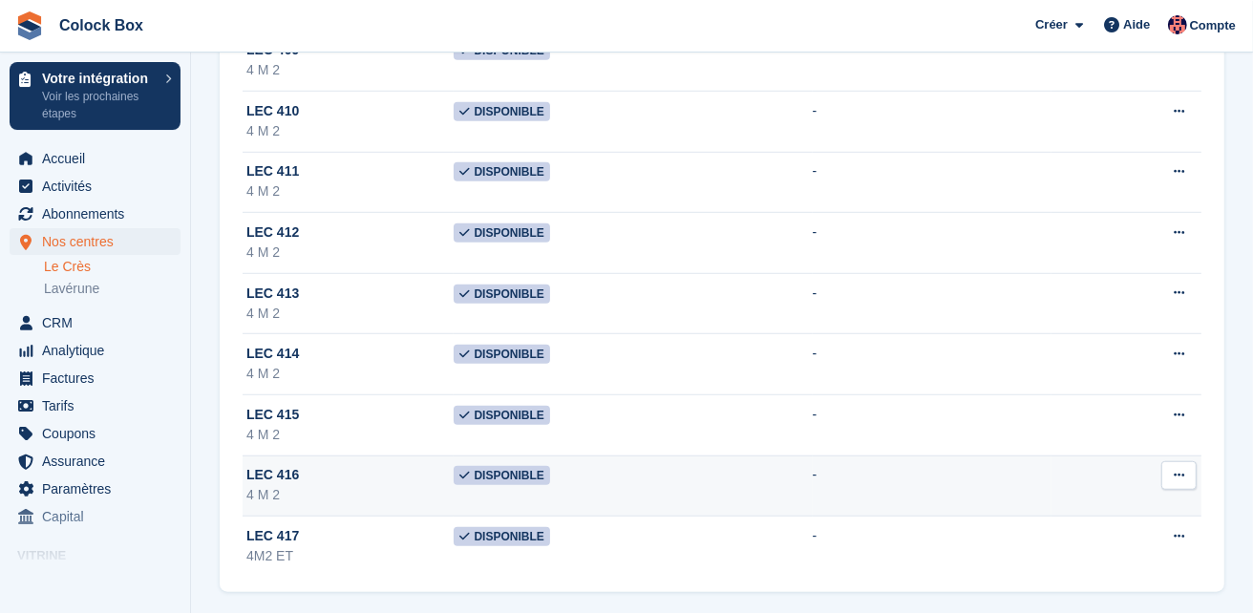
click at [1180, 469] on icon at bounding box center [1179, 475] width 11 height 12
click at [1102, 568] on p "Supprimer l'unité" at bounding box center [1105, 578] width 166 height 25
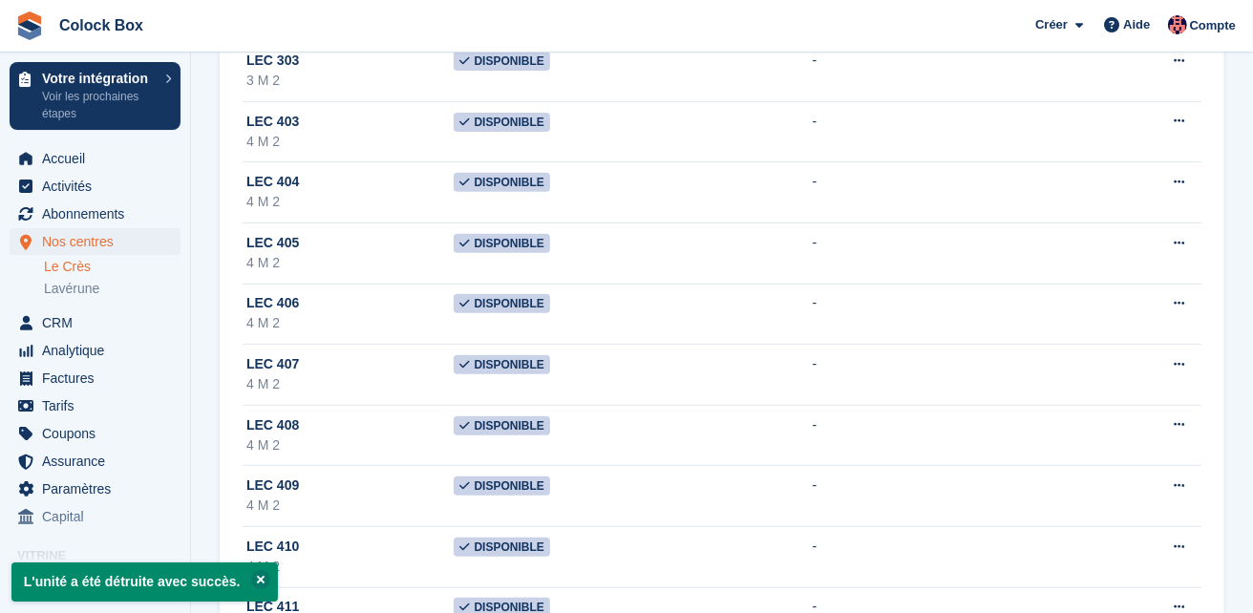
scroll to position [940, 0]
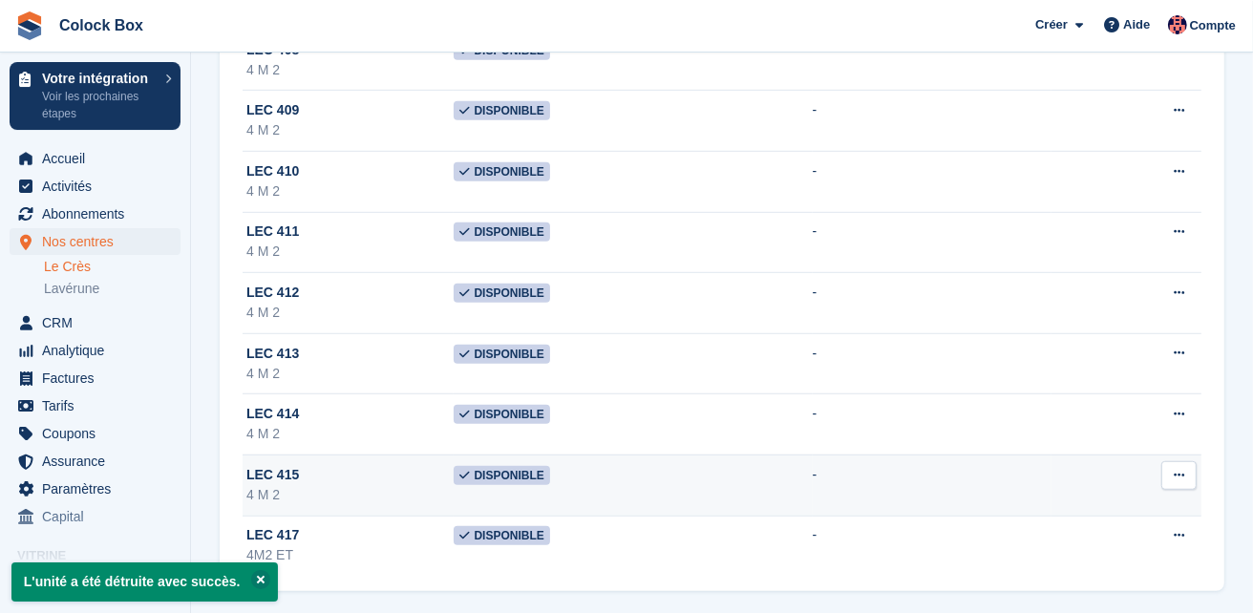
click at [1179, 469] on icon at bounding box center [1179, 475] width 11 height 12
click at [1091, 571] on p "Supprimer l'unité" at bounding box center [1105, 578] width 166 height 25
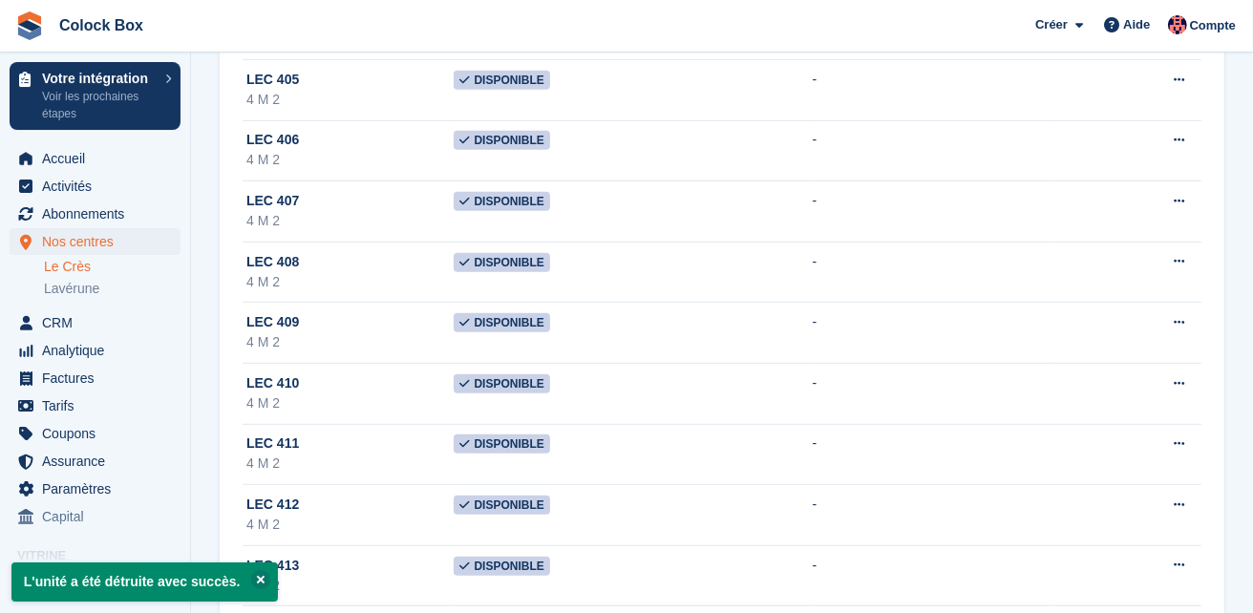
scroll to position [880, 0]
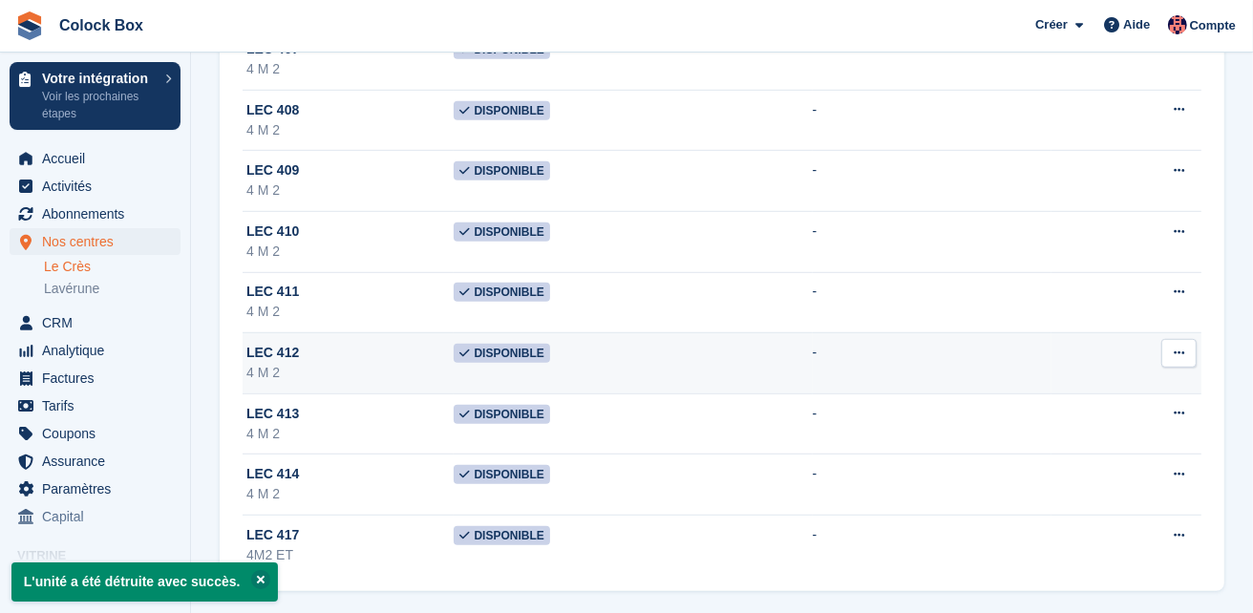
click at [1181, 347] on icon at bounding box center [1179, 353] width 11 height 12
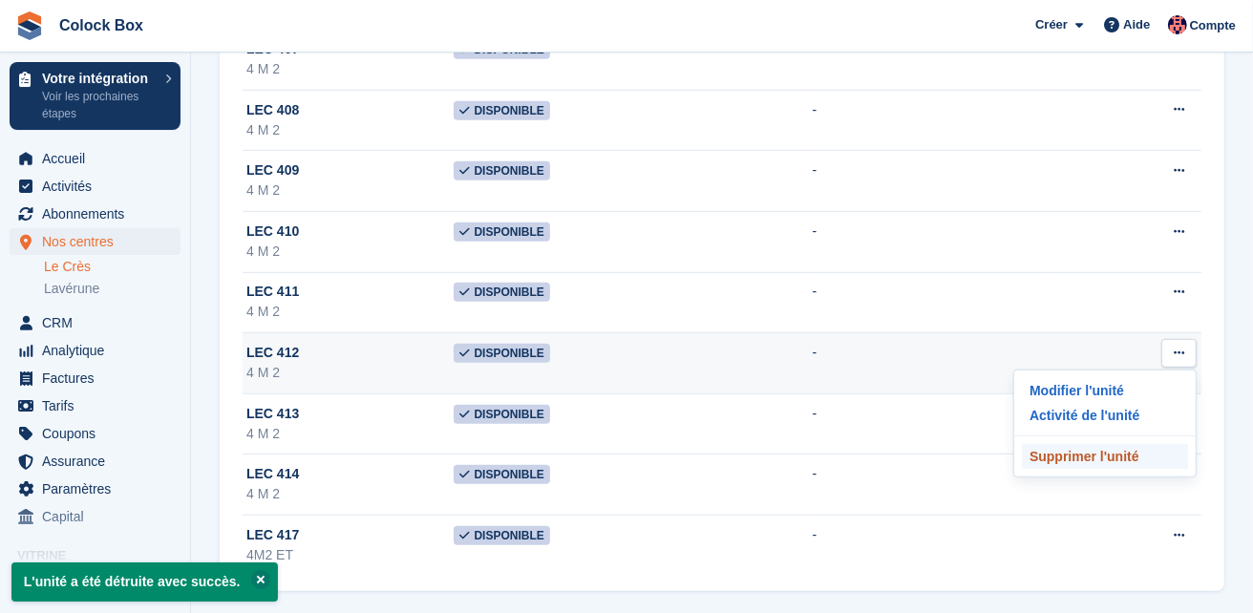
click at [1094, 454] on p "Supprimer l'unité" at bounding box center [1105, 456] width 166 height 25
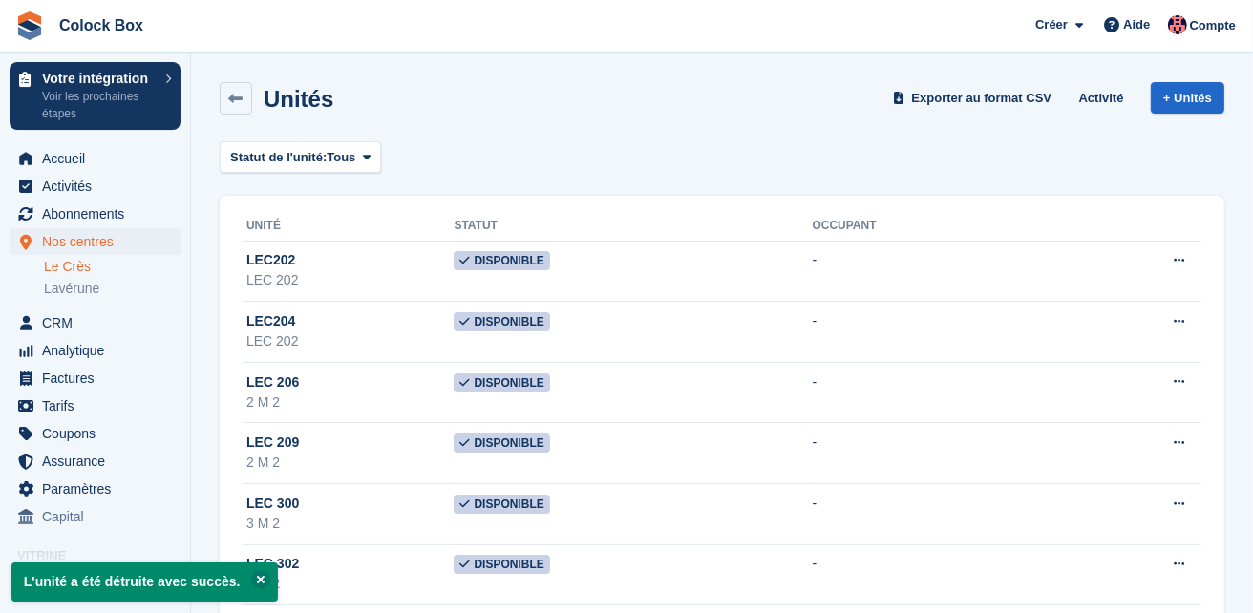
scroll to position [819, 0]
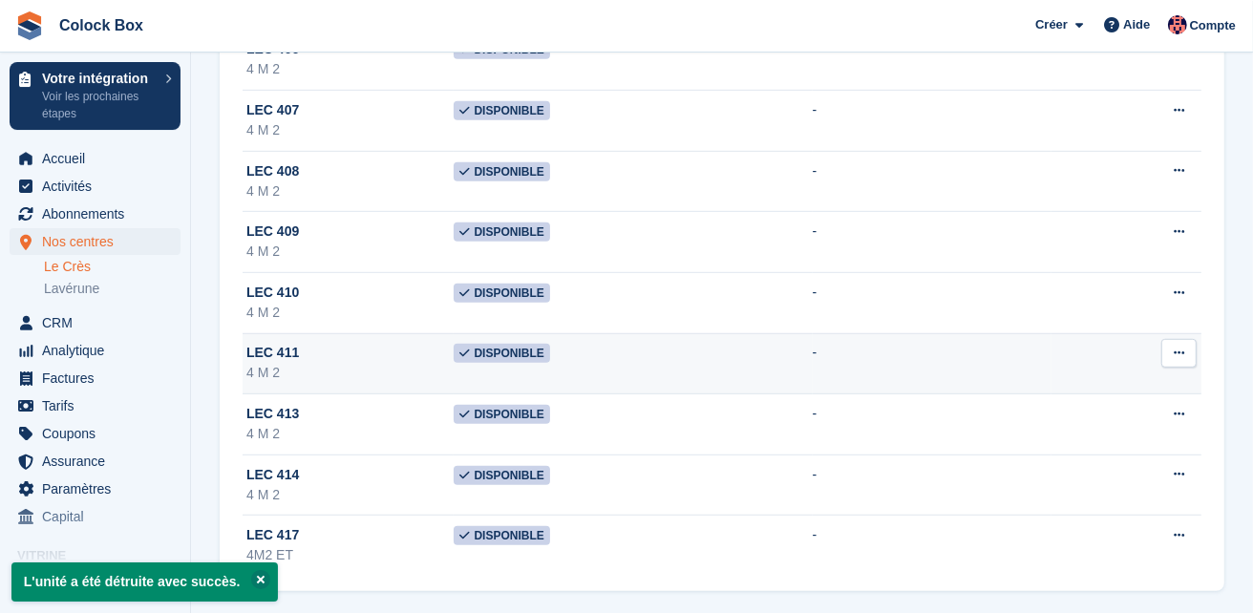
click at [1184, 347] on icon at bounding box center [1179, 353] width 11 height 12
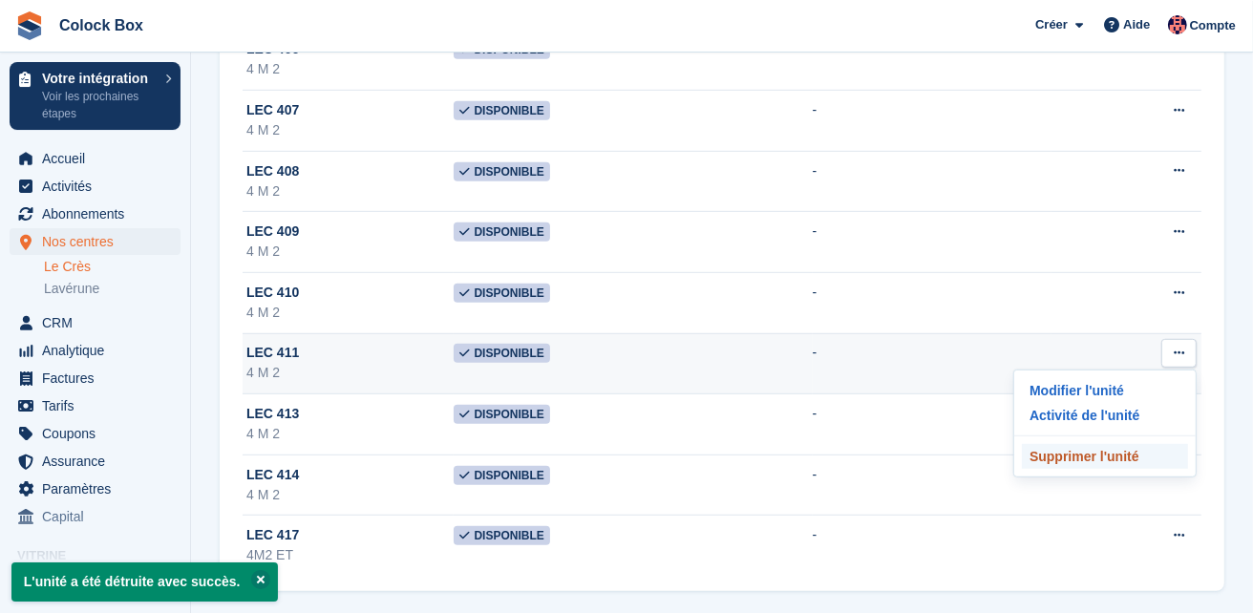
click at [1116, 452] on p "Supprimer l'unité" at bounding box center [1105, 456] width 166 height 25
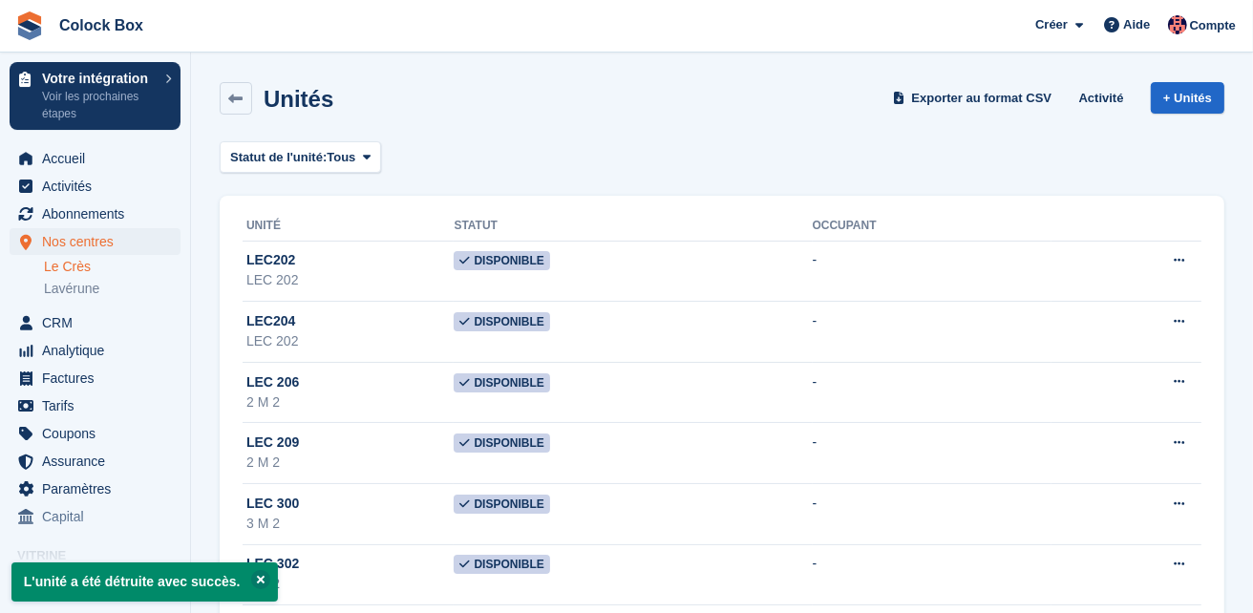
scroll to position [758, 0]
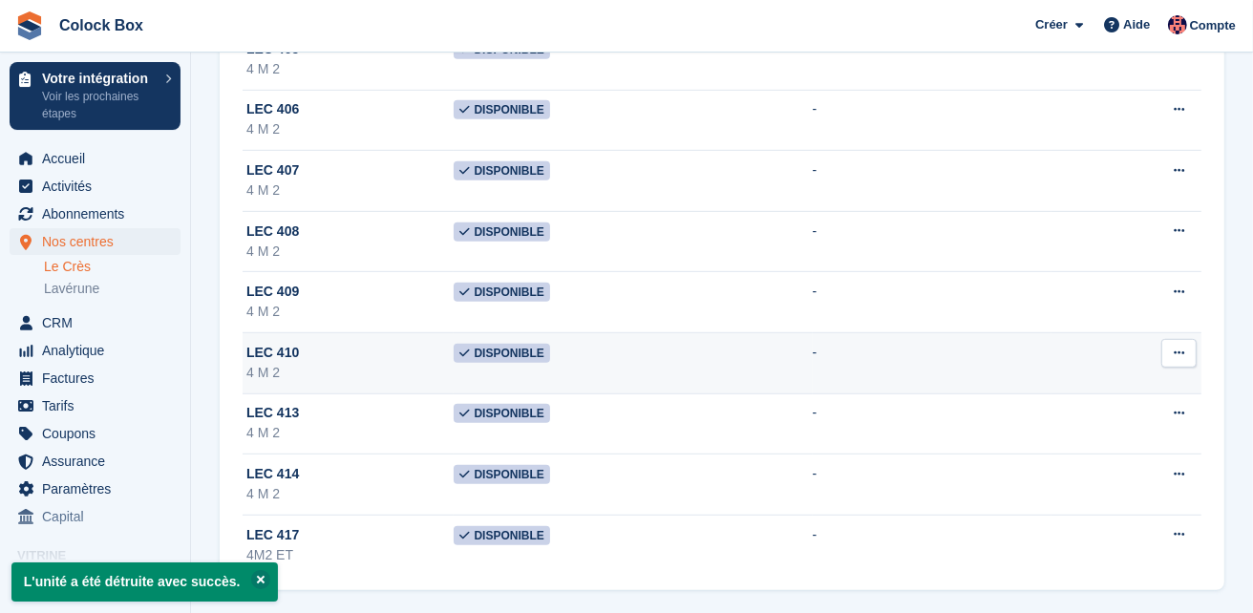
click at [1179, 347] on icon at bounding box center [1179, 353] width 11 height 12
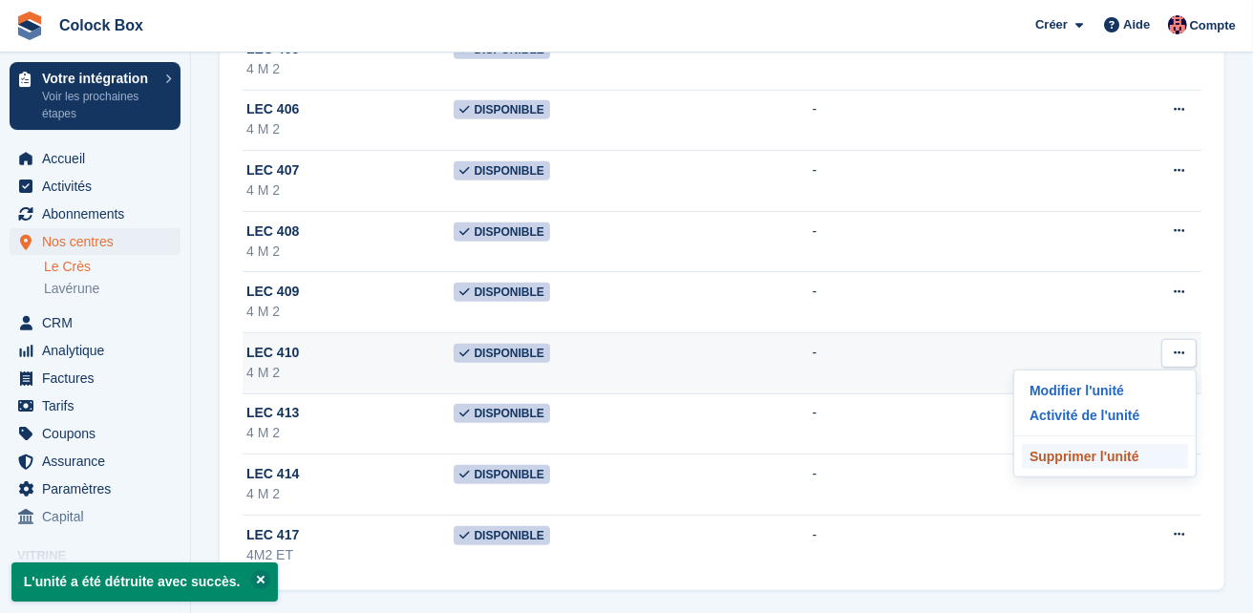
click at [1087, 453] on p "Supprimer l'unité" at bounding box center [1105, 456] width 166 height 25
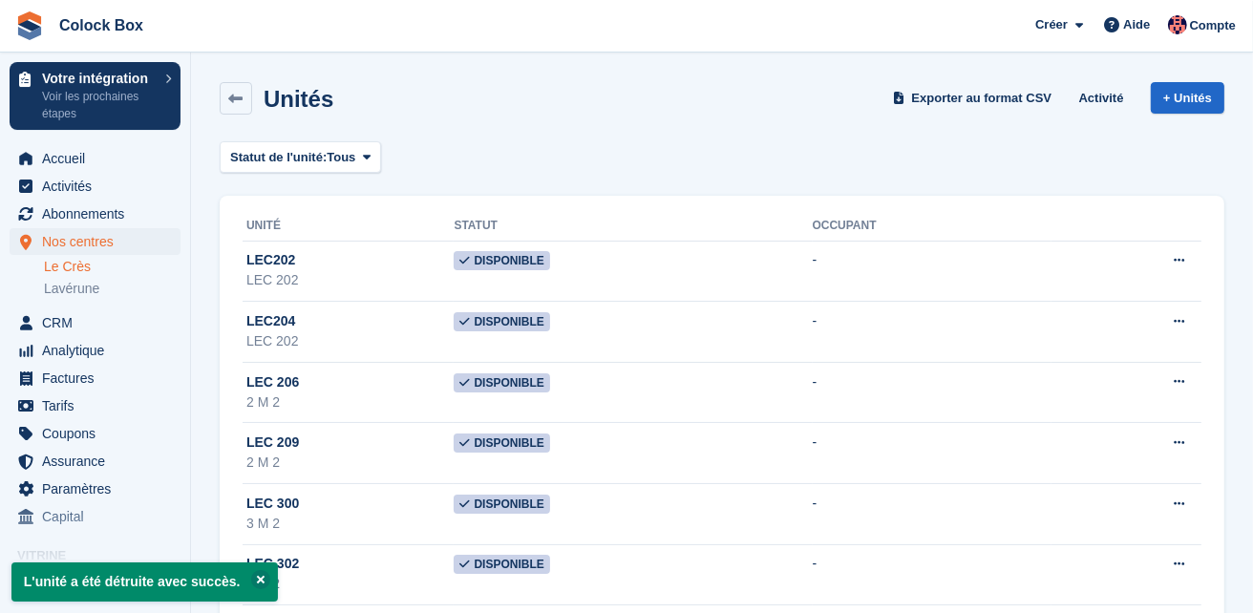
scroll to position [698, 0]
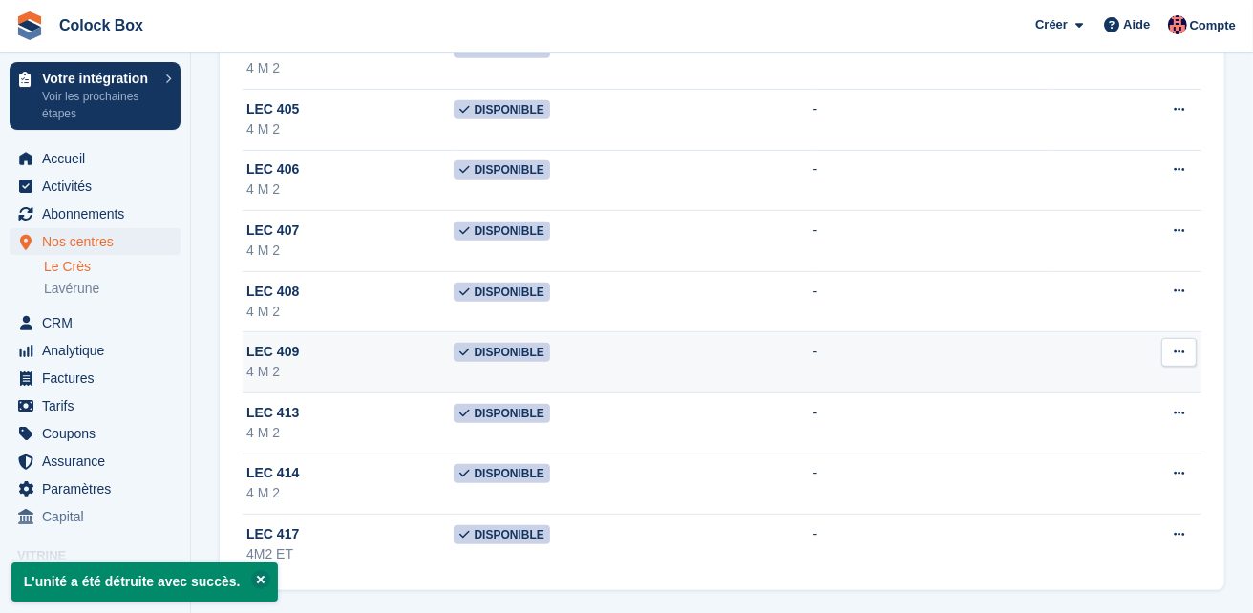
click at [1185, 344] on button at bounding box center [1178, 352] width 35 height 29
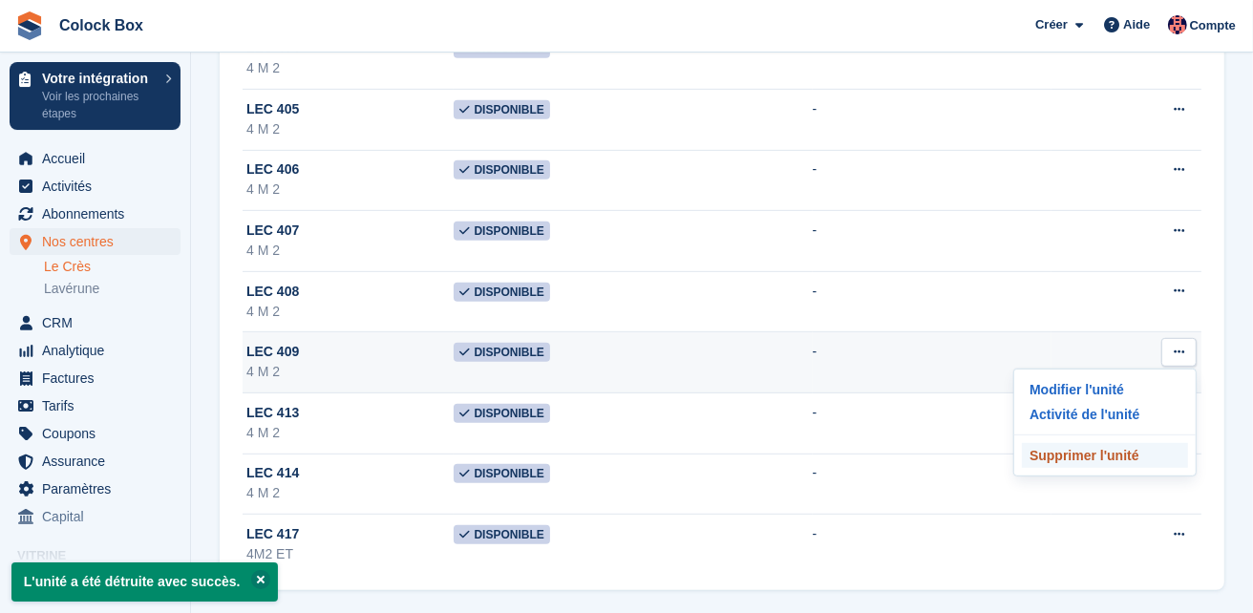
click at [1088, 451] on p "Supprimer l'unité" at bounding box center [1105, 455] width 166 height 25
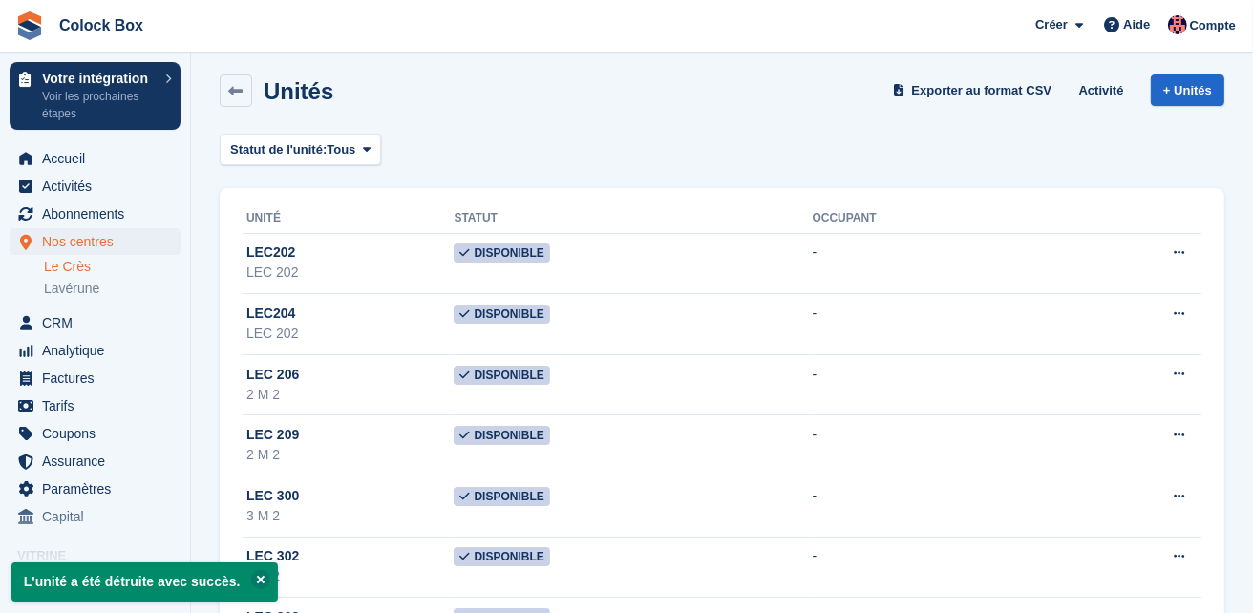
scroll to position [638, 0]
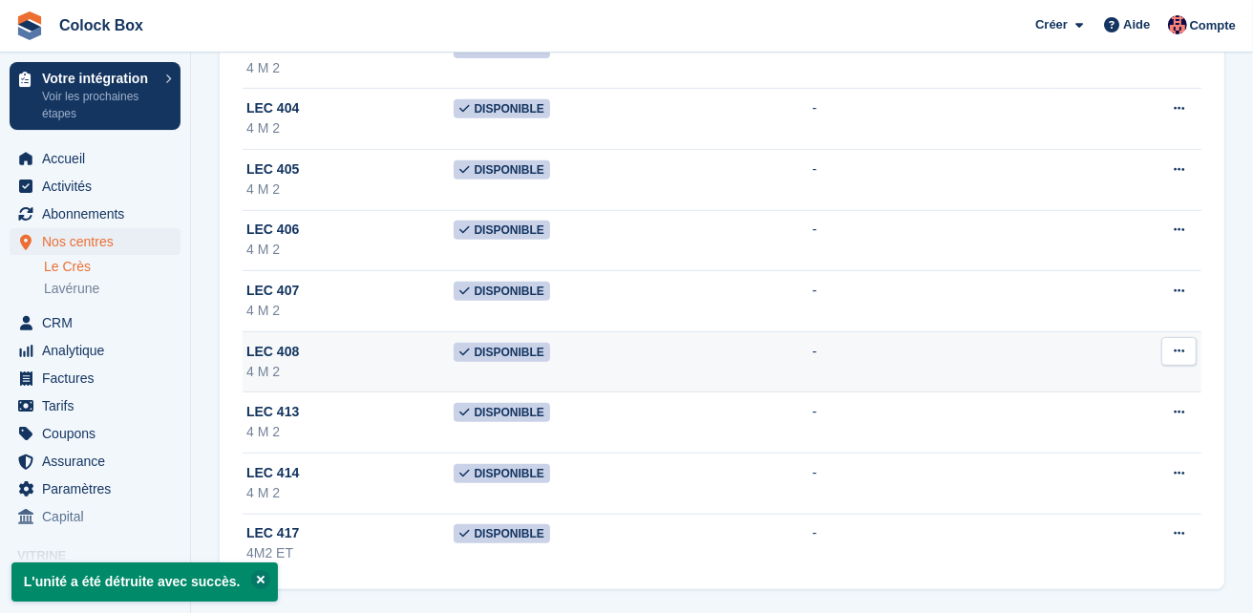
click at [1175, 345] on icon at bounding box center [1179, 351] width 11 height 12
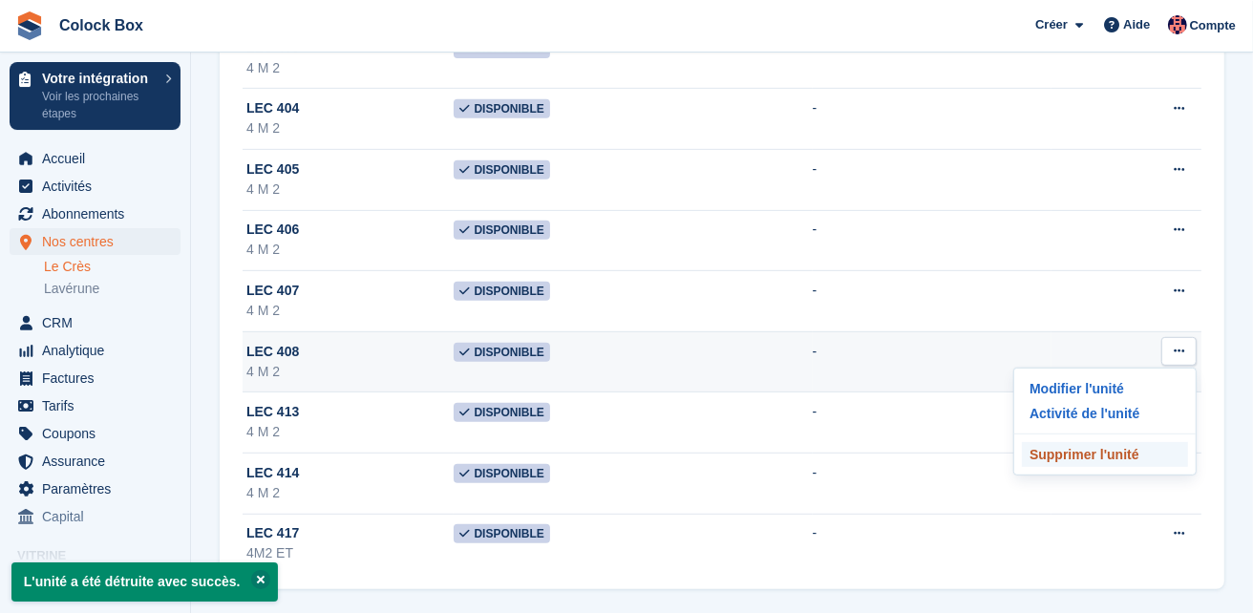
click at [1049, 442] on p "Supprimer l'unité" at bounding box center [1105, 454] width 166 height 25
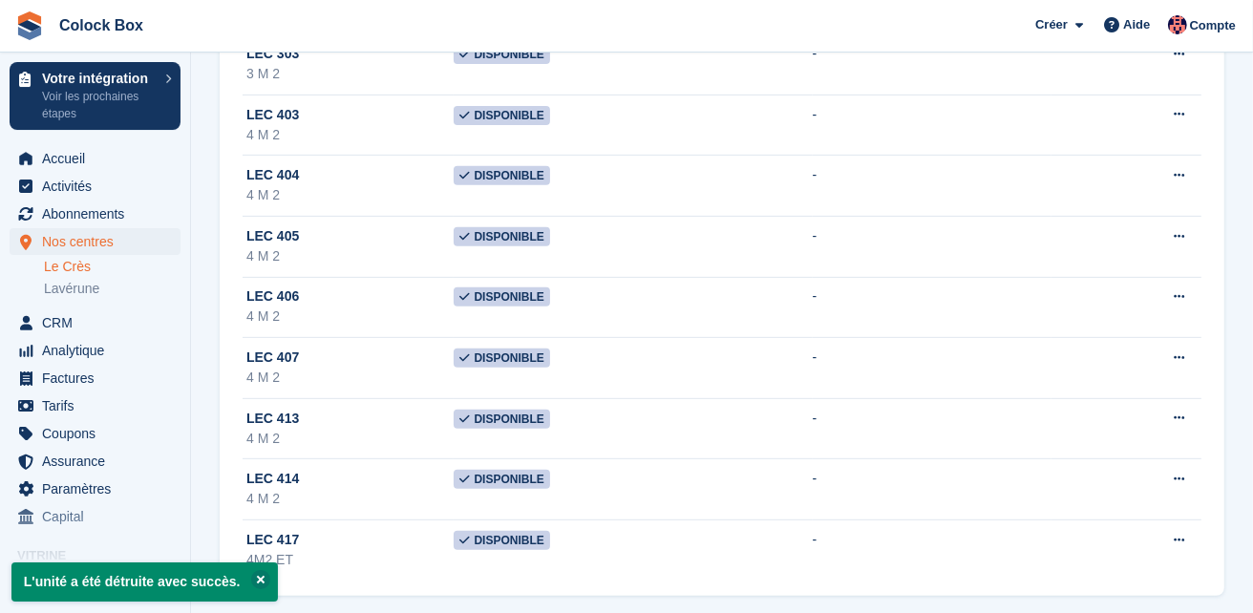
scroll to position [577, 0]
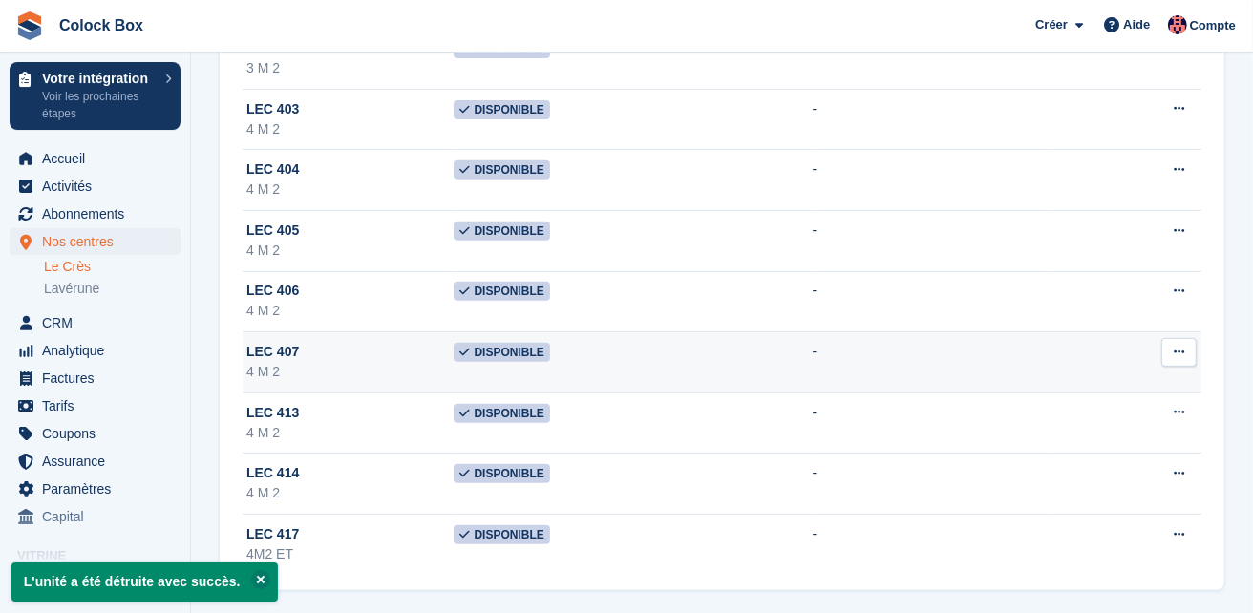
click at [1172, 349] on button at bounding box center [1178, 352] width 35 height 29
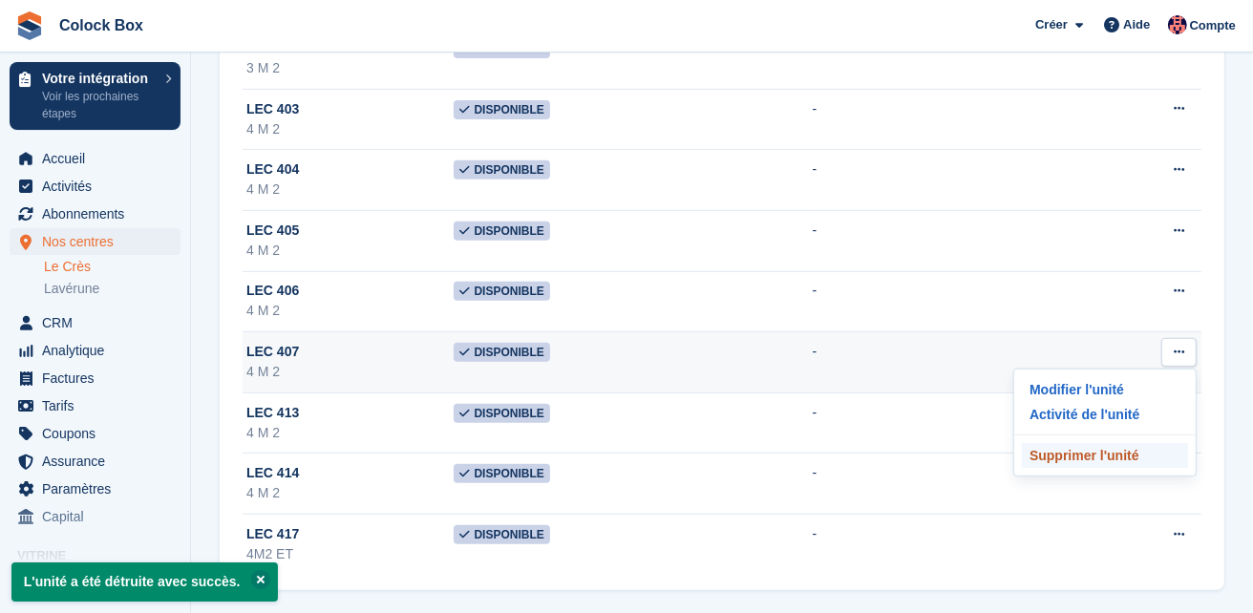
click at [1064, 452] on p "Supprimer l'unité" at bounding box center [1105, 455] width 166 height 25
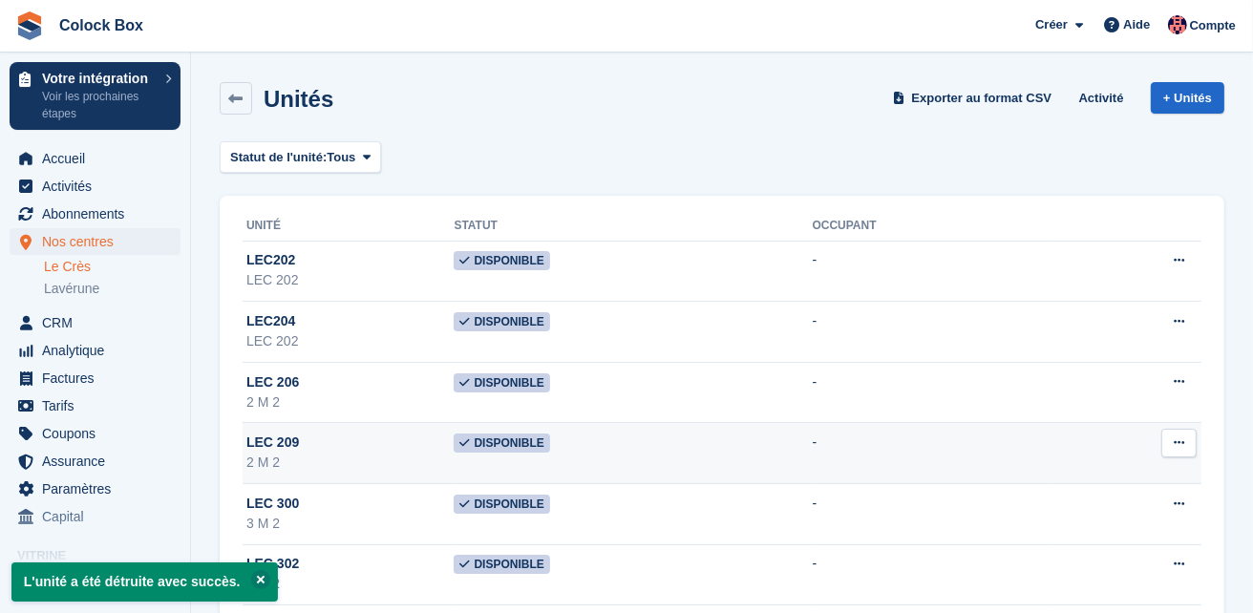
scroll to position [517, 0]
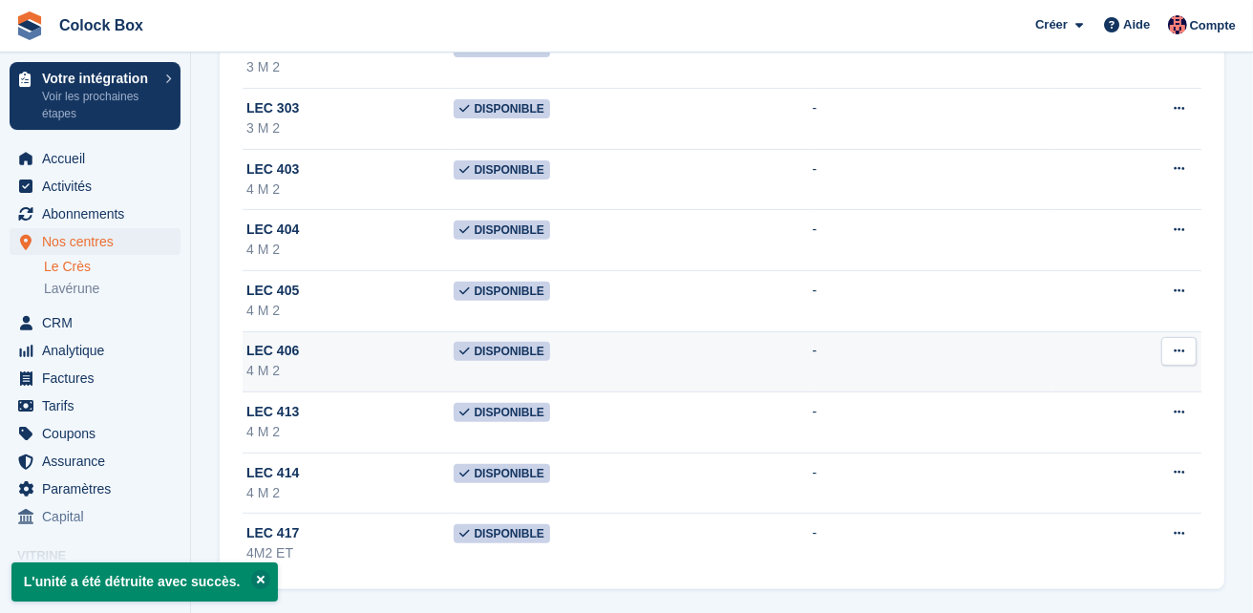
click at [1180, 346] on icon at bounding box center [1179, 351] width 11 height 12
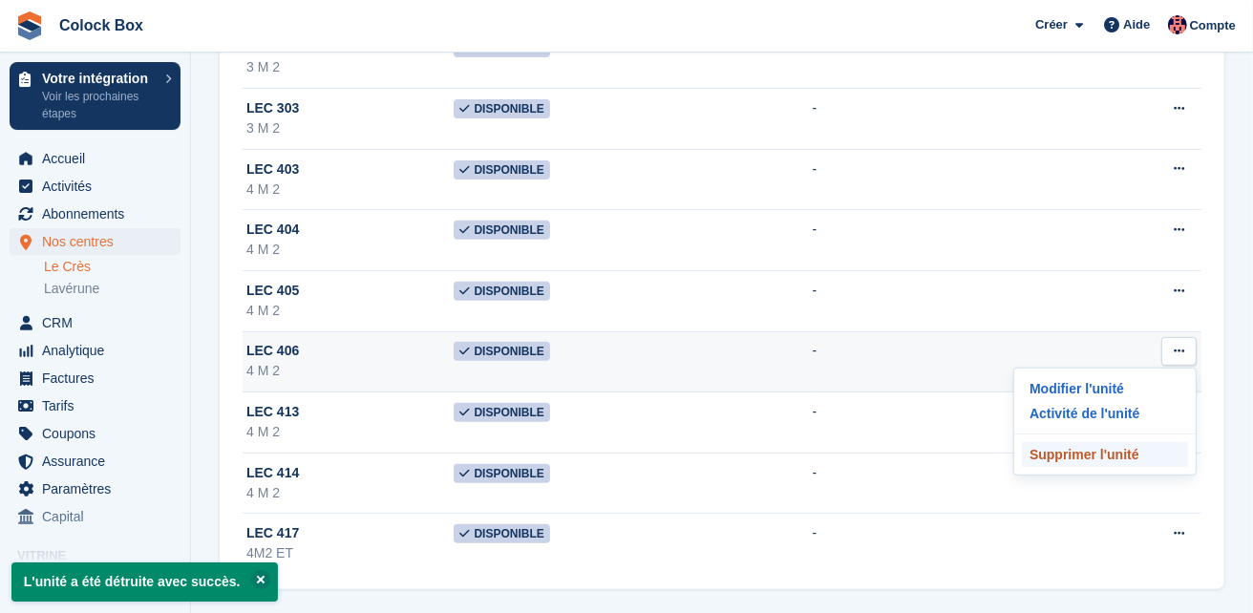
click at [1094, 451] on p "Supprimer l'unité" at bounding box center [1105, 454] width 166 height 25
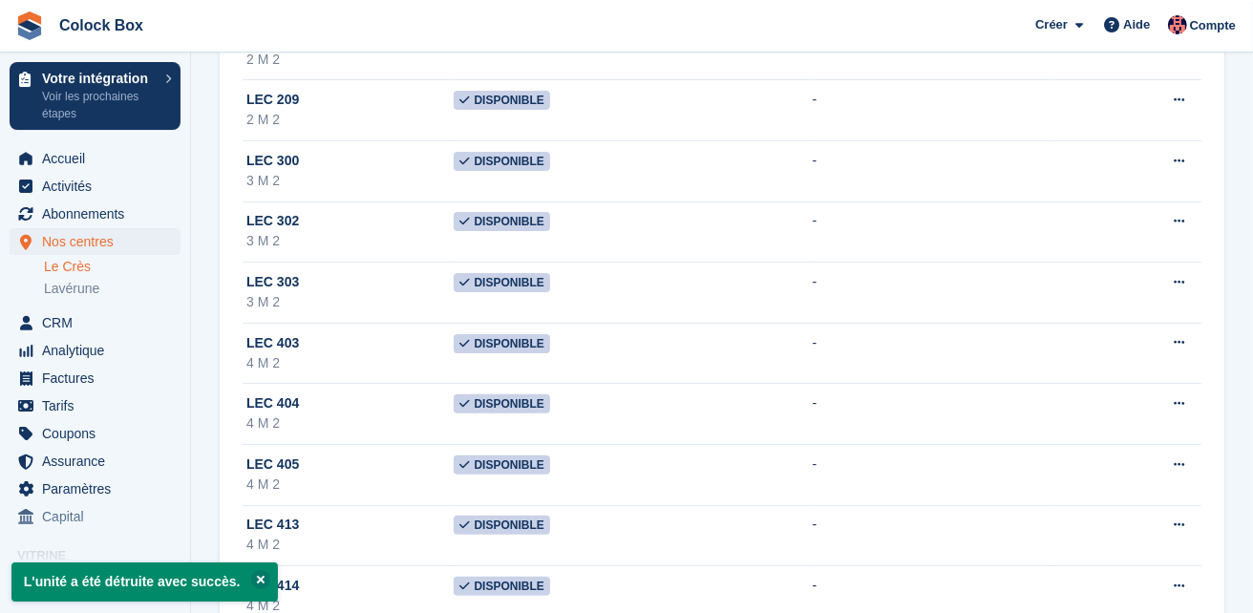
scroll to position [457, 0]
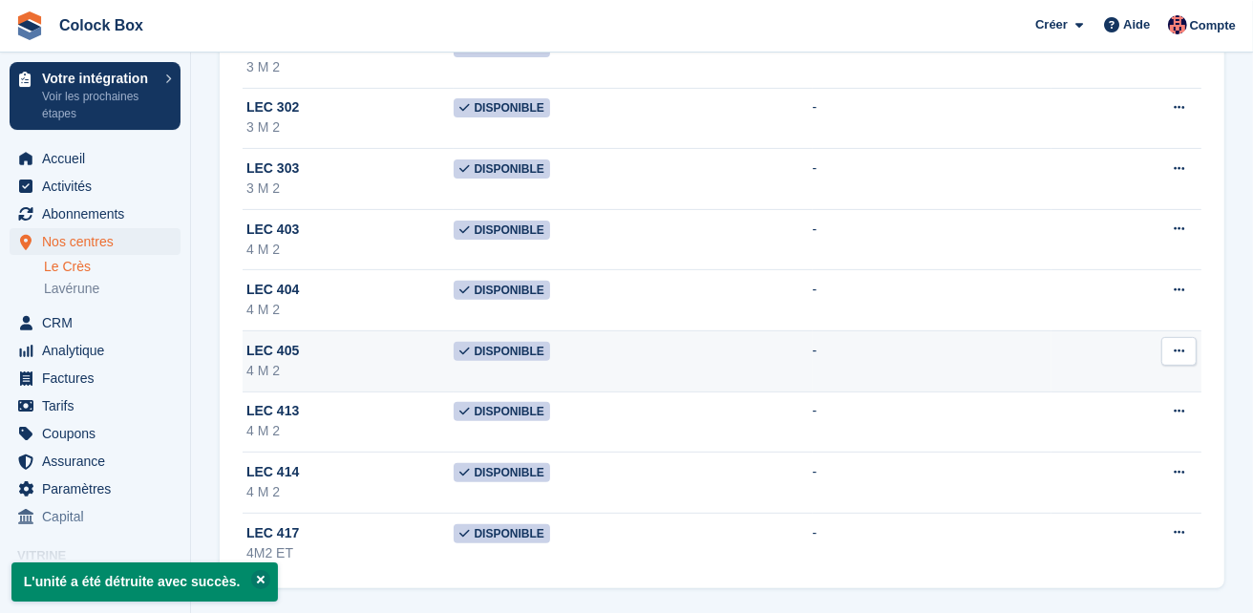
click at [1180, 345] on icon at bounding box center [1179, 351] width 11 height 12
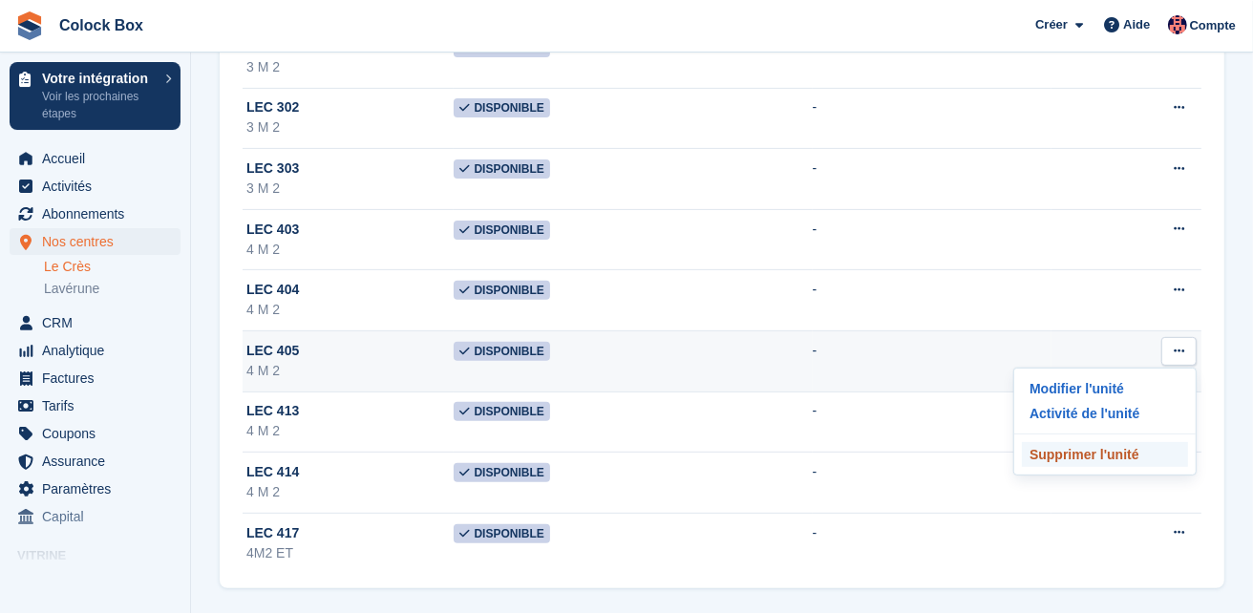
click at [1145, 450] on p "Supprimer l'unité" at bounding box center [1105, 454] width 166 height 25
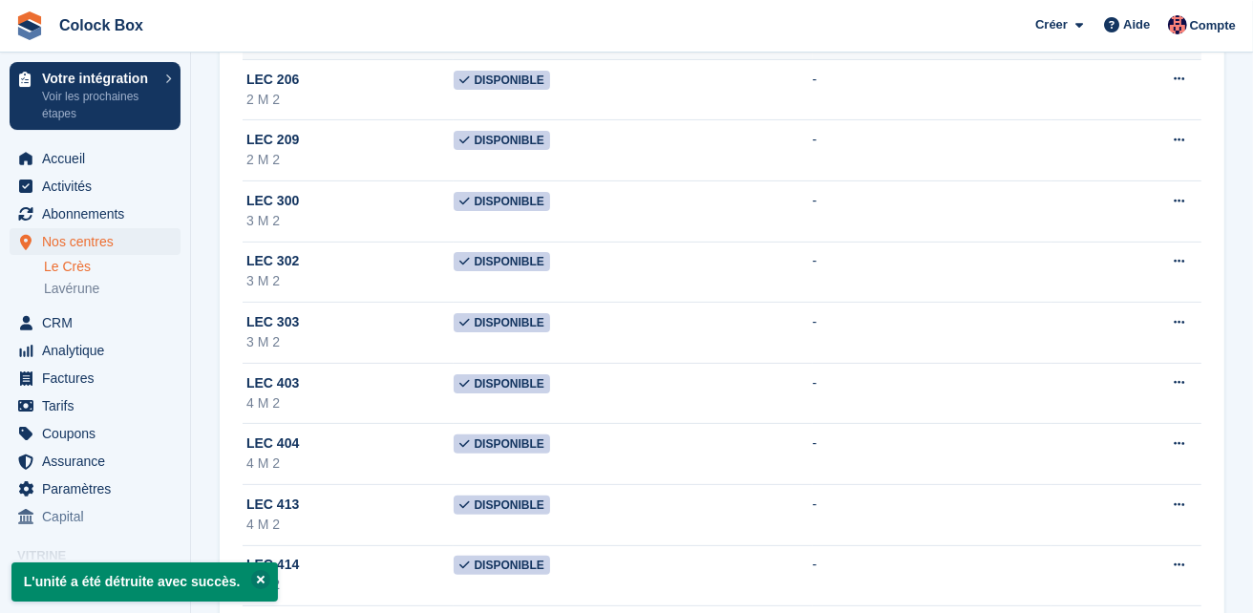
scroll to position [317, 0]
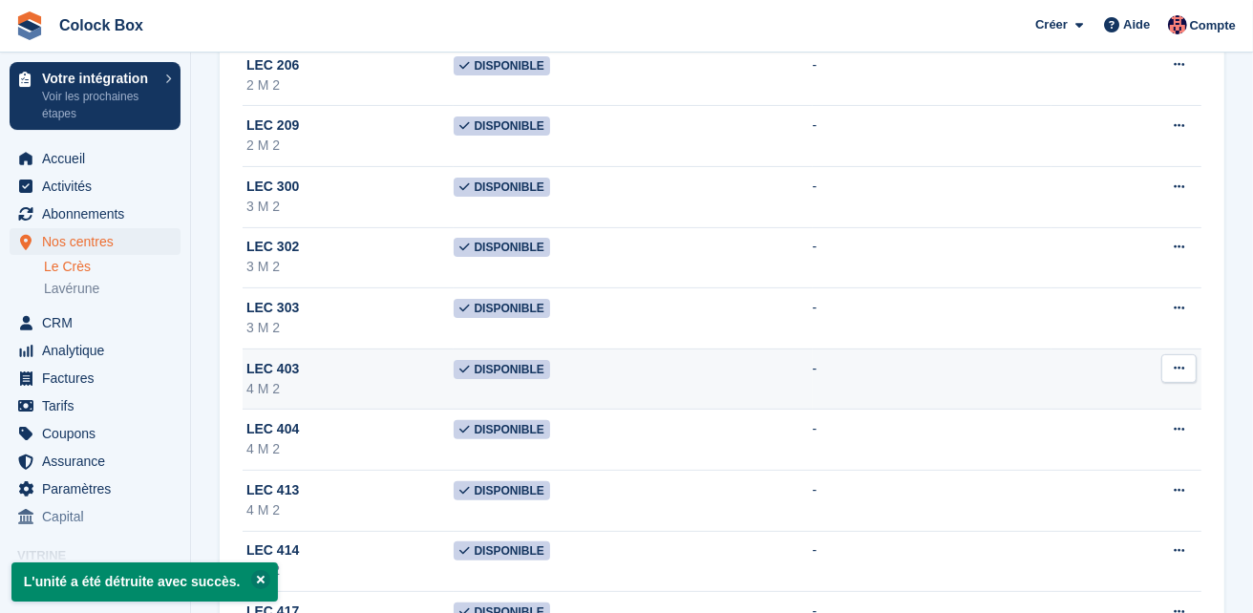
click at [1168, 367] on button at bounding box center [1178, 368] width 35 height 29
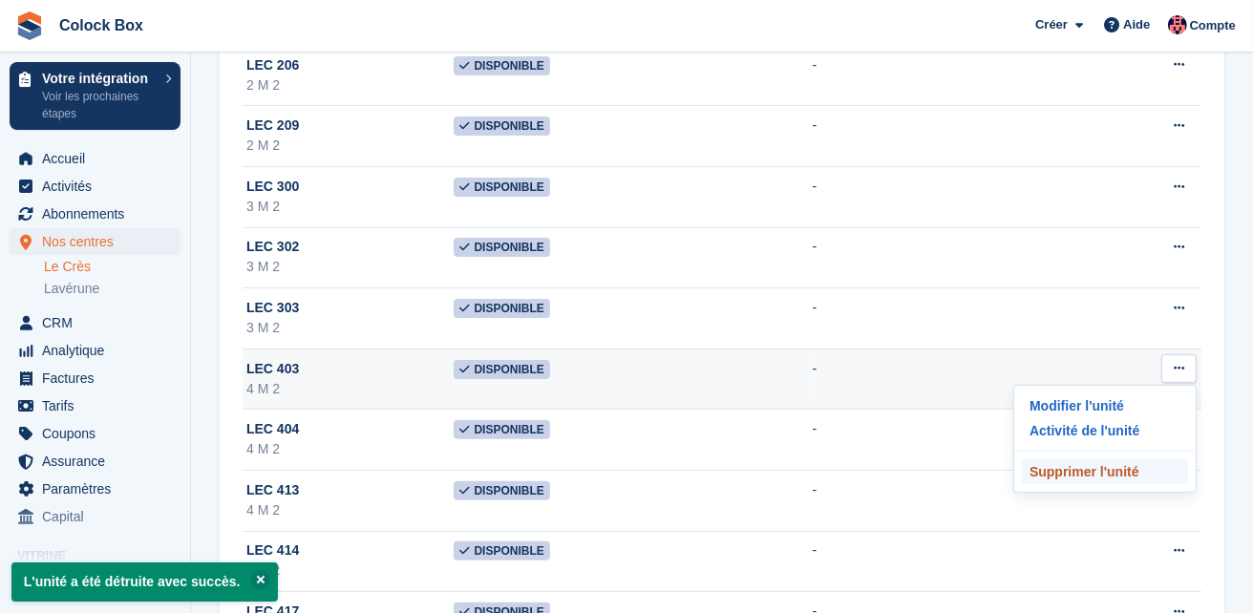
click at [1092, 464] on p "Supprimer l'unité" at bounding box center [1105, 471] width 166 height 25
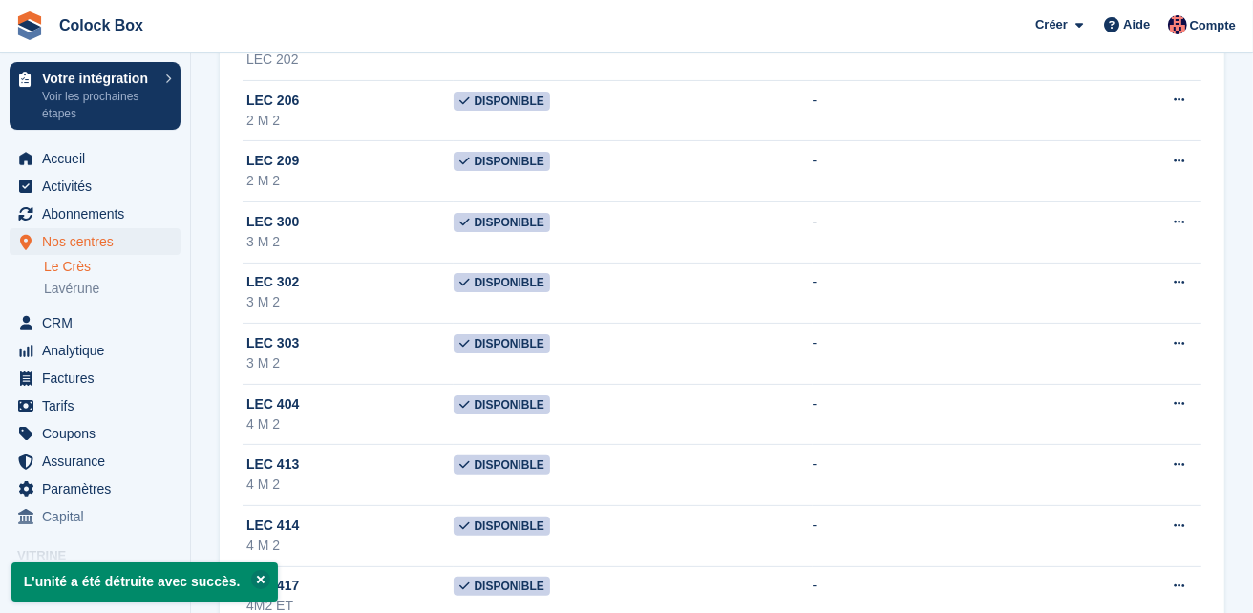
scroll to position [335, 0]
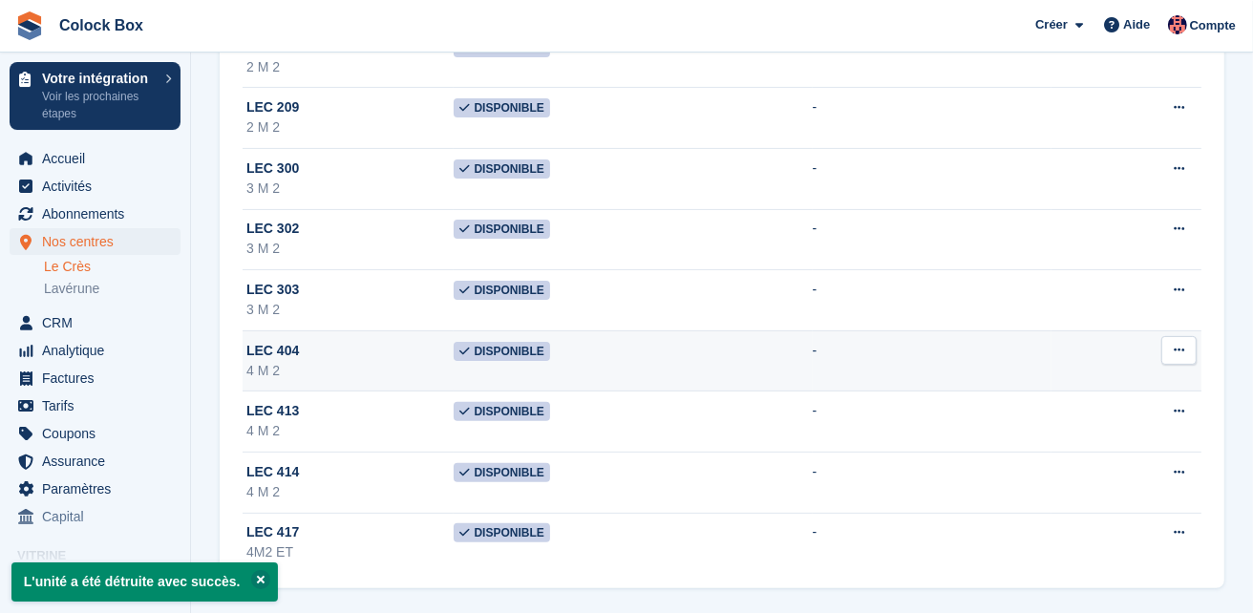
click at [1181, 348] on icon at bounding box center [1179, 350] width 11 height 12
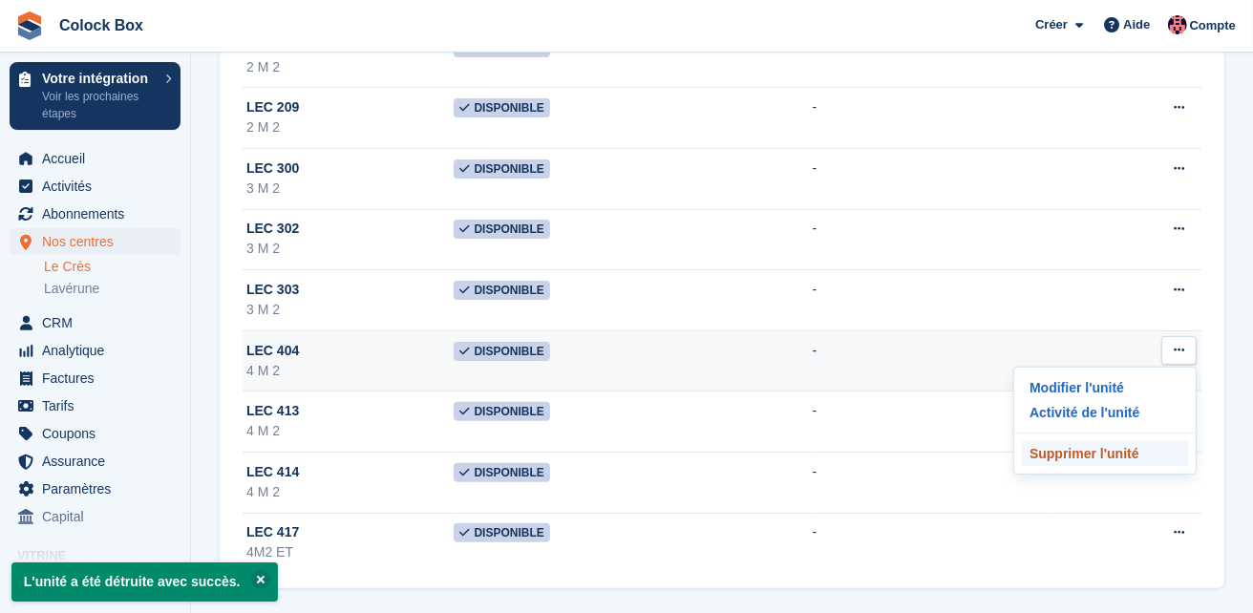
click at [1110, 448] on p "Supprimer l'unité" at bounding box center [1105, 453] width 166 height 25
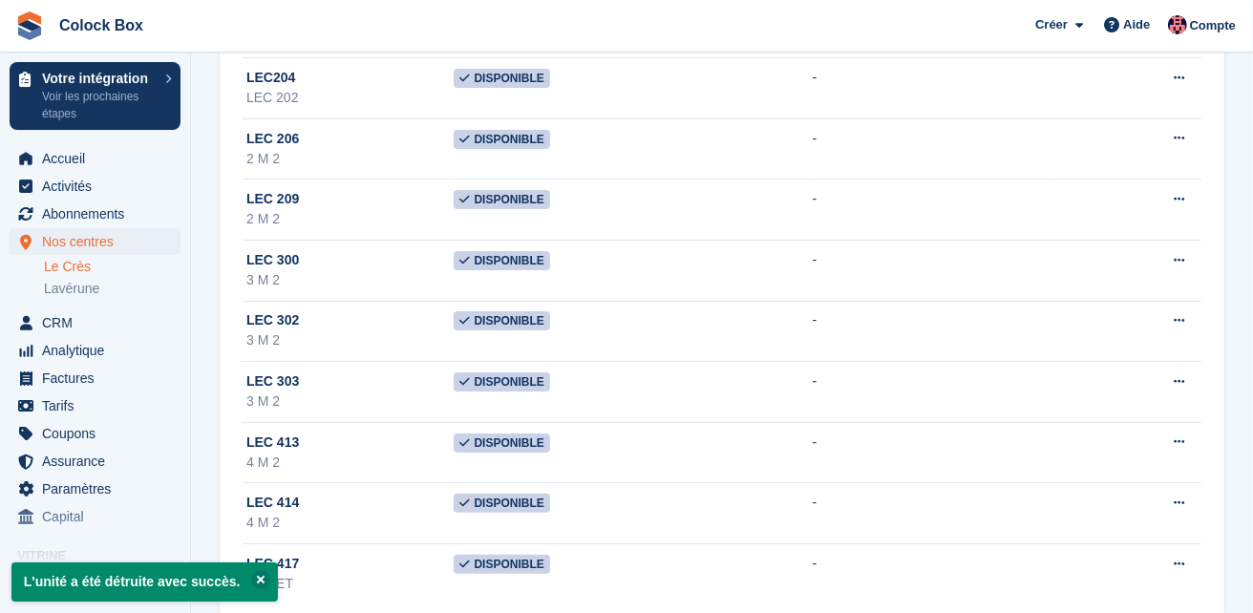
scroll to position [275, 0]
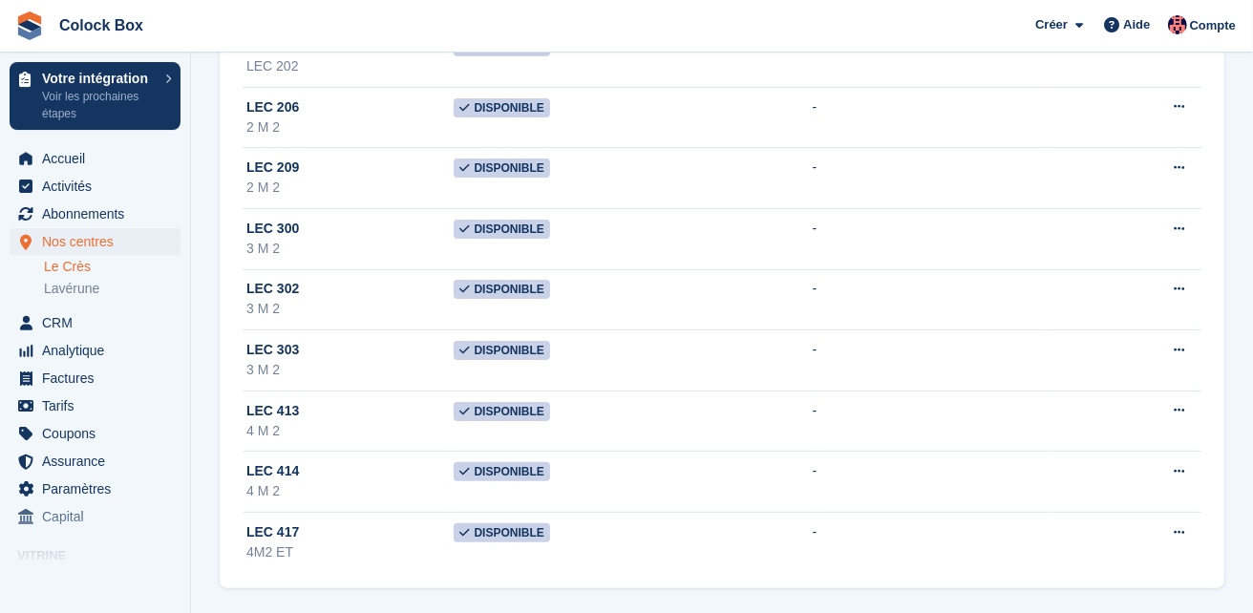
click at [65, 266] on link "Le Crès" at bounding box center [112, 267] width 137 height 18
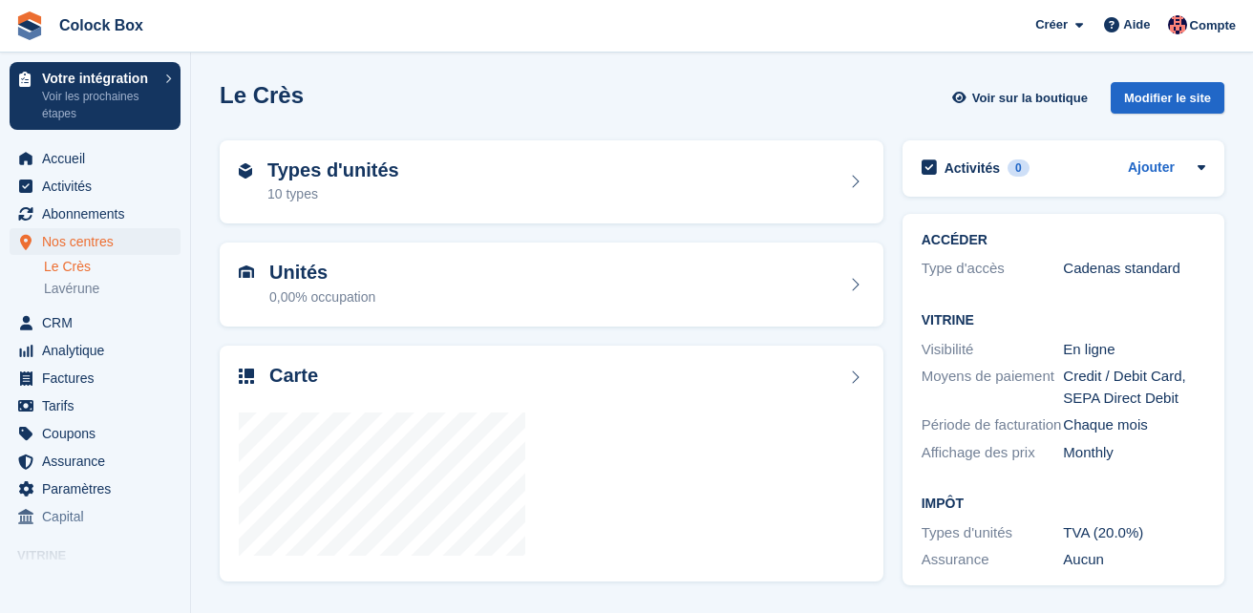
click at [246, 371] on img at bounding box center [246, 376] width 15 height 15
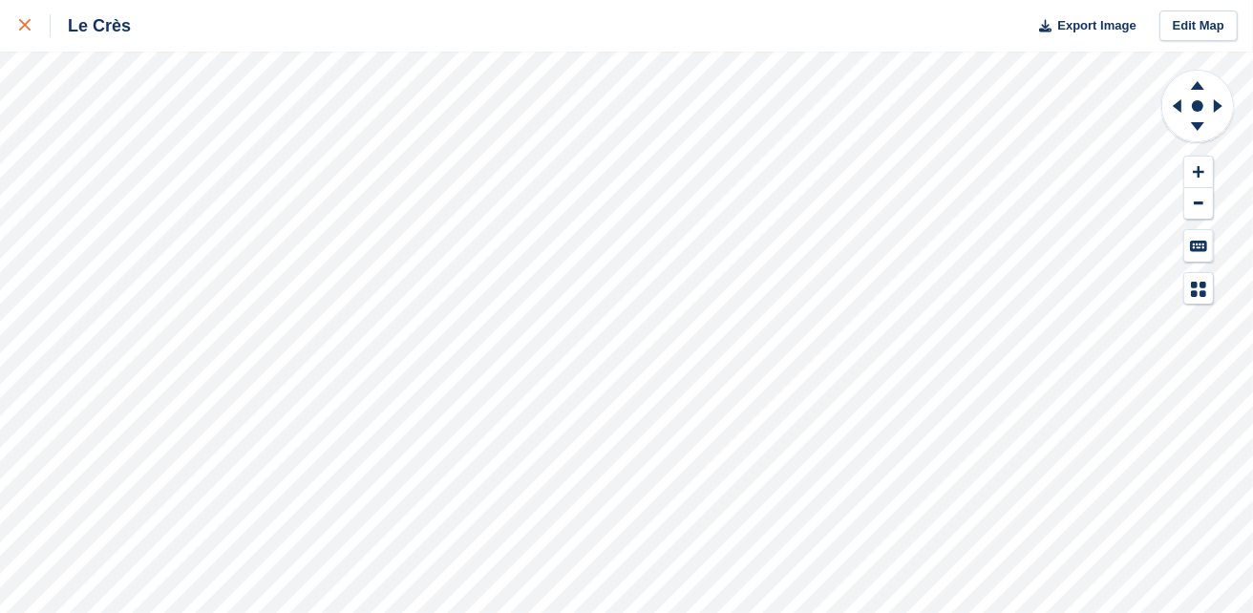
click at [23, 21] on icon at bounding box center [24, 24] width 11 height 11
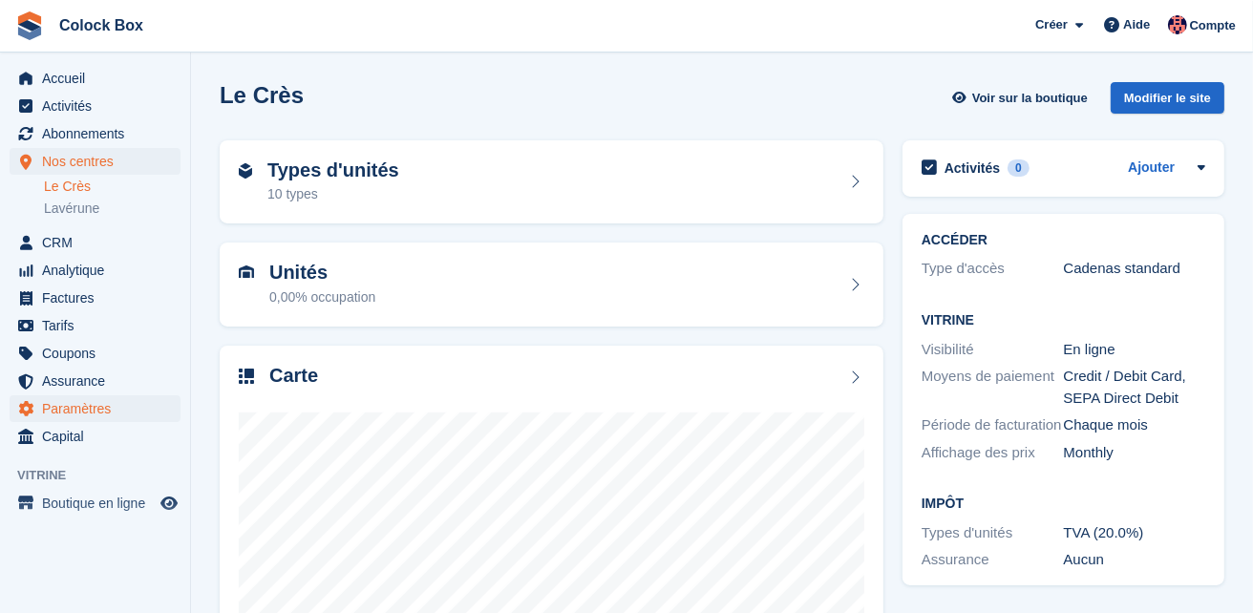
scroll to position [88, 0]
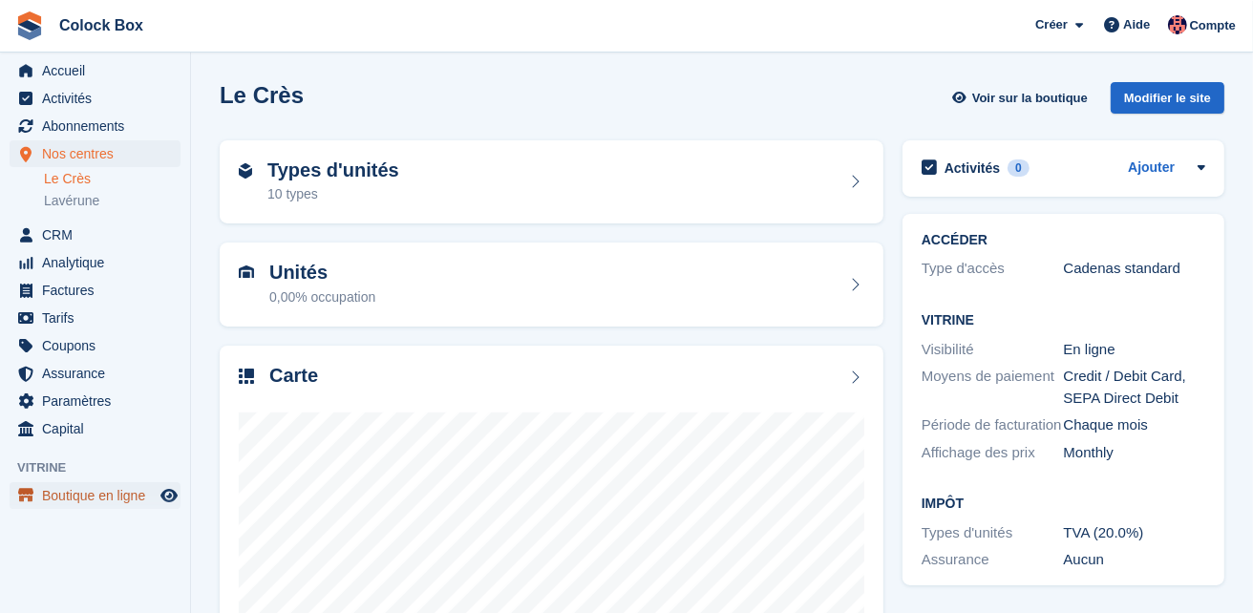
click at [77, 492] on span "Boutique en ligne" at bounding box center [99, 495] width 115 height 27
